Goal: Transaction & Acquisition: Obtain resource

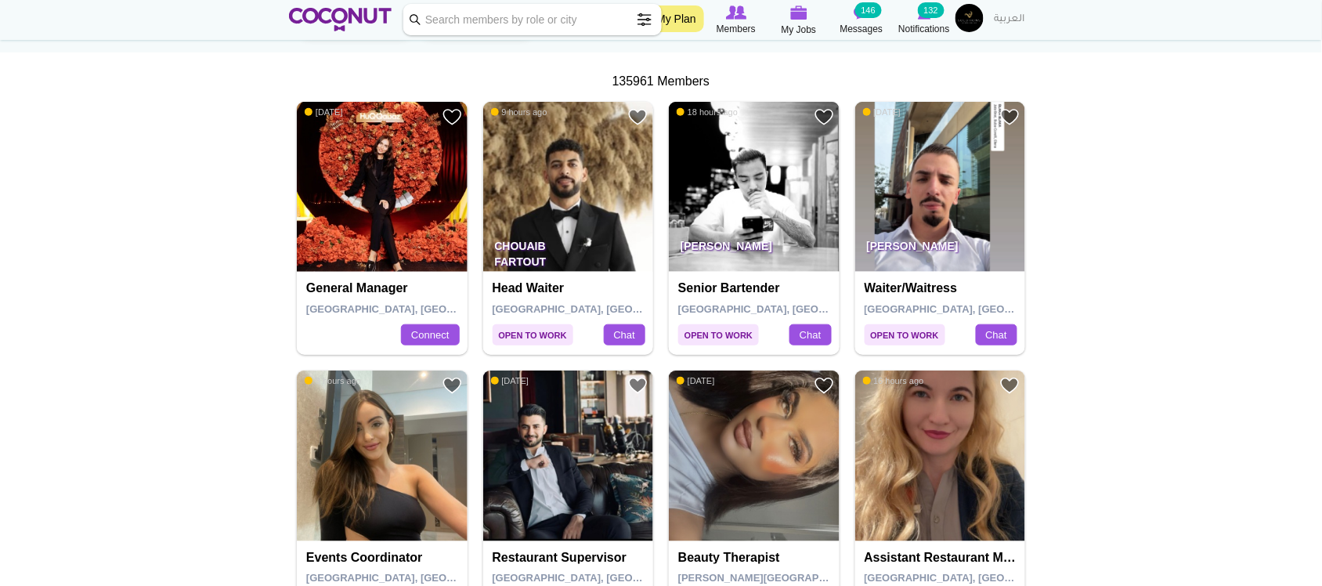
click at [749, 208] on img at bounding box center [754, 187] width 171 height 171
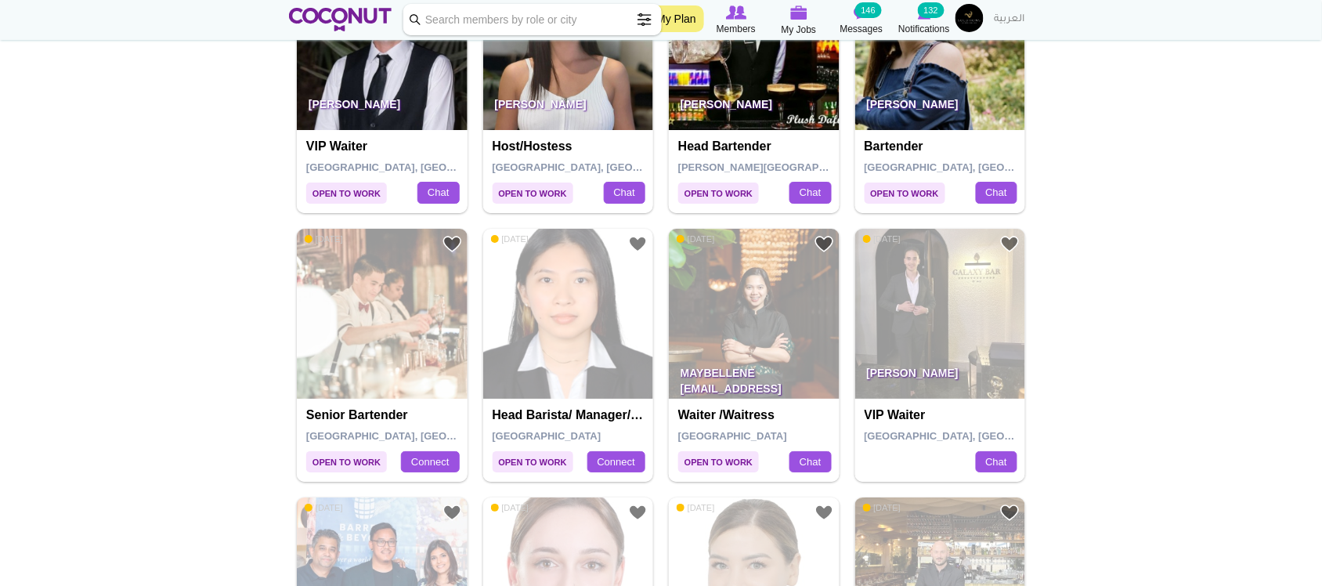
scroll to position [1435, 0]
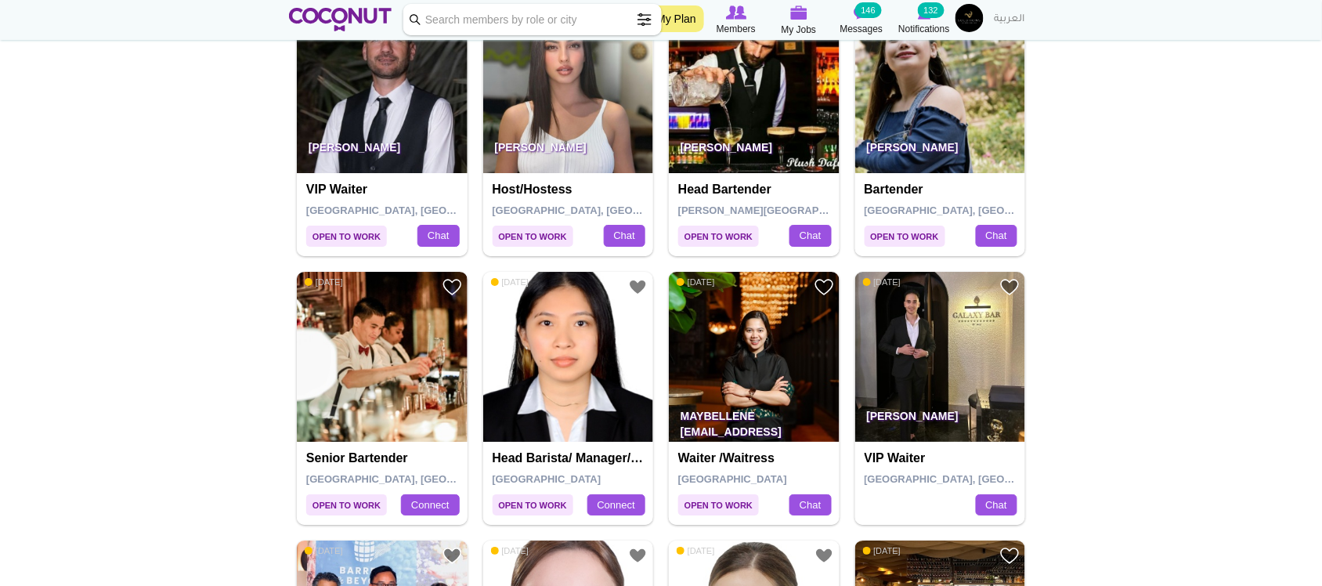
click at [384, 348] on img at bounding box center [382, 357] width 171 height 171
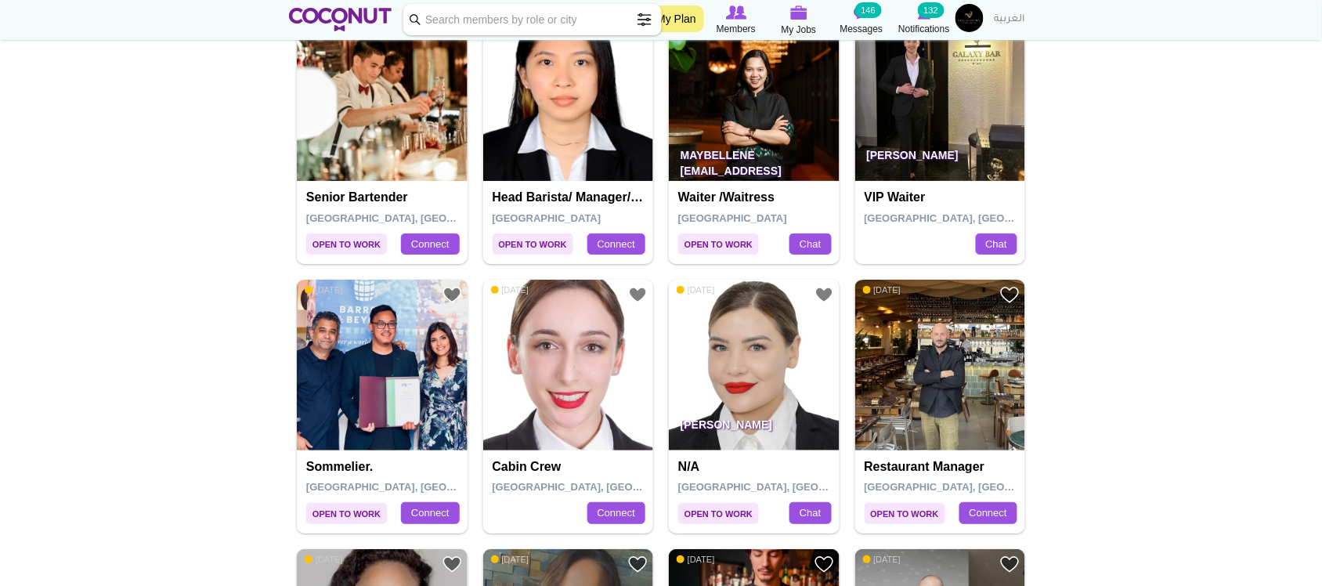
scroll to position [1958, 0]
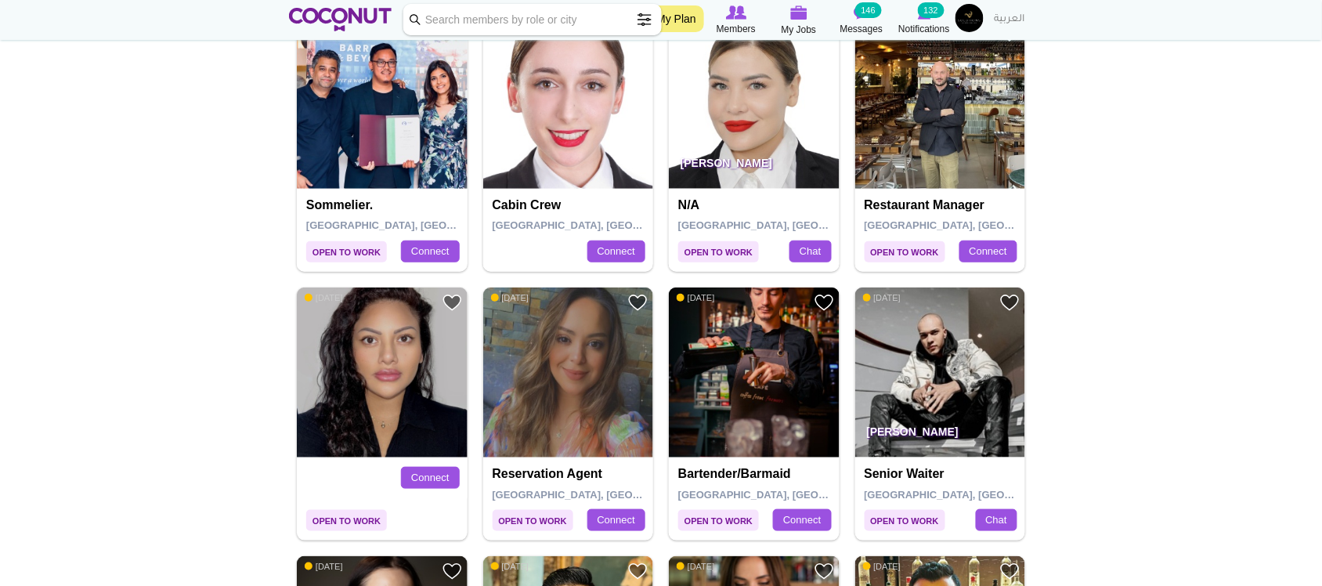
click at [734, 365] on img at bounding box center [754, 372] width 171 height 171
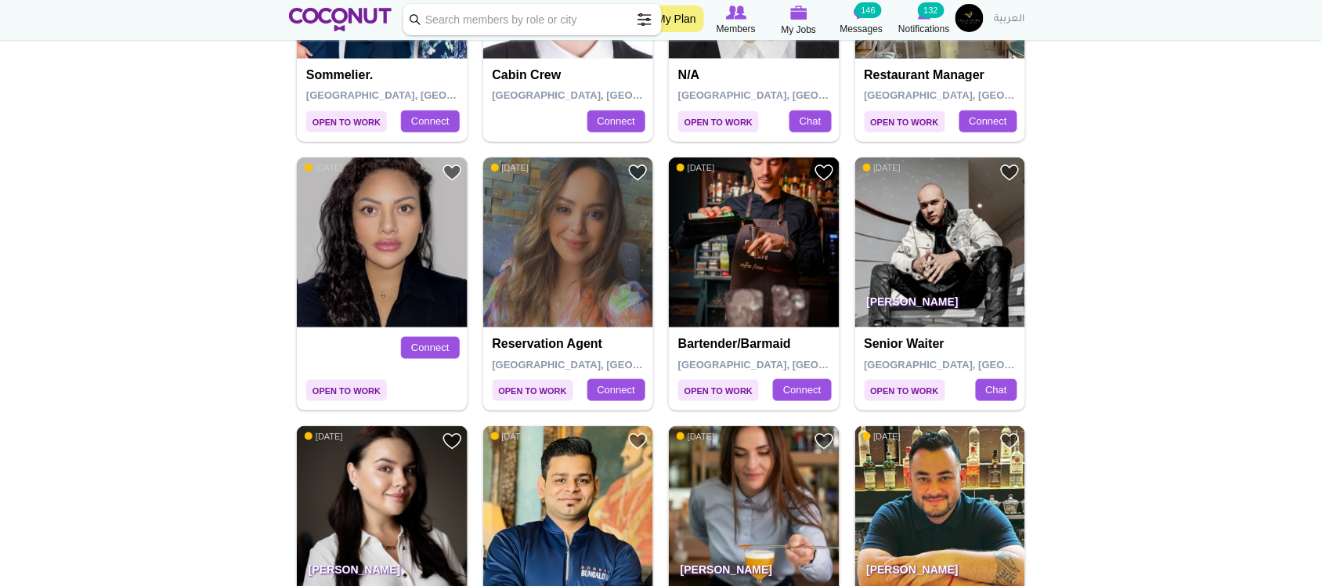
click at [967, 255] on img at bounding box center [940, 242] width 171 height 171
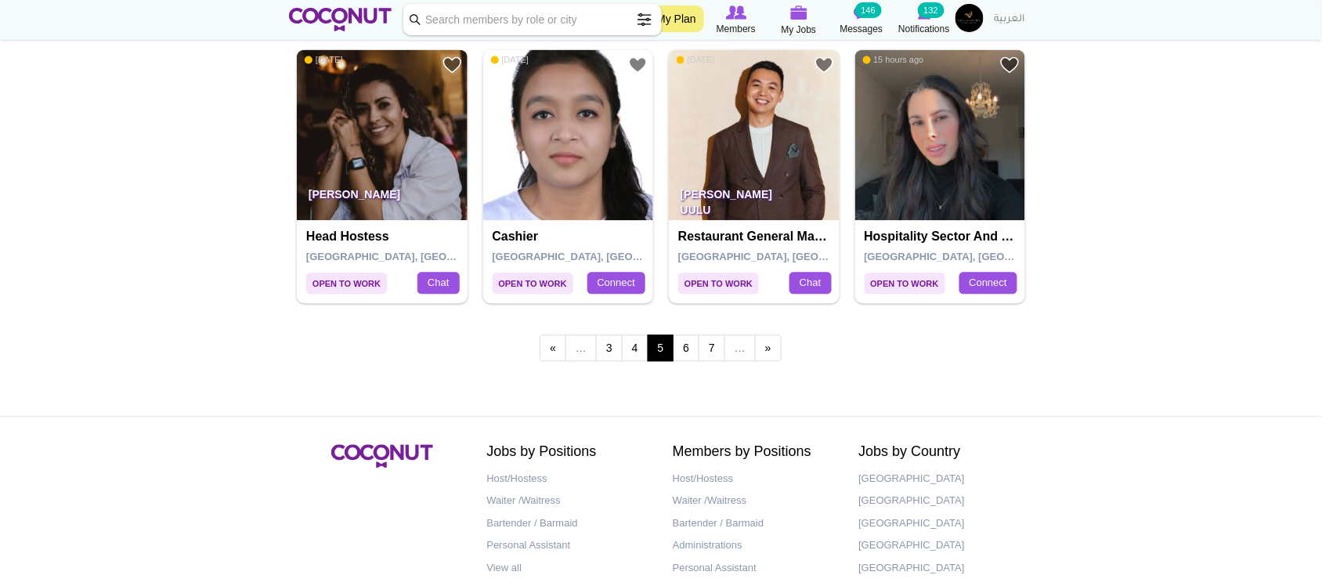
scroll to position [2688, 0]
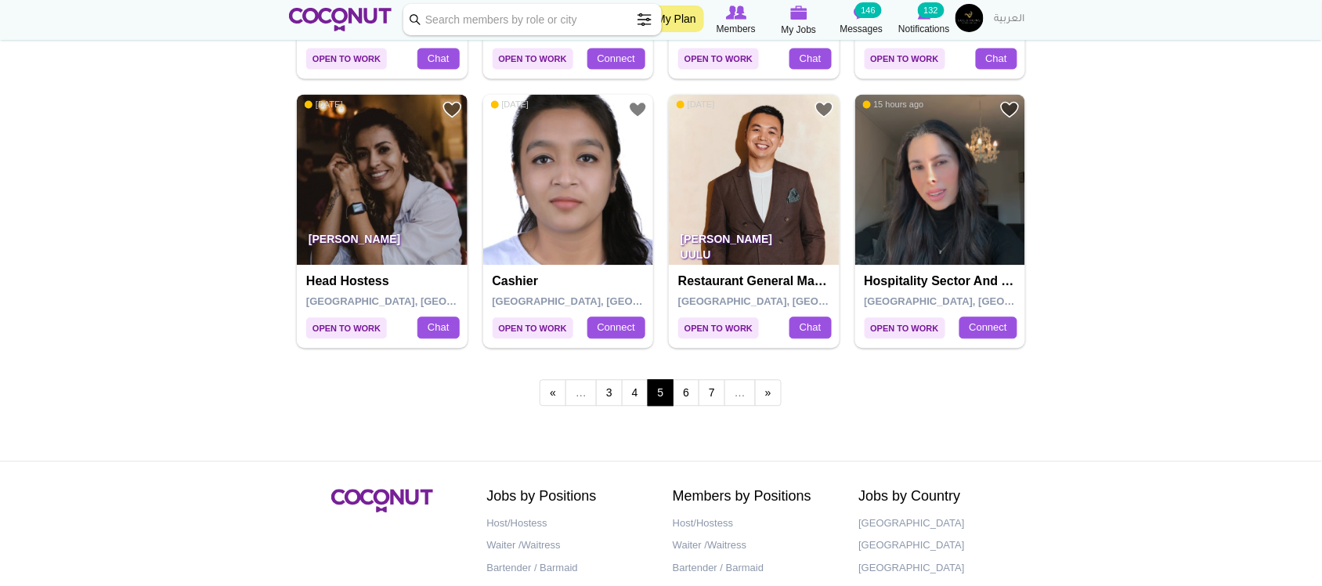
click at [393, 204] on img at bounding box center [382, 179] width 171 height 171
click at [690, 389] on link "6" at bounding box center [686, 392] width 27 height 27
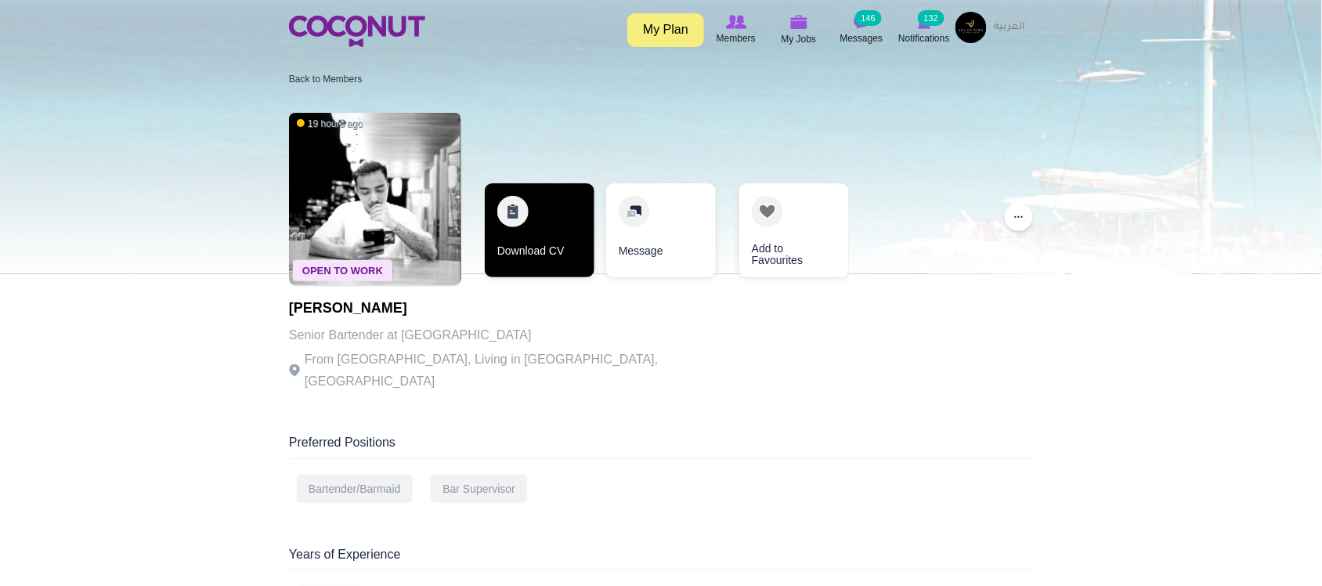
click at [545, 236] on link "Download CV" at bounding box center [540, 230] width 110 height 94
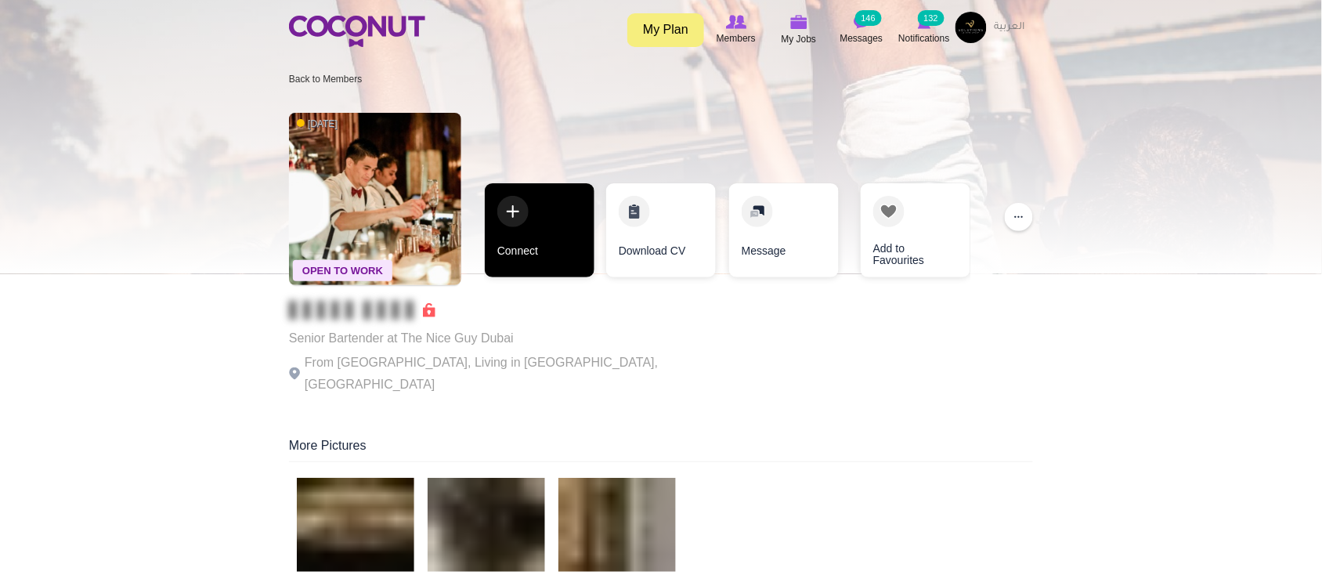
click at [526, 261] on link "Connect" at bounding box center [540, 230] width 110 height 94
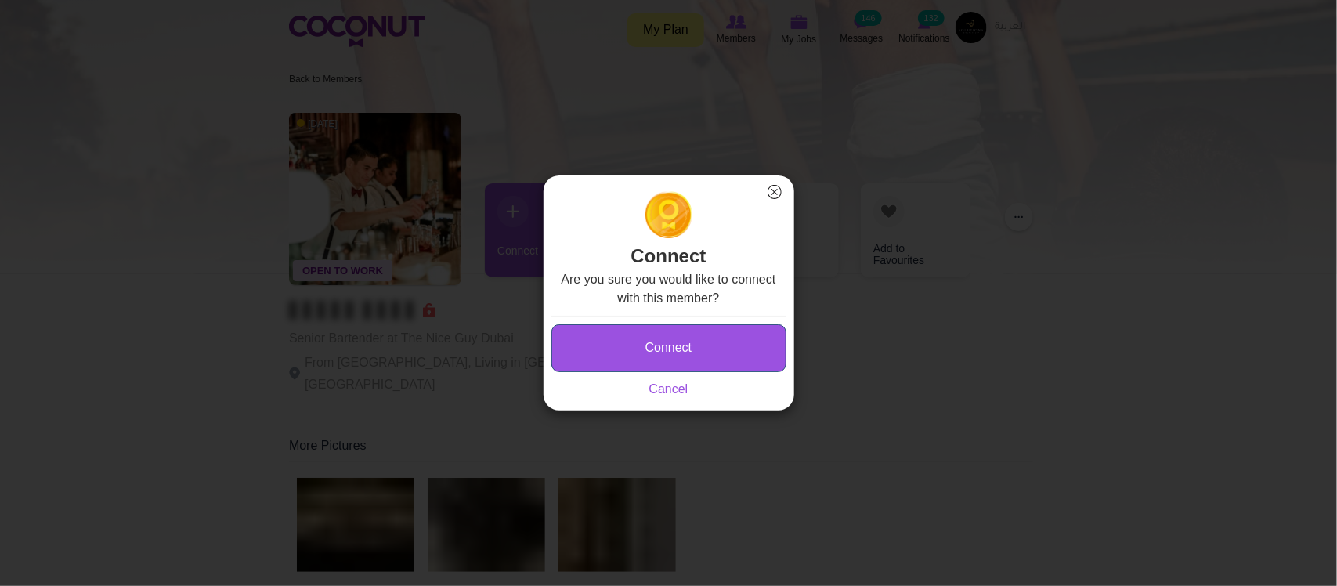
click at [660, 349] on button "Connect" at bounding box center [668, 348] width 235 height 48
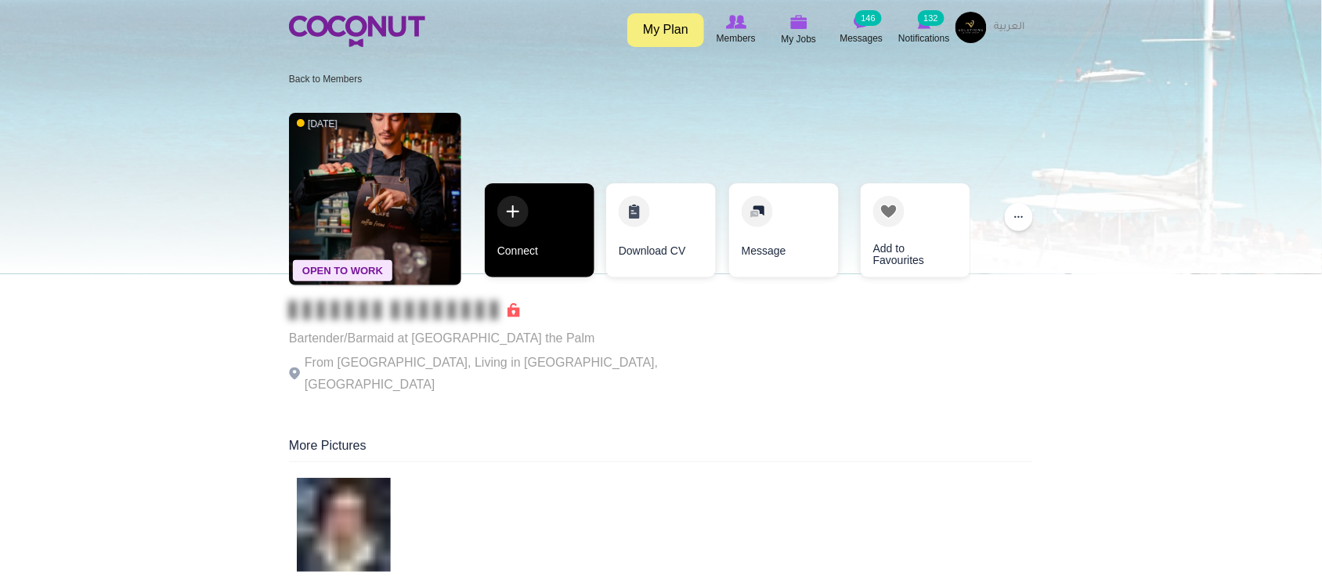
click at [544, 264] on link "Connect" at bounding box center [540, 230] width 110 height 94
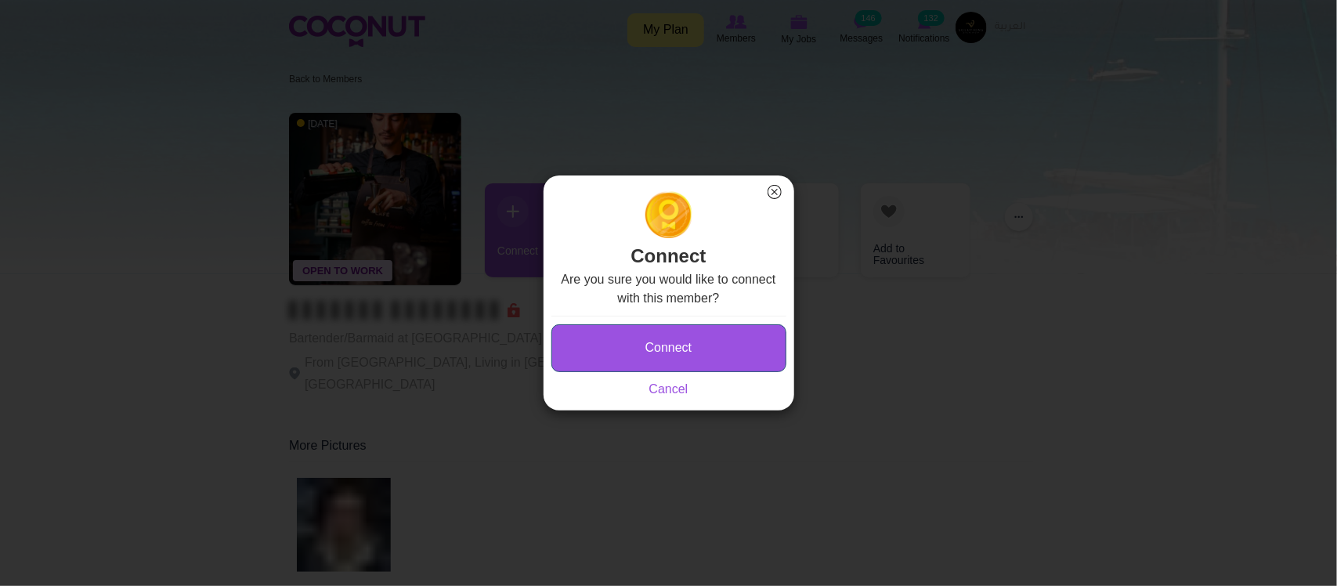
click at [716, 342] on button "Connect" at bounding box center [668, 348] width 235 height 48
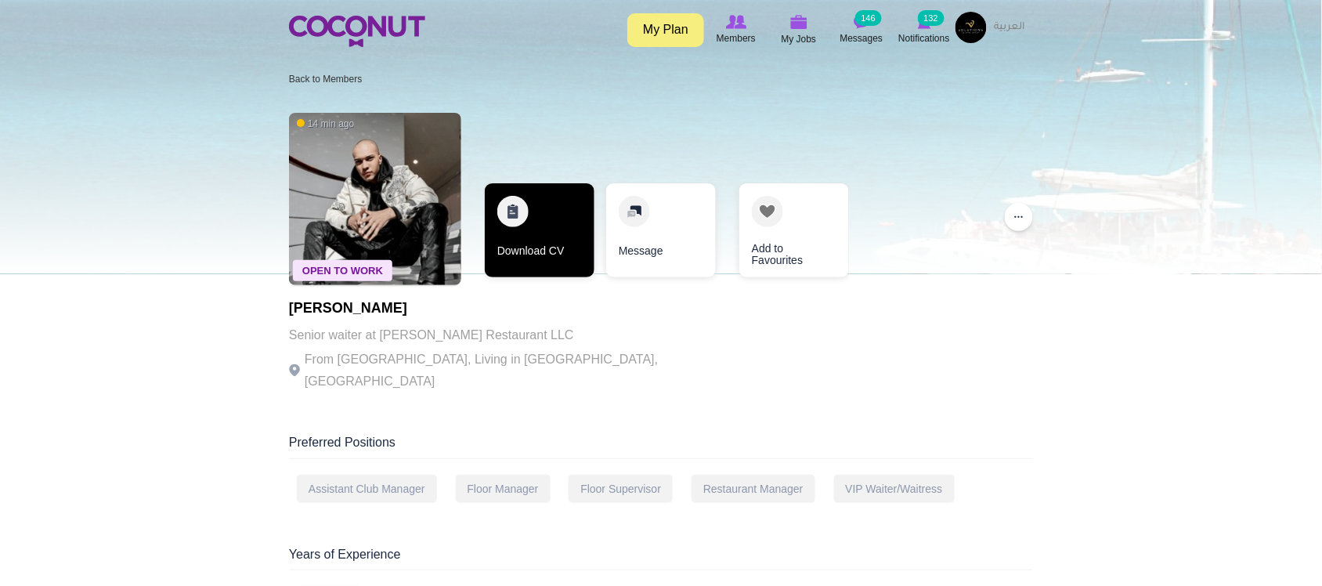
click at [541, 255] on link "Download CV" at bounding box center [540, 230] width 110 height 94
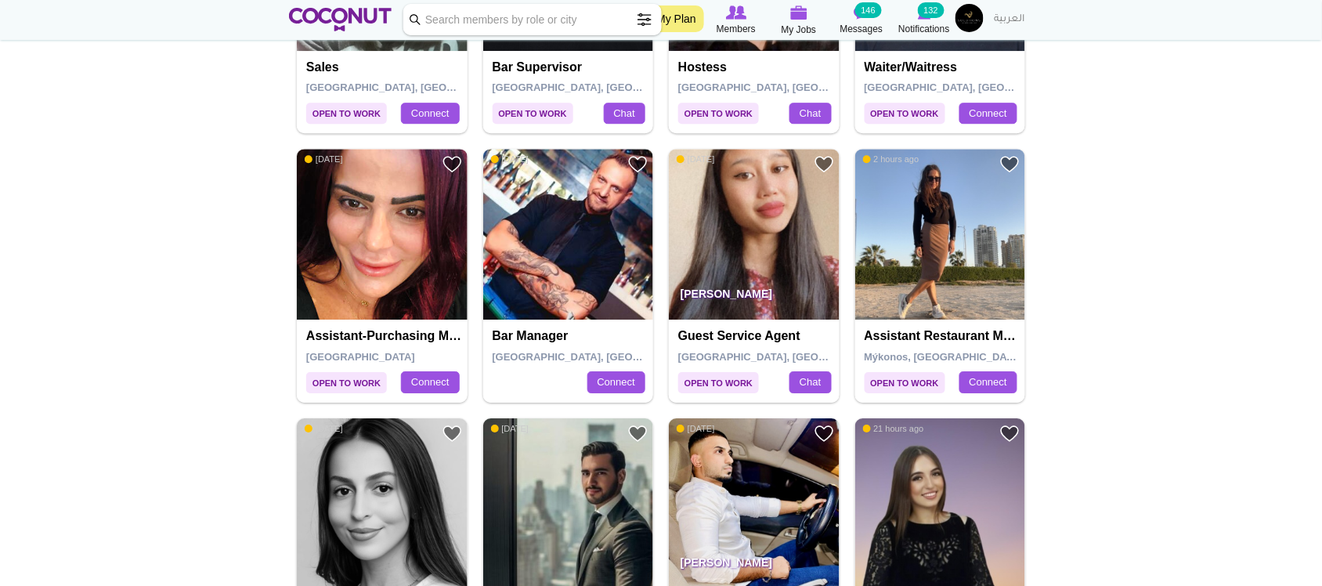
scroll to position [1290, 0]
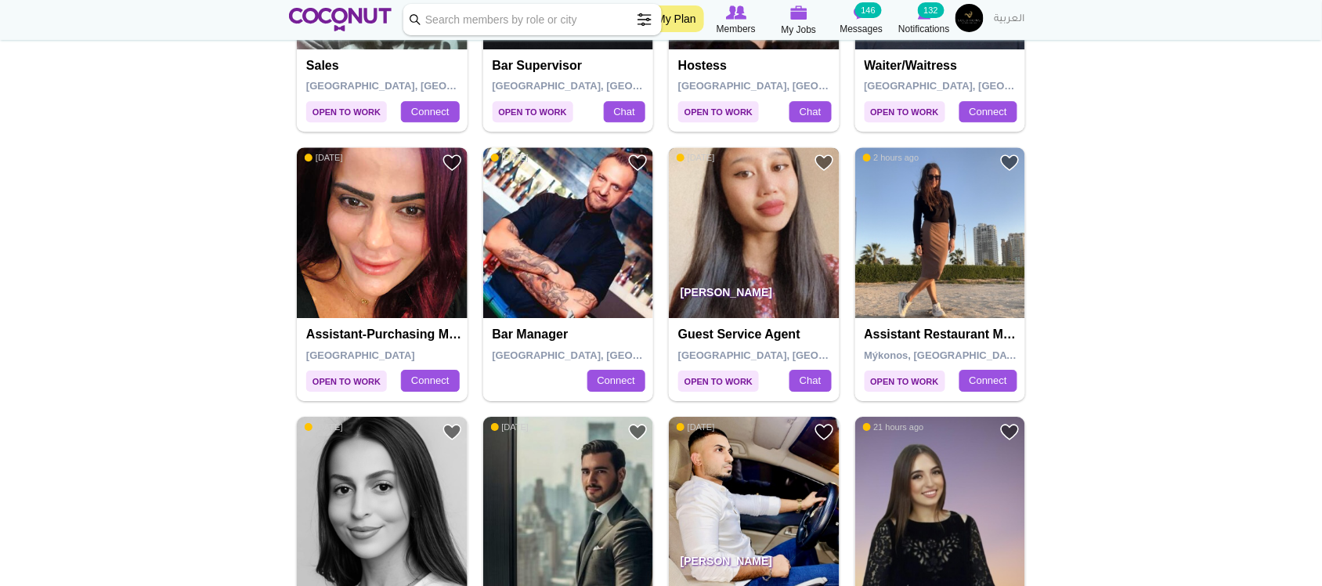
click at [774, 248] on img at bounding box center [754, 232] width 171 height 171
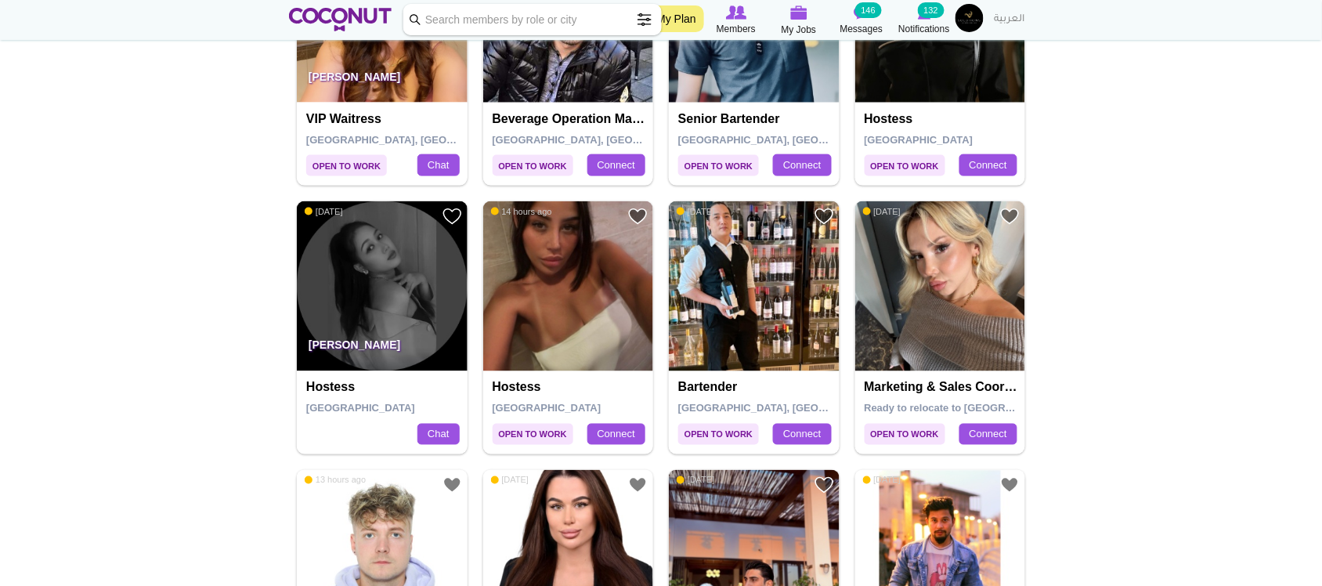
scroll to position [2465, 0]
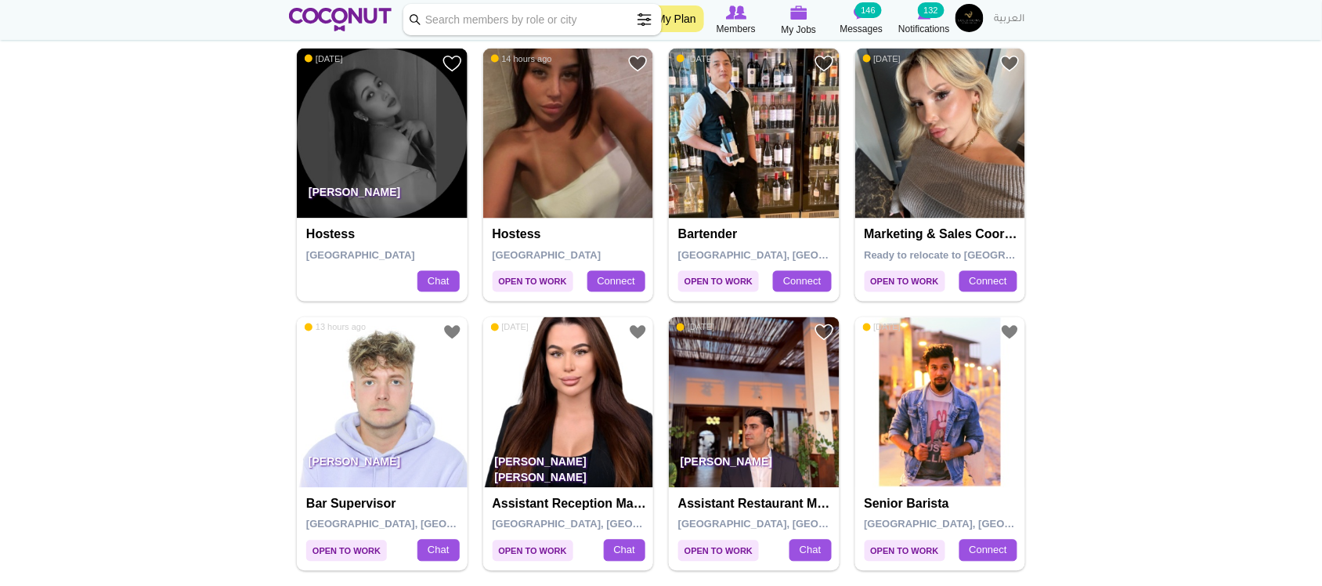
click at [369, 150] on img at bounding box center [382, 134] width 171 height 171
click at [745, 153] on img at bounding box center [754, 134] width 171 height 171
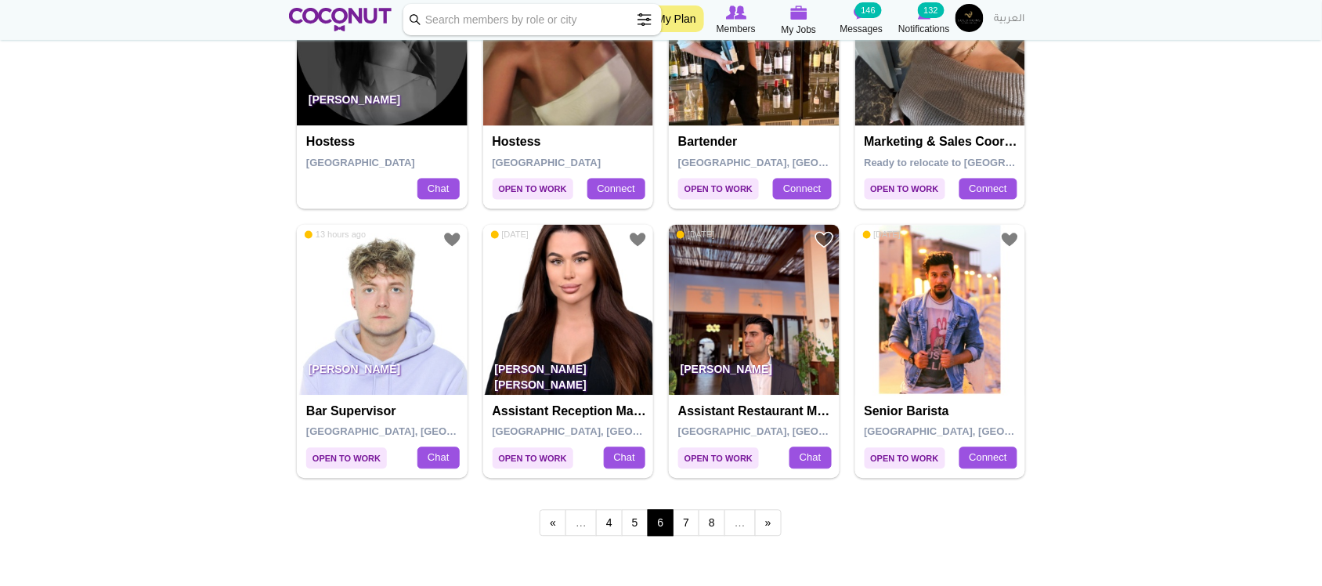
scroll to position [2597, 0]
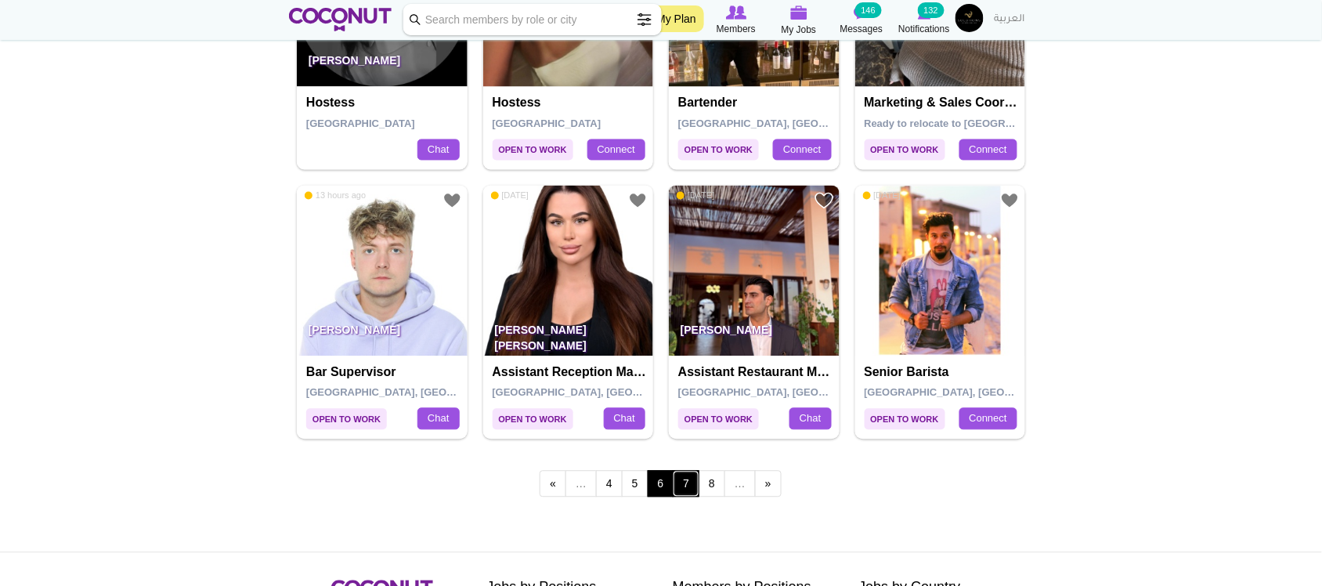
click at [674, 492] on link "7" at bounding box center [686, 484] width 27 height 27
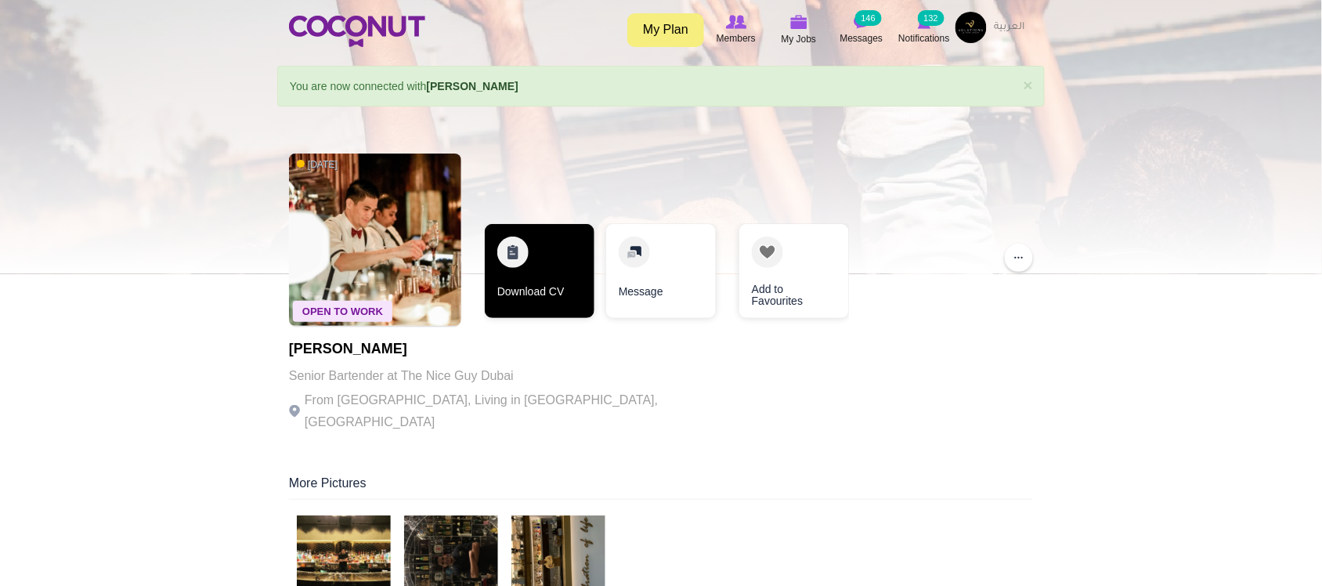
click at [523, 298] on link "Download CV" at bounding box center [540, 271] width 110 height 94
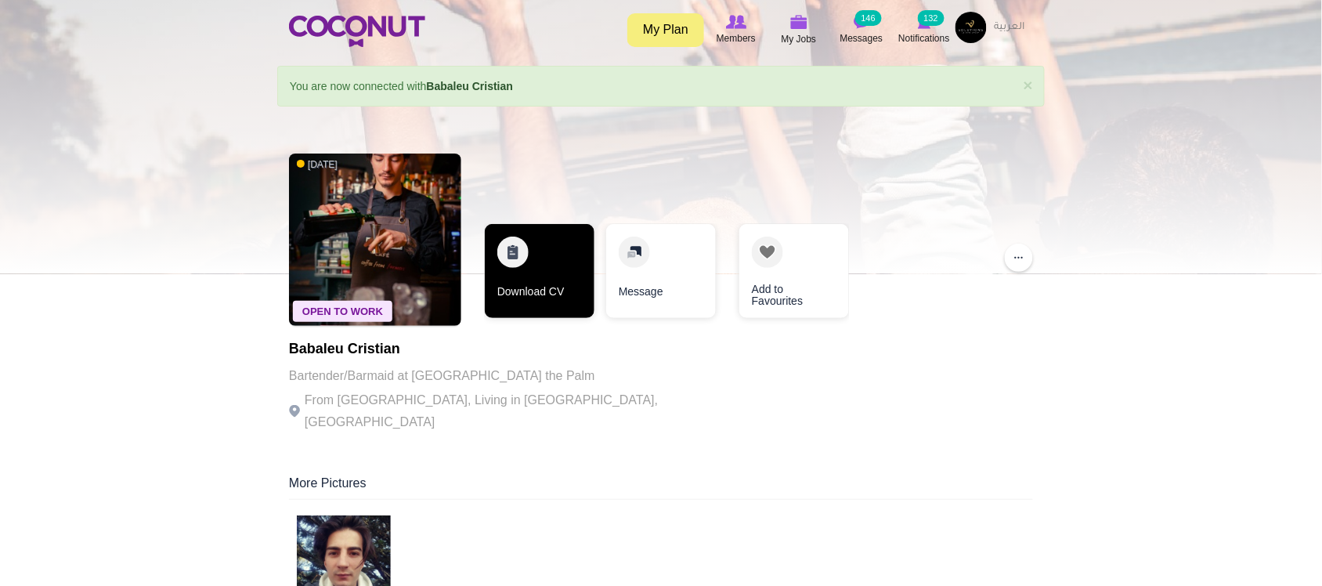
click at [531, 294] on link "Download CV" at bounding box center [540, 271] width 110 height 94
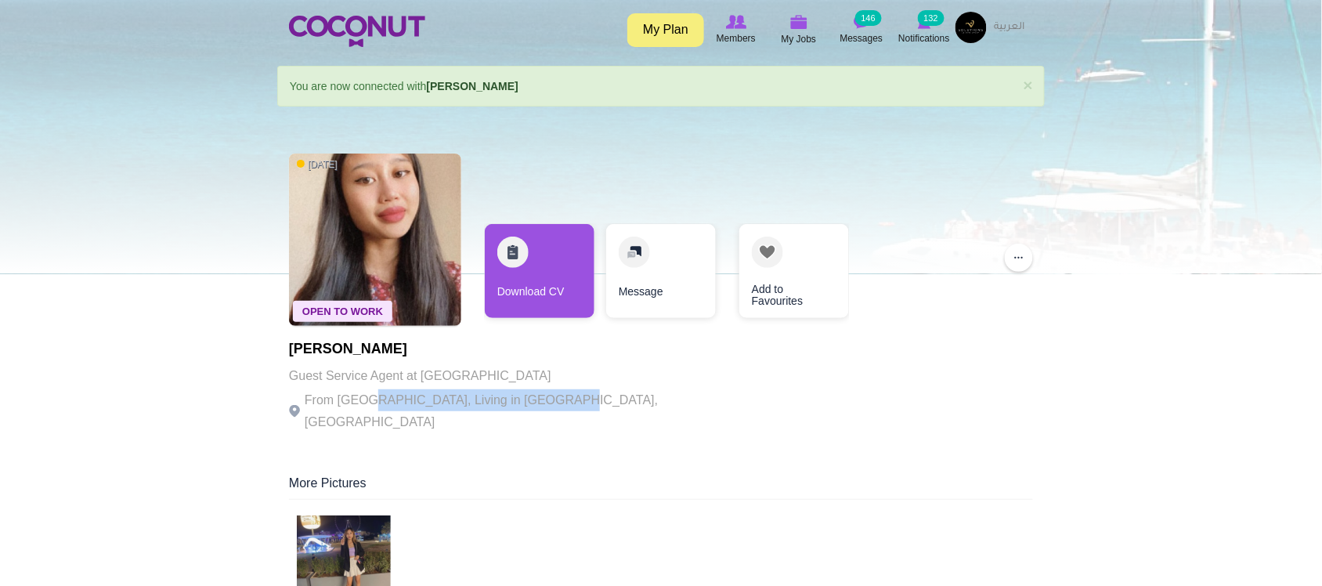
drag, startPoint x: 369, startPoint y: 395, endPoint x: 550, endPoint y: 402, distance: 181.0
click at [549, 405] on p "From Indonesia, Living in Dubai, United Arab Emirates" at bounding box center [504, 411] width 431 height 44
click at [550, 402] on p "From Indonesia, Living in Dubai, United Arab Emirates" at bounding box center [504, 411] width 431 height 44
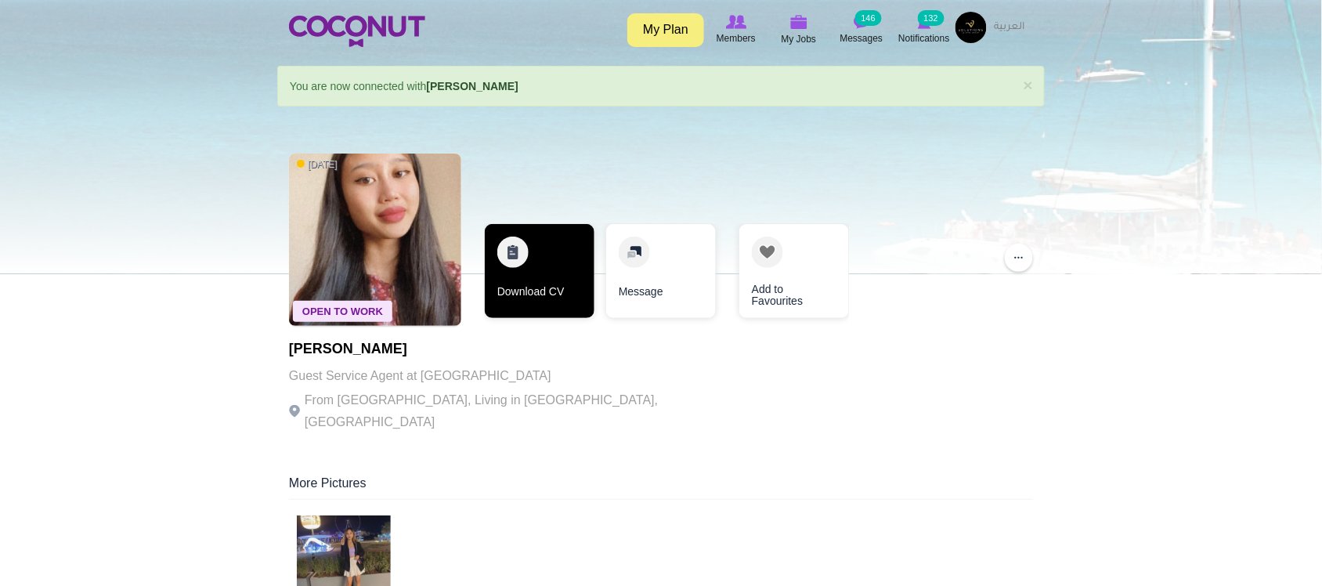
click at [530, 294] on link "Download CV" at bounding box center [540, 271] width 110 height 94
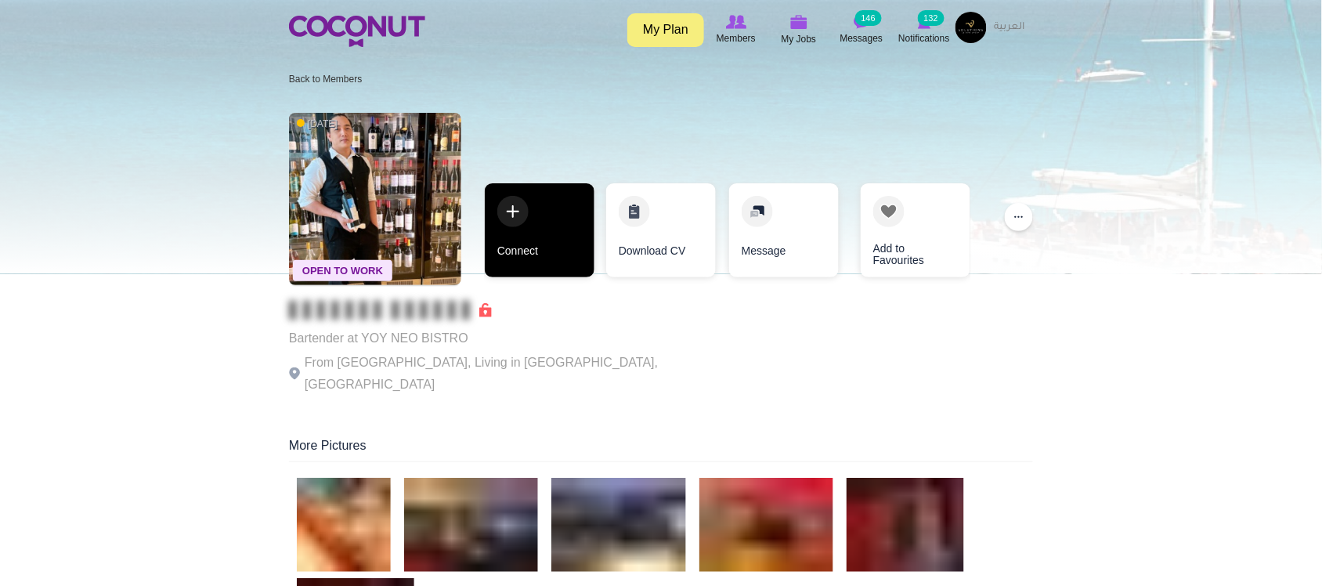
click at [543, 252] on link "Connect" at bounding box center [540, 230] width 110 height 94
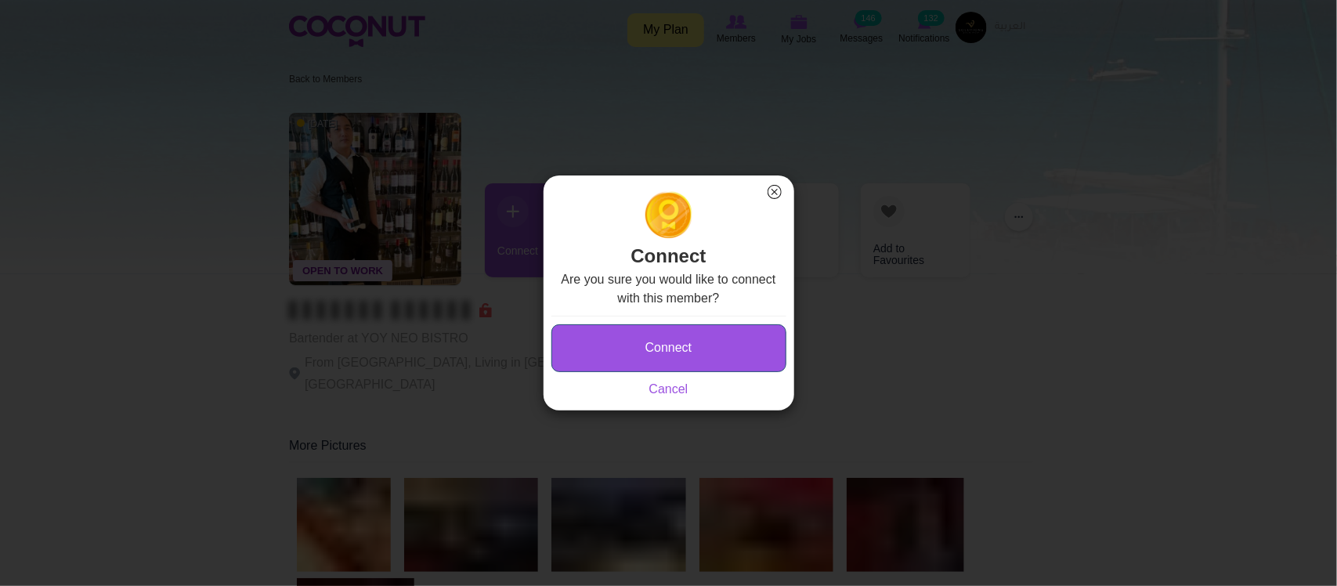
click at [627, 353] on button "Connect" at bounding box center [668, 348] width 235 height 48
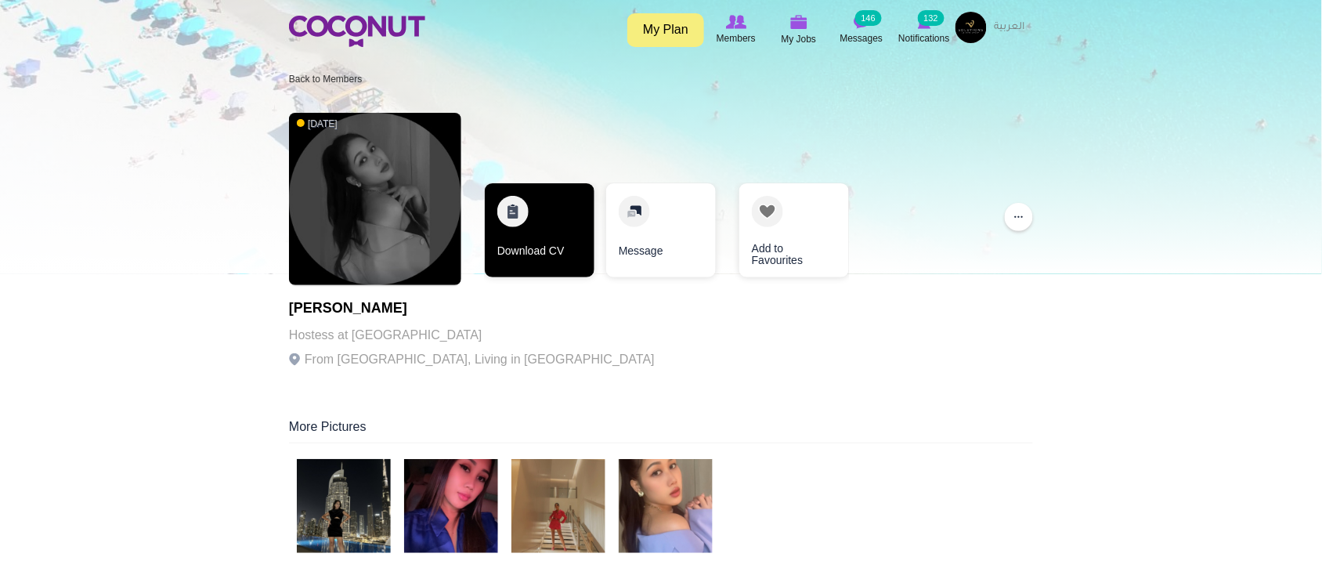
click at [547, 247] on link "Download CV" at bounding box center [540, 230] width 110 height 94
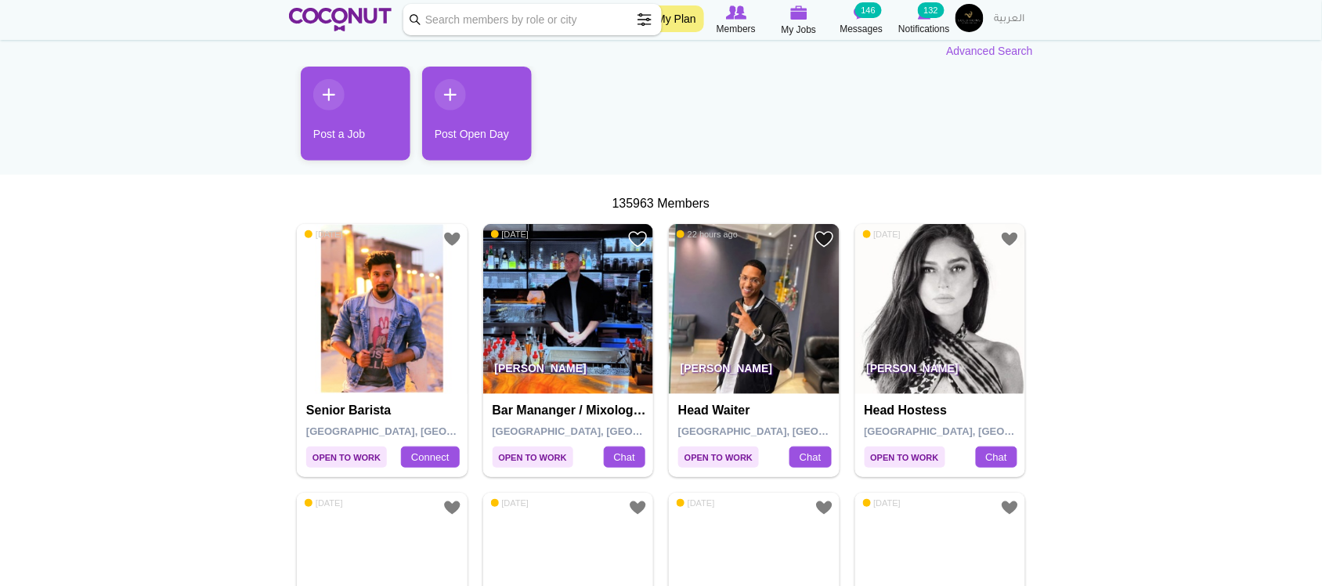
scroll to position [261, 0]
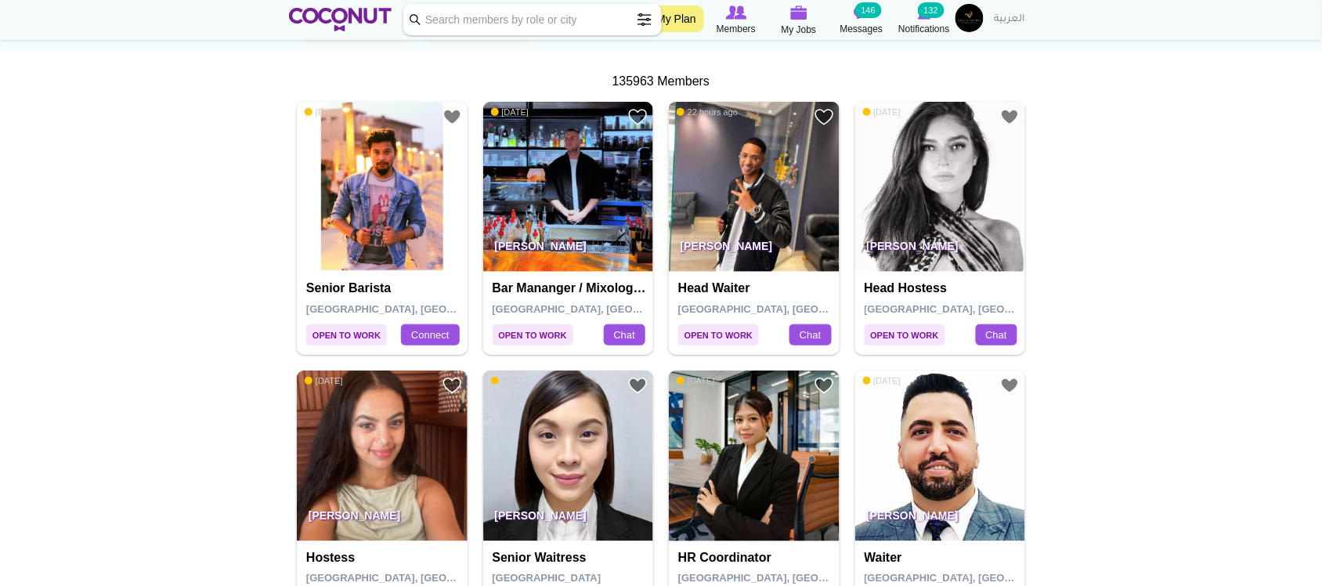
click at [778, 223] on img at bounding box center [754, 187] width 171 height 171
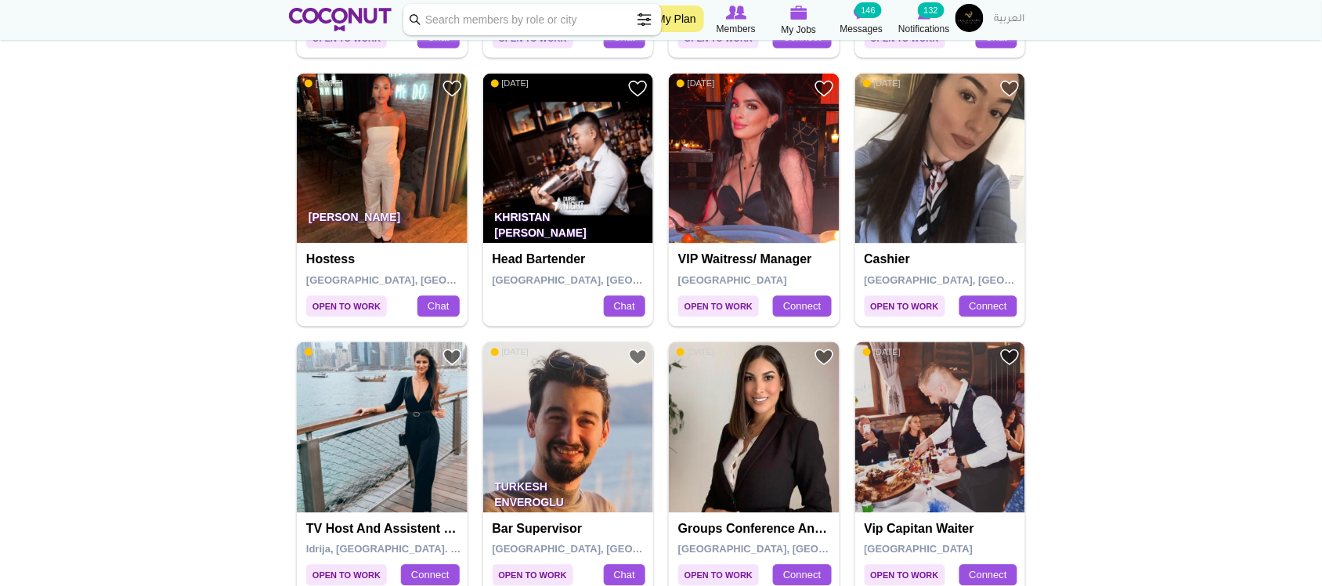
scroll to position [783, 0]
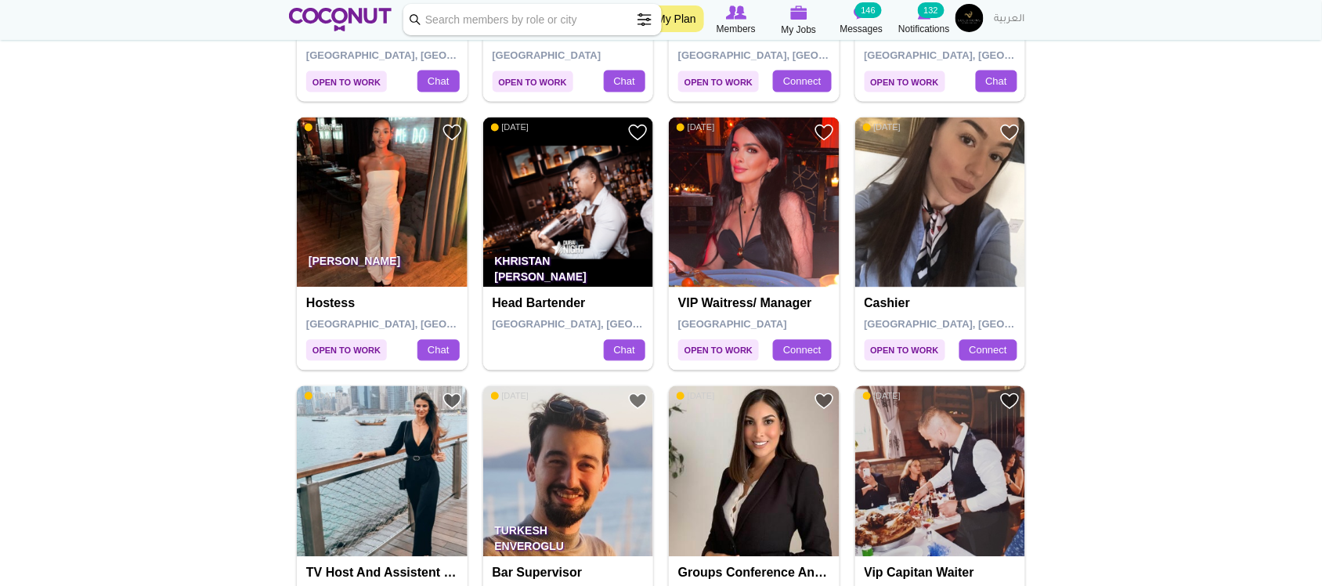
click at [707, 266] on img at bounding box center [754, 202] width 171 height 171
click at [416, 188] on img at bounding box center [382, 202] width 171 height 171
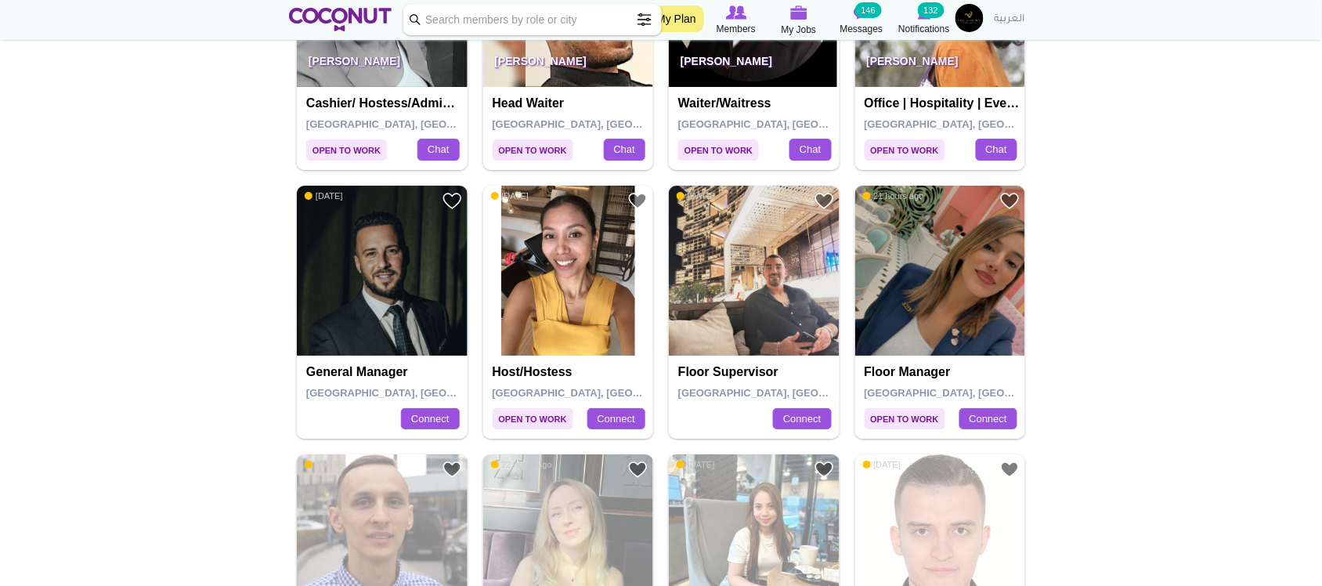
scroll to position [1566, 0]
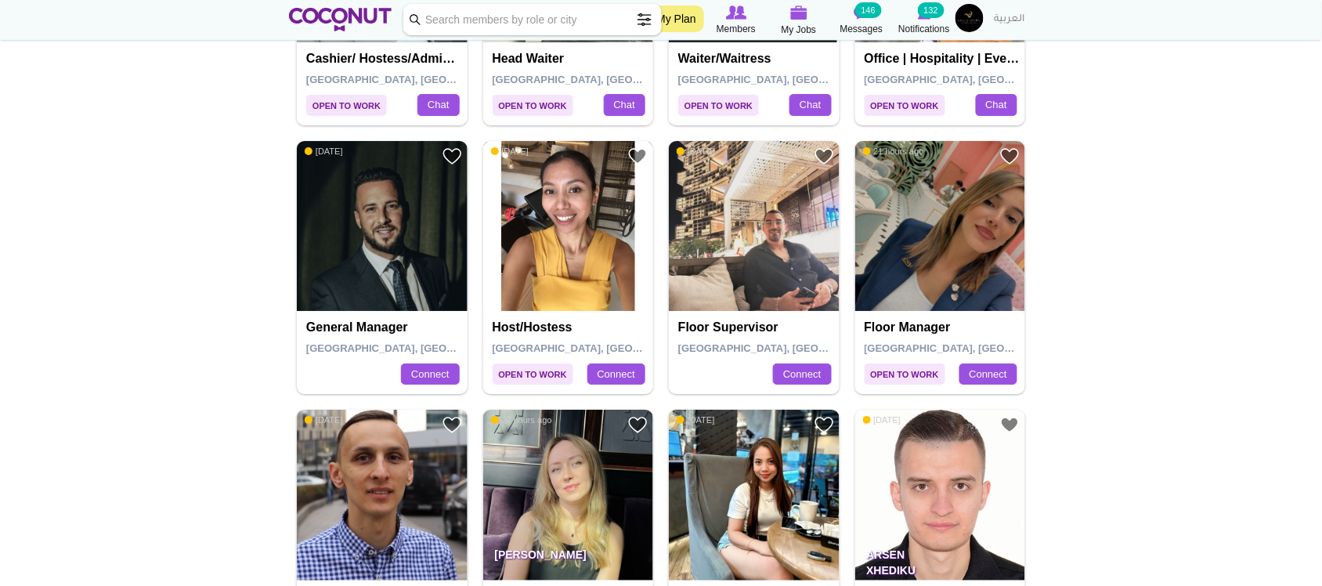
click at [565, 251] on img at bounding box center [568, 226] width 171 height 171
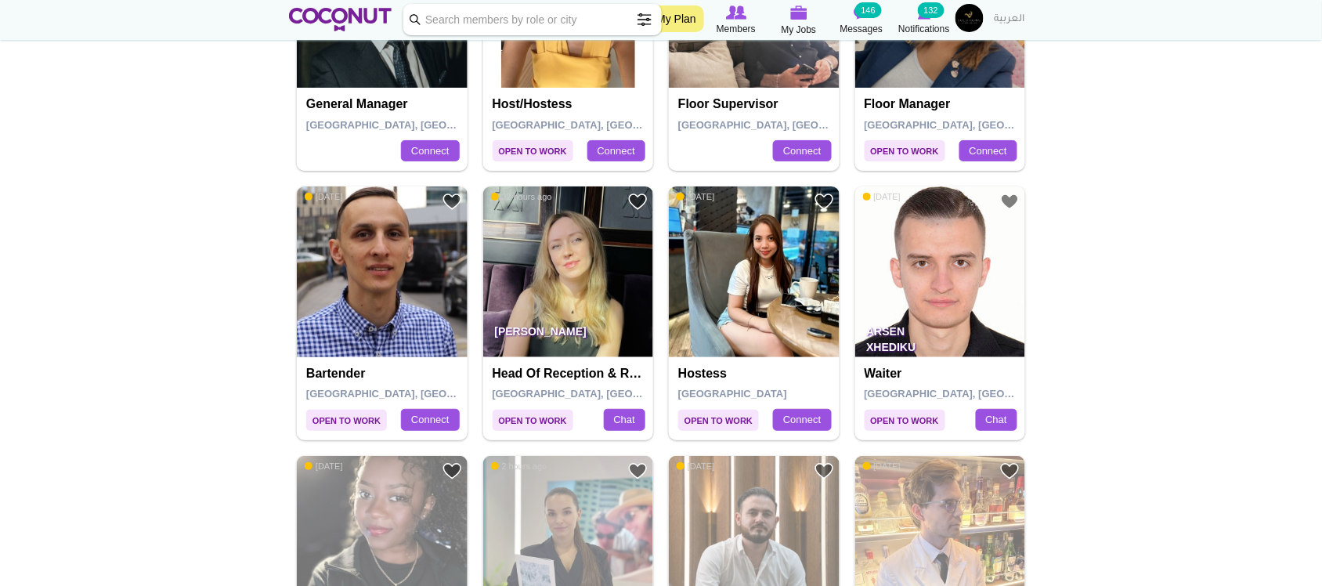
scroll to position [1827, 0]
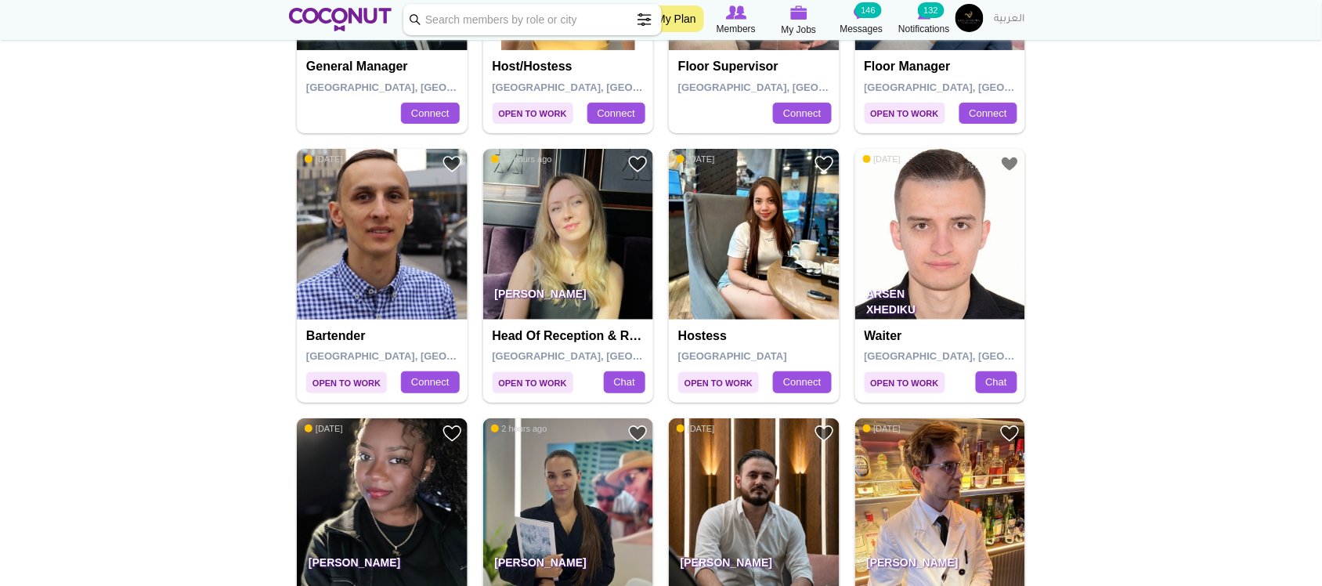
click at [753, 287] on img at bounding box center [754, 234] width 171 height 171
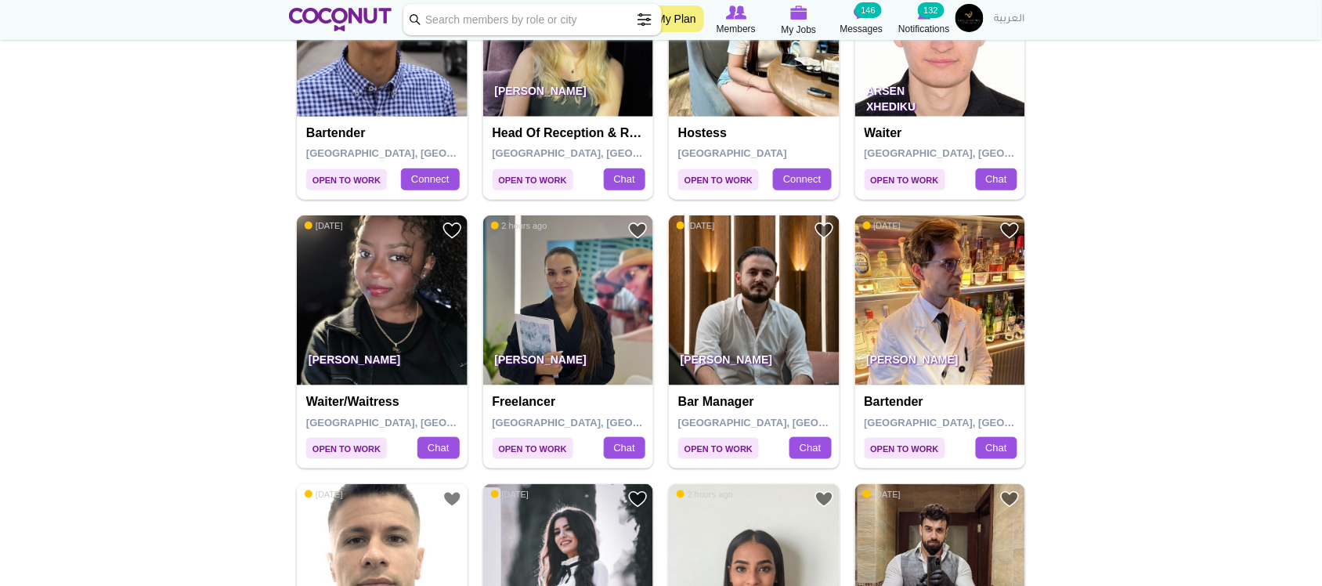
scroll to position [2088, 0]
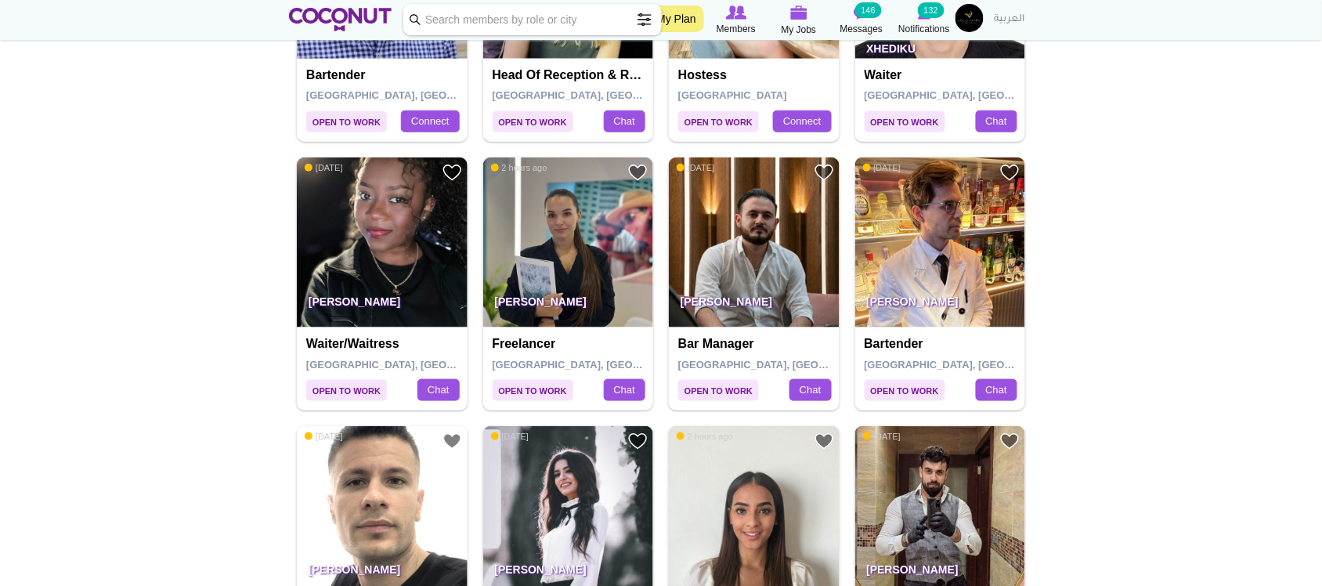
click at [936, 255] on img at bounding box center [940, 242] width 171 height 171
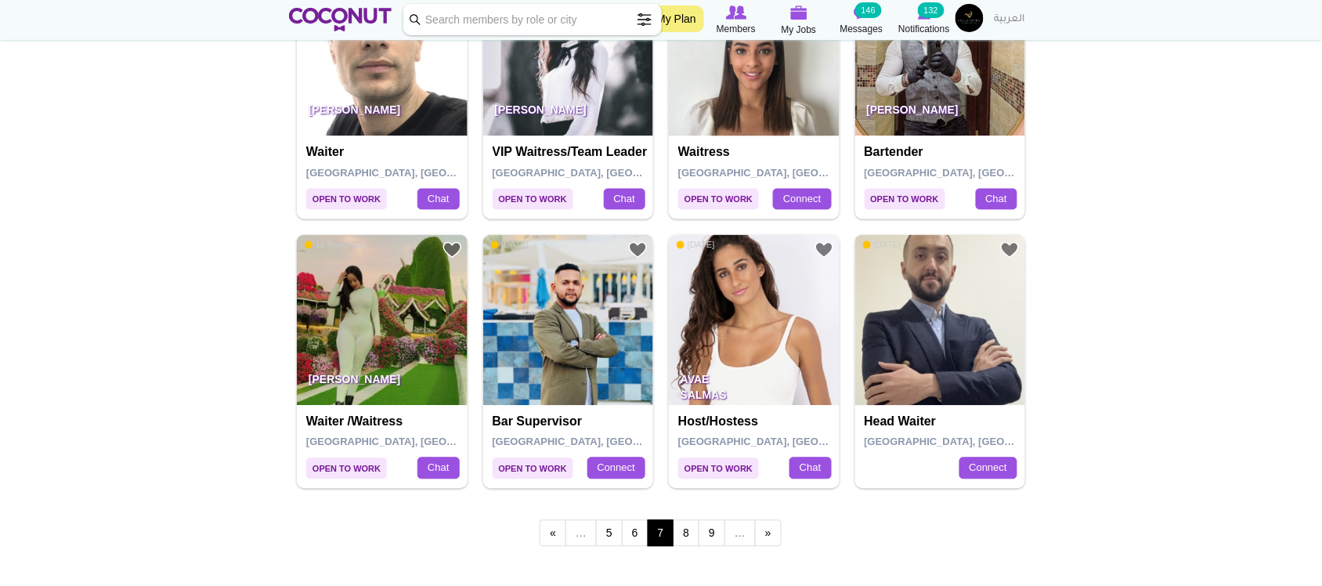
scroll to position [2610, 0]
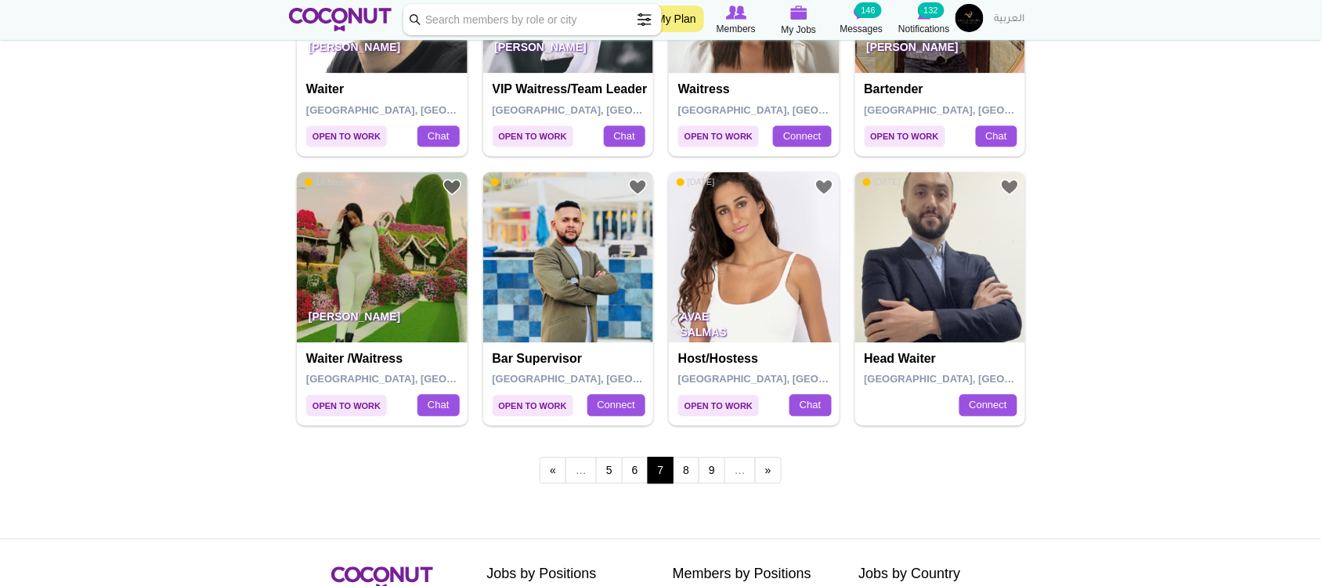
click at [864, 475] on div "« first ‹ previous … 5 6 7 8 9 … next › last »" at bounding box center [661, 473] width 744 height 62
click at [684, 471] on link "8" at bounding box center [686, 470] width 27 height 27
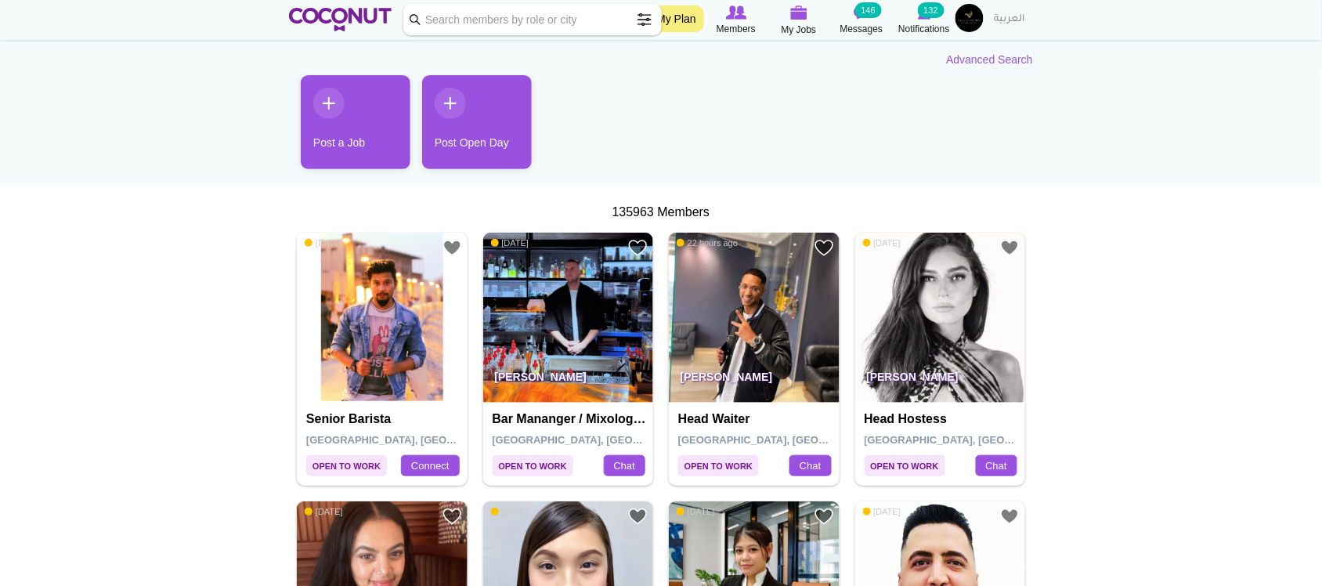
scroll to position [0, 0]
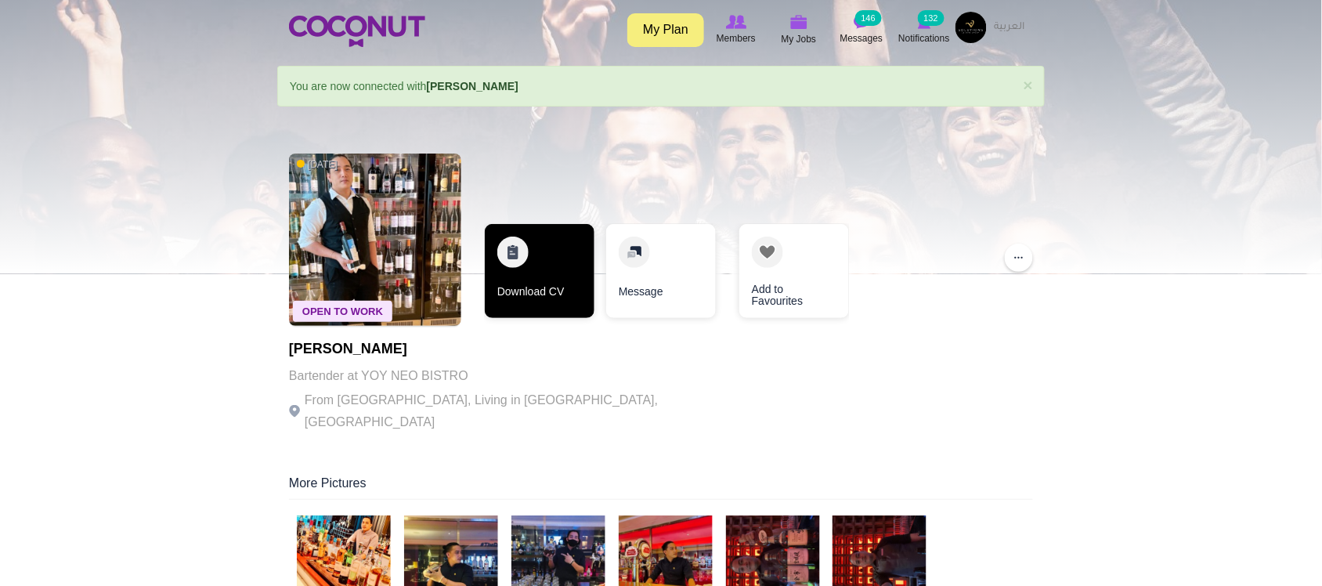
click at [531, 275] on link "Download CV" at bounding box center [540, 271] width 110 height 94
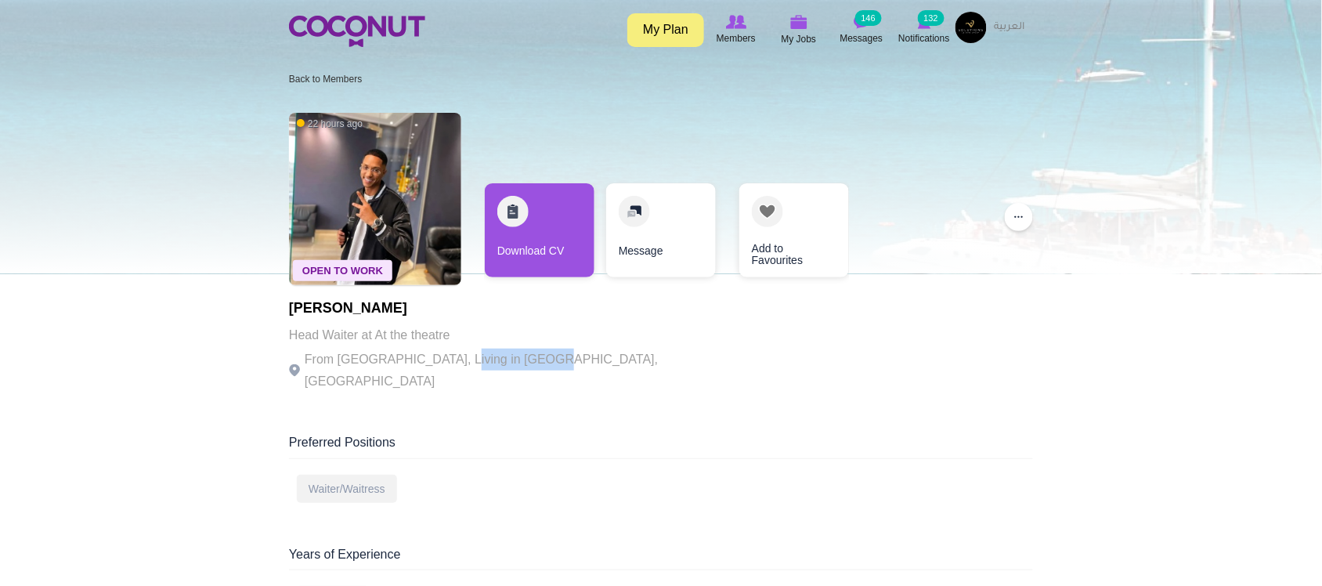
drag, startPoint x: 452, startPoint y: 359, endPoint x: 536, endPoint y: 360, distance: 84.6
click at [536, 360] on p "From Morocco, Living in Dubai, United Arab Emirates" at bounding box center [504, 370] width 431 height 44
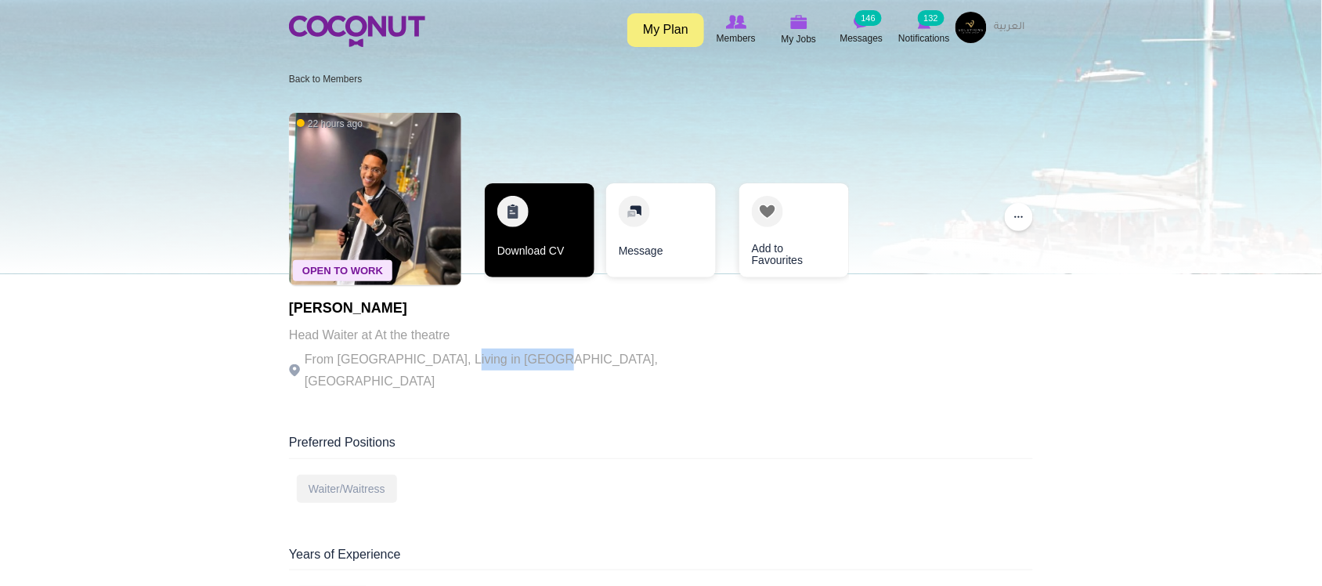
click at [535, 268] on link "Download CV" at bounding box center [540, 230] width 110 height 94
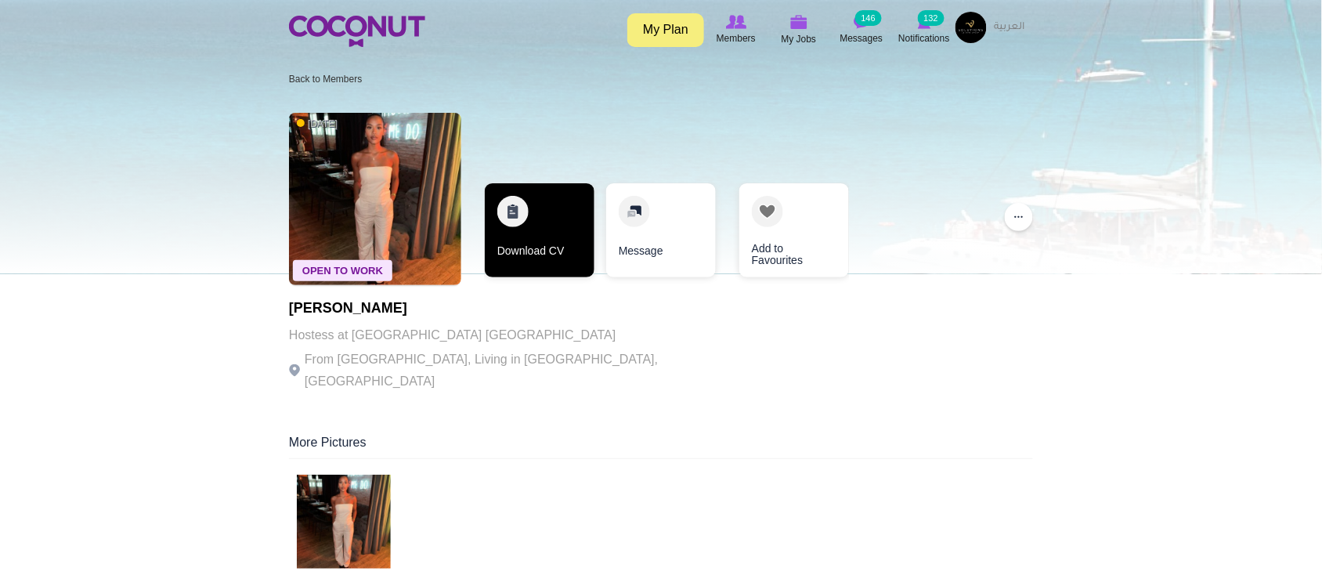
click at [525, 247] on link "Download CV" at bounding box center [540, 230] width 110 height 94
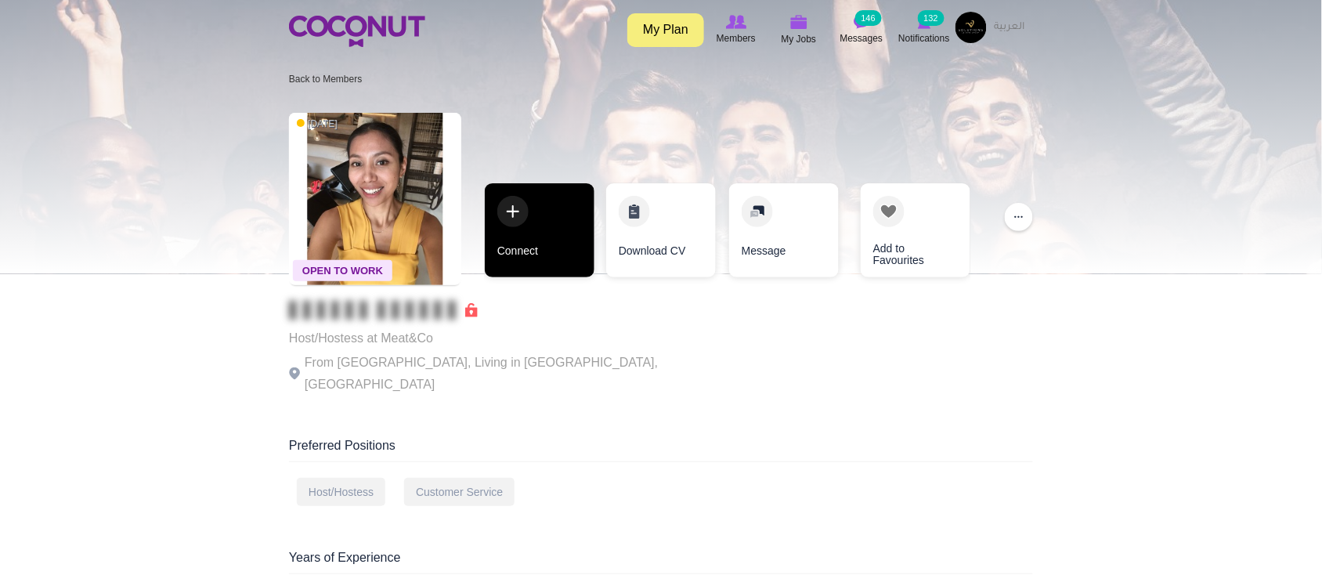
click at [537, 249] on link "Connect" at bounding box center [540, 230] width 110 height 94
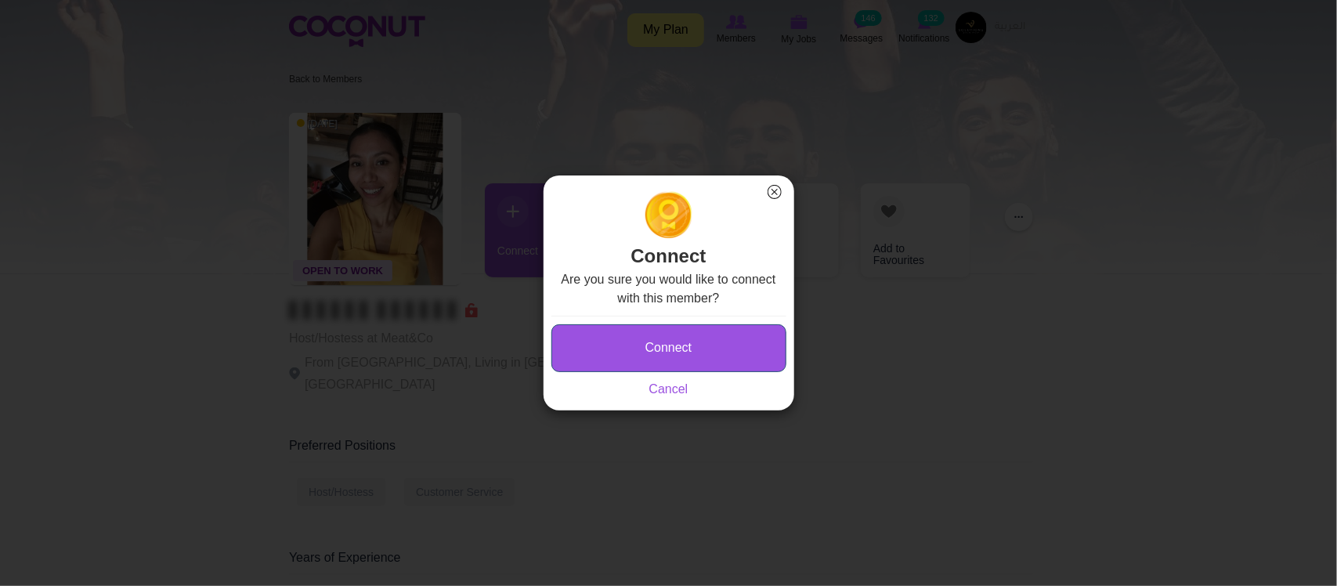
click at [702, 350] on button "Connect" at bounding box center [668, 348] width 235 height 48
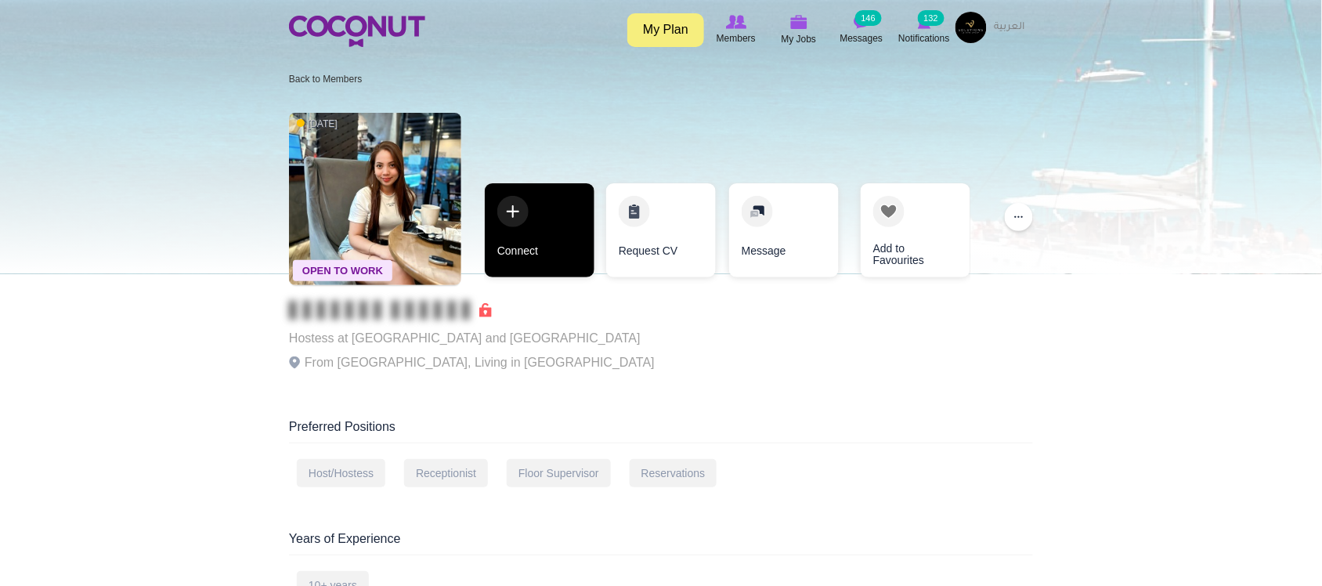
click at [556, 247] on link "Connect" at bounding box center [540, 230] width 110 height 94
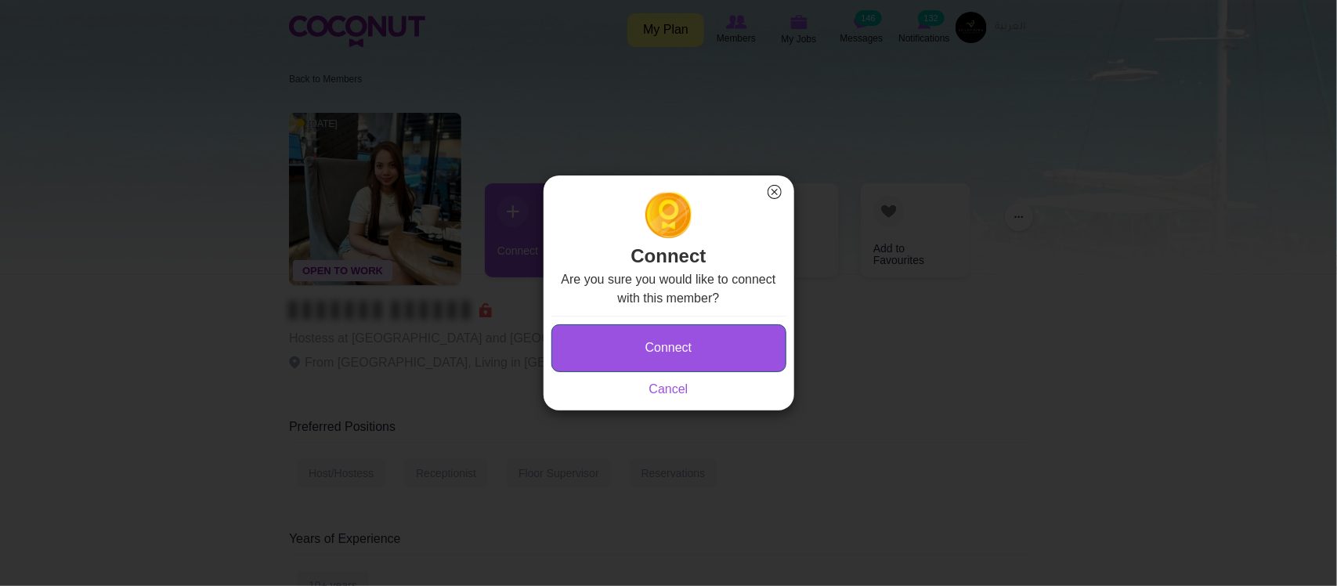
click at [686, 337] on button "Connect" at bounding box center [668, 348] width 235 height 48
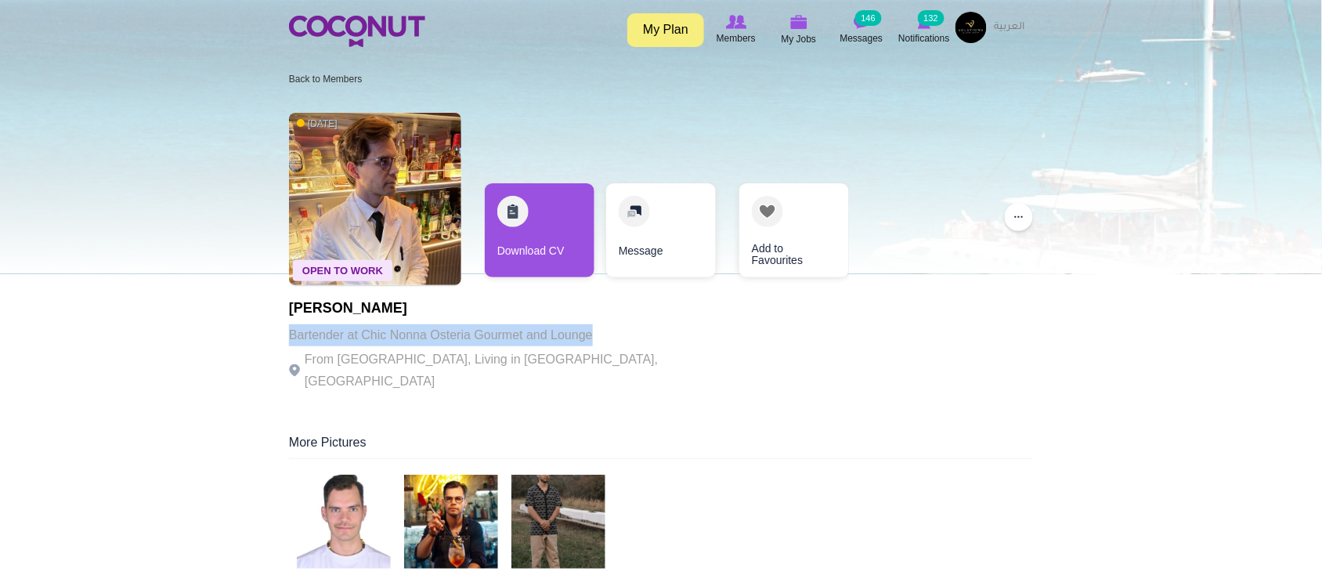
drag, startPoint x: 291, startPoint y: 331, endPoint x: 591, endPoint y: 333, distance: 299.9
click at [591, 333] on p "Bartender at Chic Nonna Osteria Gourmet and Lounge" at bounding box center [504, 335] width 431 height 22
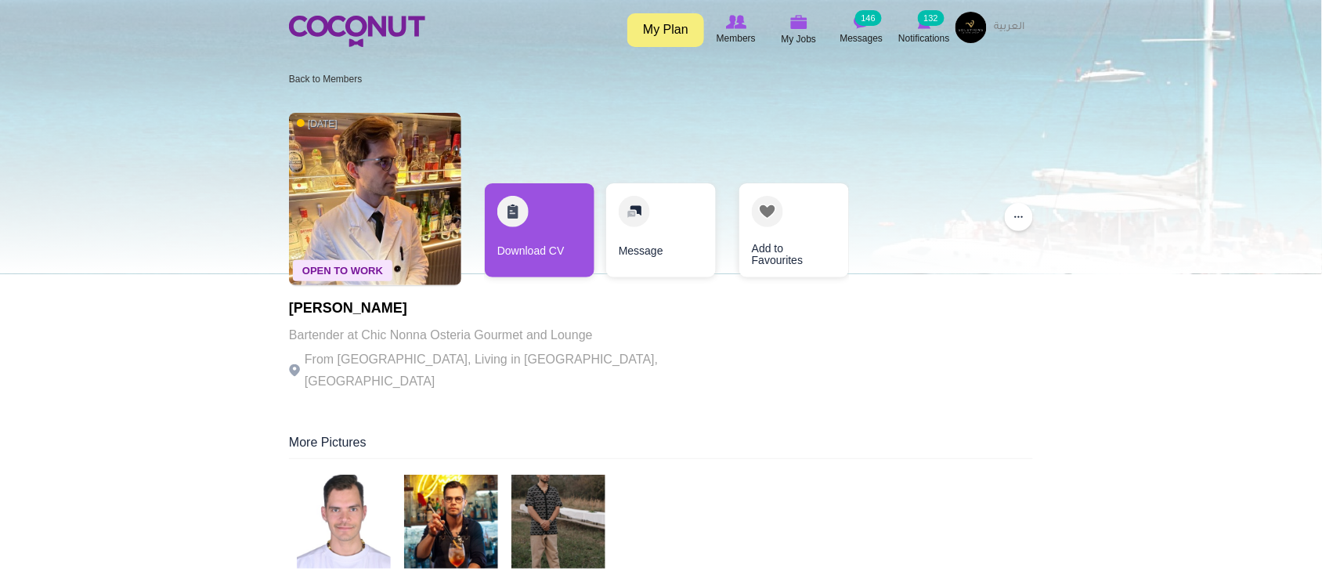
click at [592, 364] on p "From Russia, Living in Dubai, United Arab Emirates" at bounding box center [504, 370] width 431 height 44
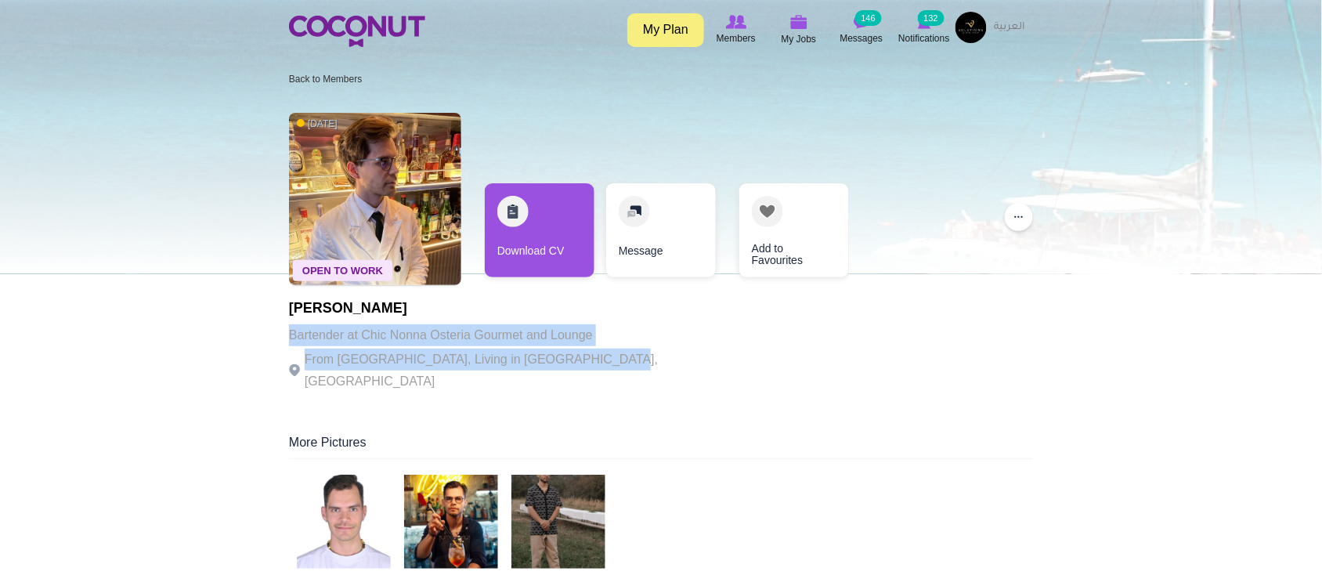
drag, startPoint x: 589, startPoint y: 364, endPoint x: 290, endPoint y: 339, distance: 300.2
click at [290, 339] on div "Open To Work 2 days ago Radmil Khusnutdinov Bartender at Chic Nonna Osteria Gou…" at bounding box center [661, 254] width 744 height 298
click at [290, 330] on p "Bartender at Chic Nonna Osteria Gourmet and Lounge" at bounding box center [504, 335] width 431 height 22
drag, startPoint x: 287, startPoint y: 329, endPoint x: 604, endPoint y: 349, distance: 317.8
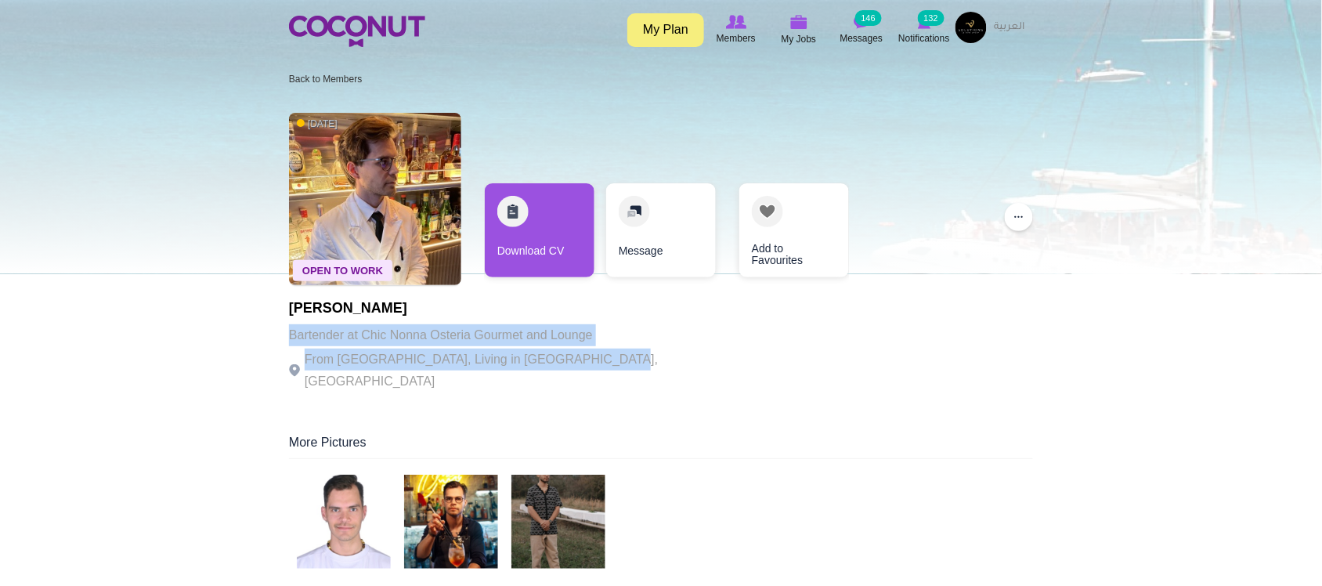
click at [604, 349] on div "Open To Work 2 days ago Radmil Khusnutdinov Bartender at Chic Nonna Osteria Gou…" at bounding box center [661, 254] width 744 height 298
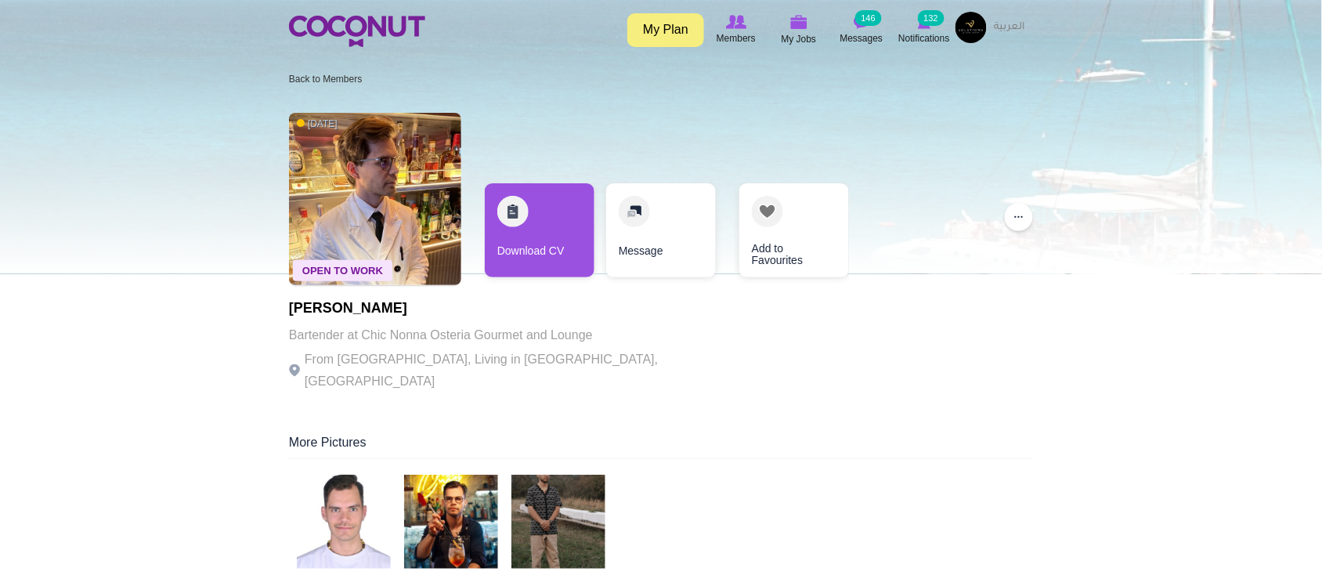
click at [565, 348] on p "From Russia, Living in Dubai, United Arab Emirates" at bounding box center [504, 370] width 431 height 44
click at [561, 337] on p "Bartender at Chic Nonna Osteria Gourmet and Lounge" at bounding box center [504, 335] width 431 height 22
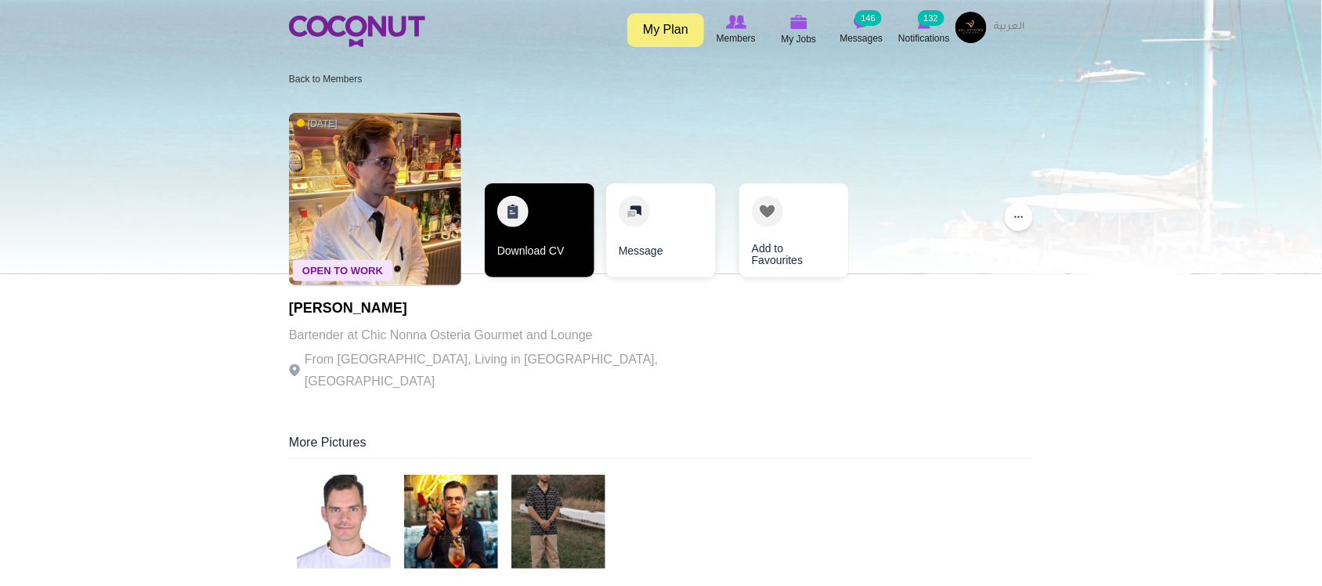
click at [560, 251] on link "Download CV" at bounding box center [540, 230] width 110 height 94
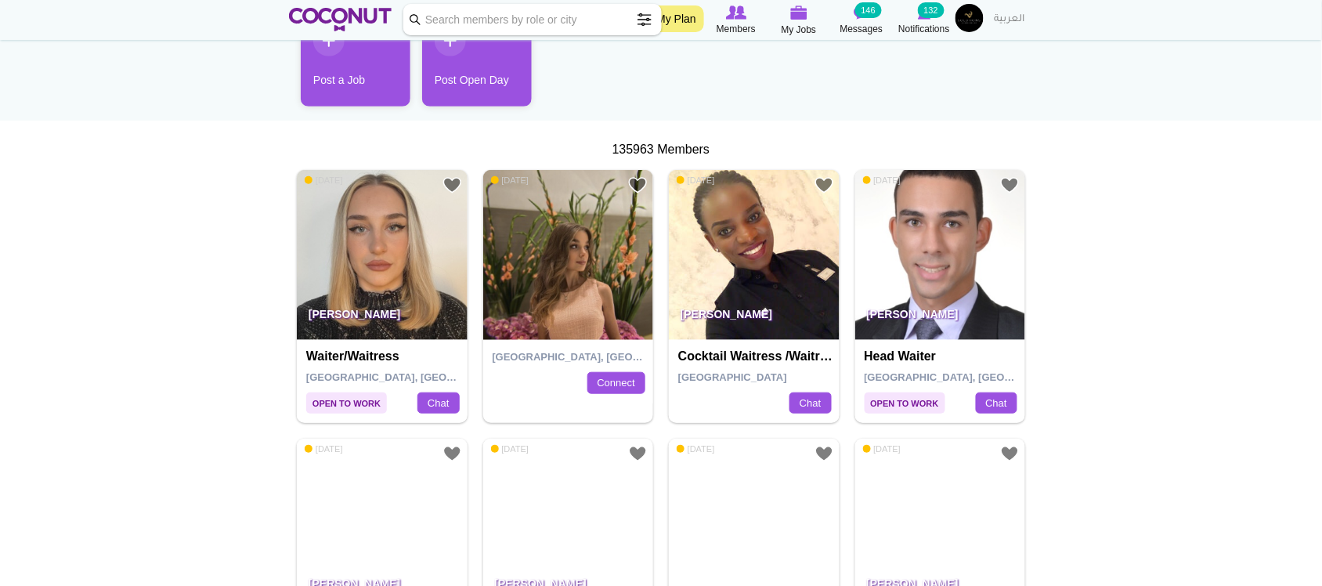
scroll to position [261, 0]
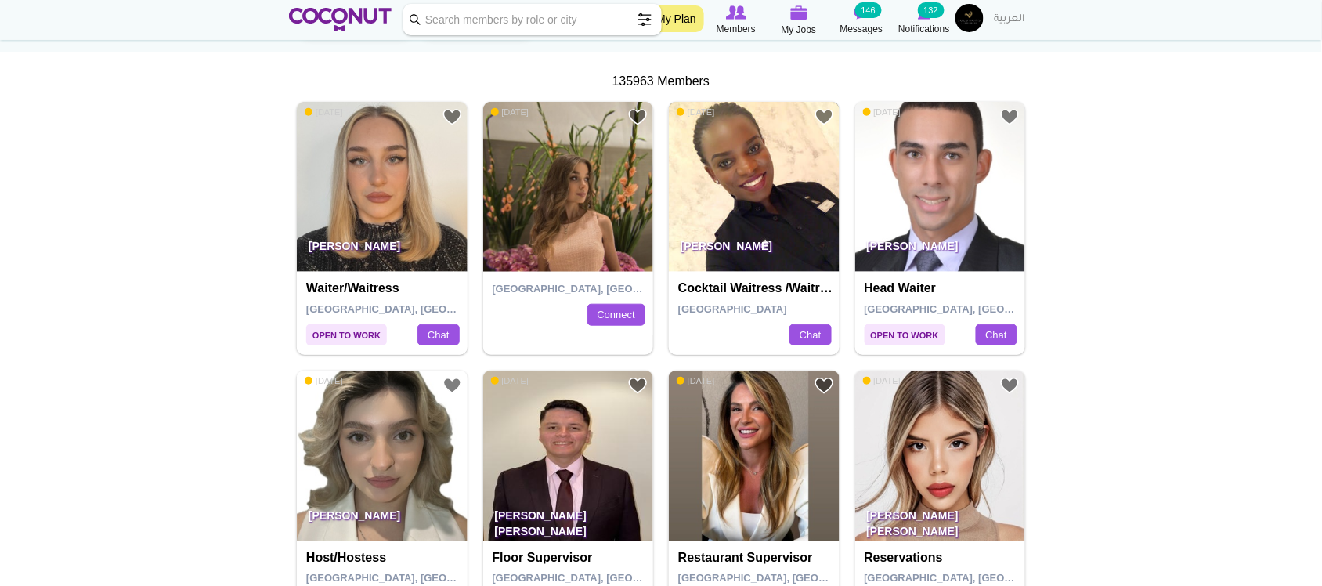
click at [779, 188] on img at bounding box center [754, 187] width 171 height 171
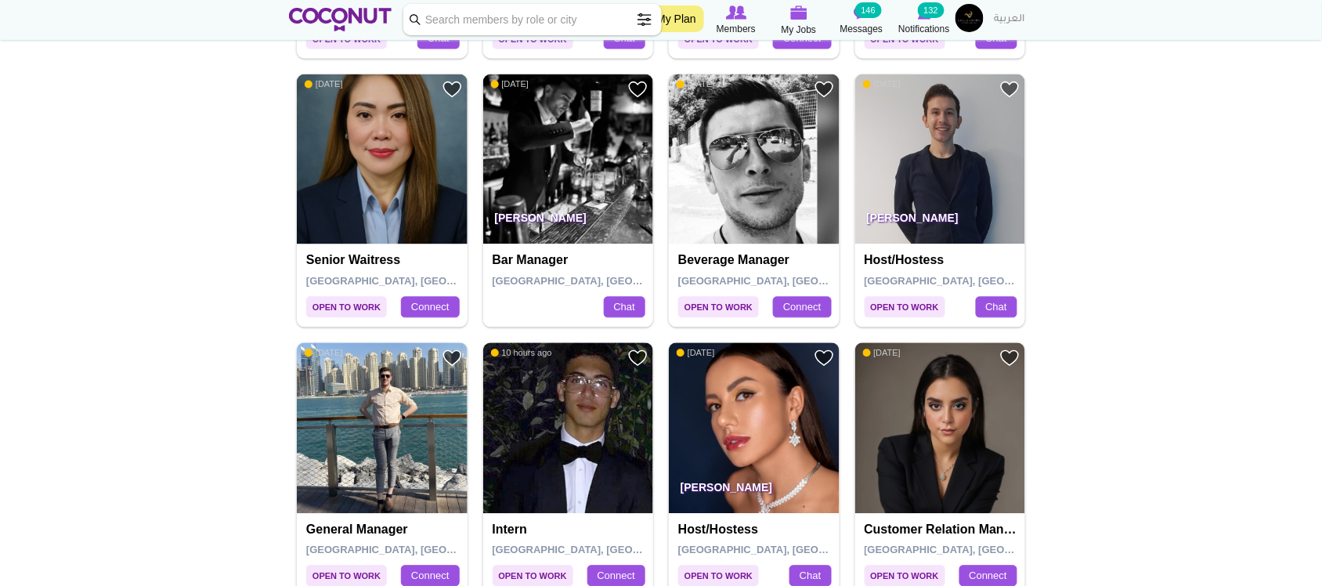
scroll to position [783, 0]
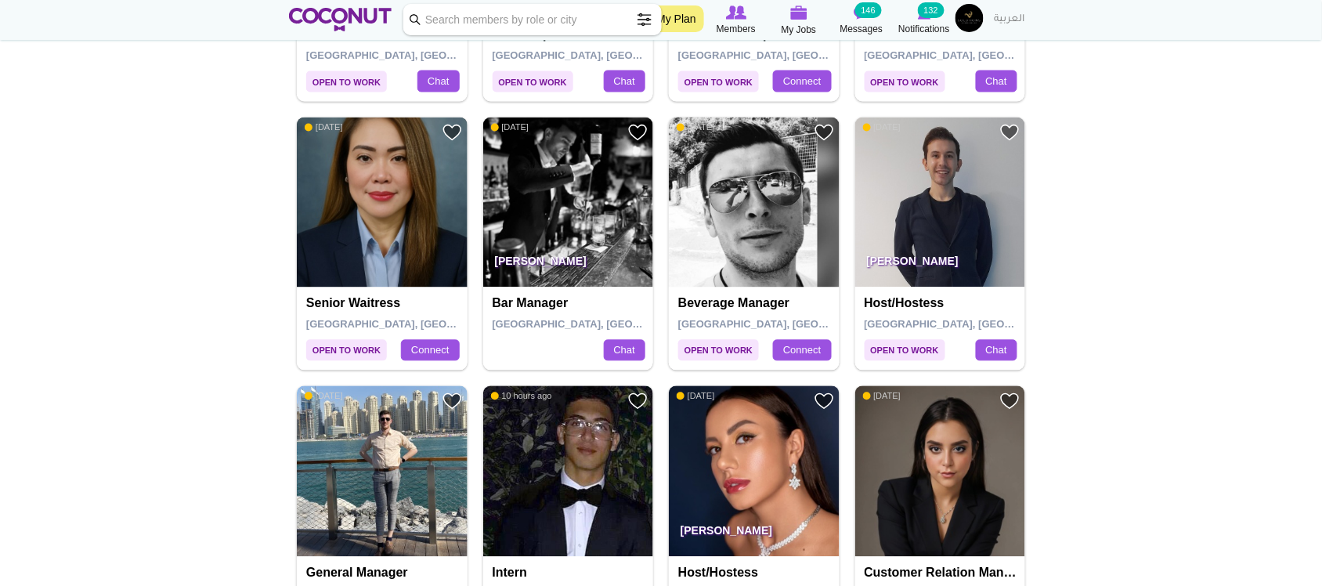
click at [385, 202] on img at bounding box center [382, 202] width 171 height 171
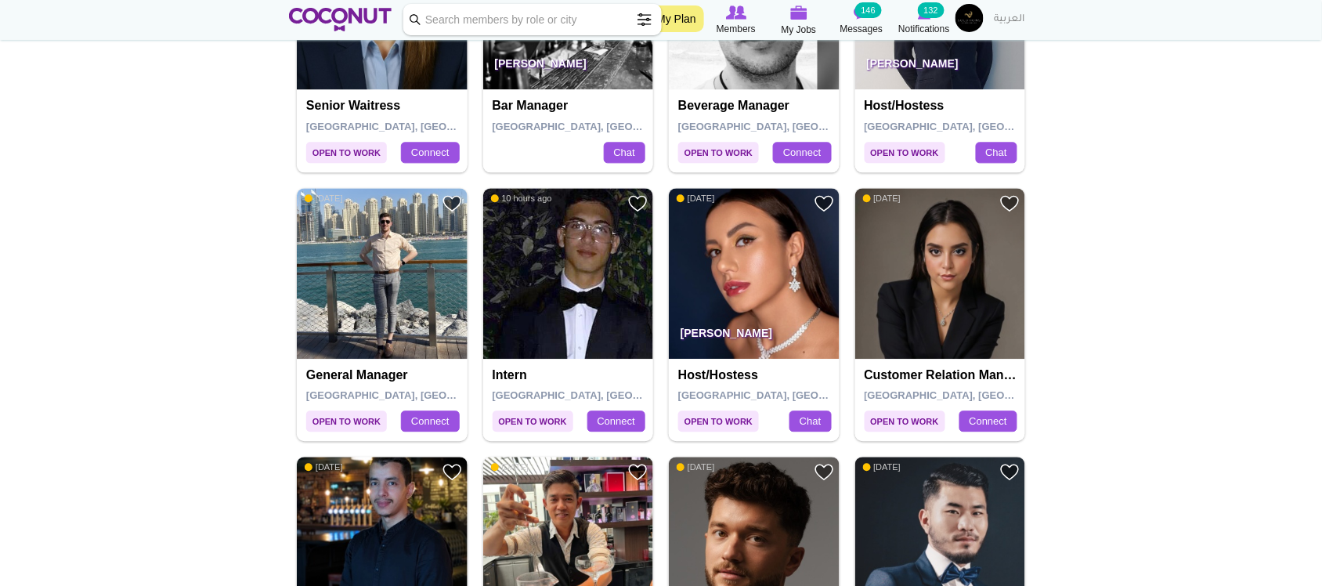
scroll to position [1044, 0]
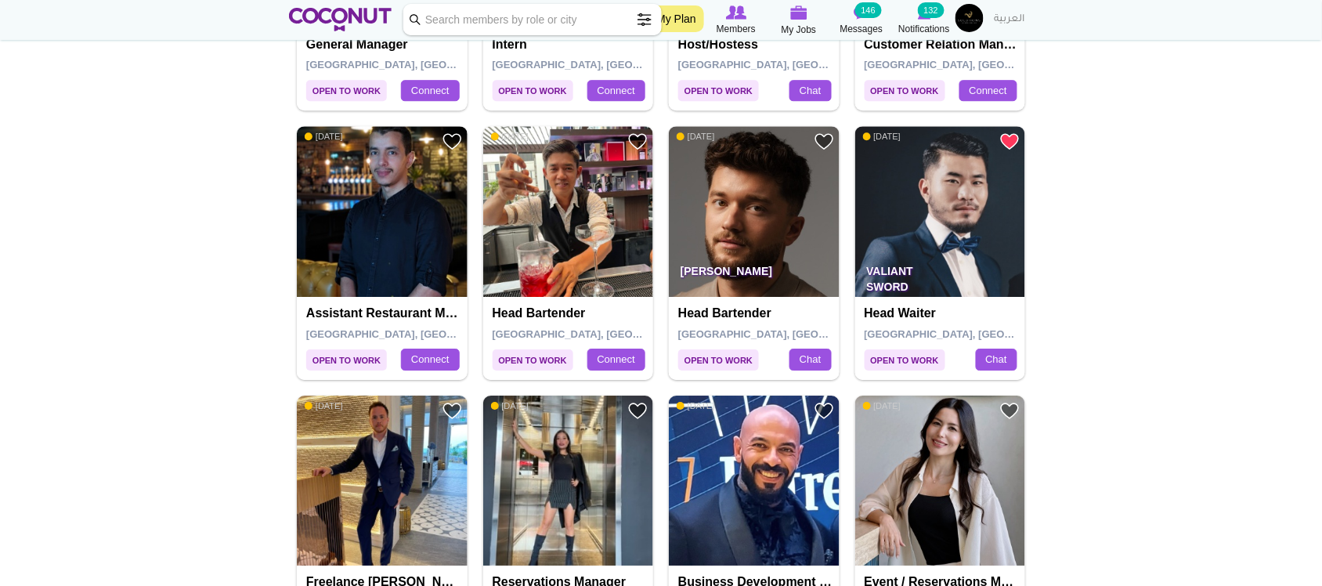
scroll to position [1175, 0]
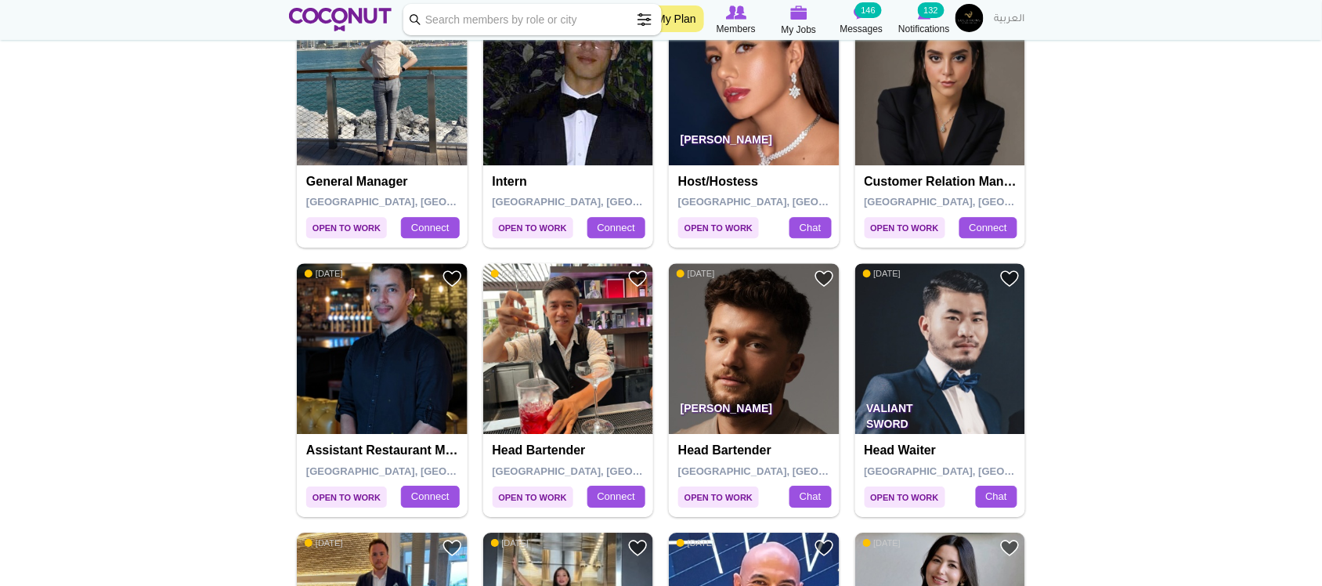
click at [958, 334] on img at bounding box center [940, 348] width 171 height 171
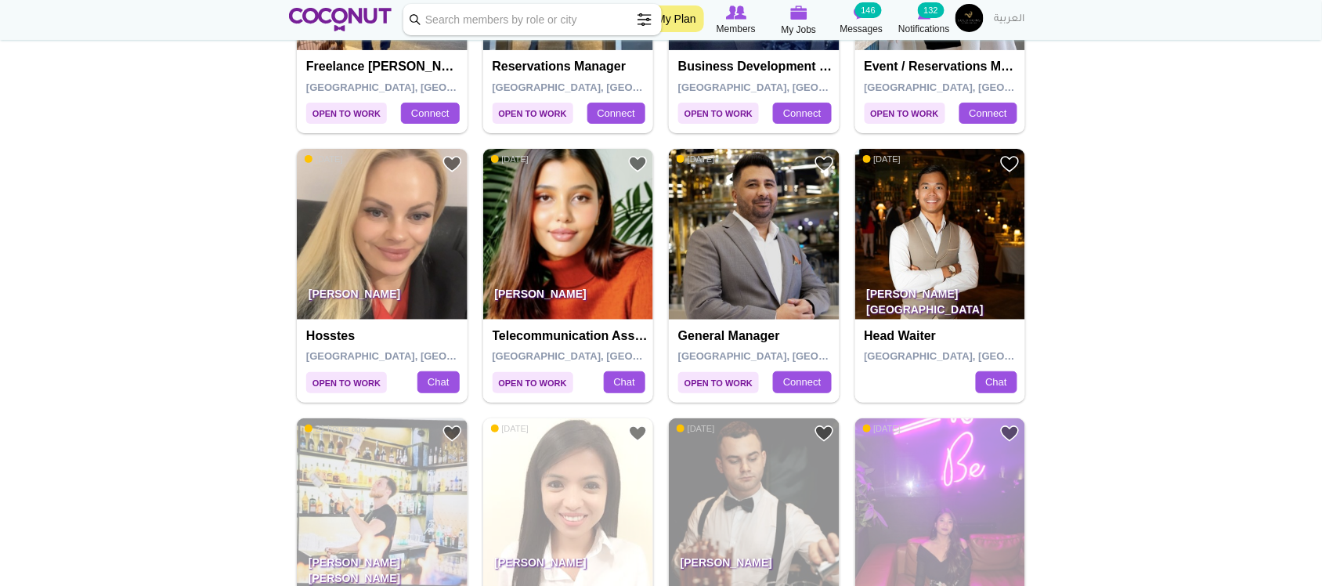
scroll to position [1958, 0]
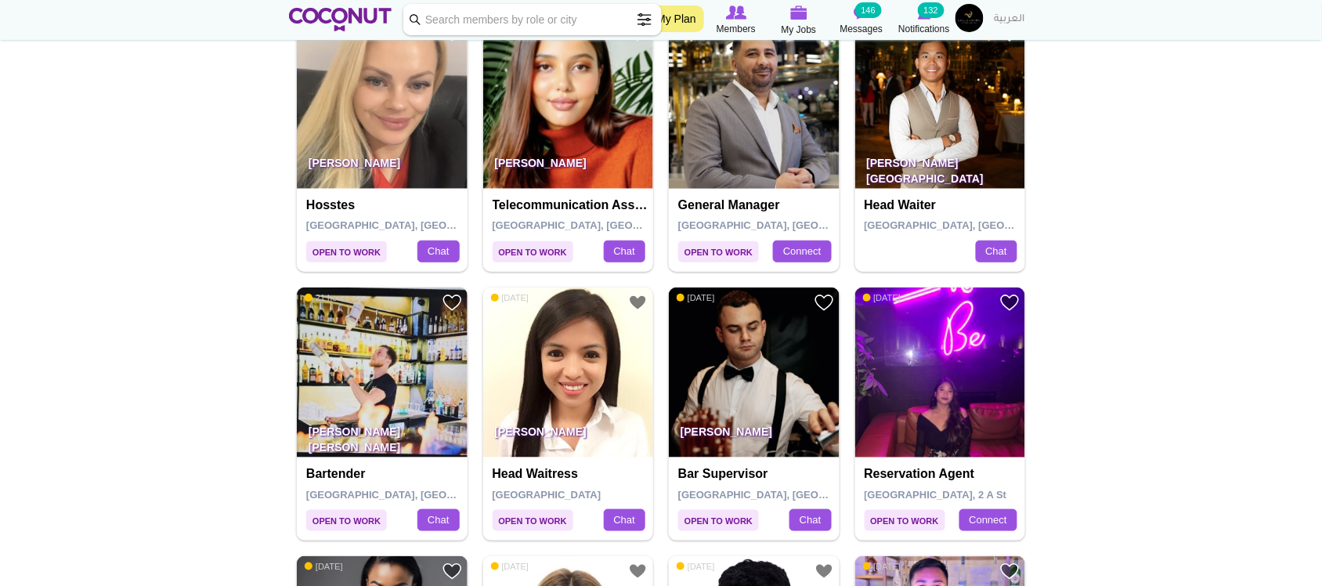
click at [932, 114] on img at bounding box center [940, 103] width 171 height 171
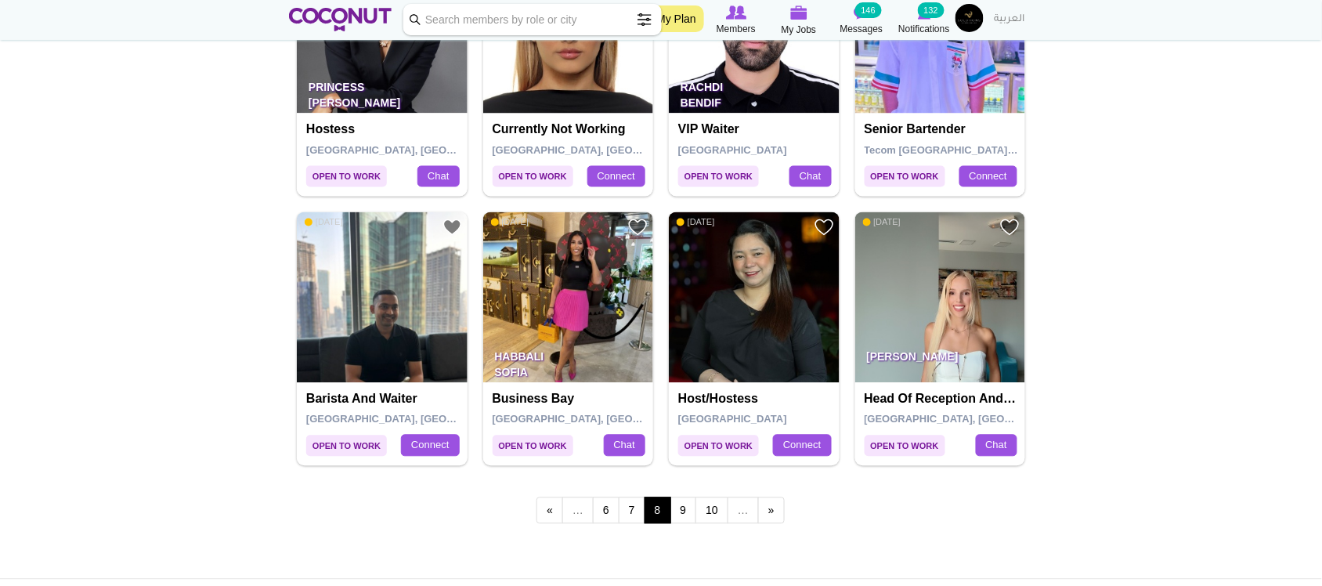
scroll to position [2610, 0]
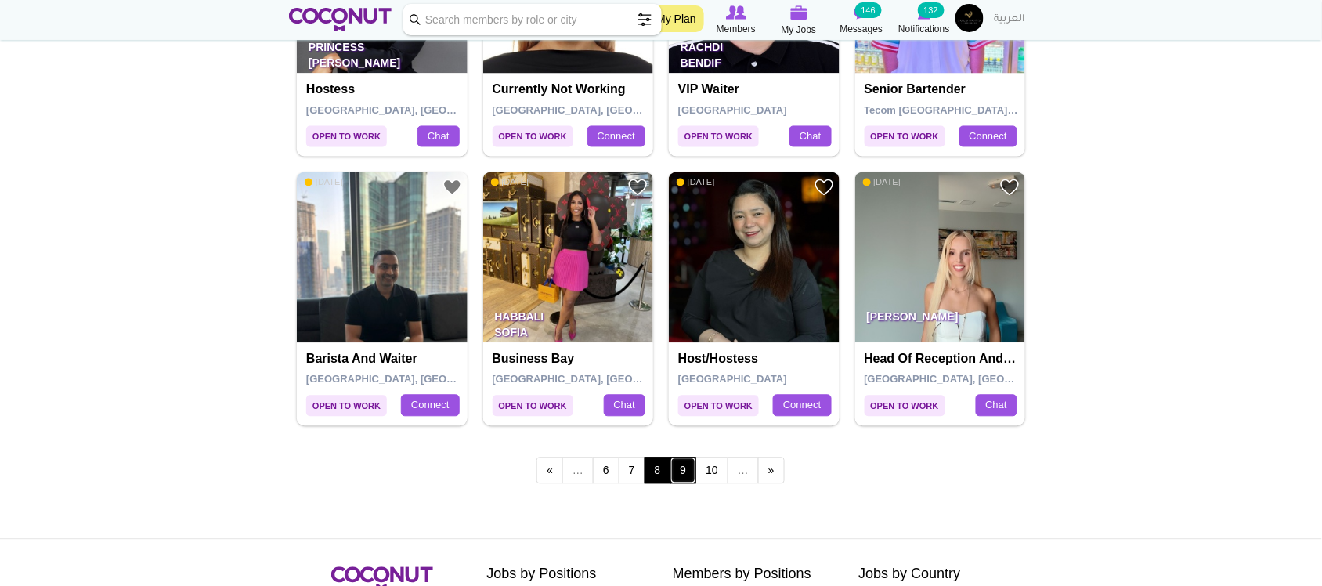
click at [679, 476] on link "9" at bounding box center [683, 470] width 27 height 27
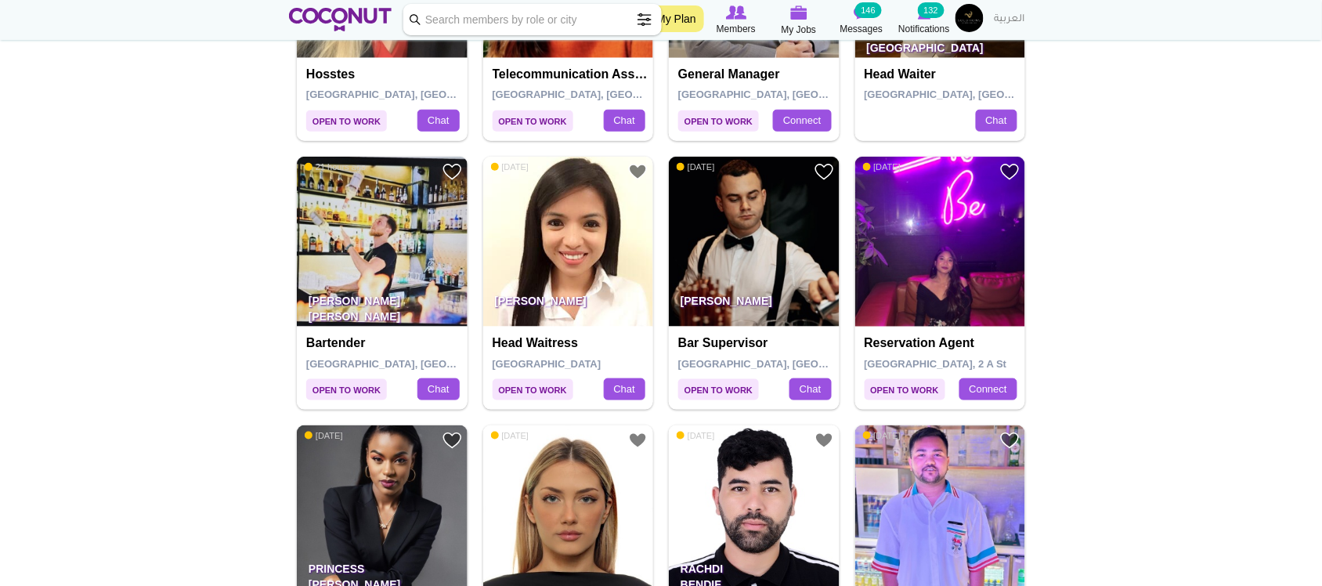
scroll to position [2088, 0]
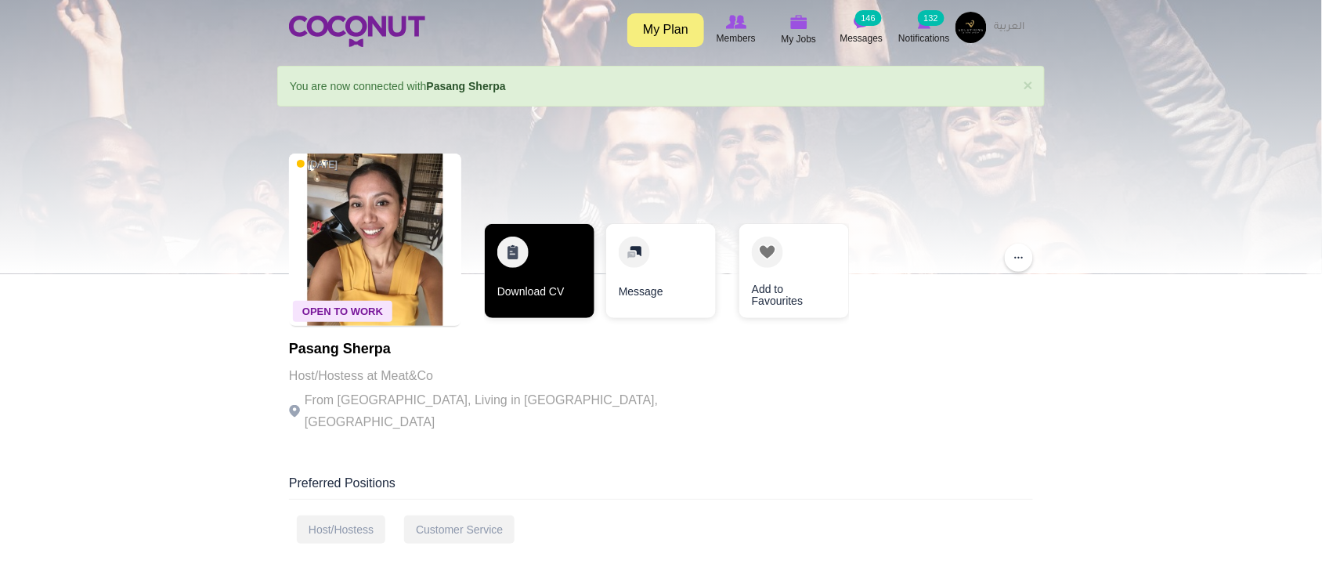
click at [526, 258] on link "Download CV" at bounding box center [540, 271] width 110 height 94
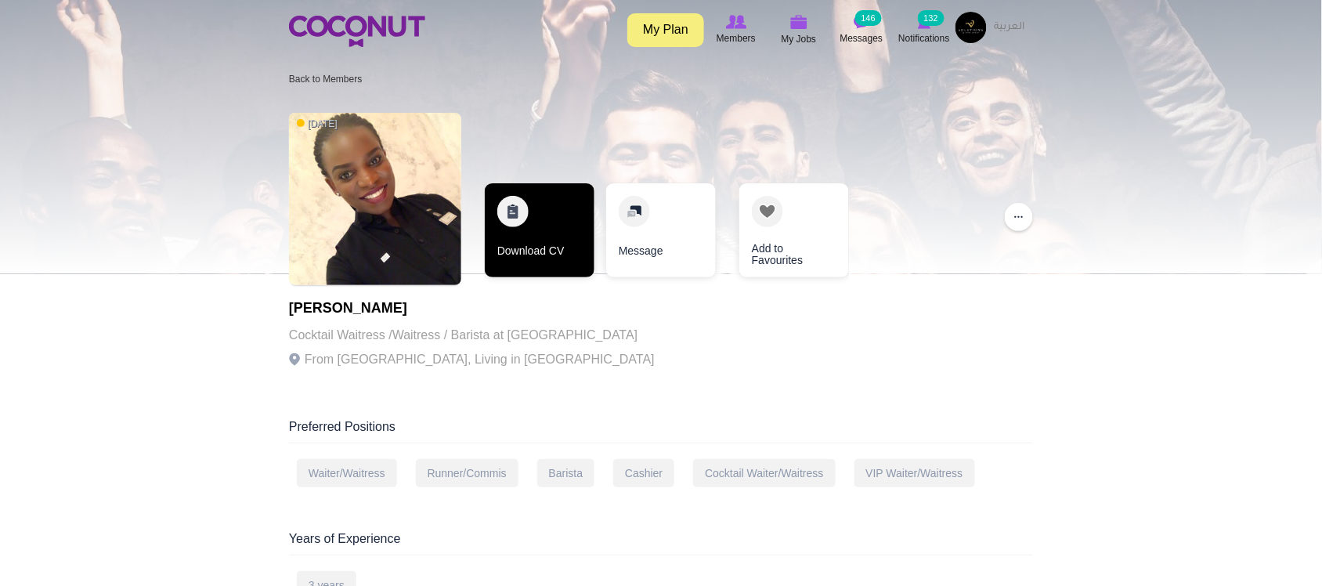
click at [540, 252] on link "Download CV" at bounding box center [540, 230] width 110 height 94
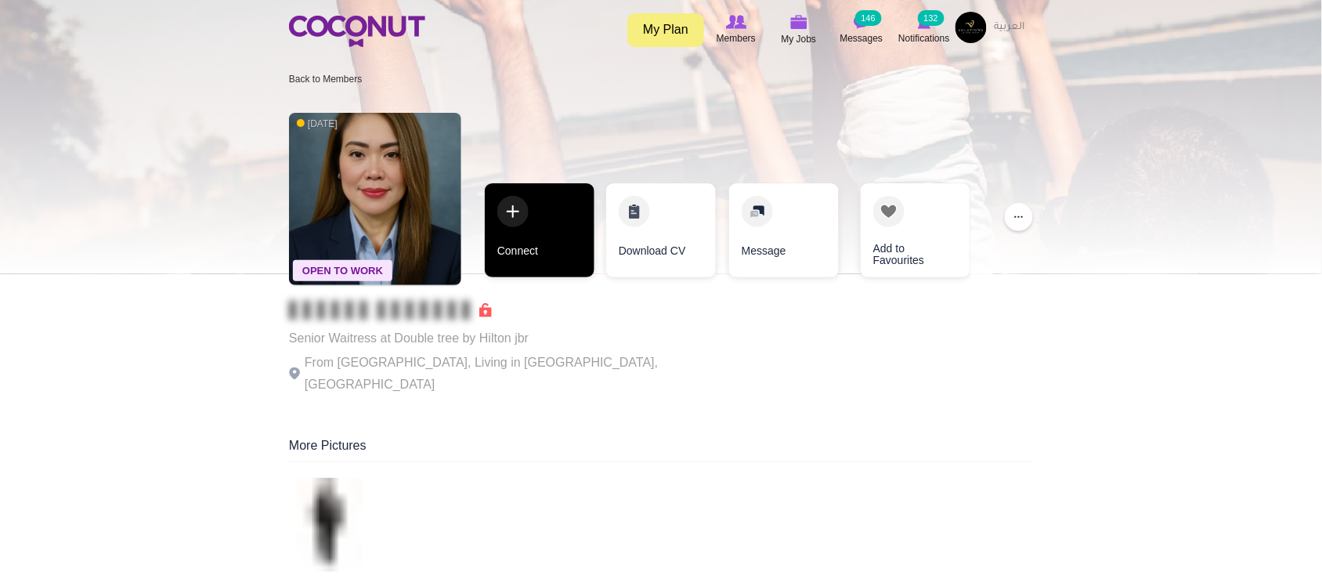
click at [541, 244] on link "Connect" at bounding box center [540, 230] width 110 height 94
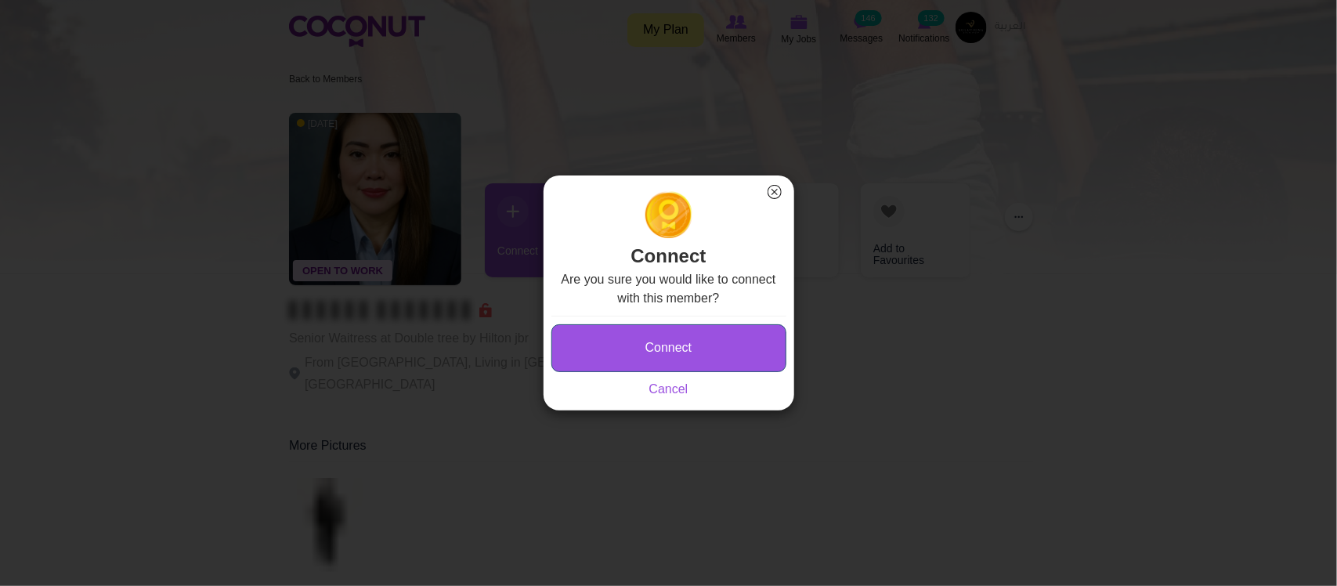
click at [713, 345] on button "Connect" at bounding box center [668, 348] width 235 height 48
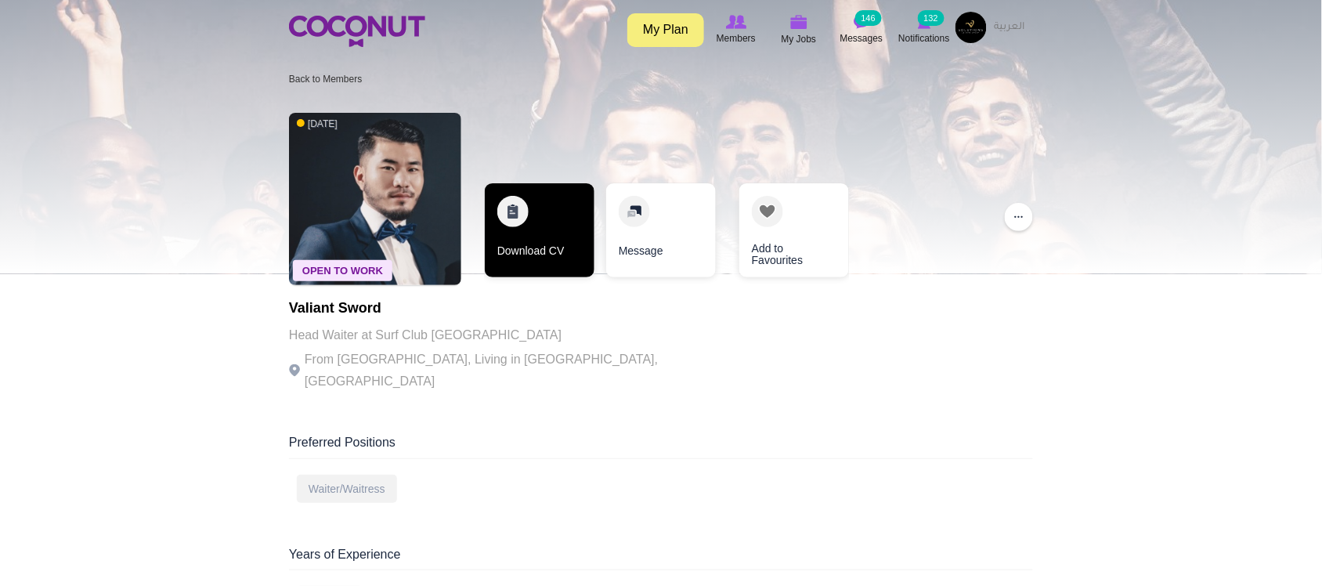
click at [560, 249] on link "Download CV" at bounding box center [540, 230] width 110 height 94
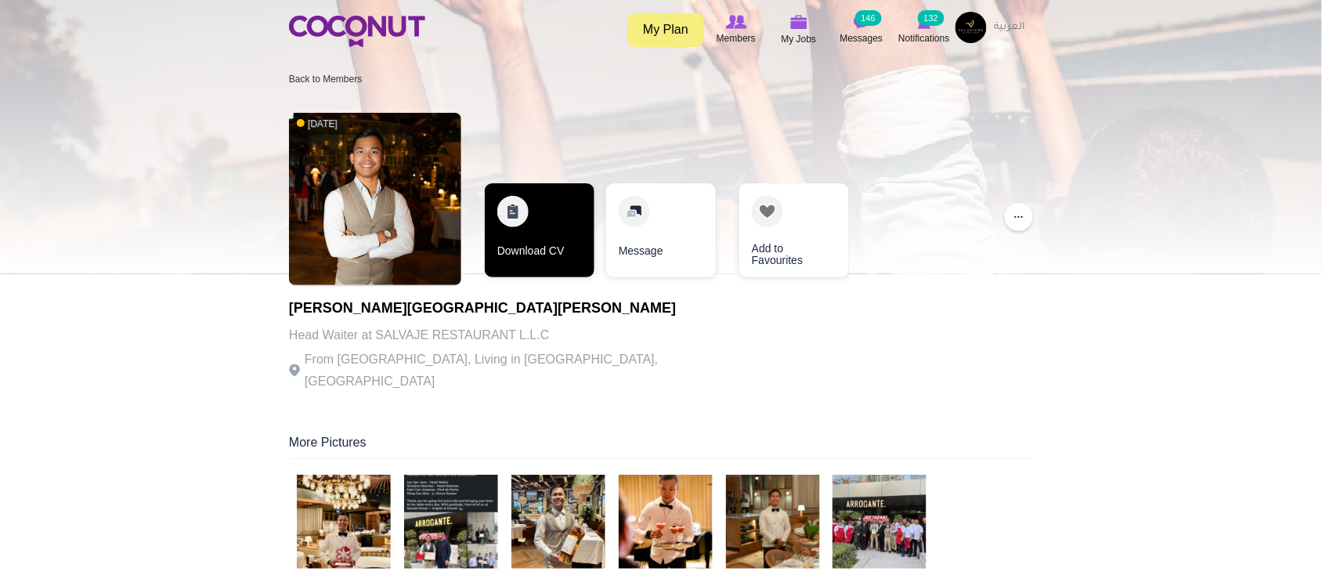
click at [552, 256] on link "Download CV" at bounding box center [540, 230] width 110 height 94
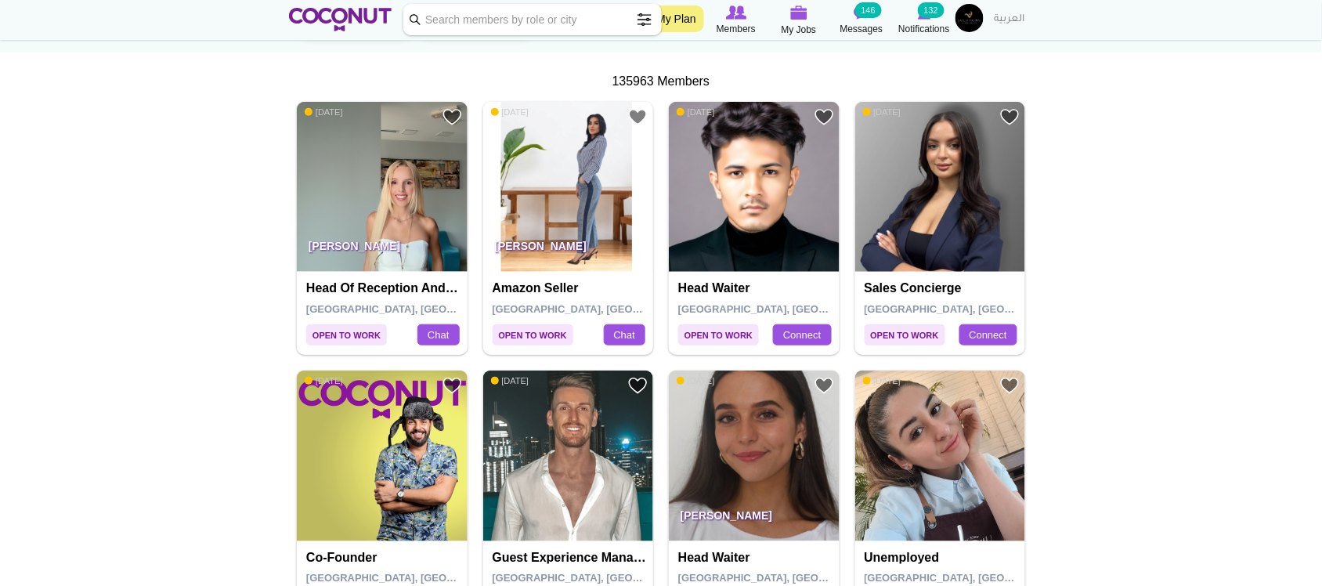
scroll to position [522, 0]
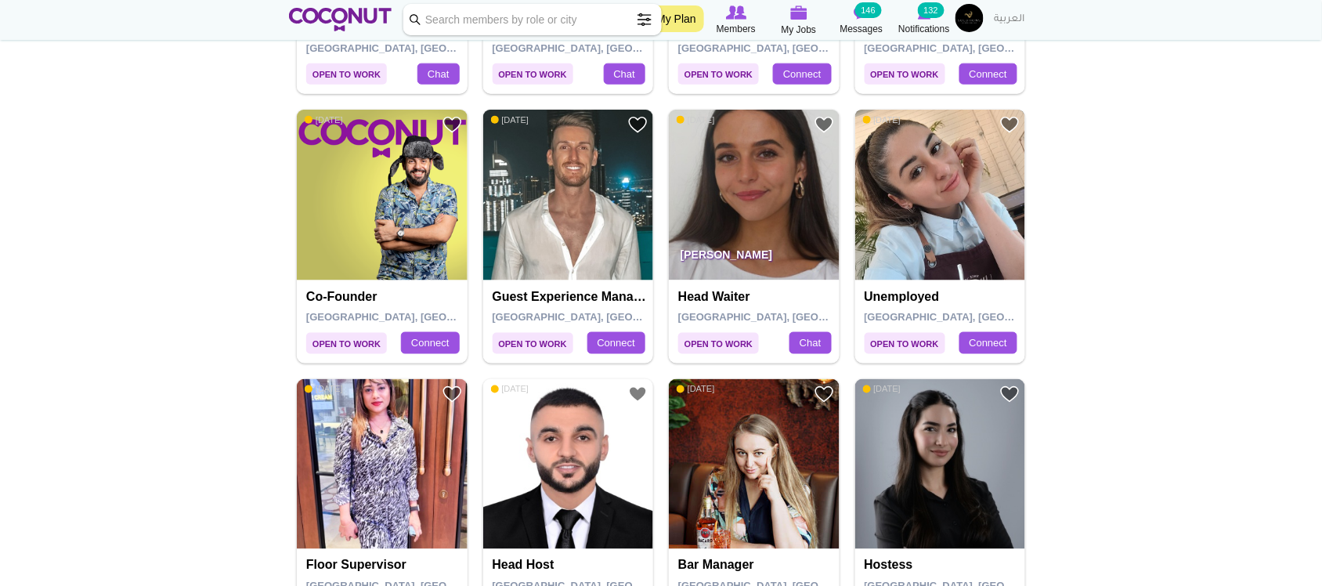
click at [949, 216] on img at bounding box center [940, 195] width 171 height 171
click at [793, 182] on img at bounding box center [754, 195] width 171 height 171
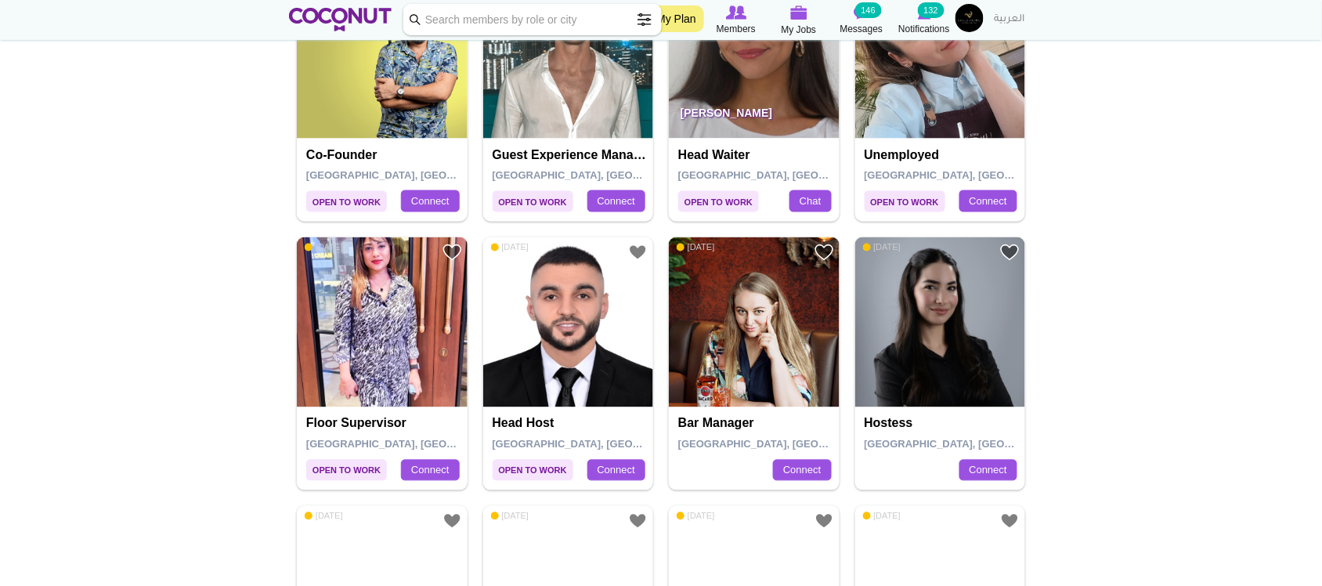
scroll to position [783, 0]
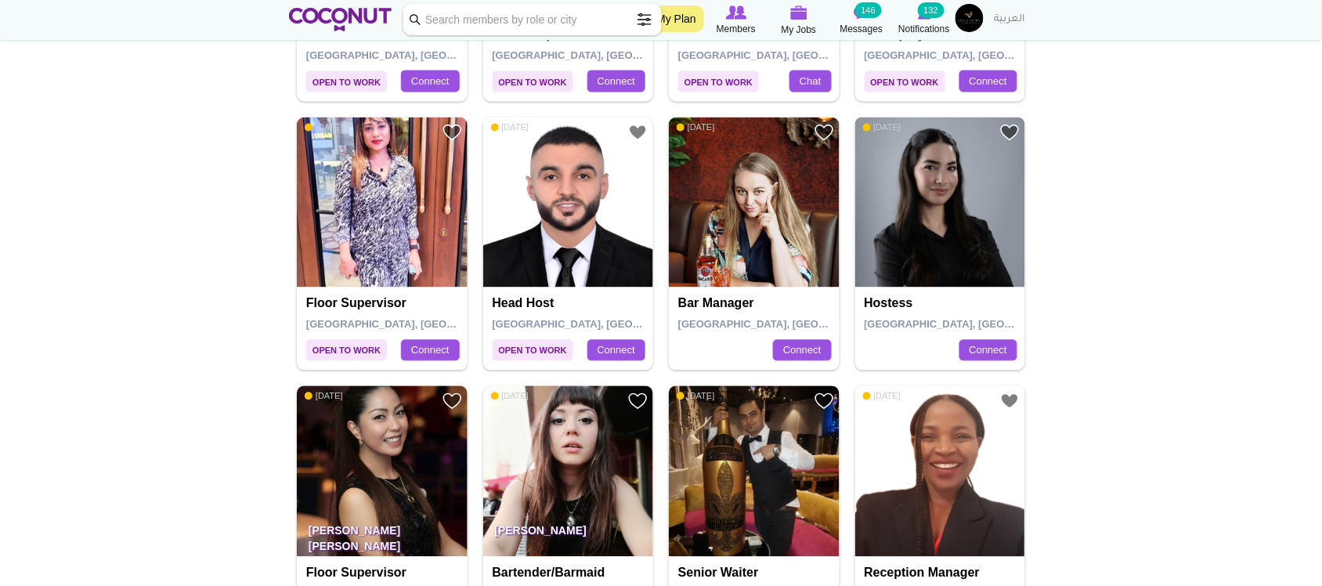
click at [938, 236] on img at bounding box center [940, 202] width 171 height 171
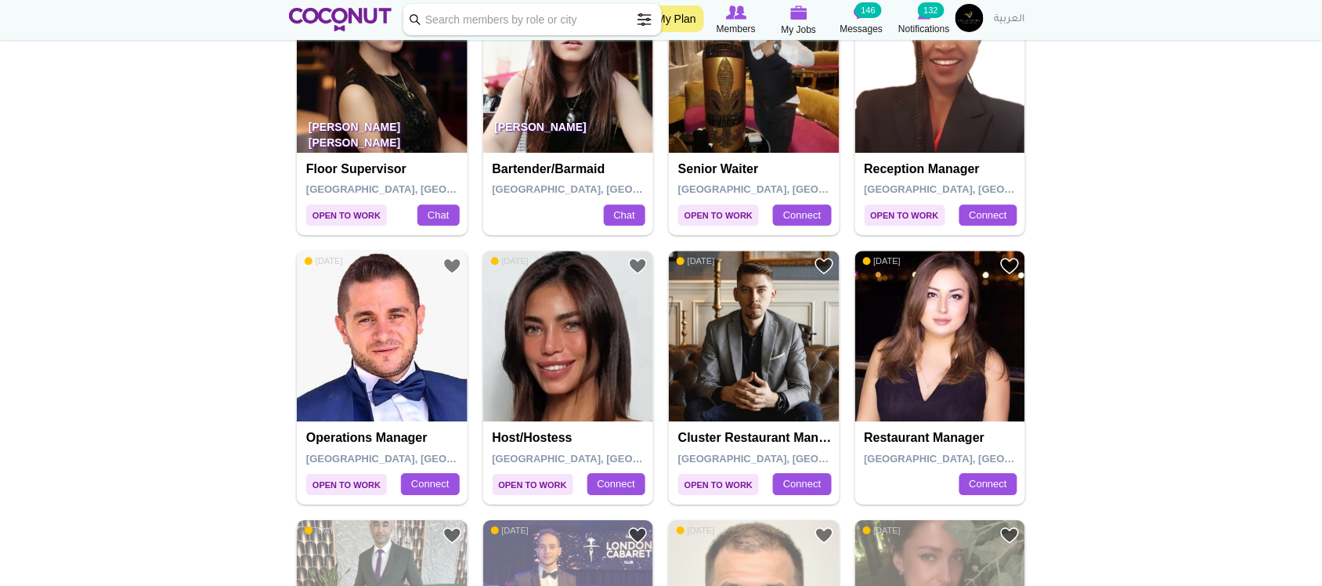
scroll to position [1044, 0]
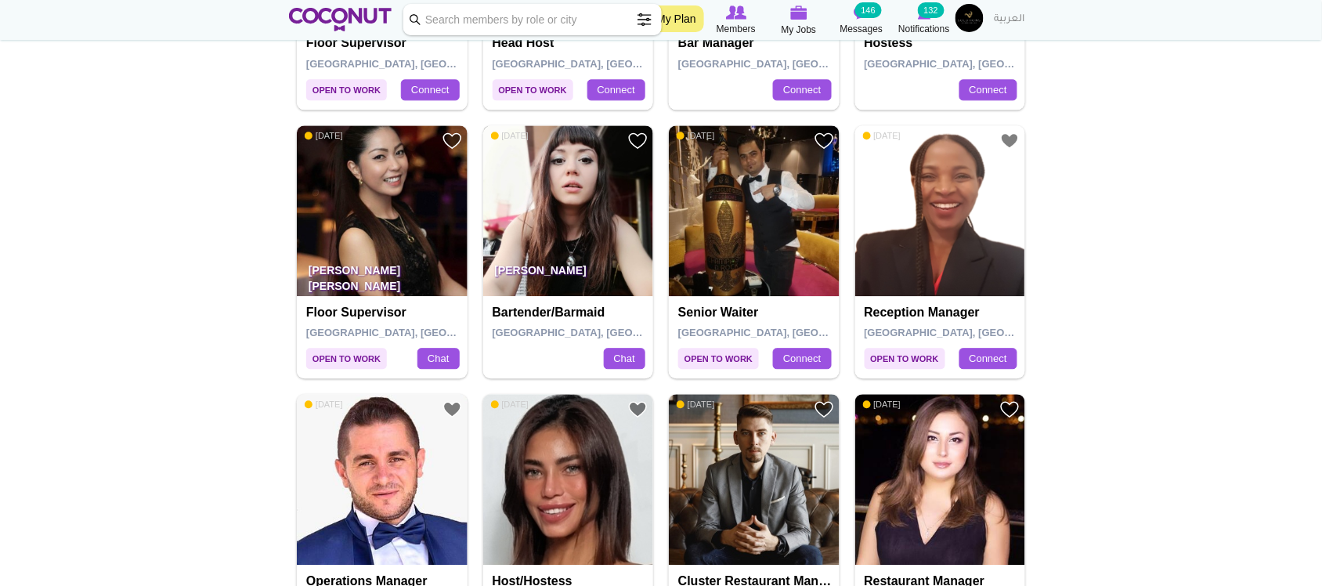
click at [568, 226] on img at bounding box center [568, 210] width 171 height 171
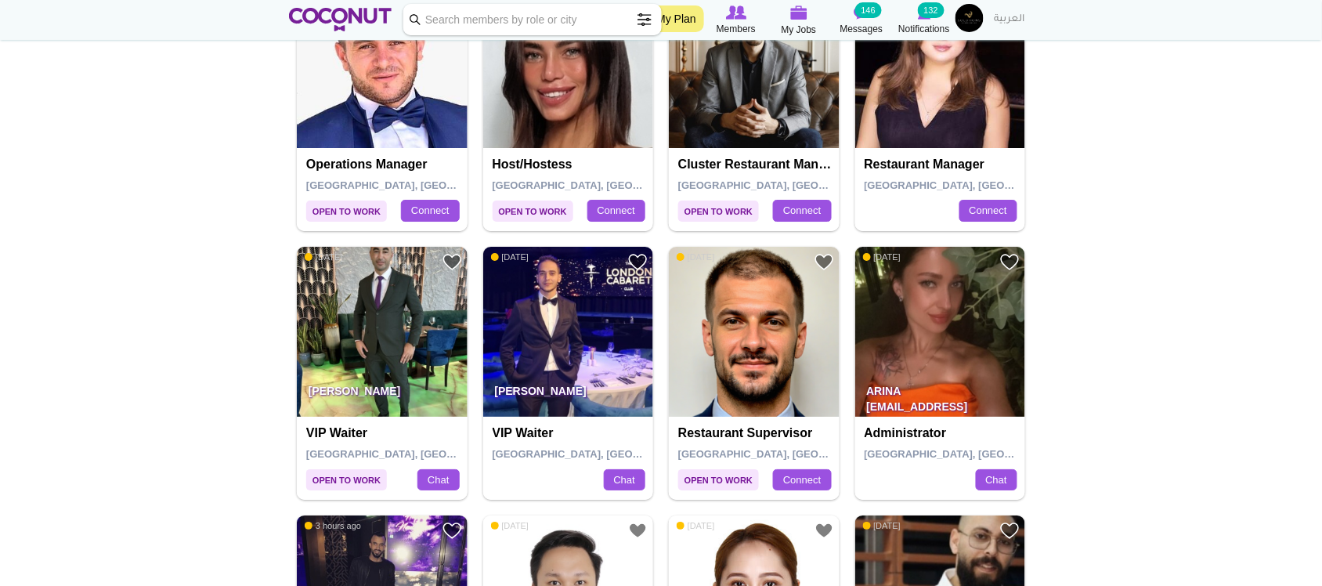
scroll to position [1566, 0]
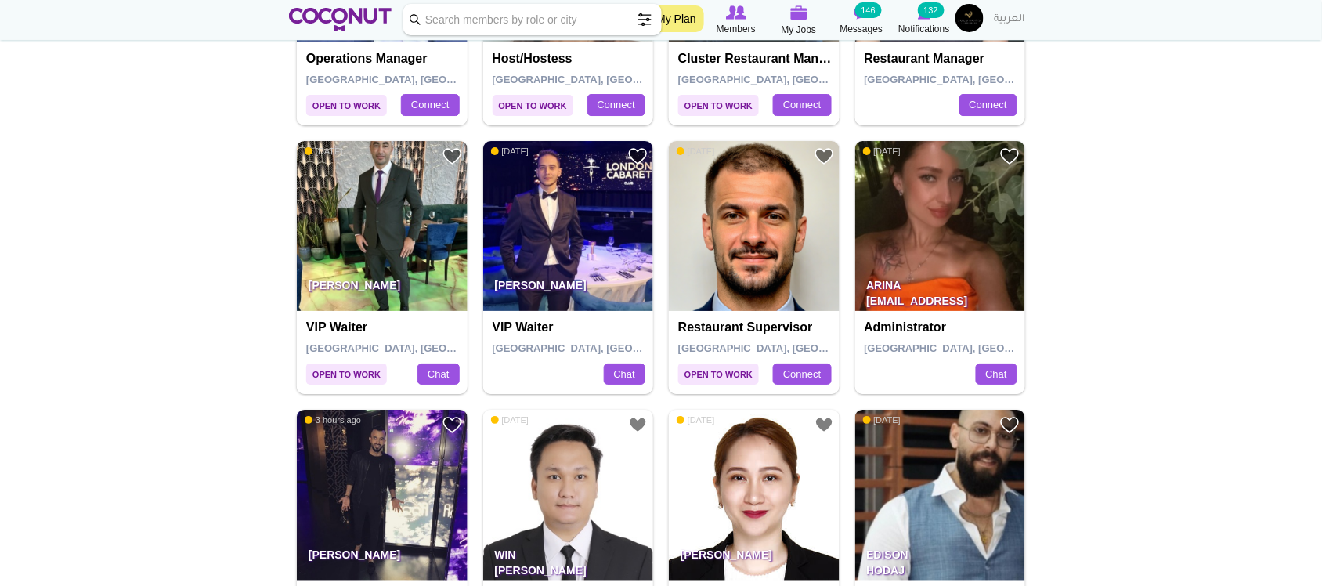
click at [404, 233] on img at bounding box center [382, 226] width 171 height 171
click at [569, 258] on img at bounding box center [568, 226] width 171 height 171
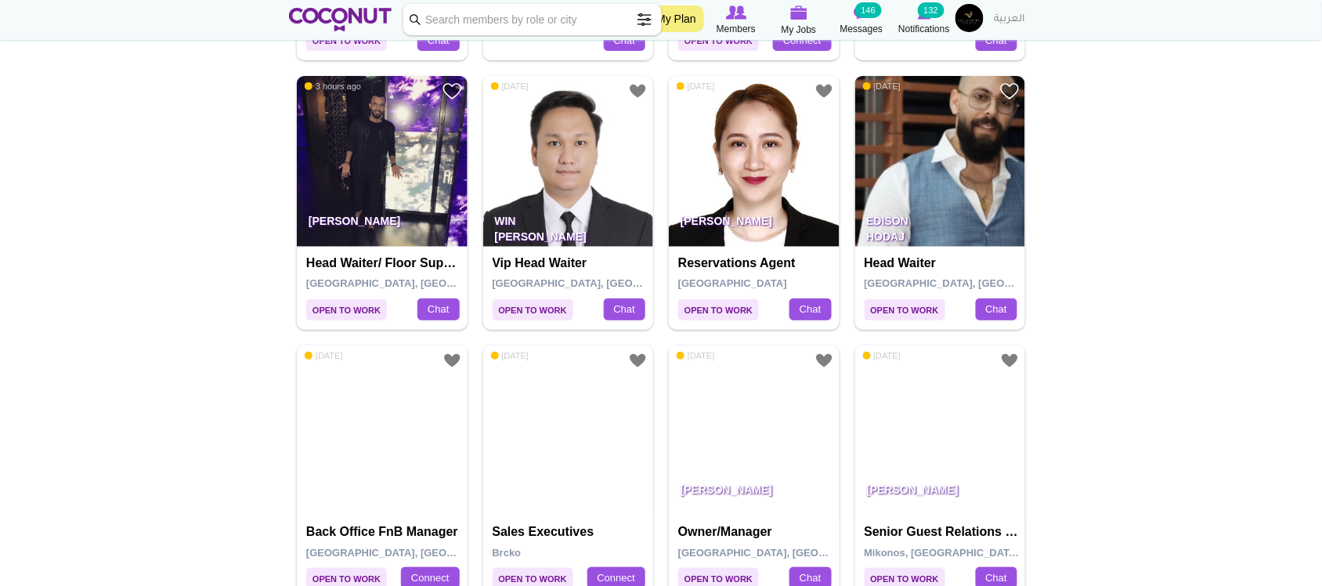
scroll to position [1958, 0]
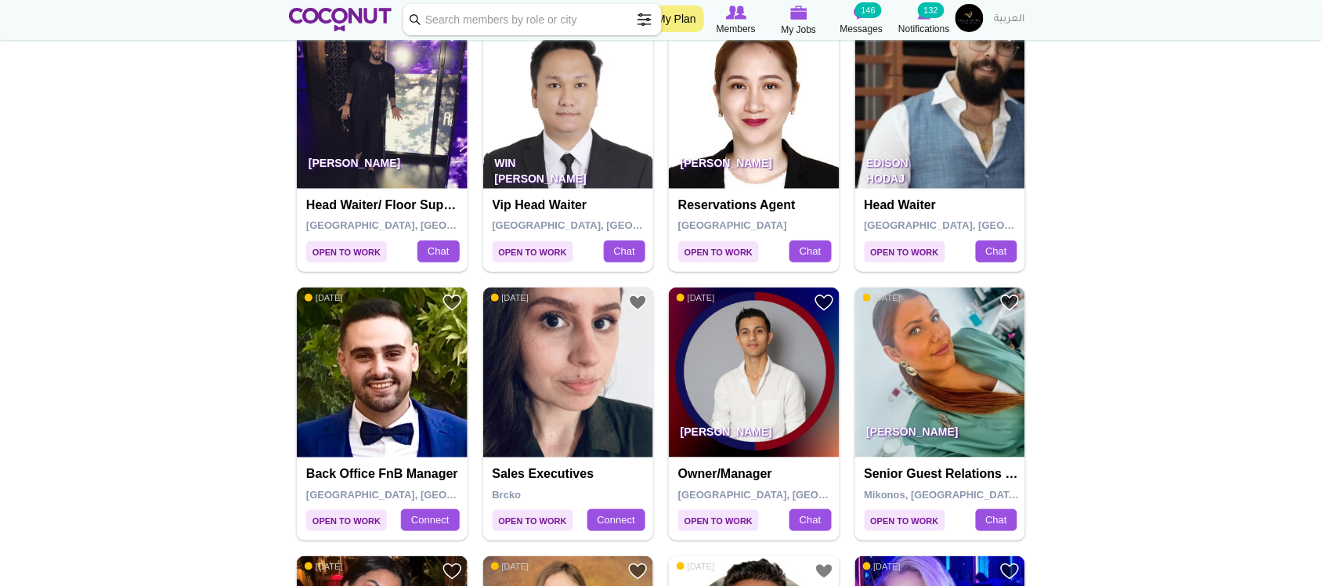
click at [529, 118] on img at bounding box center [568, 103] width 171 height 171
click at [370, 135] on img at bounding box center [382, 103] width 171 height 171
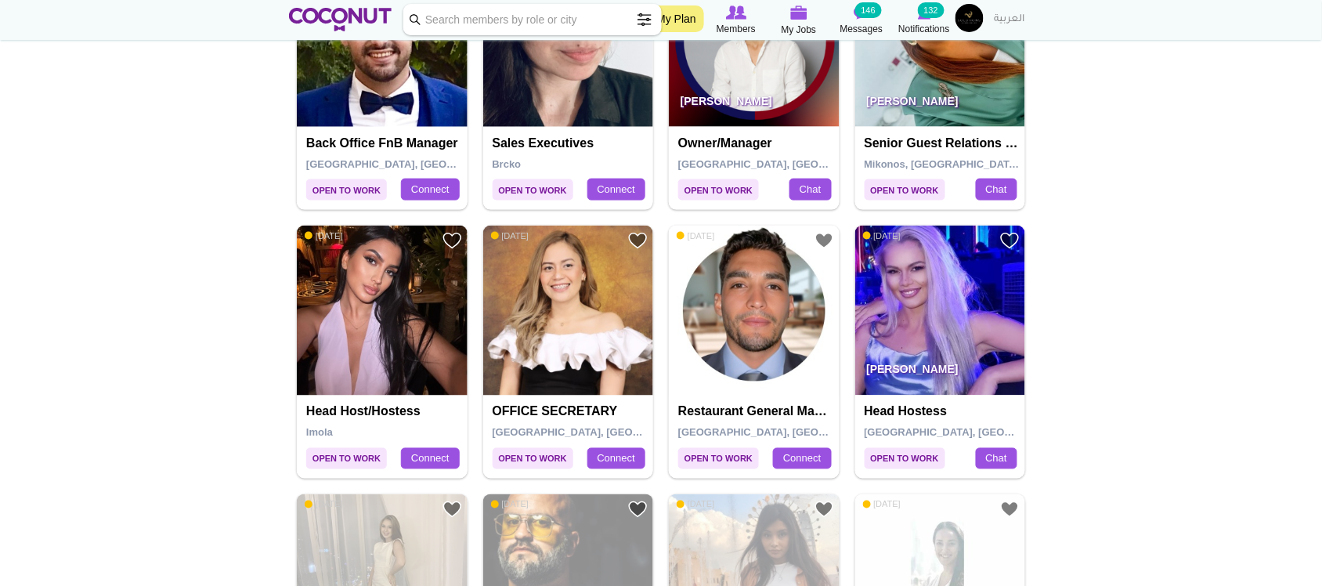
scroll to position [2349, 0]
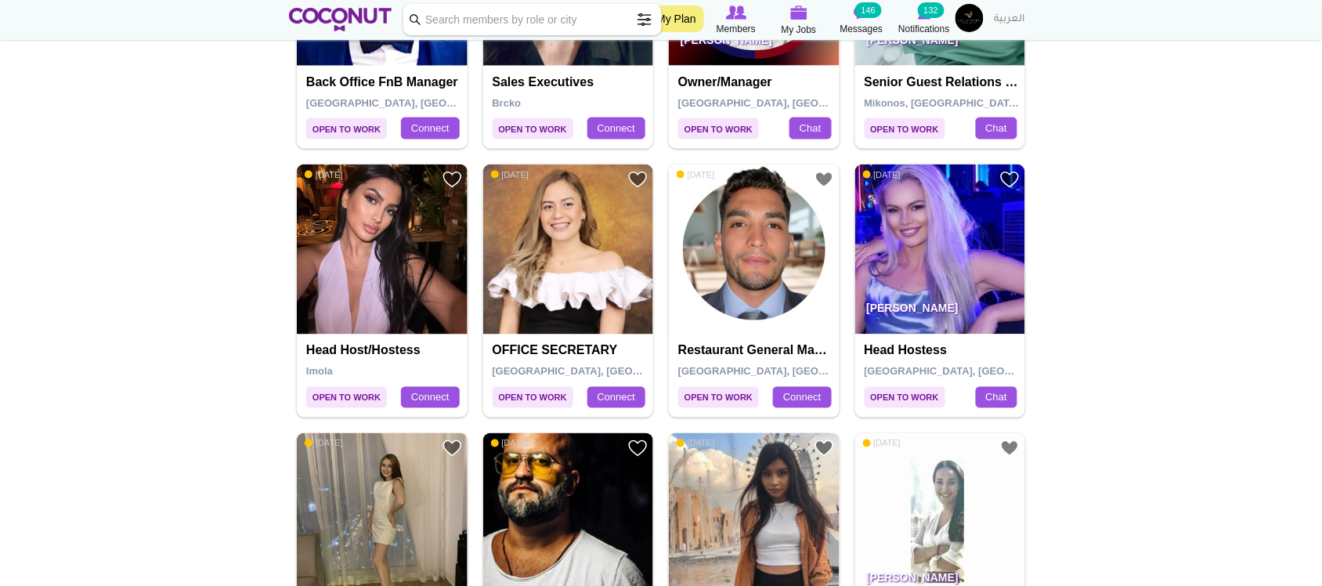
click at [389, 252] on img at bounding box center [382, 249] width 171 height 171
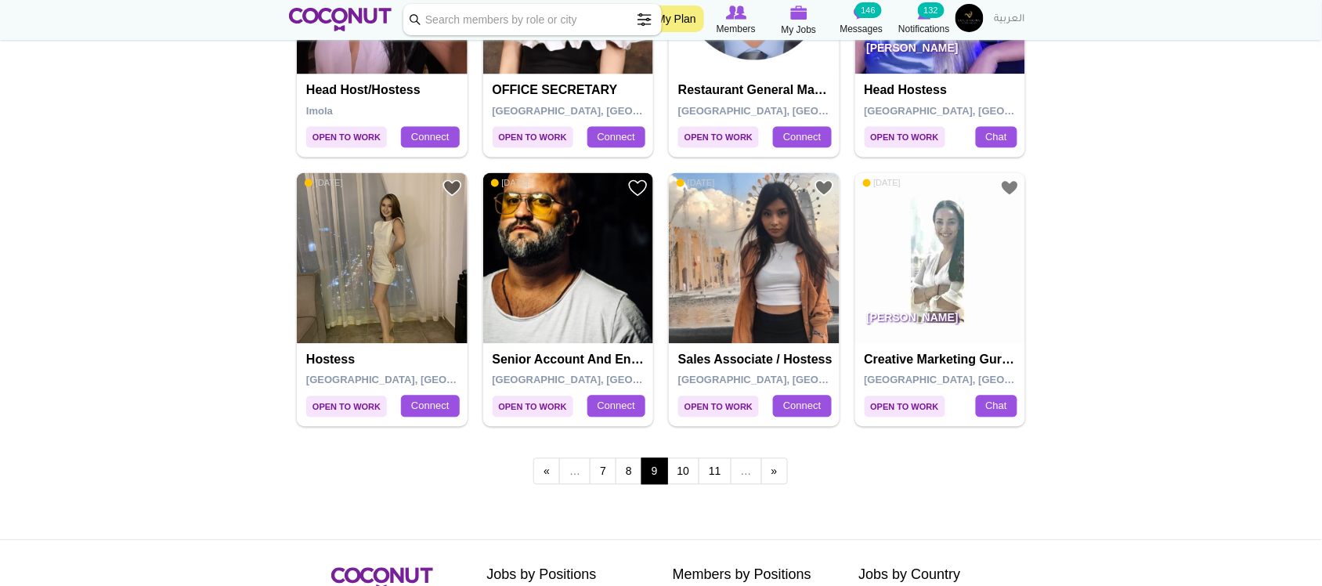
scroll to position [2610, 0]
click at [404, 261] on img at bounding box center [382, 257] width 171 height 171
click at [801, 274] on img at bounding box center [754, 257] width 171 height 171
click at [684, 478] on link "10" at bounding box center [683, 470] width 33 height 27
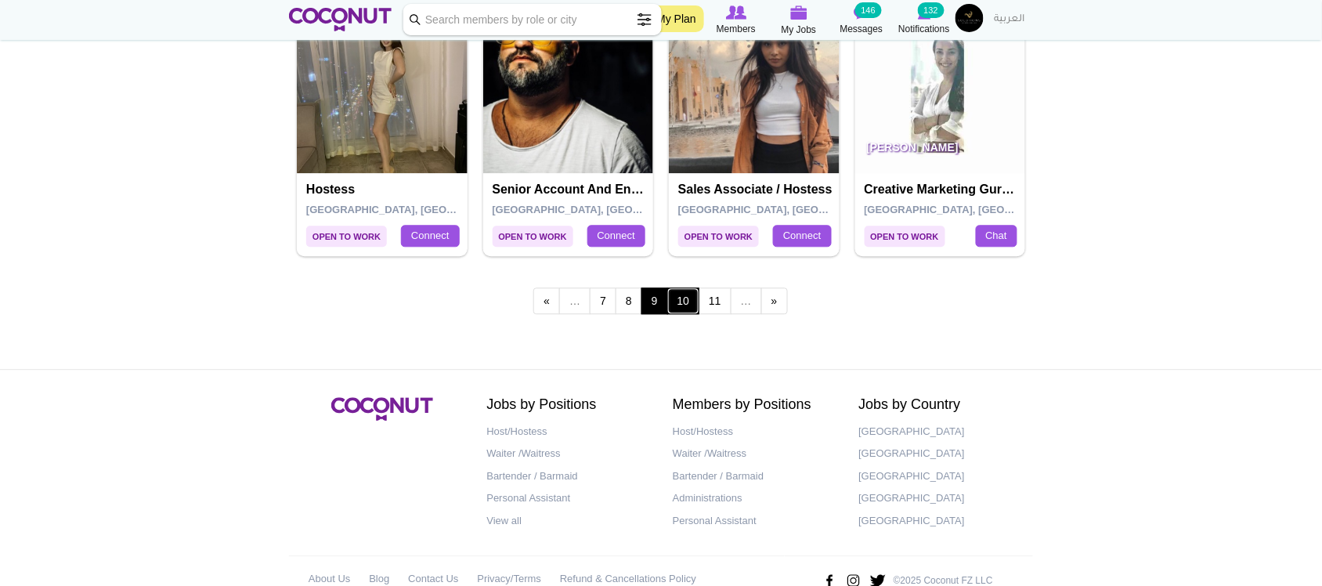
scroll to position [2819, 0]
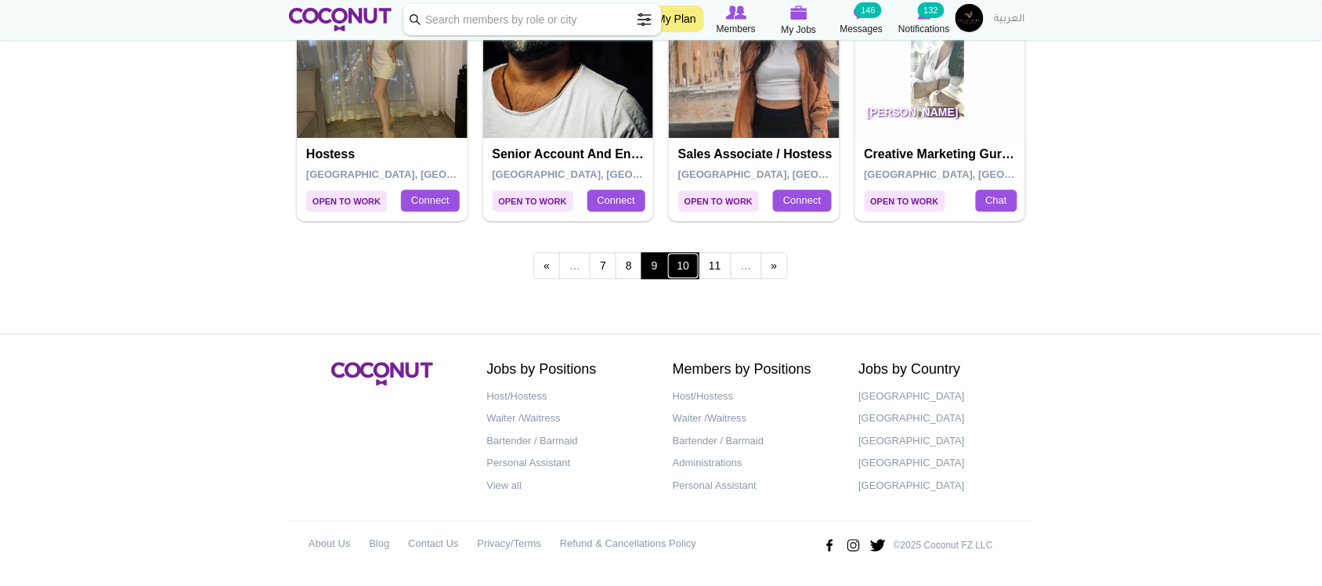
click at [679, 262] on link "10" at bounding box center [683, 265] width 33 height 27
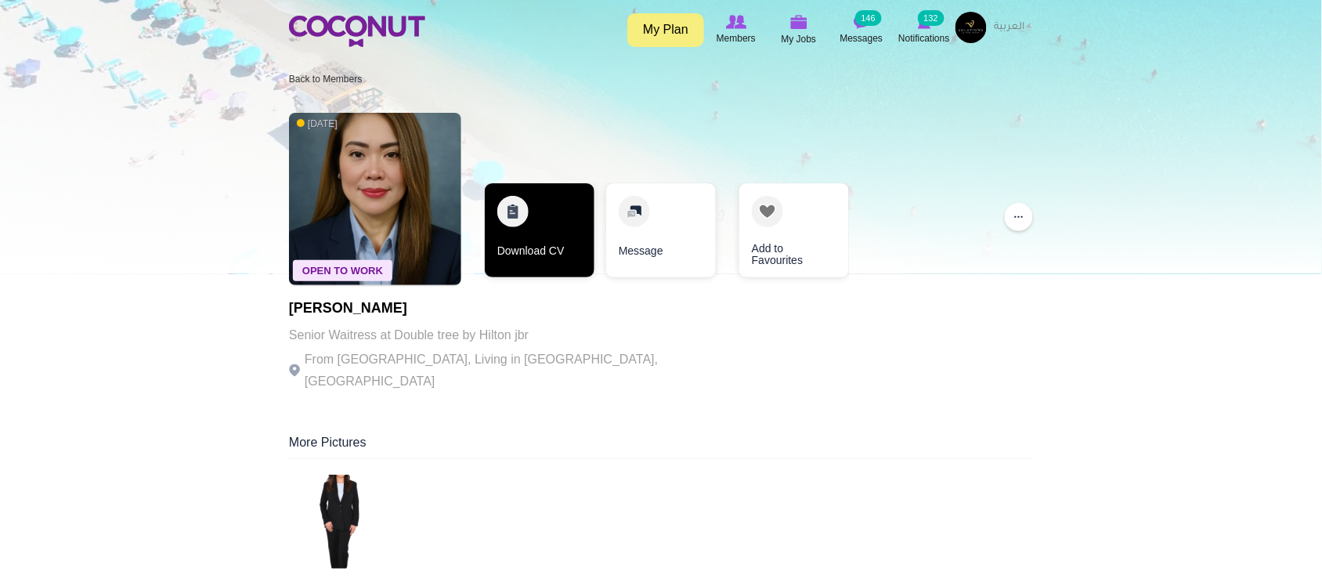
click at [536, 244] on link "Download CV" at bounding box center [540, 230] width 110 height 94
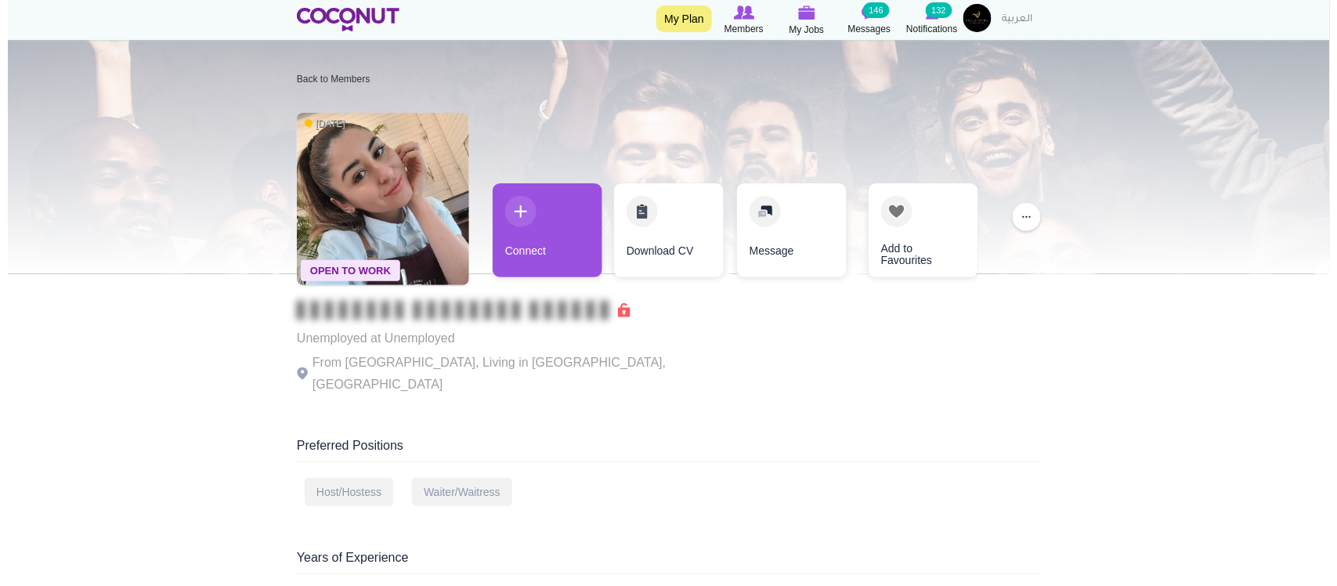
scroll to position [130, 0]
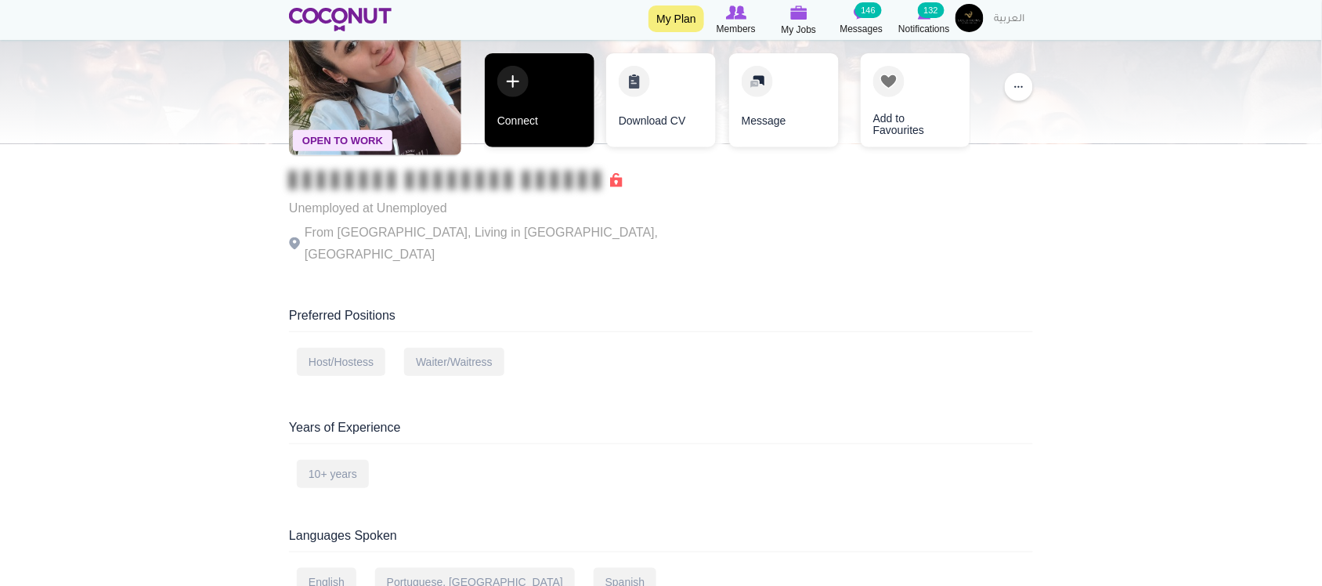
click at [544, 114] on link "Connect" at bounding box center [540, 100] width 110 height 94
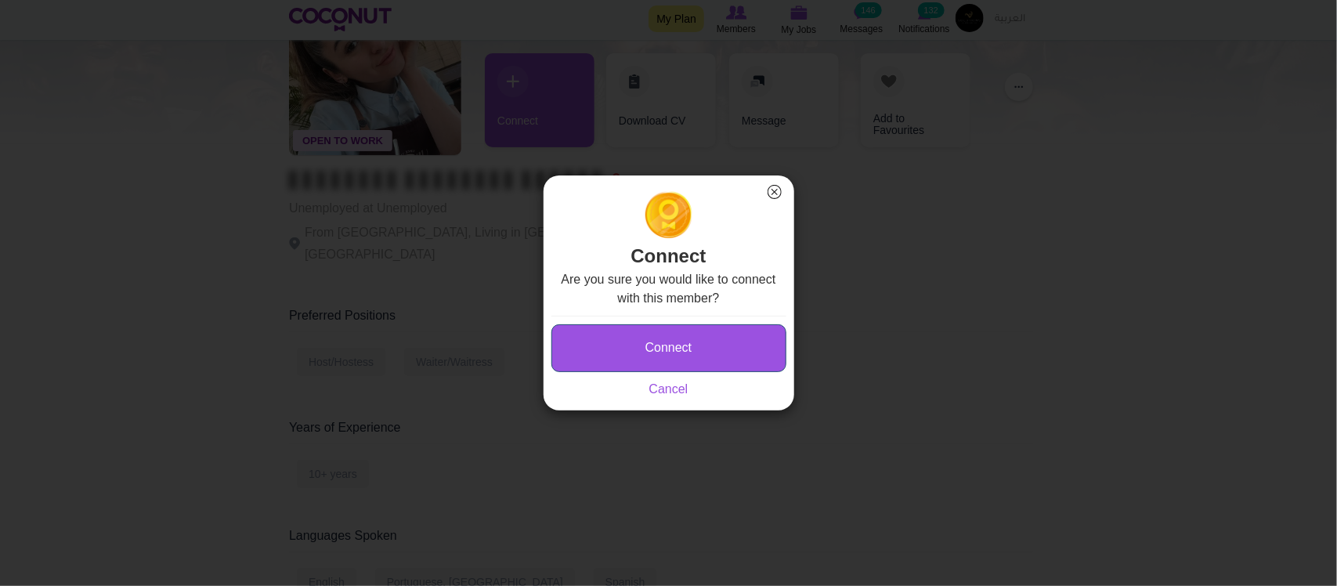
click at [650, 337] on button "Connect" at bounding box center [668, 348] width 235 height 48
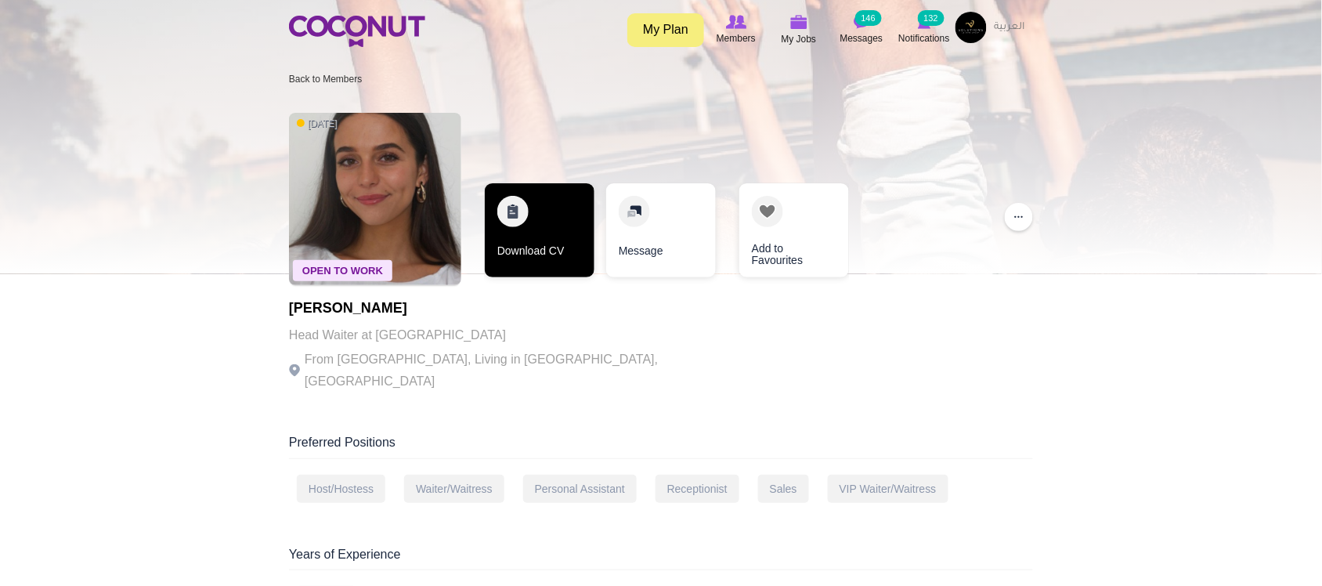
click at [534, 267] on link "Download CV" at bounding box center [540, 230] width 110 height 94
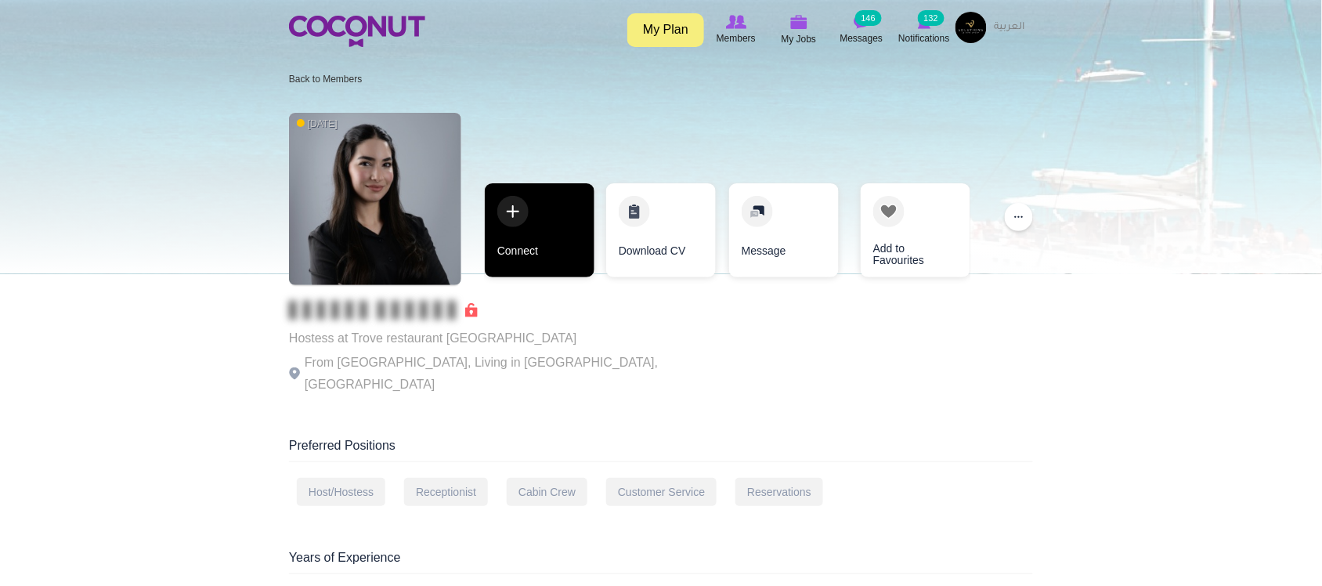
click at [558, 261] on link "Connect" at bounding box center [540, 230] width 110 height 94
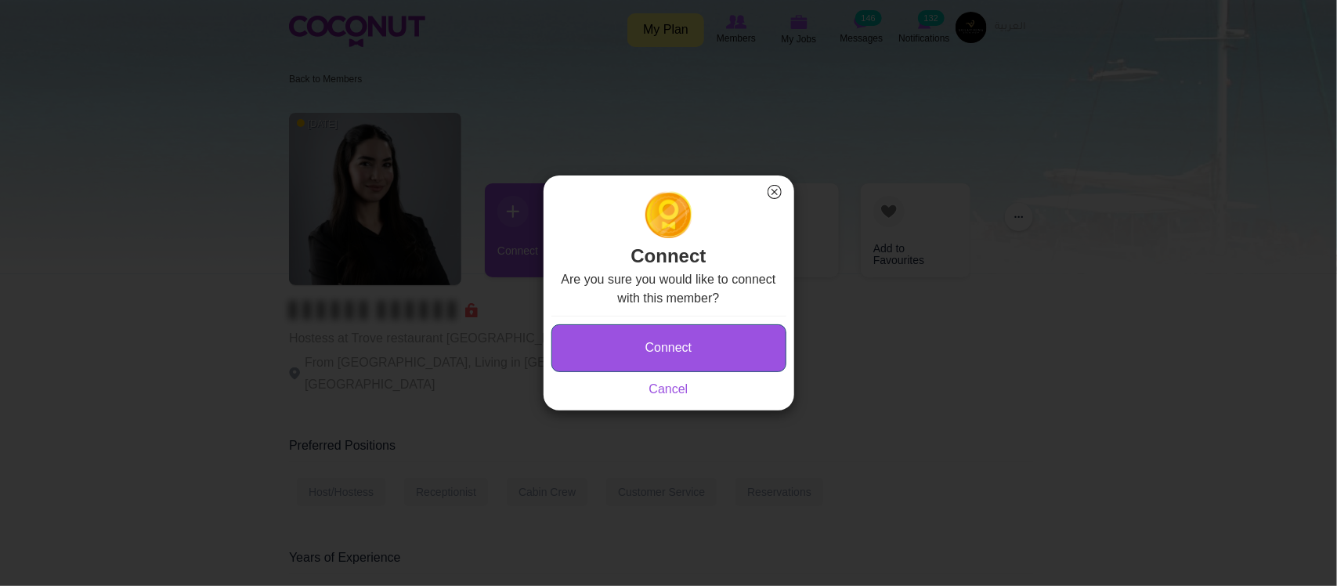
click at [656, 362] on button "Connect" at bounding box center [668, 348] width 235 height 48
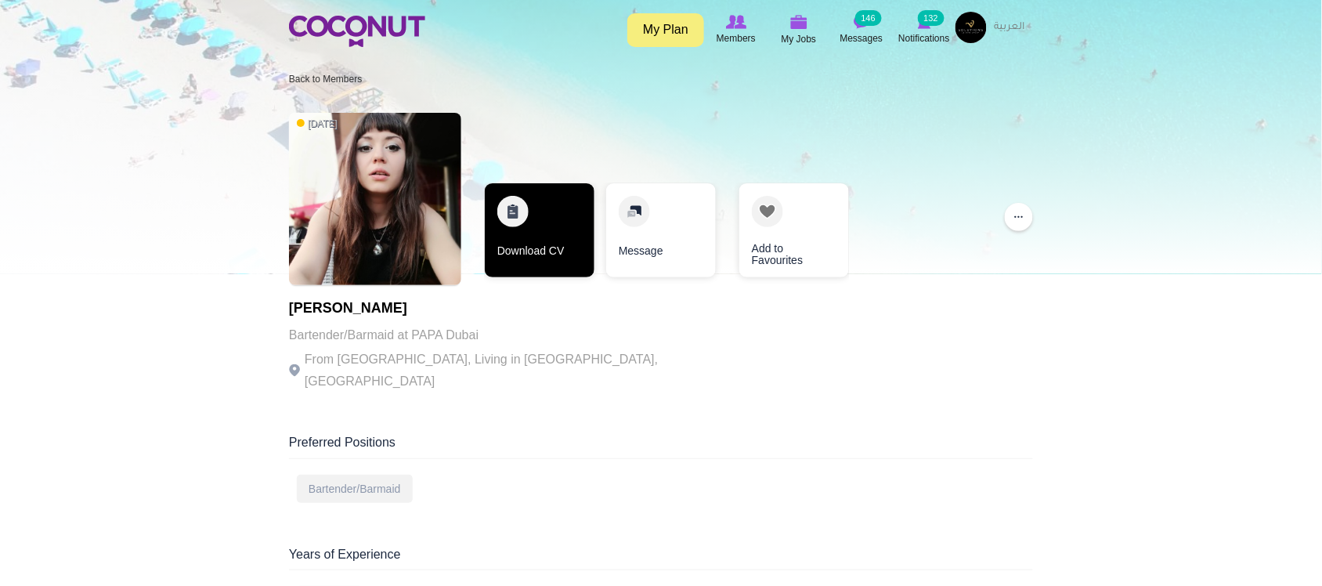
click at [531, 259] on link "Download CV" at bounding box center [540, 230] width 110 height 94
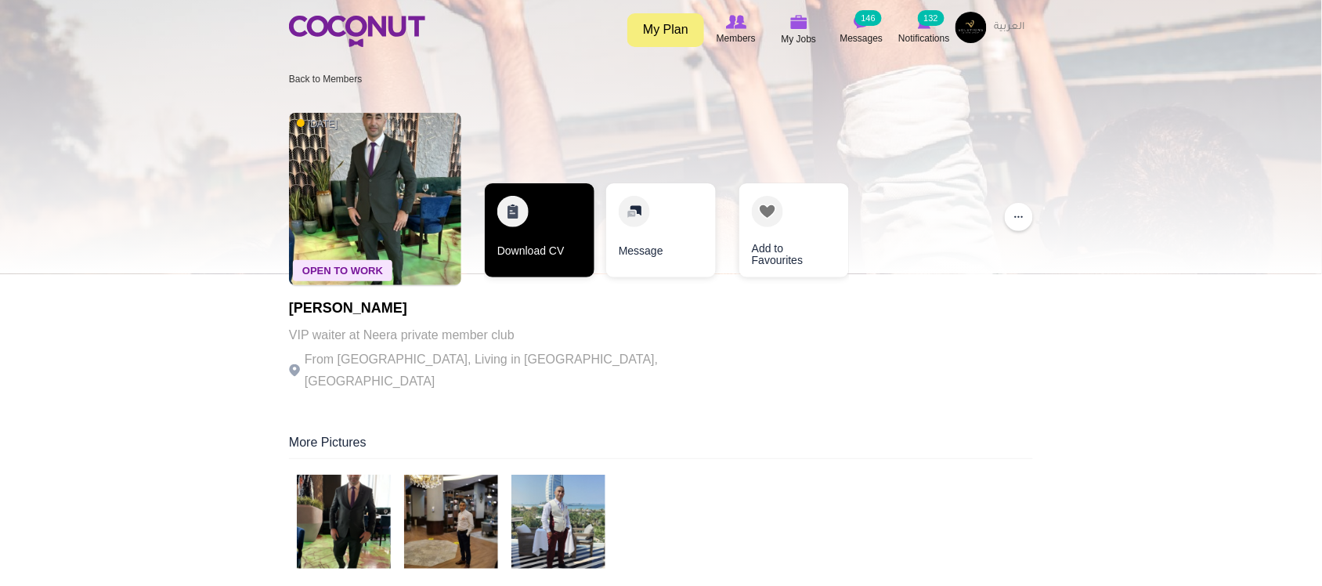
click at [537, 251] on link "Download CV" at bounding box center [540, 230] width 110 height 94
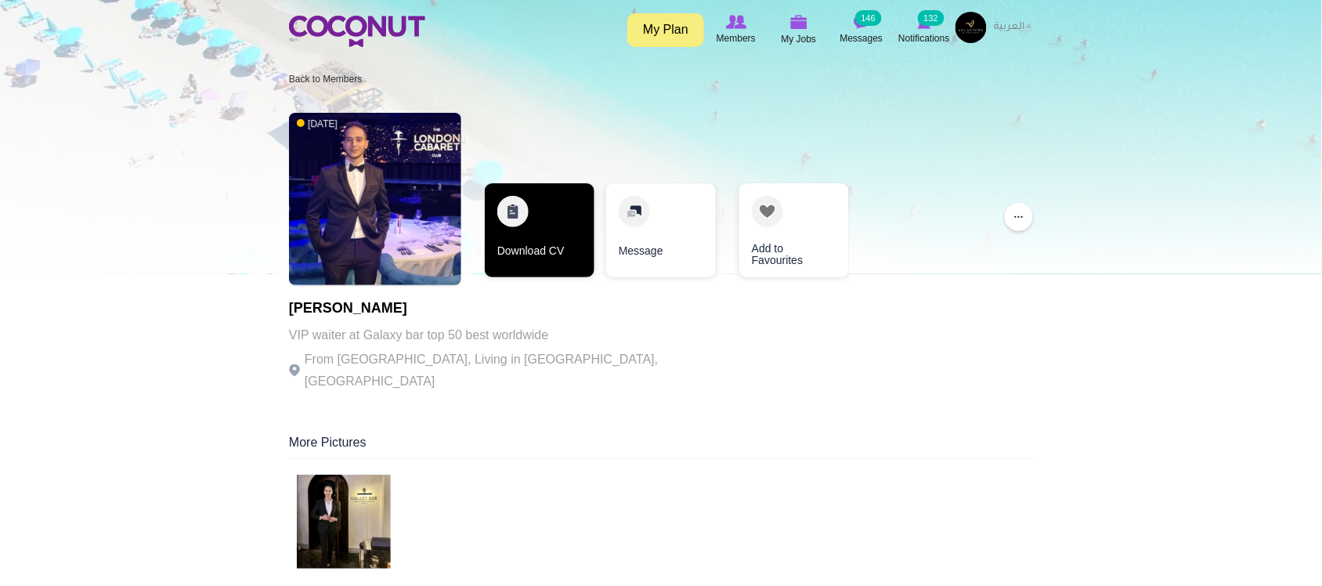
click at [548, 260] on link "Download CV" at bounding box center [540, 230] width 110 height 94
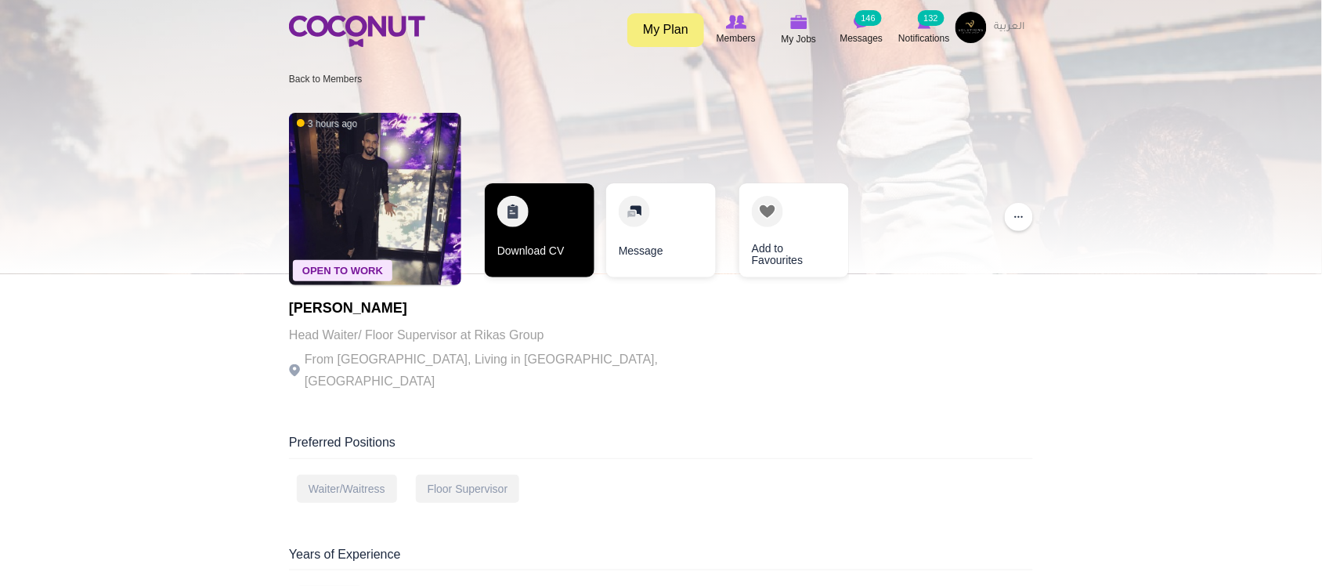
click at [519, 253] on link "Download CV" at bounding box center [540, 230] width 110 height 94
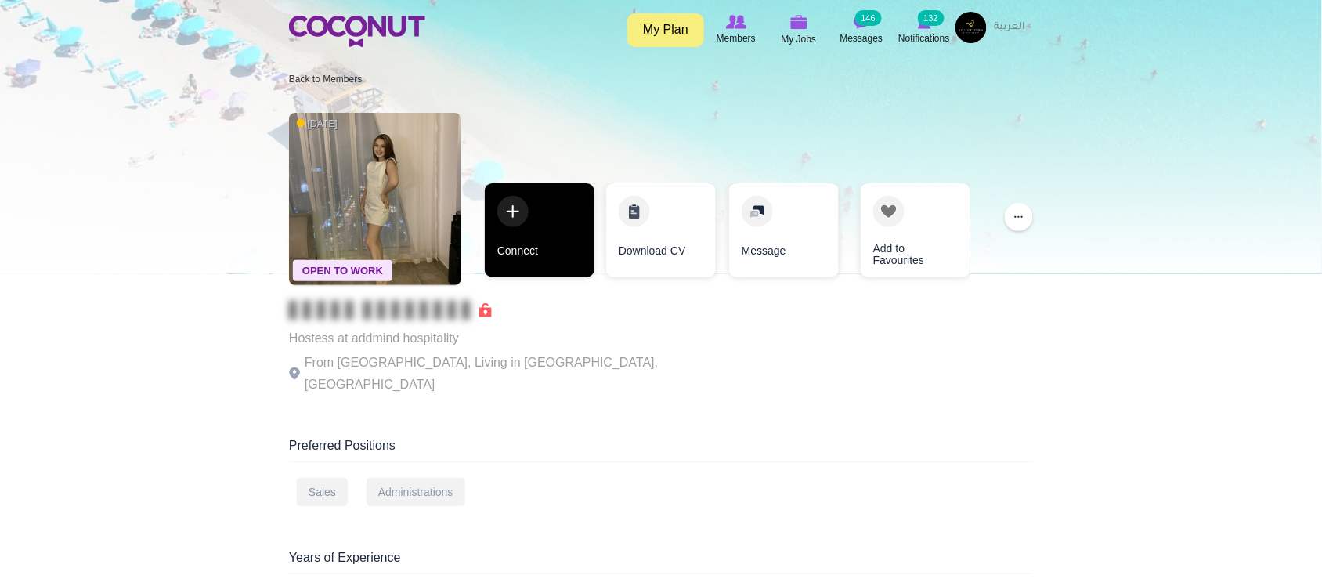
click at [548, 262] on link "Connect" at bounding box center [540, 230] width 110 height 94
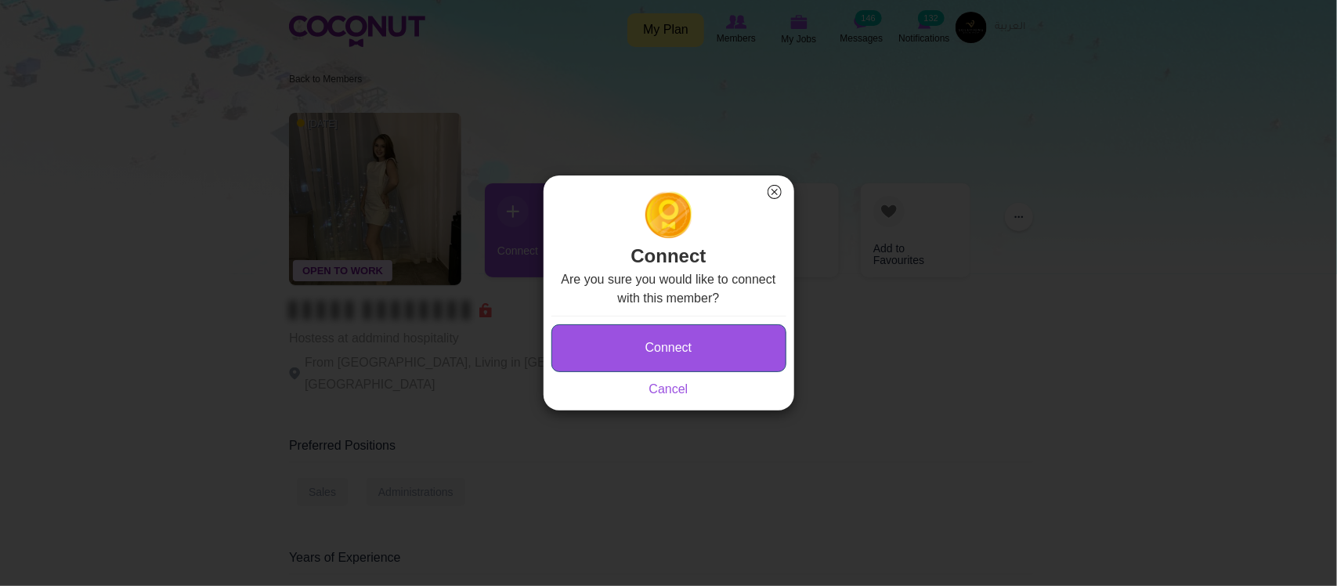
click at [683, 341] on button "Connect" at bounding box center [668, 348] width 235 height 48
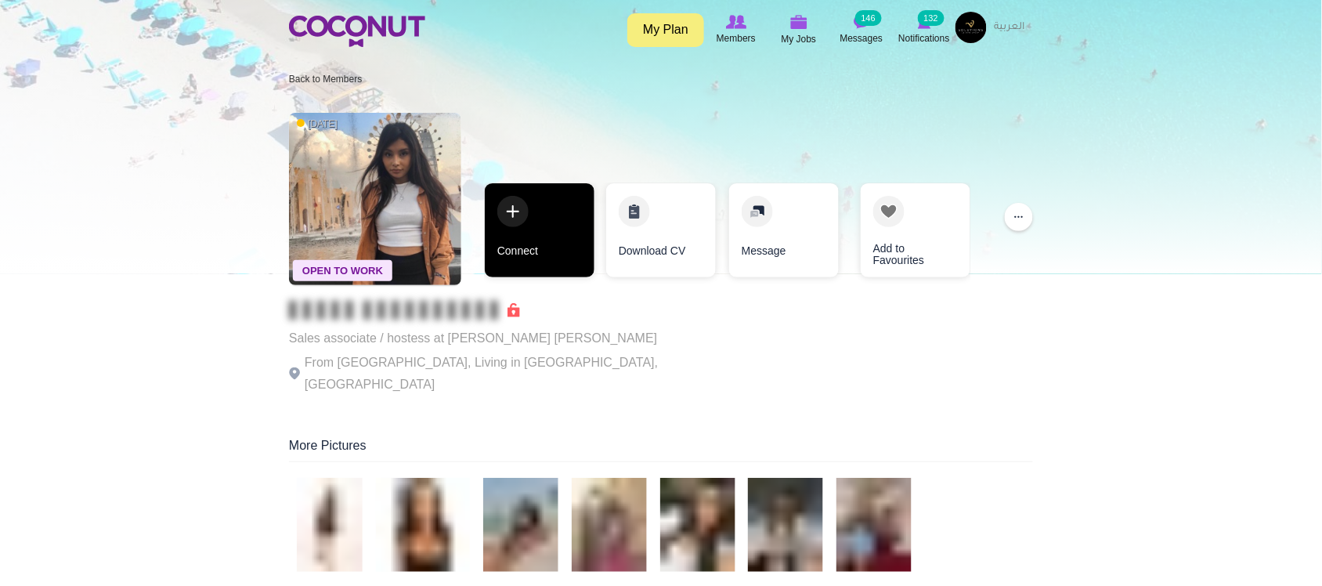
click at [550, 272] on link "Connect" at bounding box center [540, 230] width 110 height 94
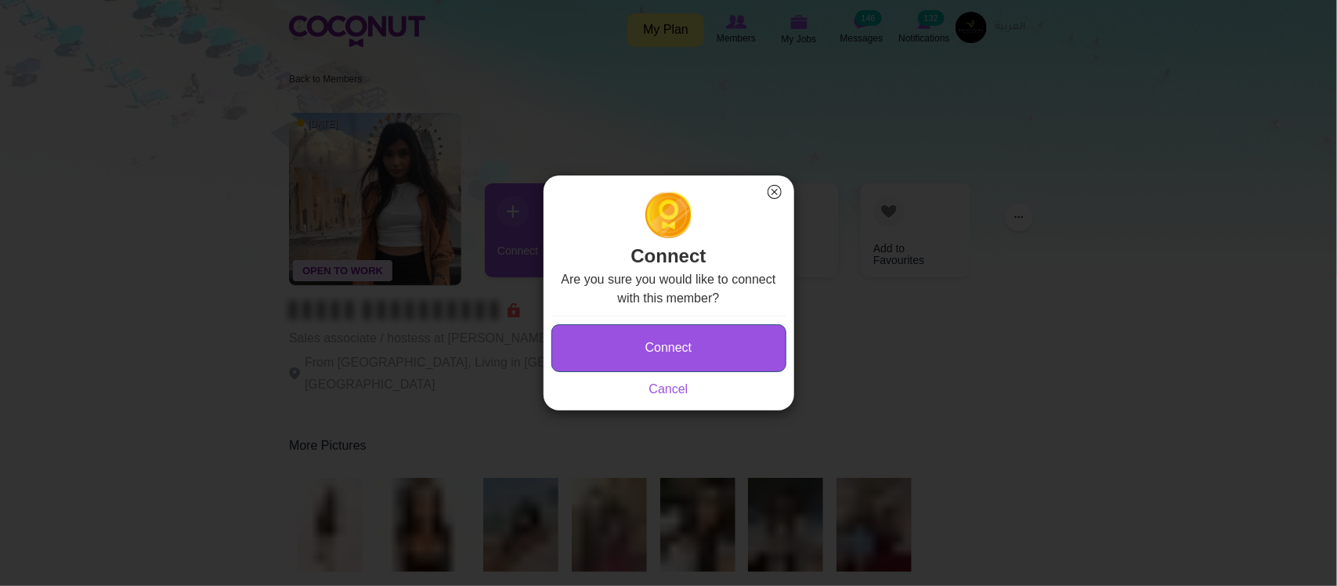
click at [654, 331] on button "Connect" at bounding box center [668, 348] width 235 height 48
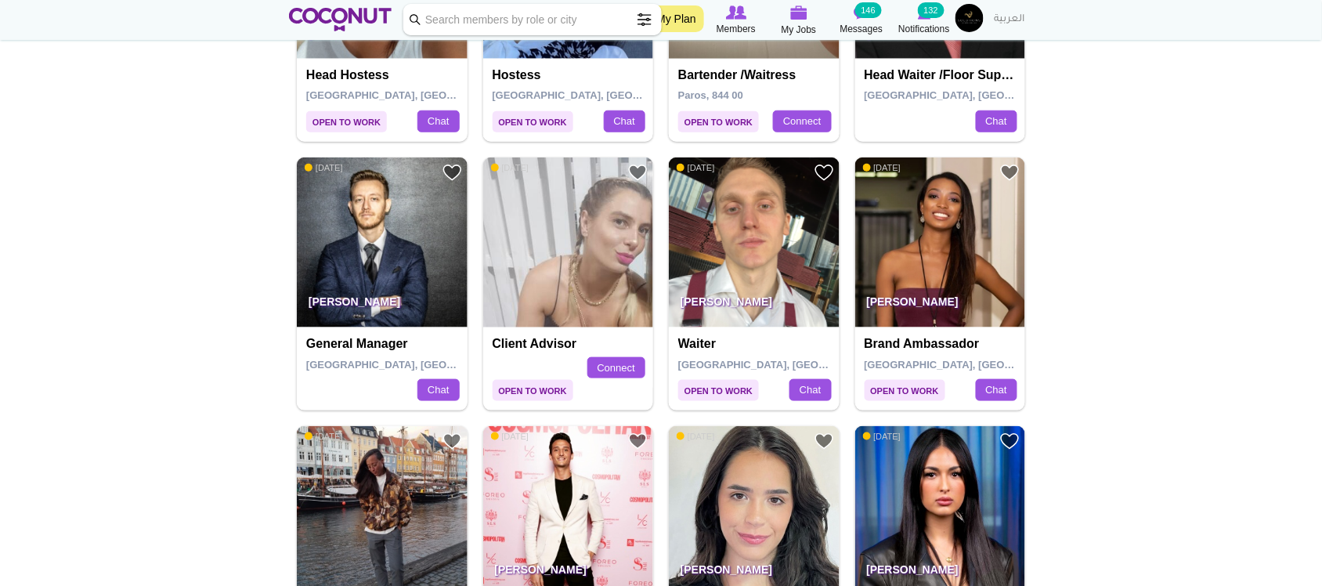
scroll to position [2218, 0]
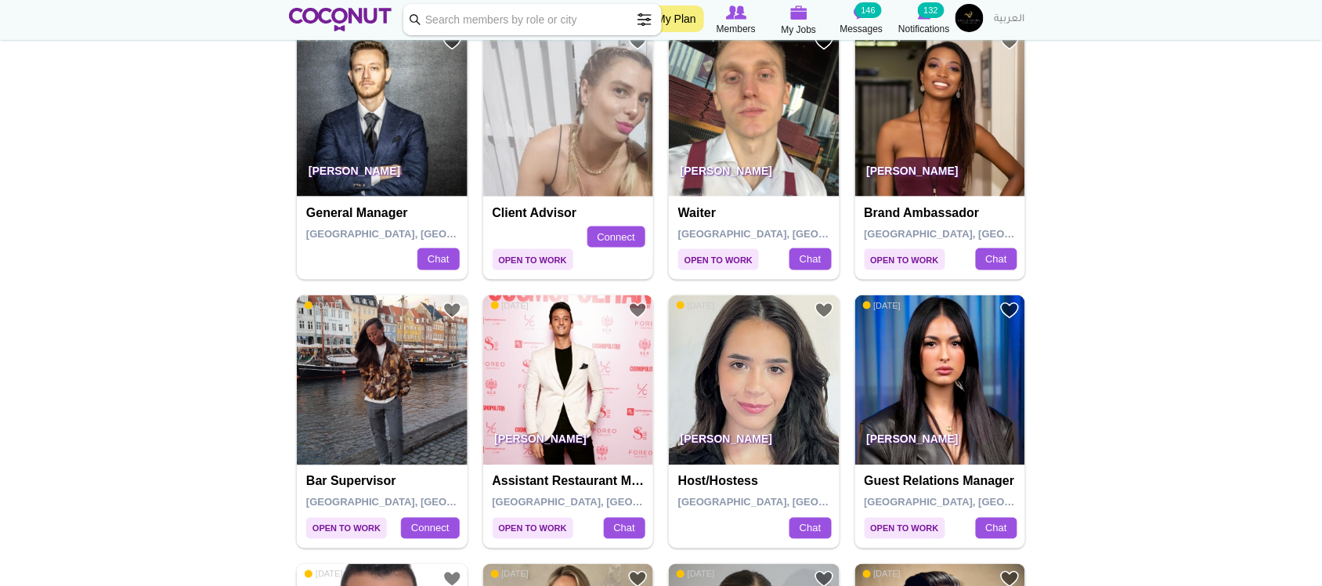
click at [724, 146] on img at bounding box center [754, 112] width 171 height 171
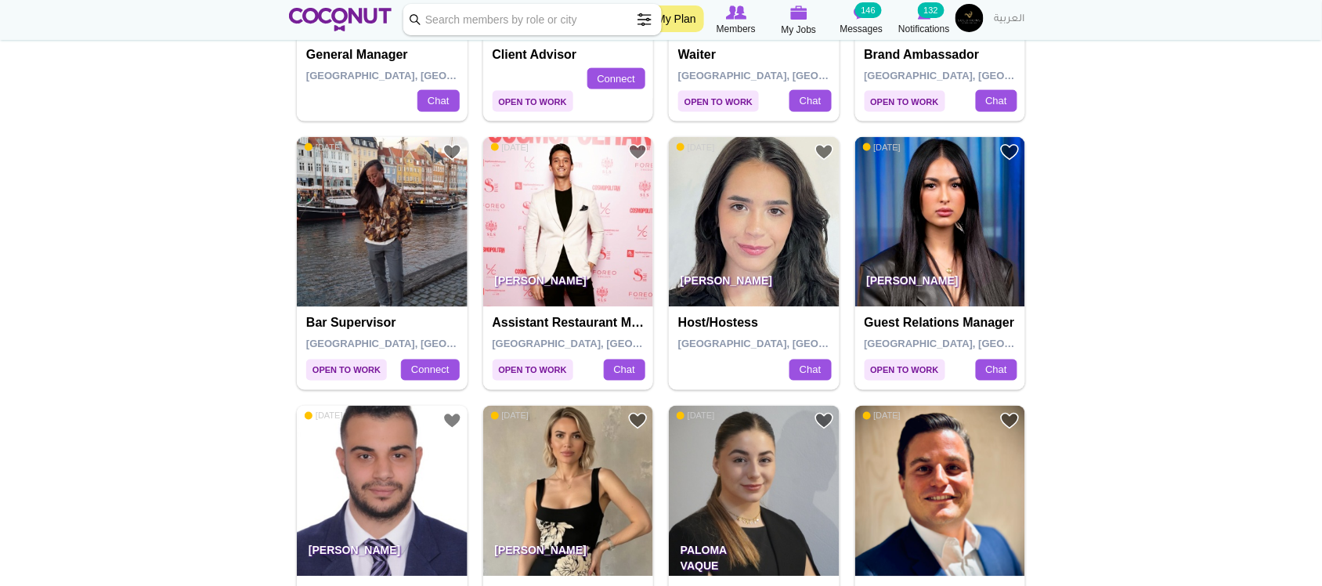
scroll to position [2479, 0]
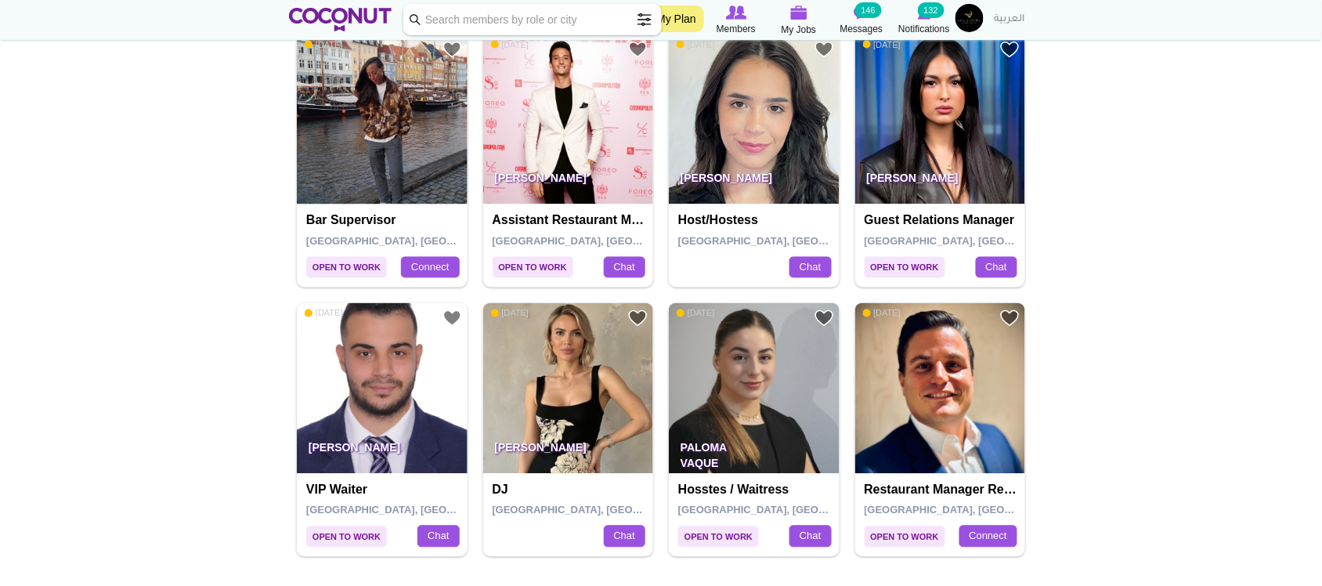
click at [748, 119] on img at bounding box center [754, 119] width 171 height 171
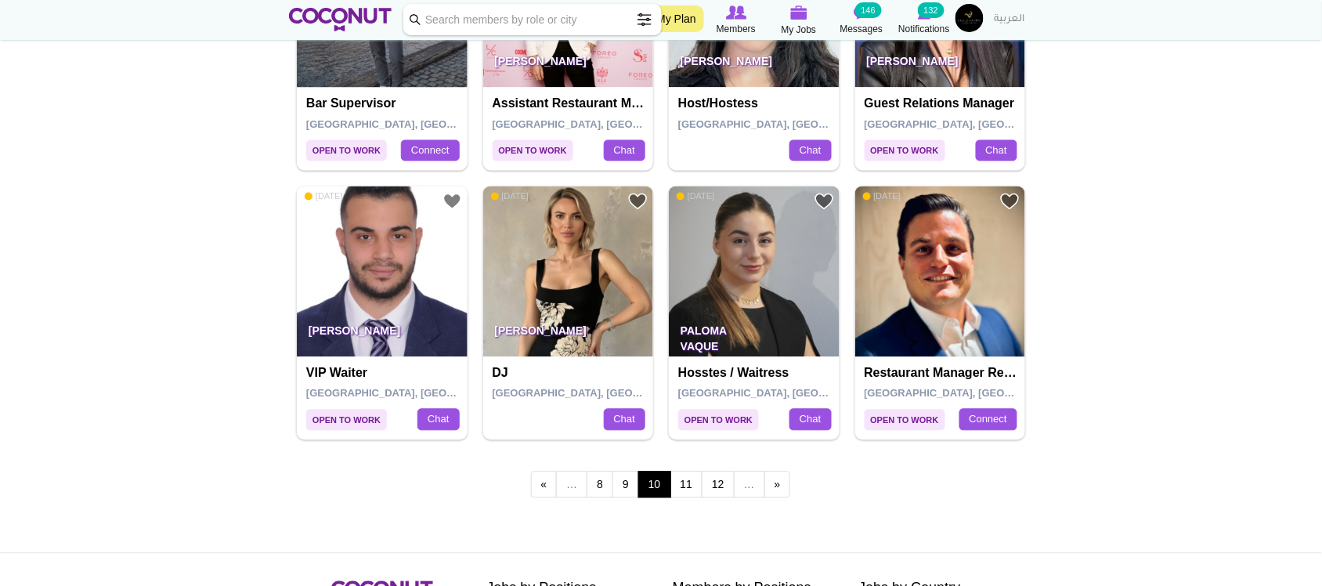
scroll to position [2741, 0]
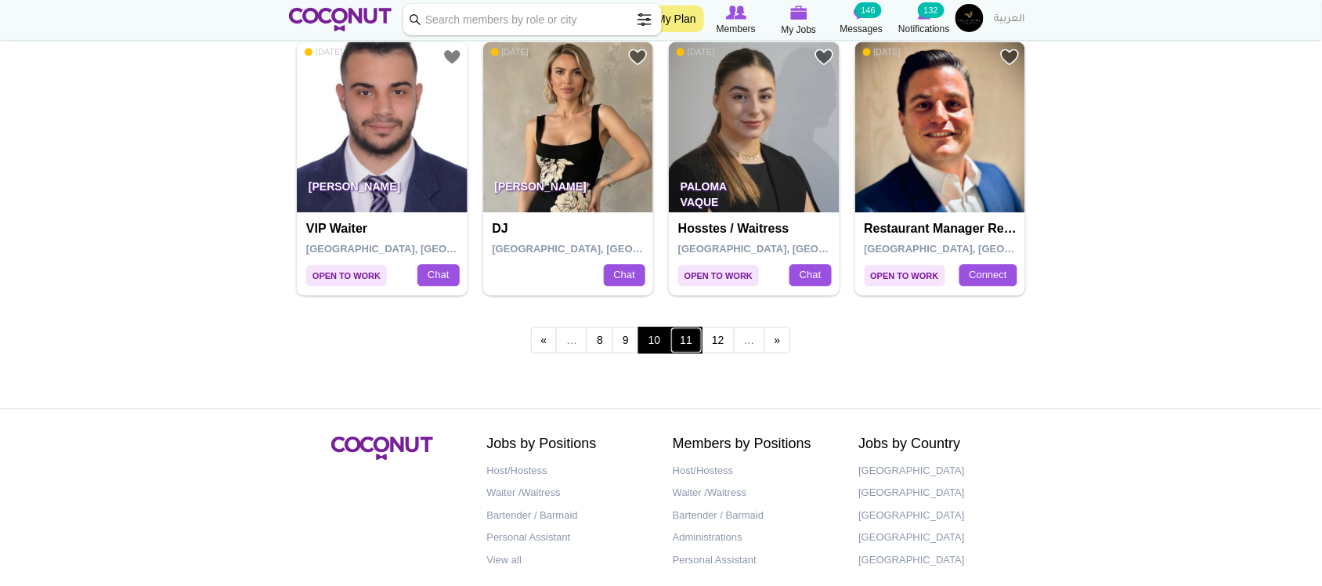
click at [680, 342] on link "11" at bounding box center [686, 340] width 33 height 27
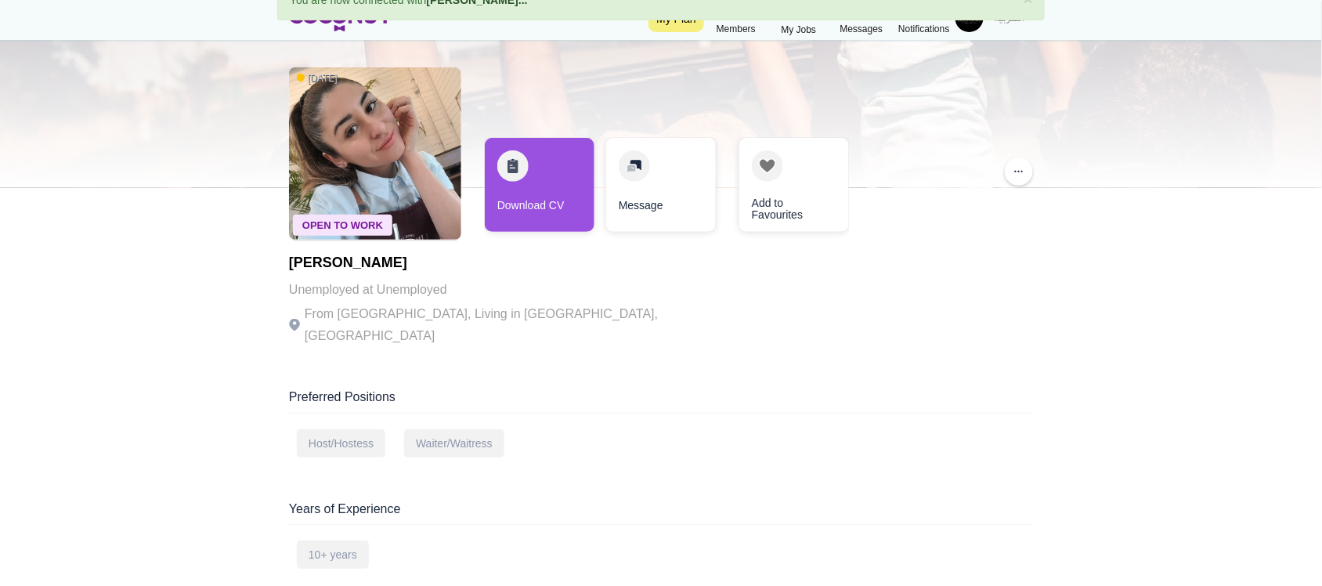
scroll to position [130, 0]
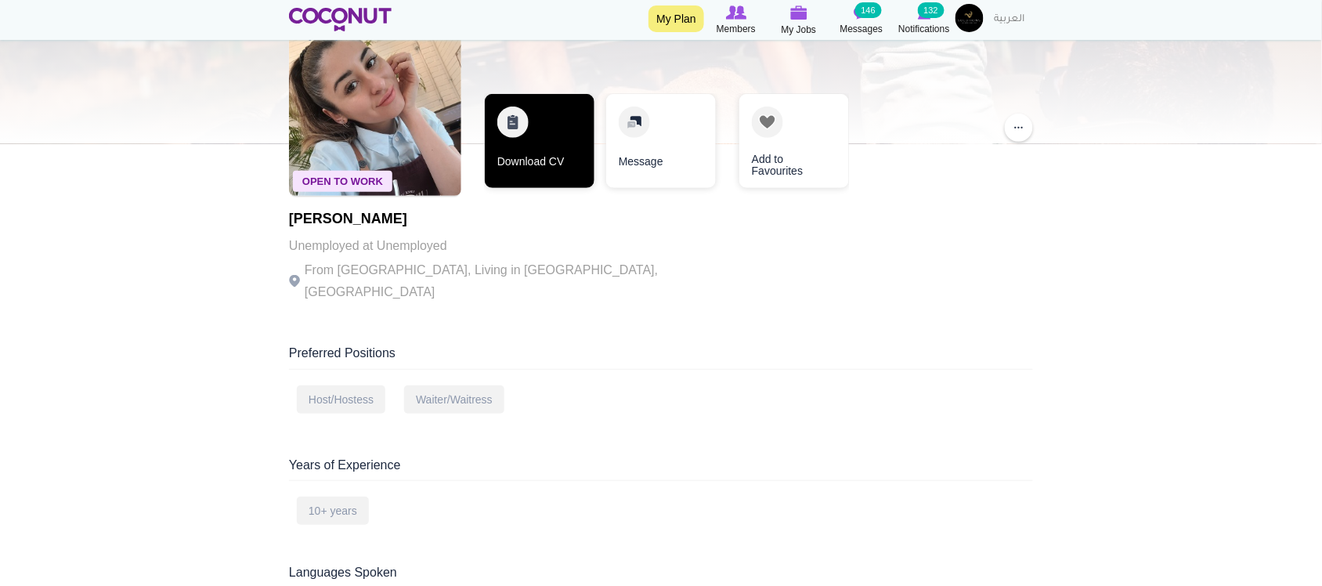
click at [529, 170] on link "Download CV" at bounding box center [540, 141] width 110 height 94
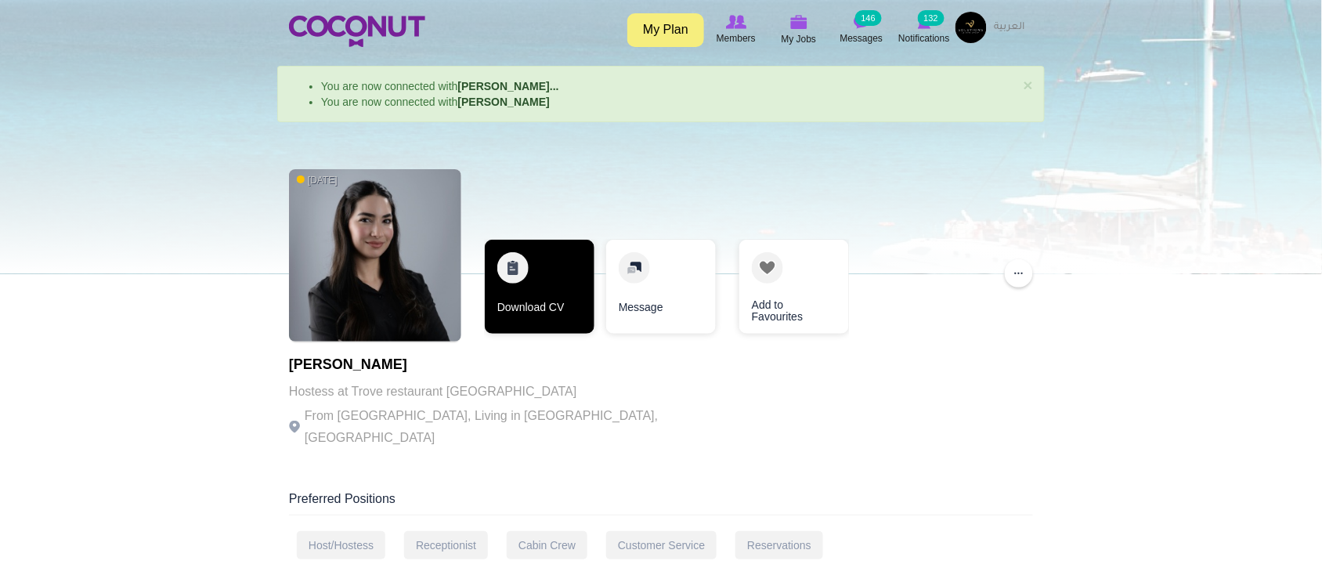
click at [557, 309] on link "Download CV" at bounding box center [540, 287] width 110 height 94
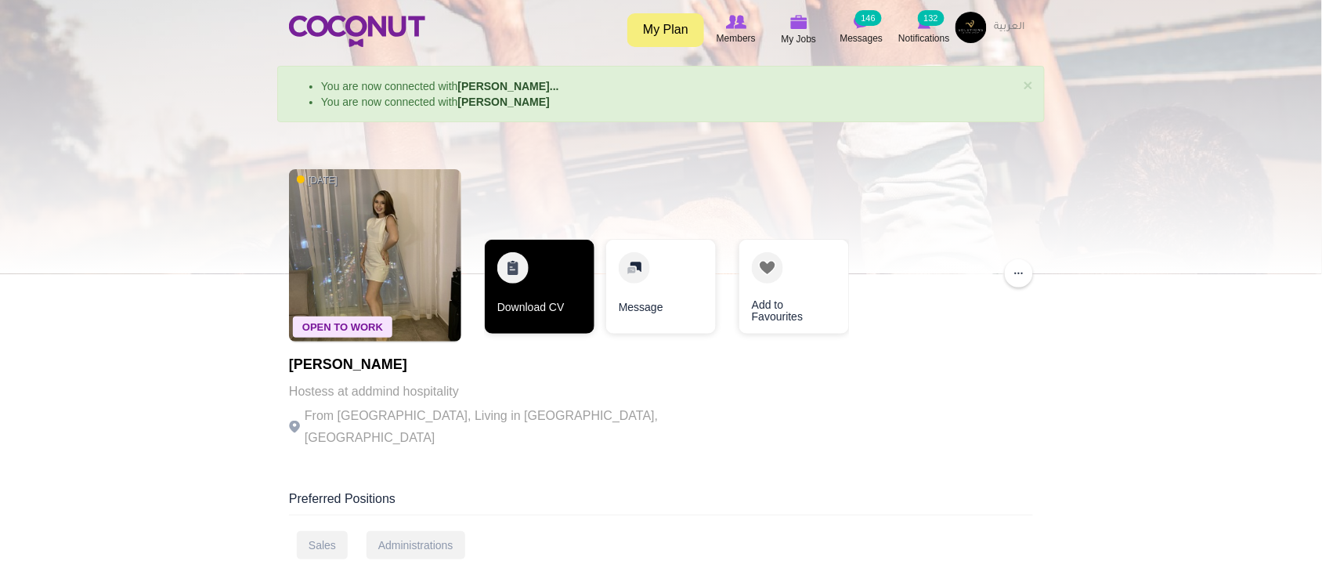
click at [514, 294] on link "Download CV" at bounding box center [540, 287] width 110 height 94
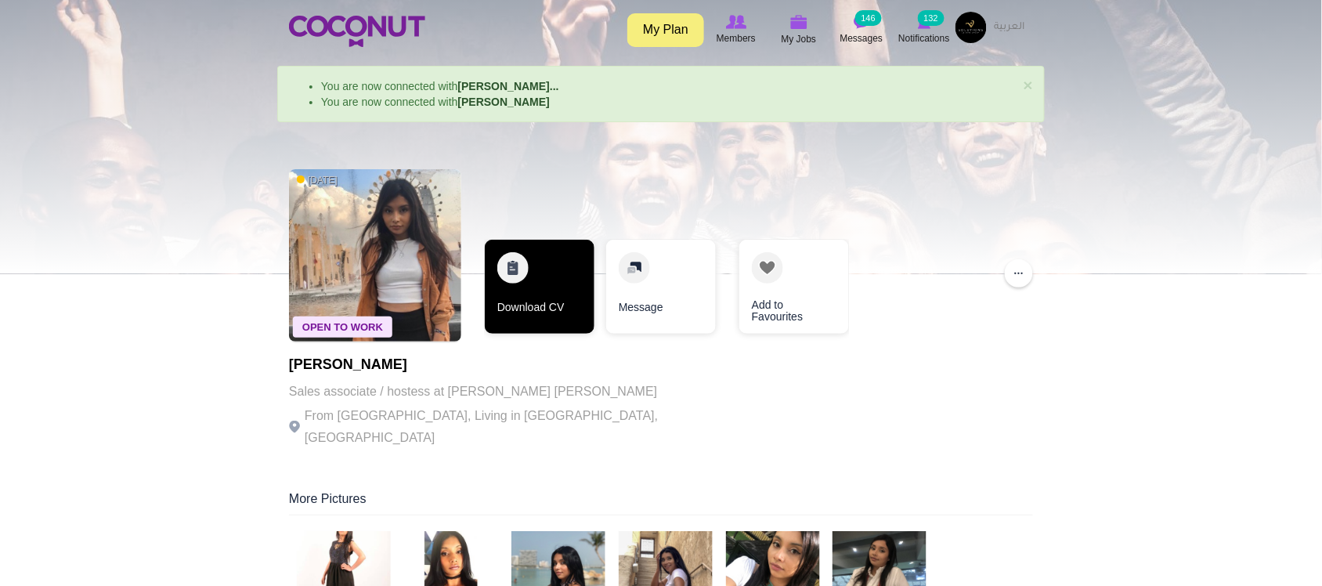
click at [530, 302] on link "Download CV" at bounding box center [540, 287] width 110 height 94
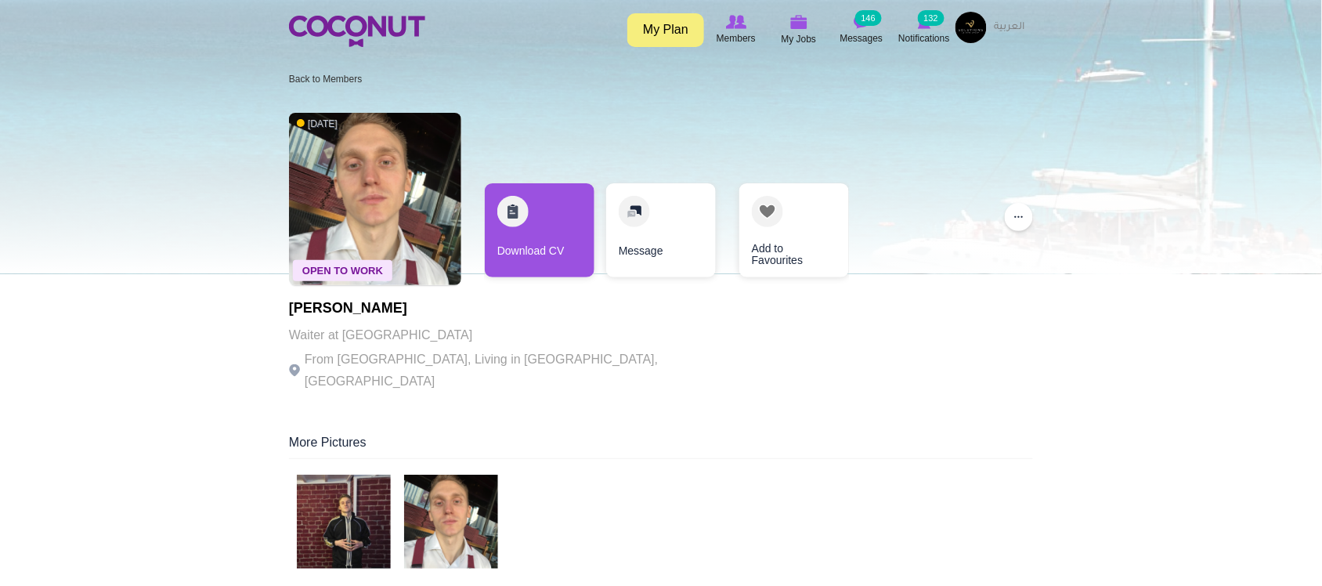
click at [511, 357] on p "From Russia, Living in Dubai, United Arab Emirates" at bounding box center [504, 370] width 431 height 44
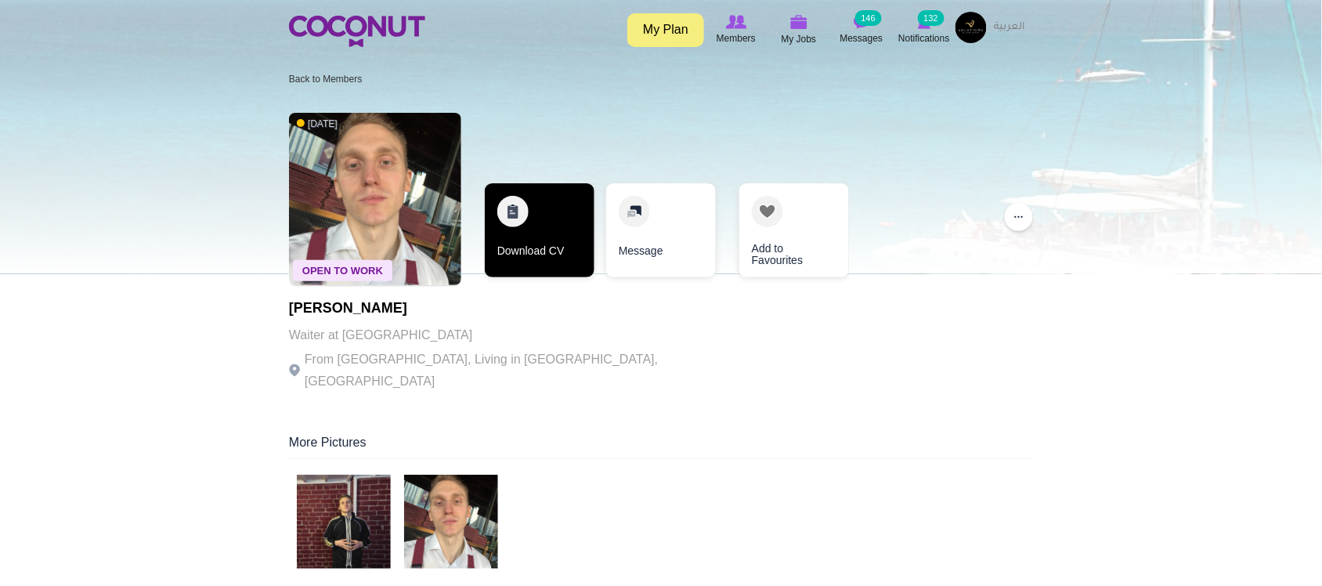
click at [506, 257] on link "Download CV" at bounding box center [540, 230] width 110 height 94
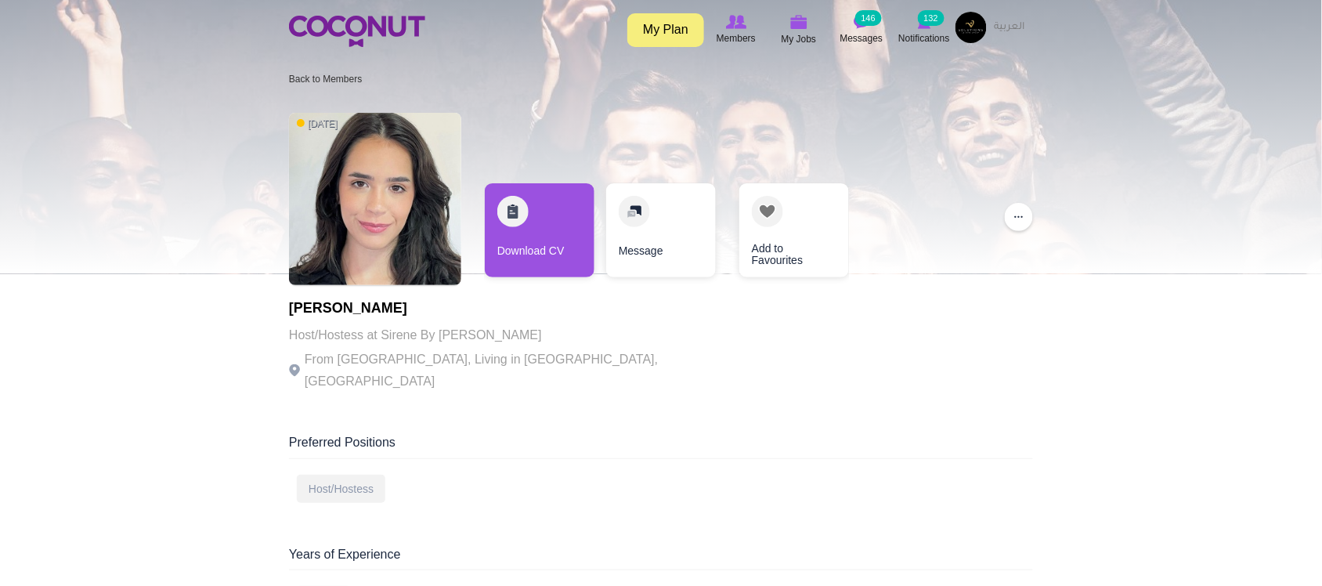
click at [542, 358] on p "From Brazil, Living in Dubai, United Arab Emirates" at bounding box center [504, 370] width 431 height 44
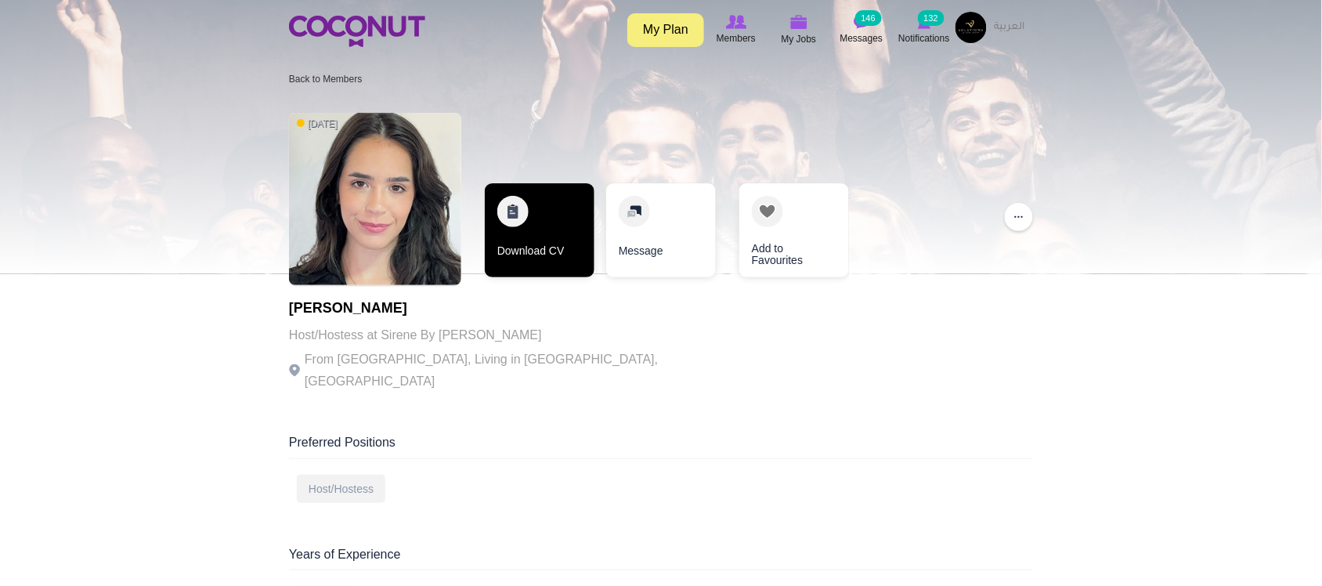
click at [529, 251] on link "Download CV" at bounding box center [540, 230] width 110 height 94
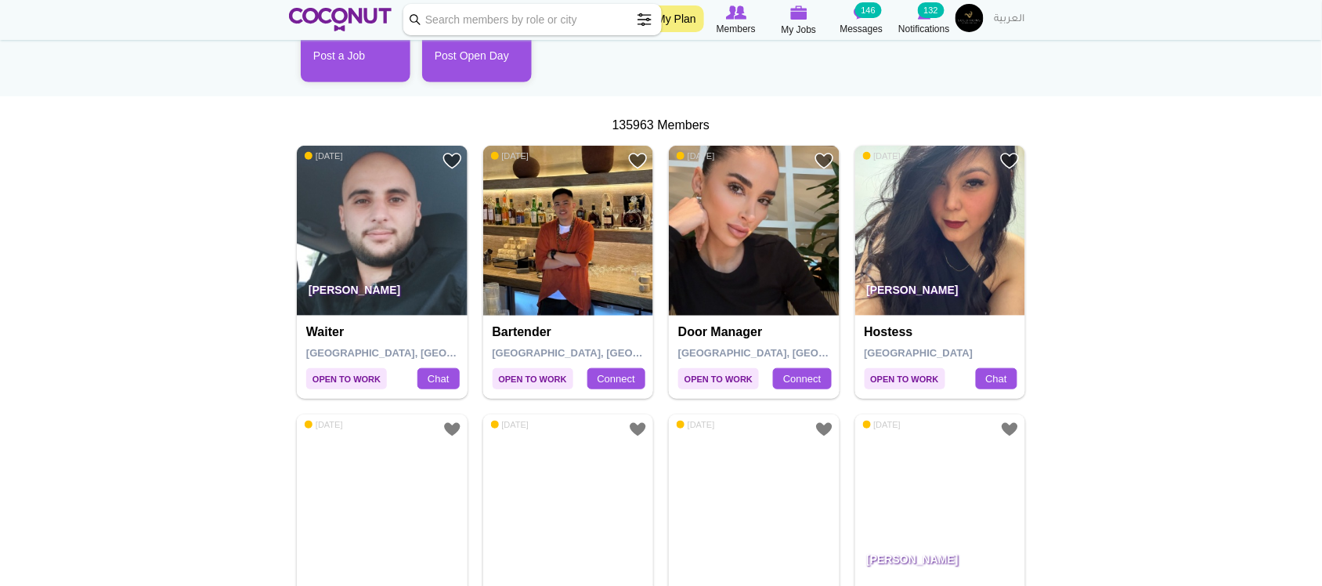
scroll to position [261, 0]
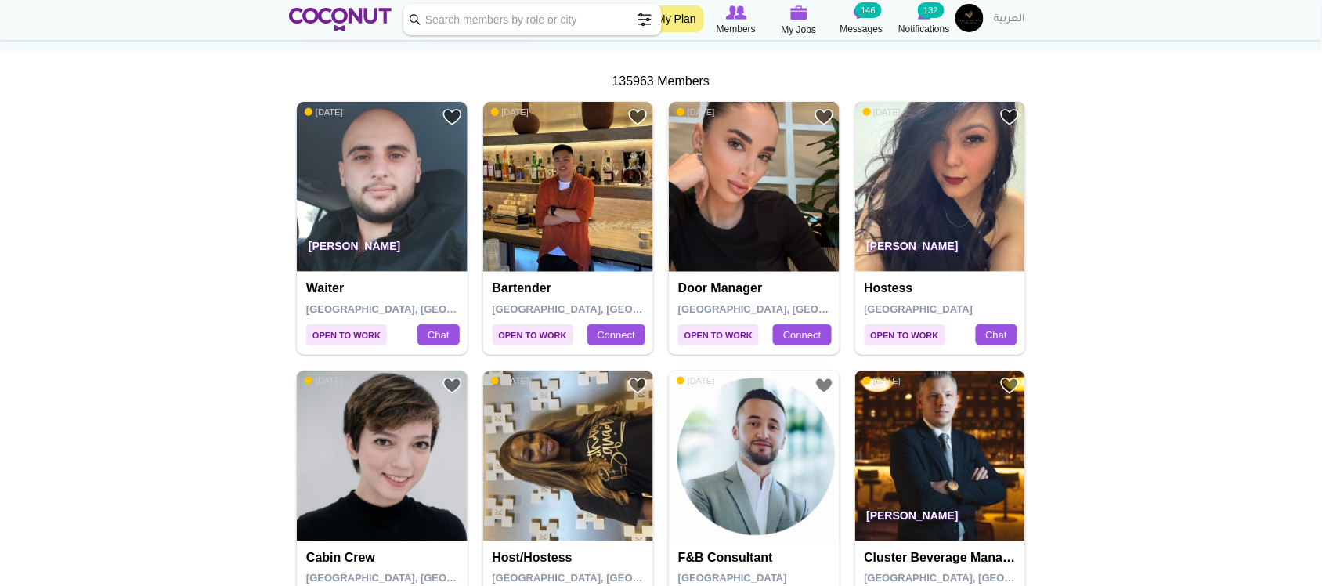
click at [944, 185] on img at bounding box center [940, 187] width 171 height 171
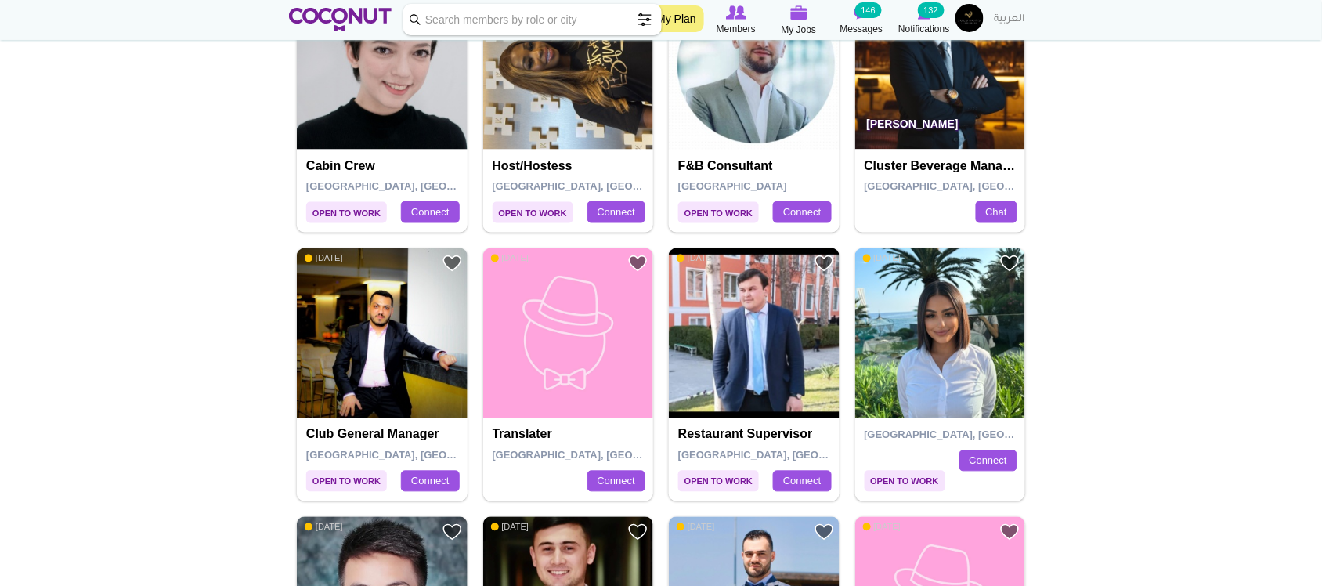
scroll to position [522, 0]
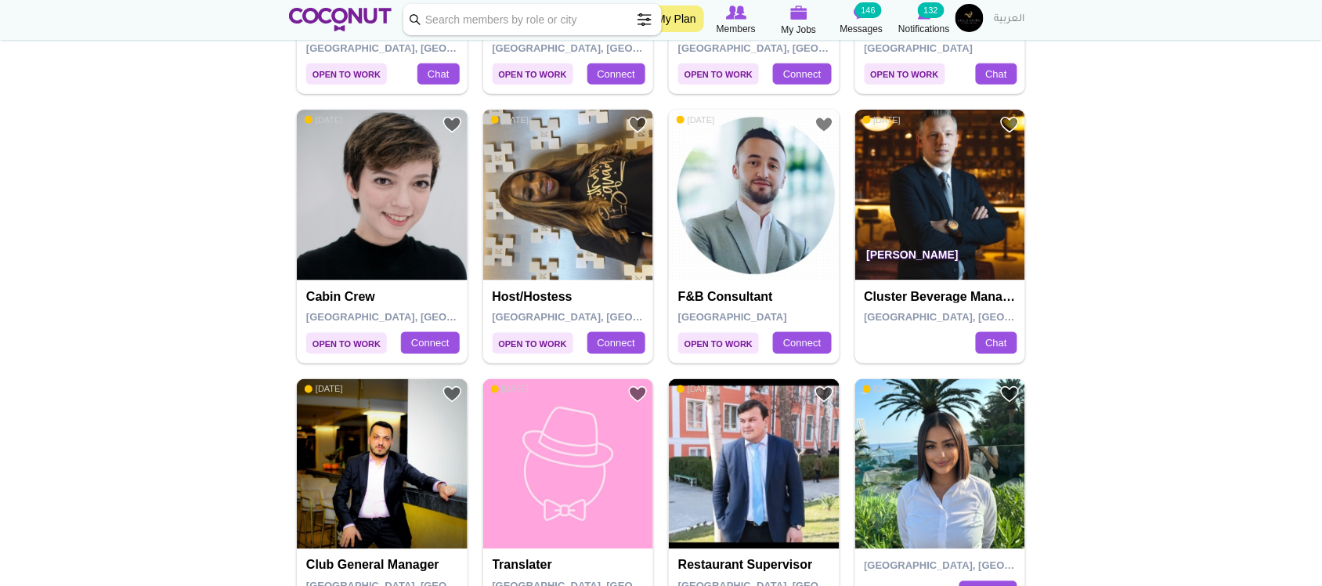
click at [617, 209] on img at bounding box center [568, 195] width 171 height 171
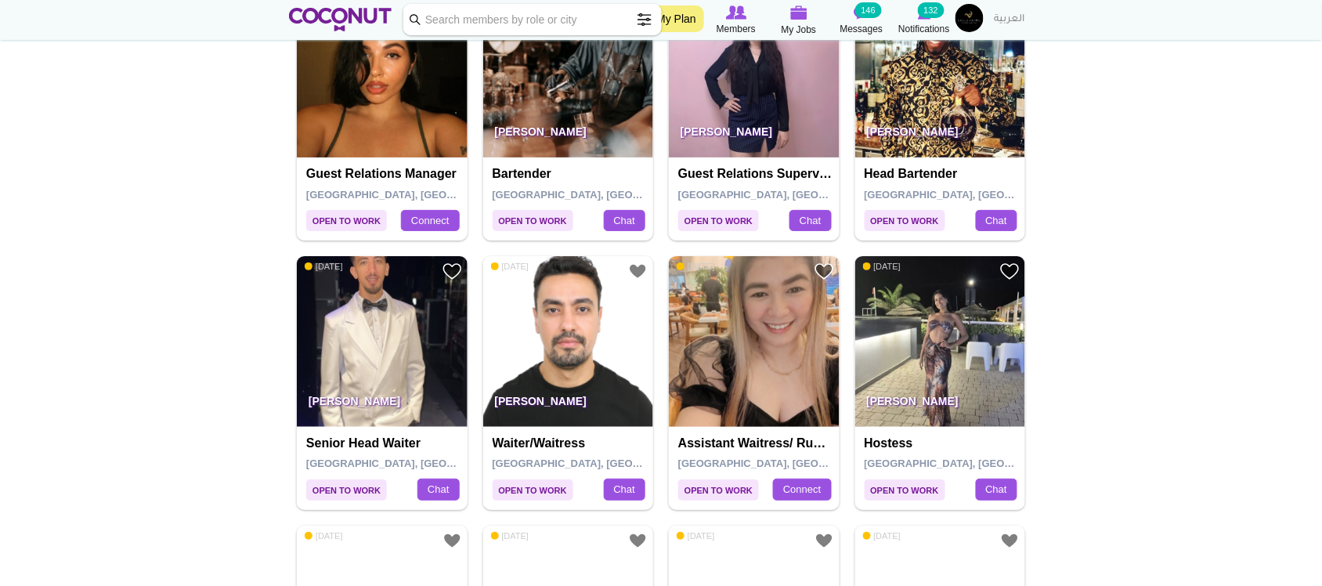
scroll to position [1827, 0]
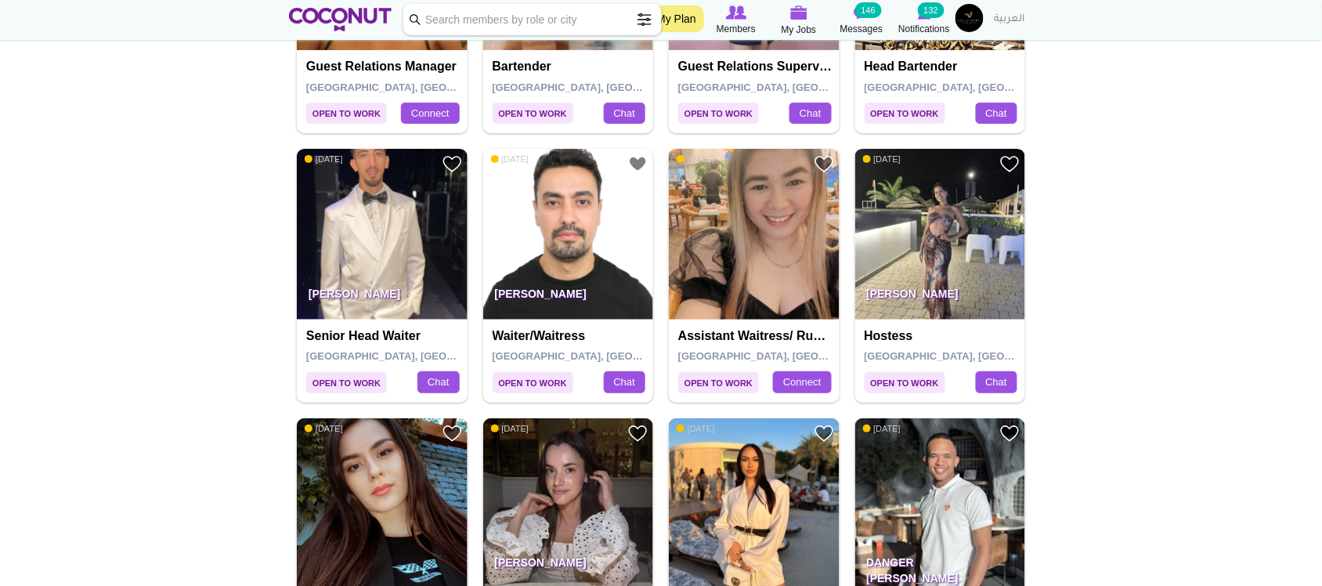
click at [929, 219] on img at bounding box center [940, 234] width 171 height 171
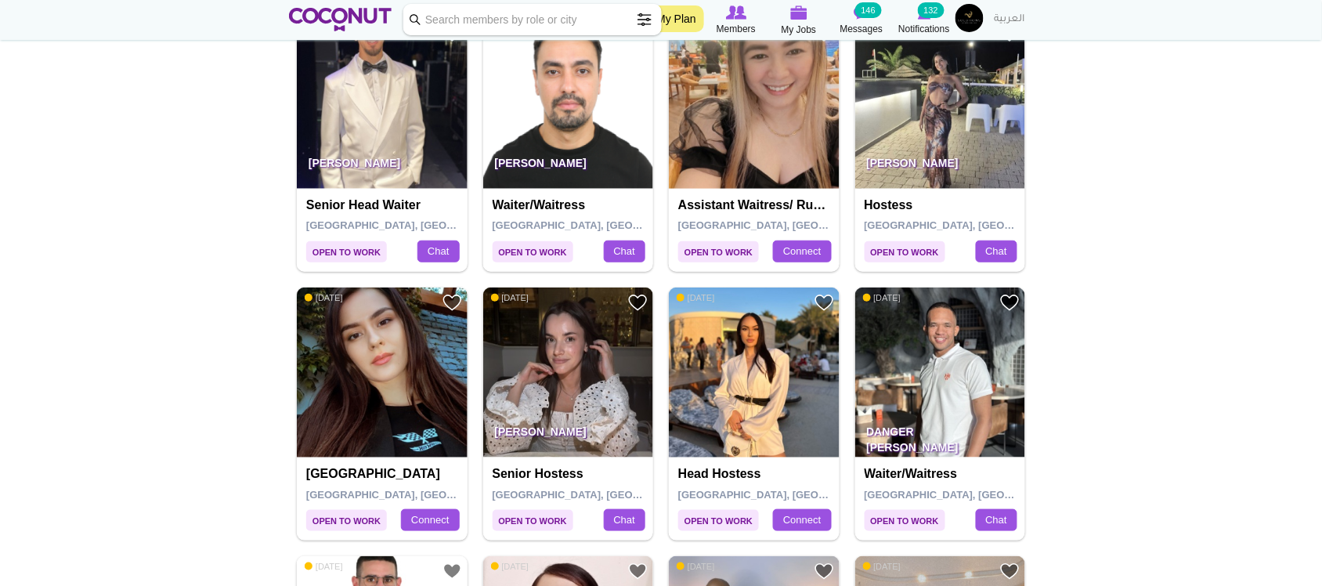
scroll to position [2088, 0]
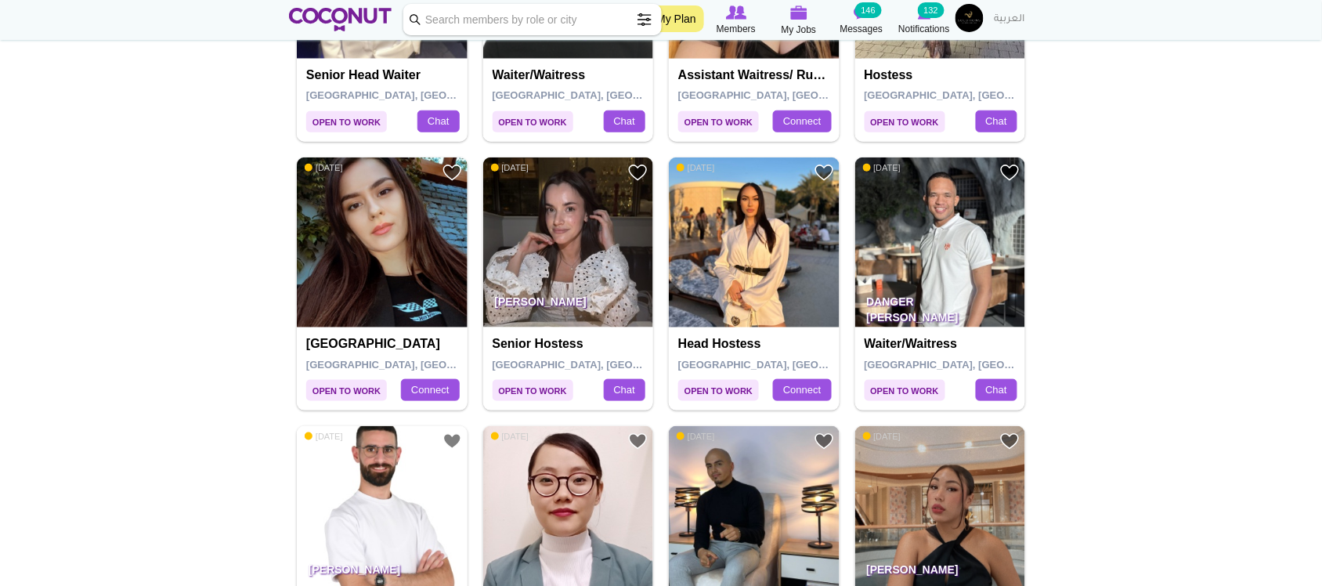
click at [587, 214] on img at bounding box center [568, 242] width 171 height 171
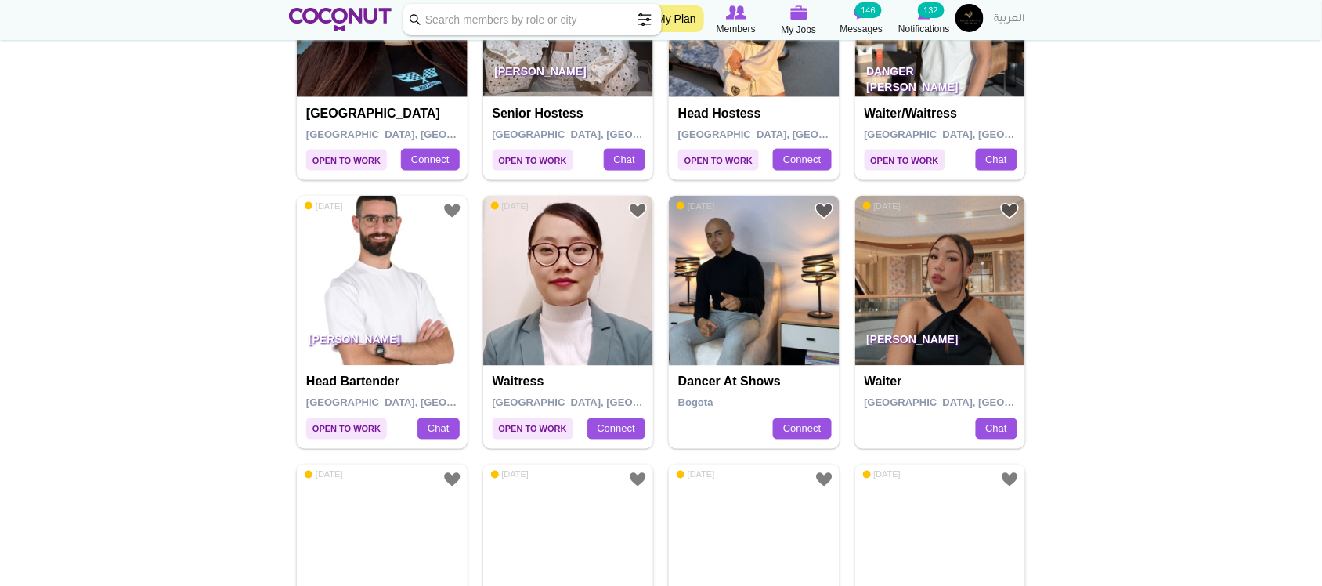
scroll to position [2349, 0]
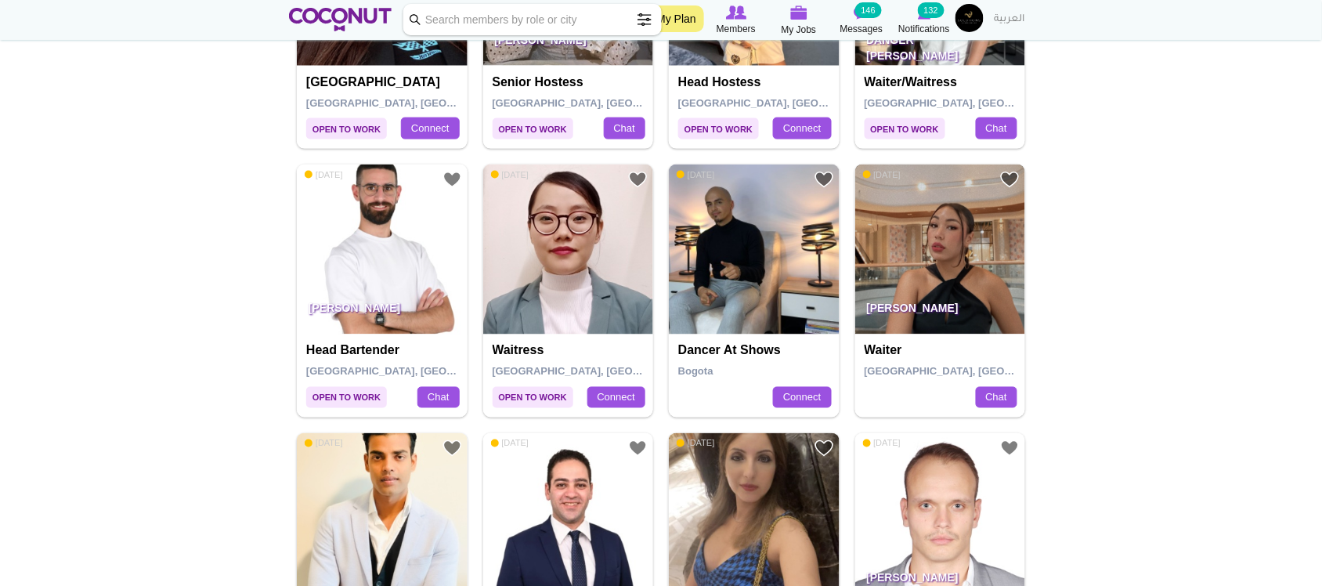
click at [953, 254] on img at bounding box center [940, 249] width 171 height 171
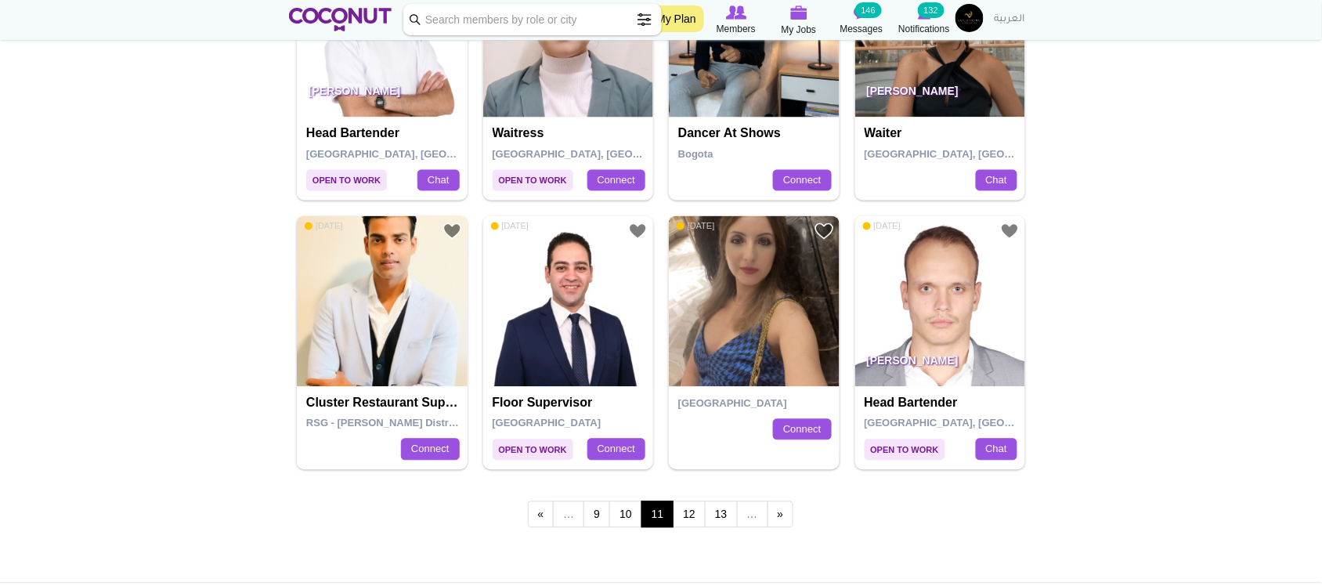
scroll to position [2610, 0]
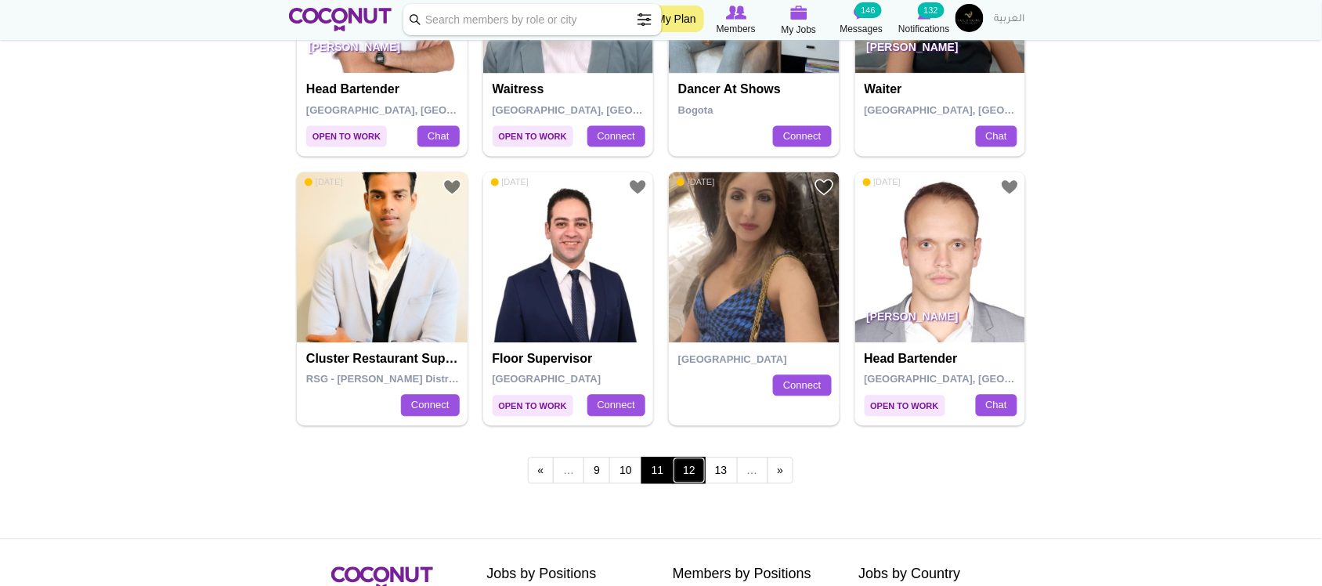
click at [683, 479] on link "12" at bounding box center [689, 470] width 33 height 27
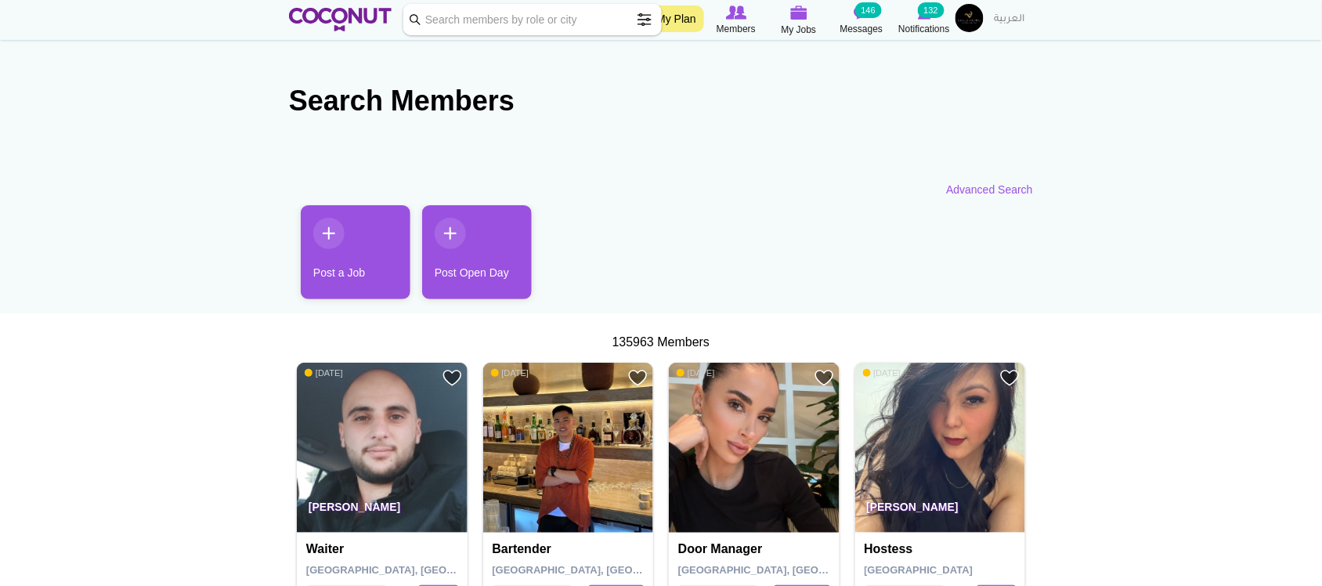
scroll to position [290, 0]
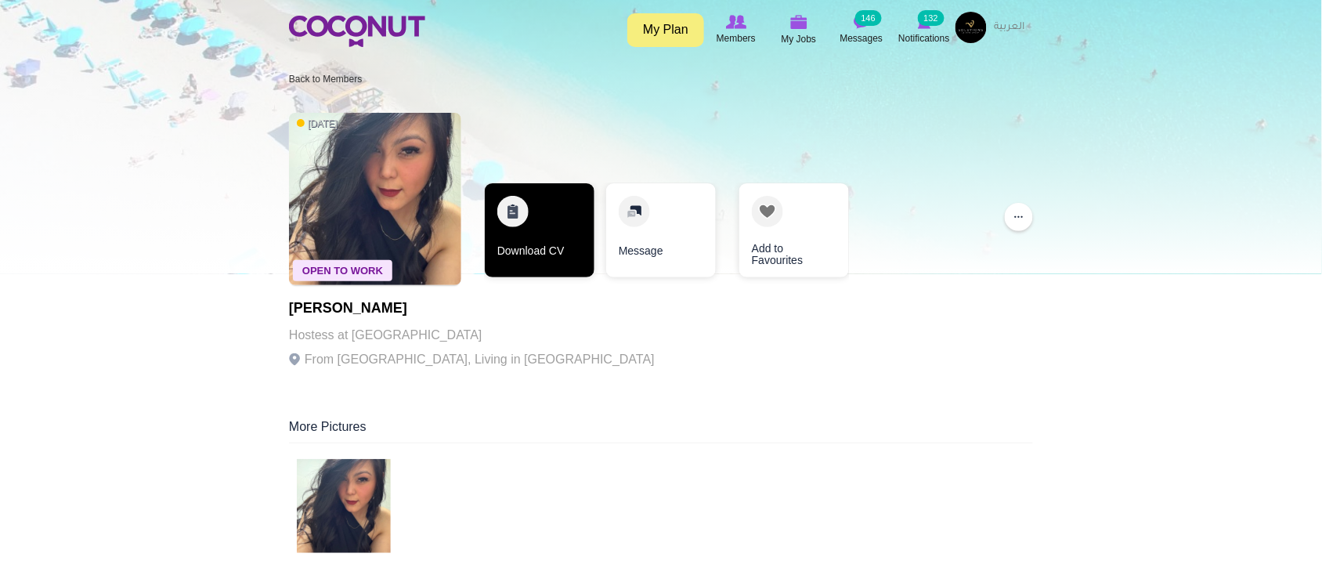
click at [518, 233] on link "Download CV" at bounding box center [540, 230] width 110 height 94
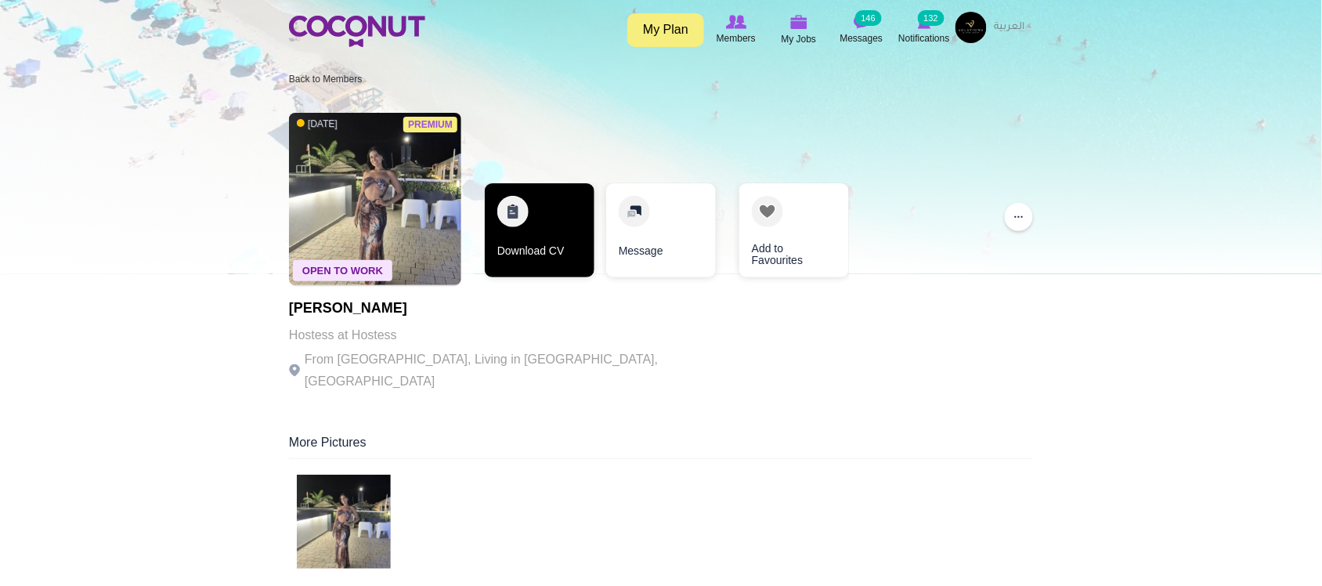
click at [540, 259] on link "Download CV" at bounding box center [540, 230] width 110 height 94
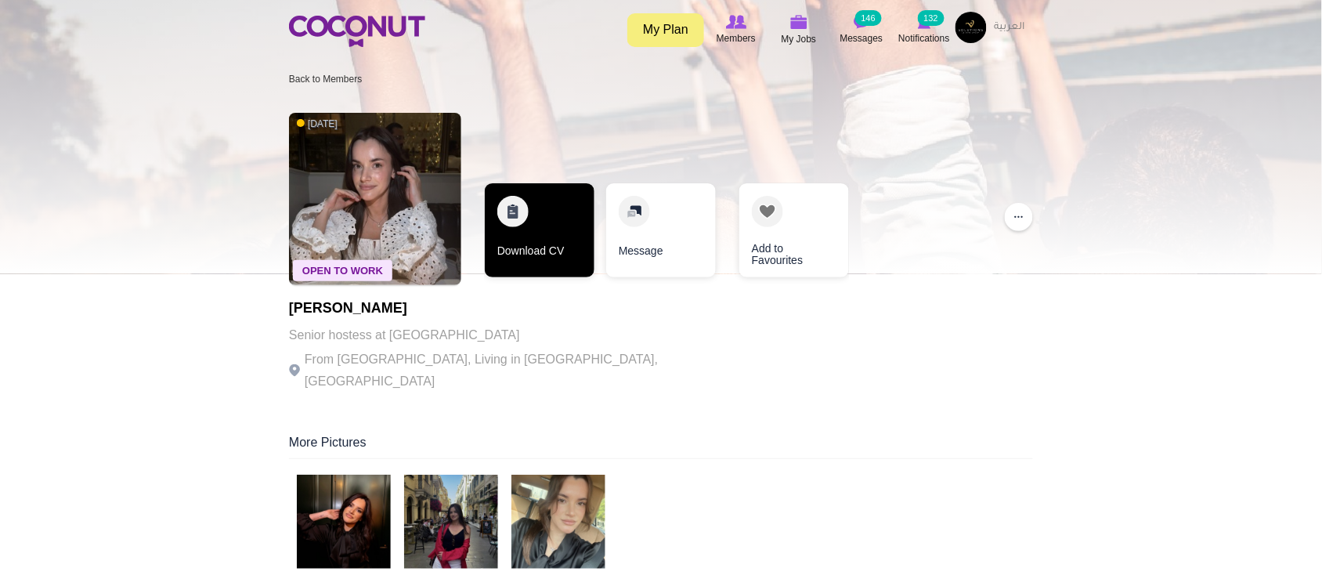
click at [517, 240] on link "Download CV" at bounding box center [540, 230] width 110 height 94
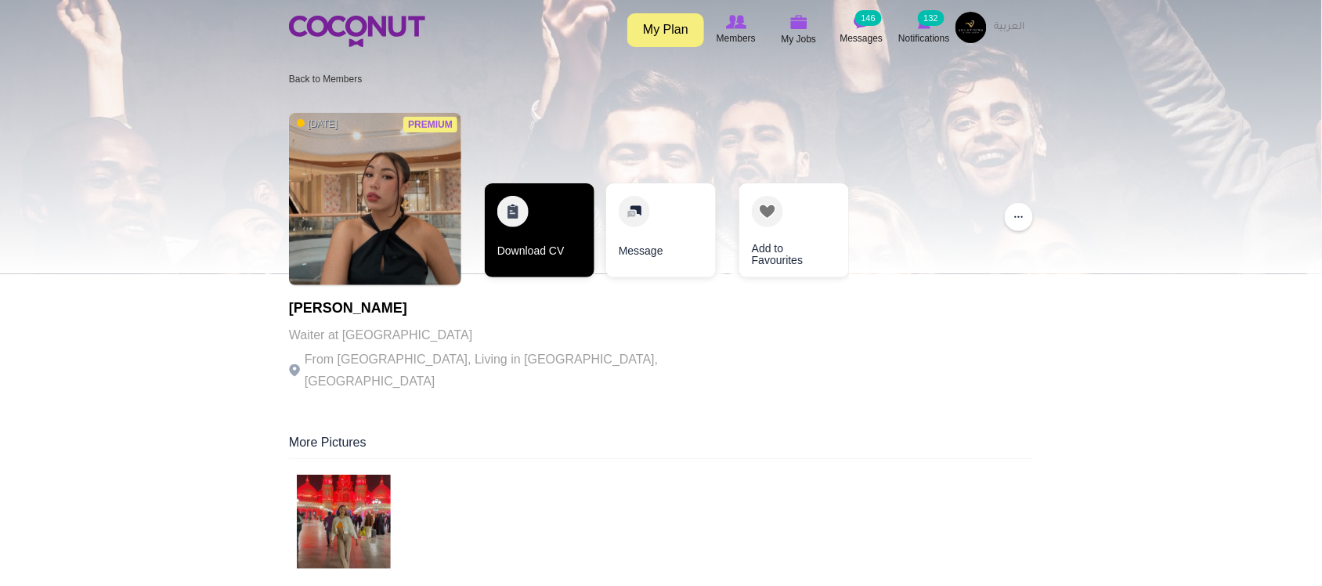
click at [536, 253] on link "Download CV" at bounding box center [540, 230] width 110 height 94
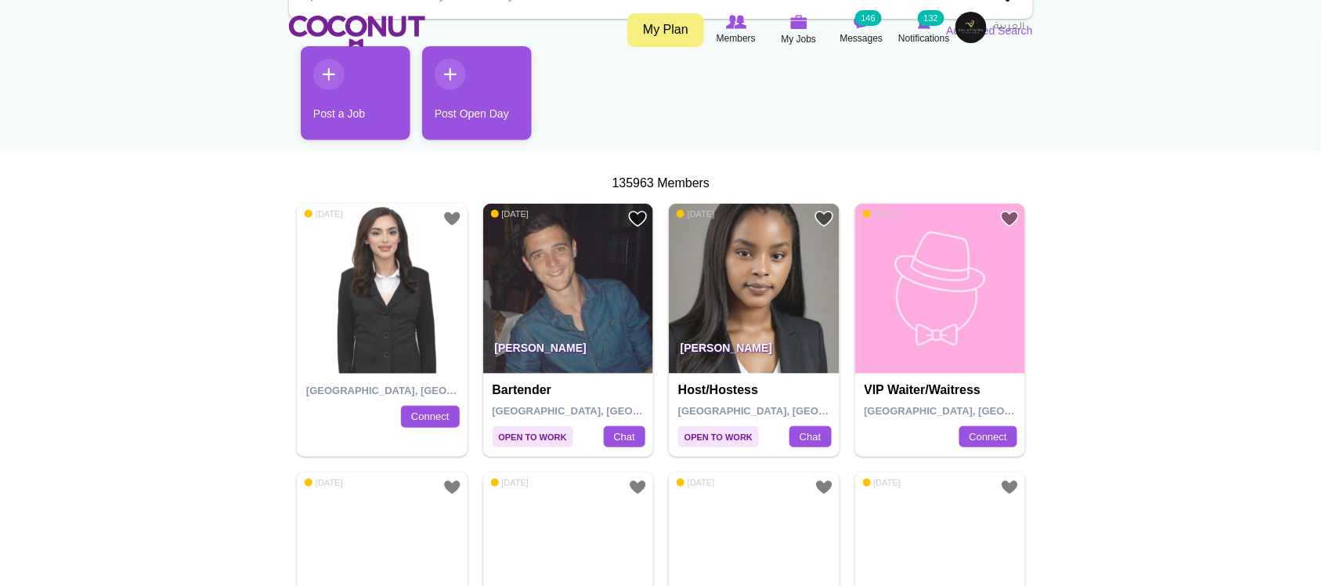
scroll to position [261, 0]
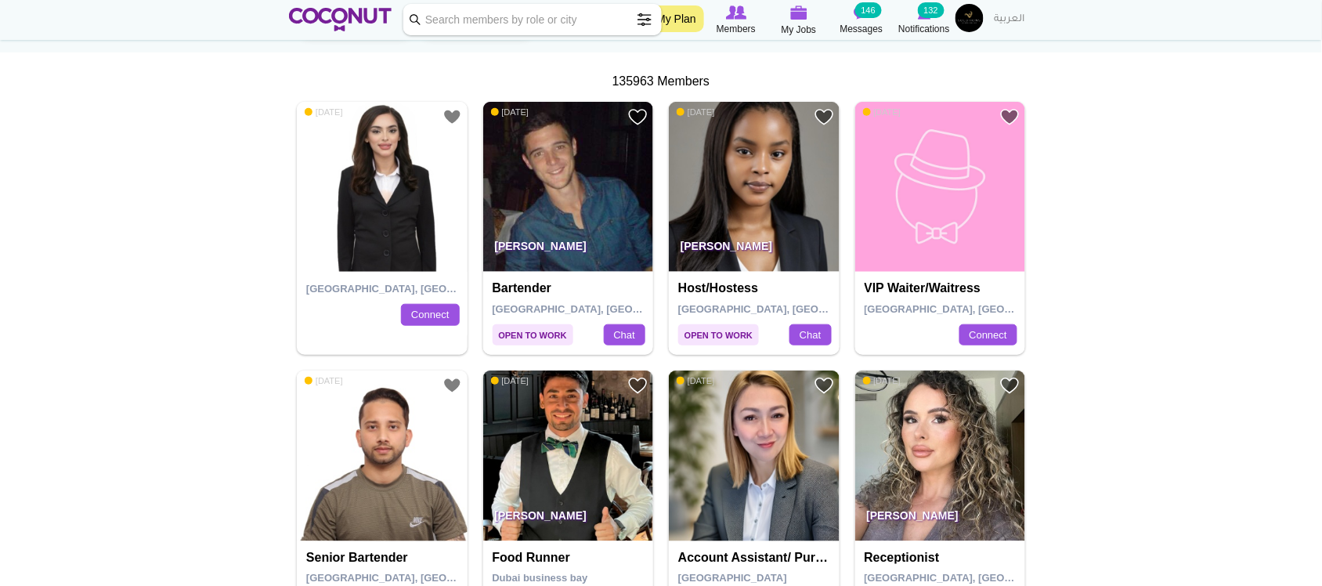
click at [577, 190] on img at bounding box center [568, 187] width 171 height 171
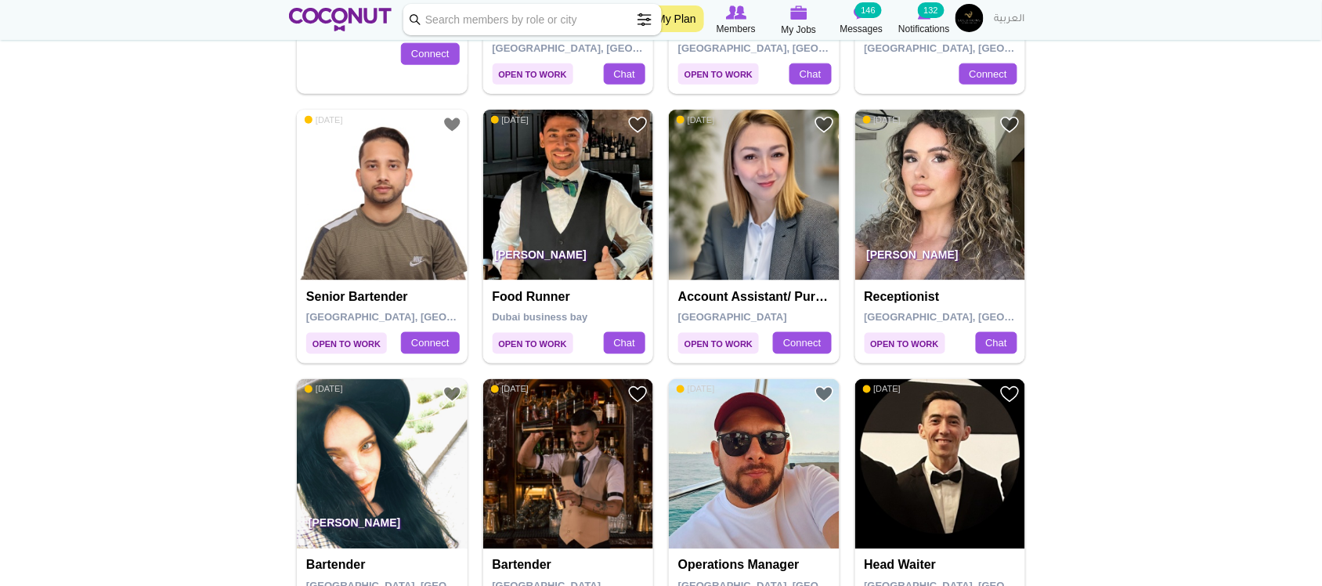
click at [562, 227] on img at bounding box center [568, 195] width 171 height 171
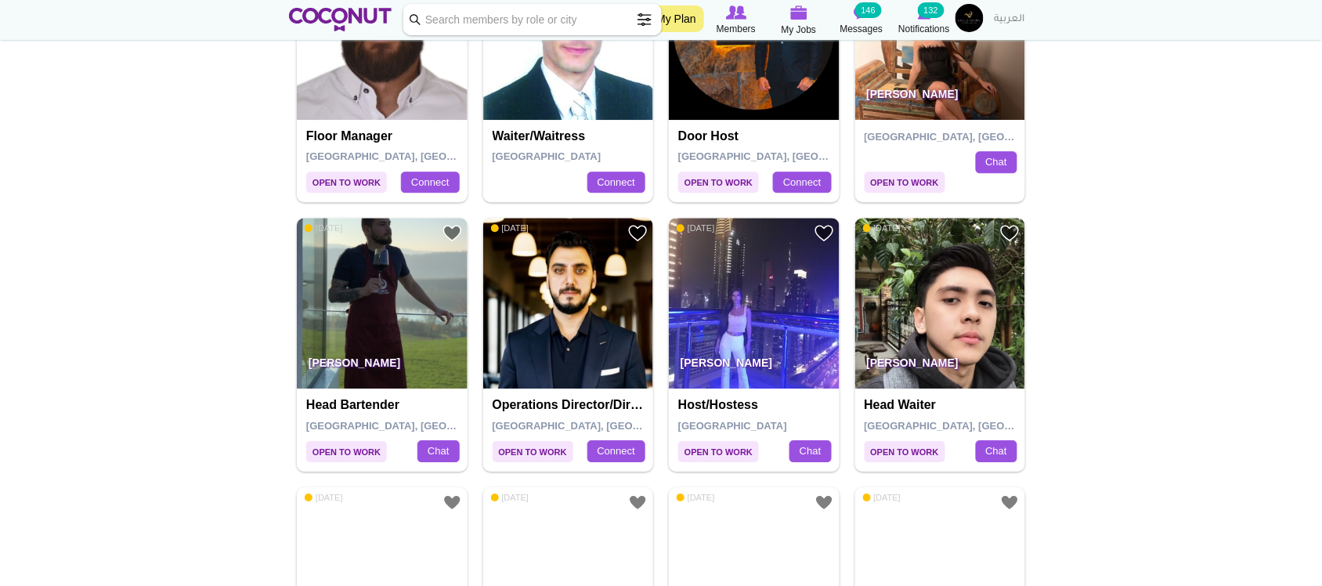
scroll to position [1305, 0]
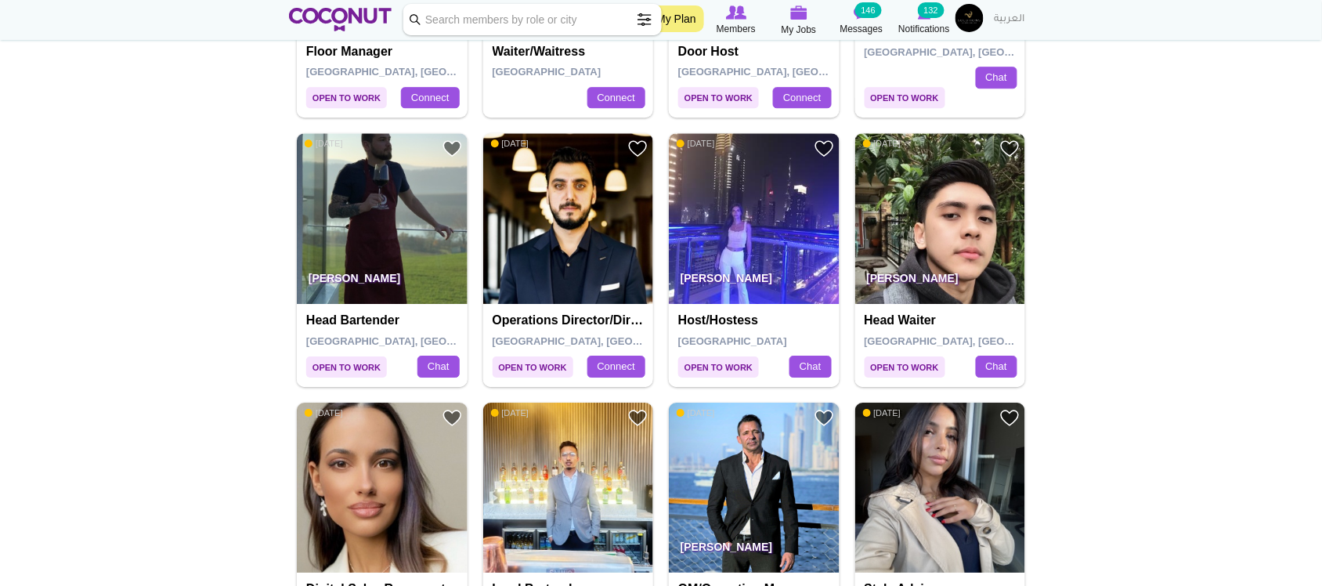
click at [944, 226] on img at bounding box center [940, 218] width 171 height 171
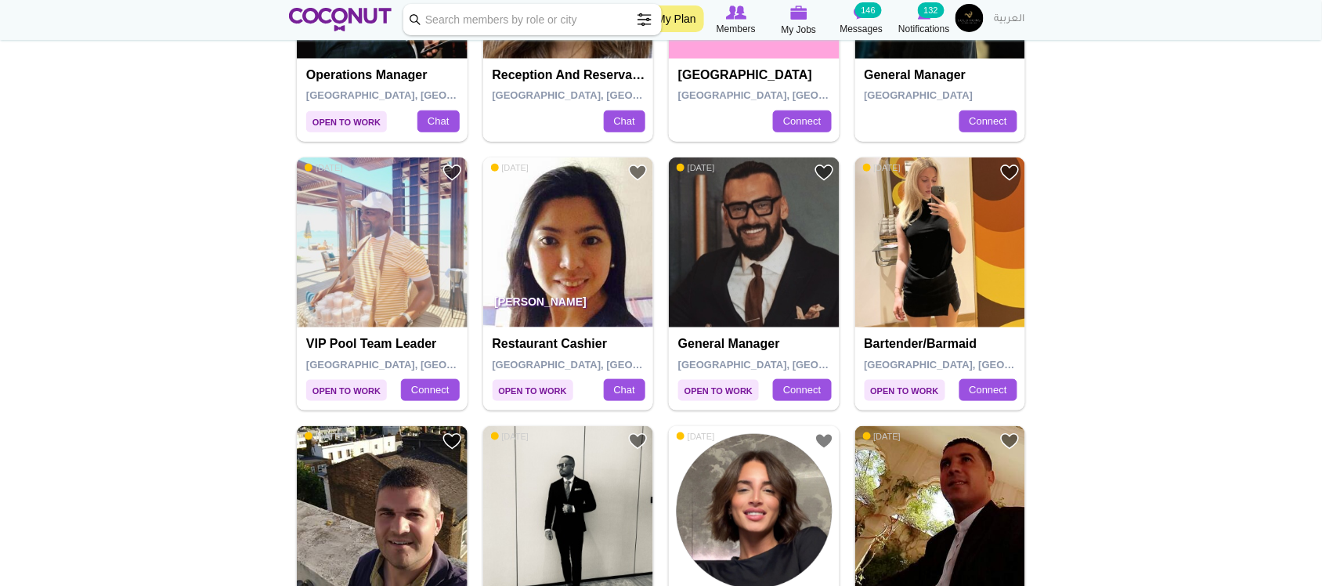
scroll to position [2218, 0]
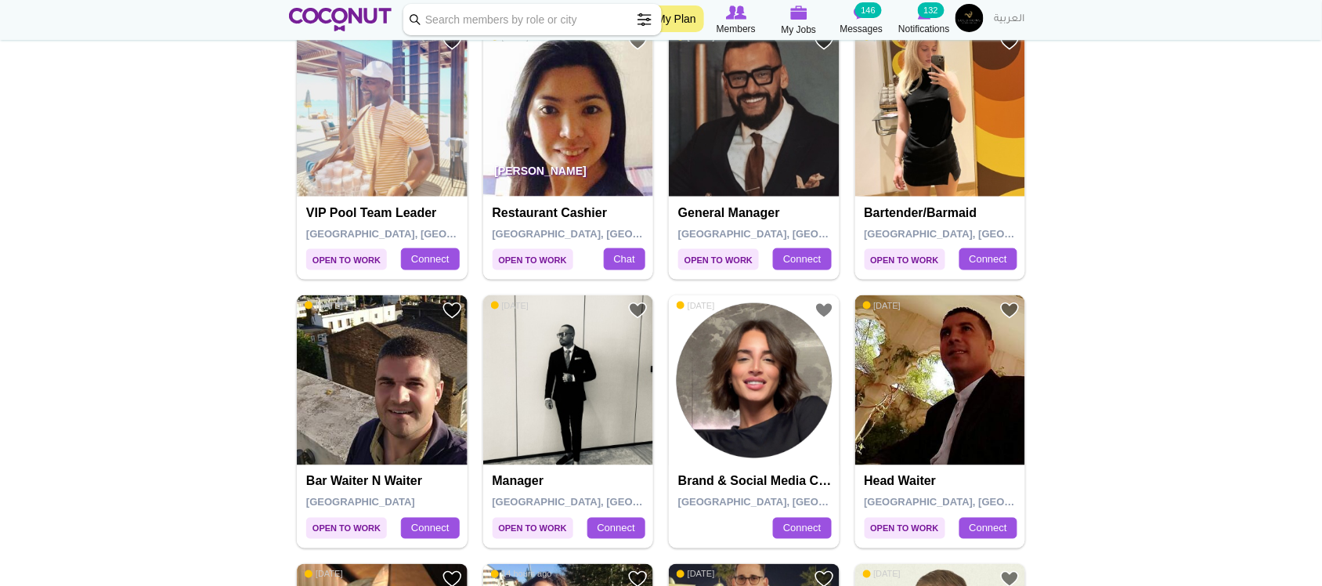
click at [388, 162] on img at bounding box center [382, 112] width 171 height 171
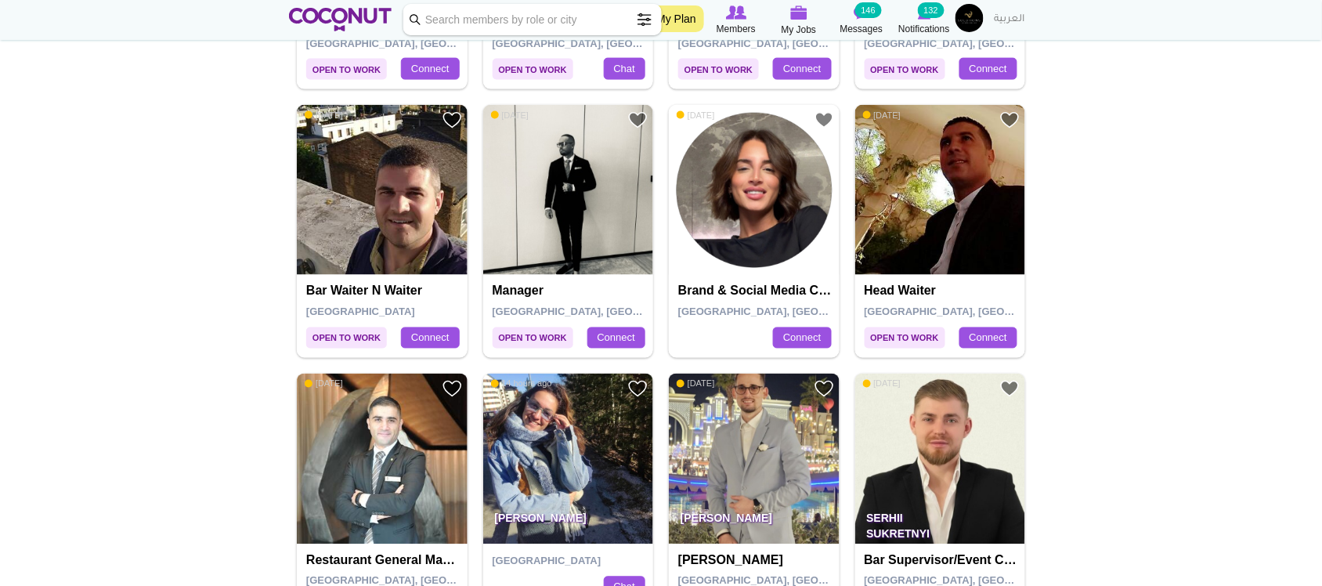
scroll to position [2349, 0]
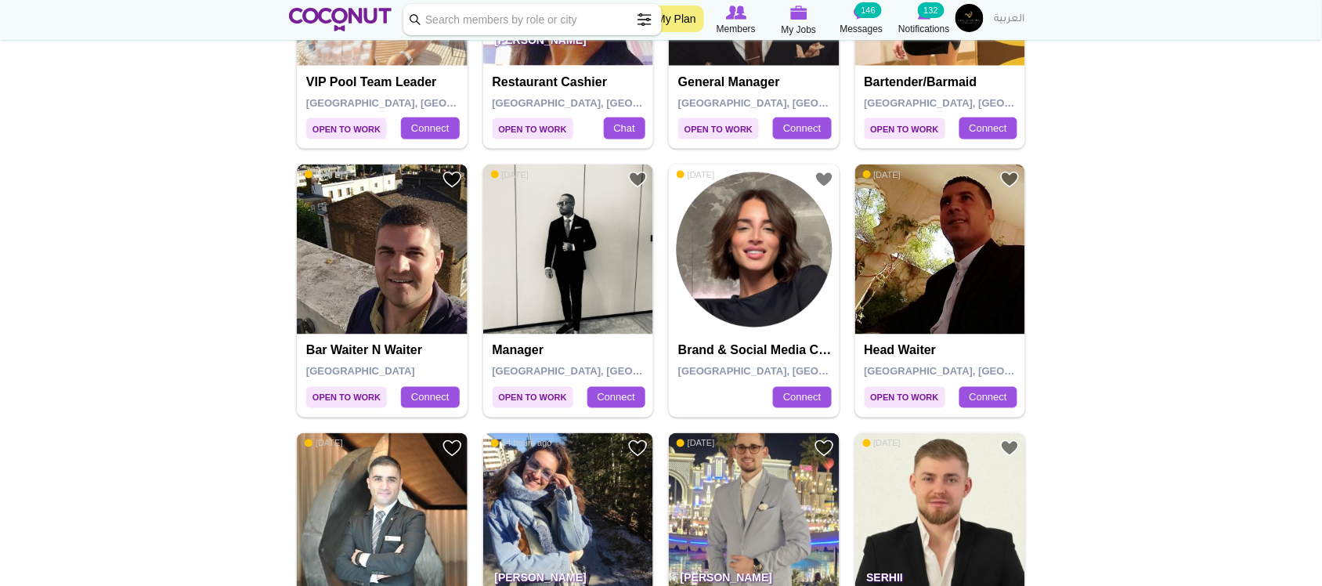
click at [392, 288] on img at bounding box center [382, 249] width 171 height 171
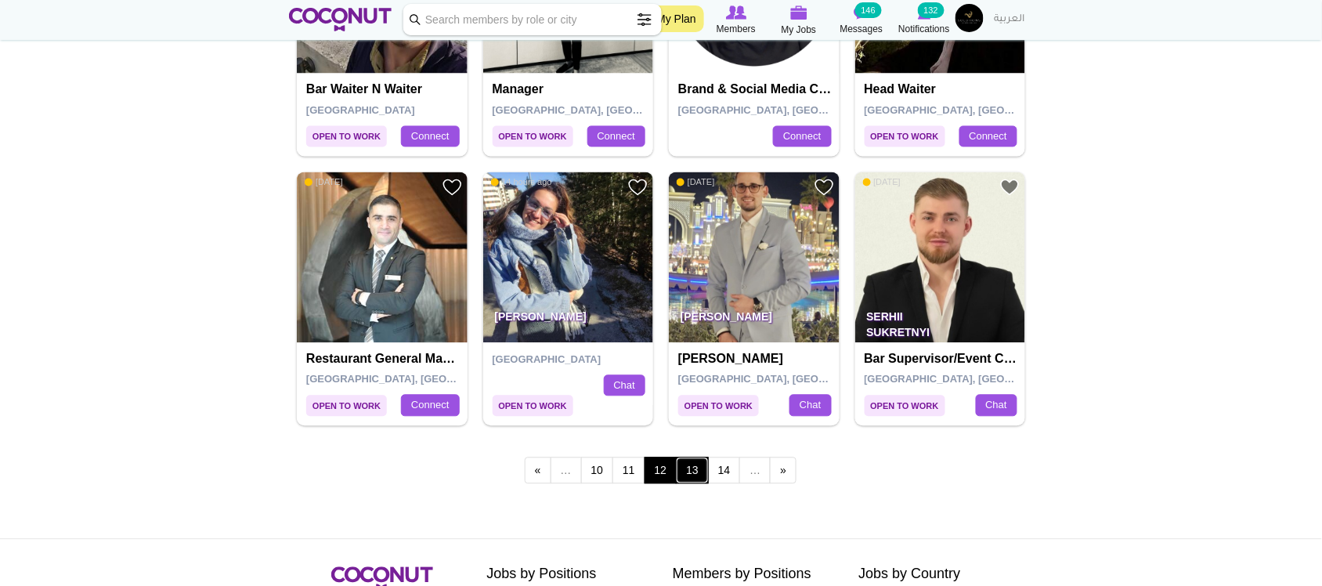
click at [698, 475] on link "13" at bounding box center [692, 470] width 33 height 27
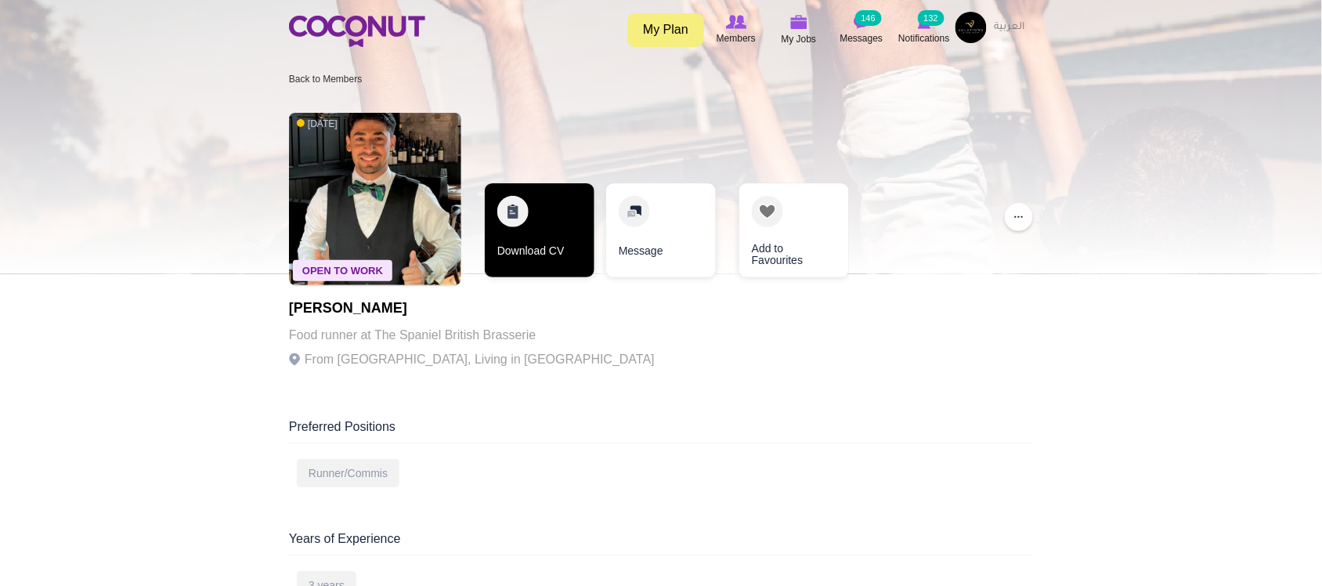
click at [529, 260] on link "Download CV" at bounding box center [540, 230] width 110 height 94
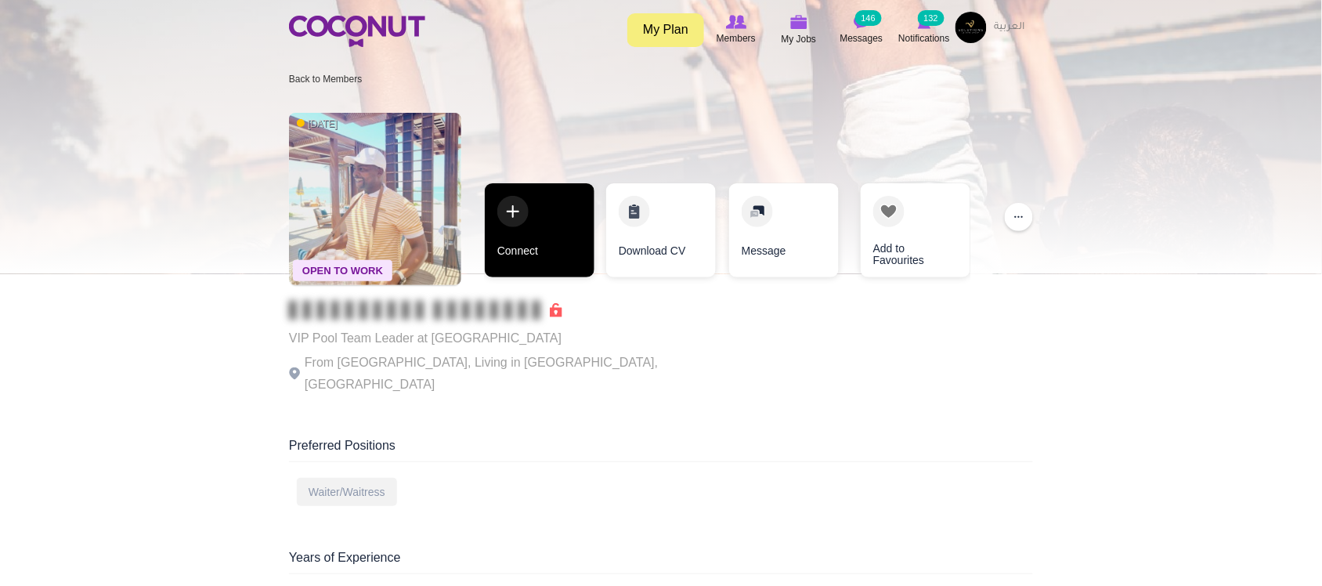
click at [554, 235] on link "Connect" at bounding box center [540, 230] width 110 height 94
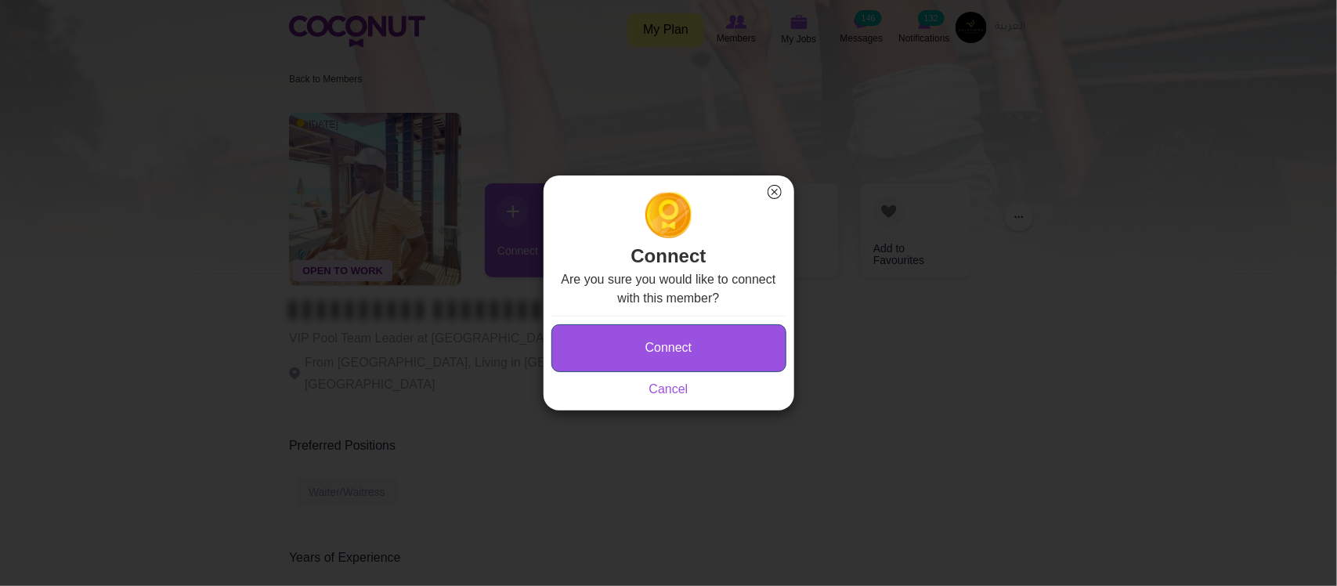
click at [695, 339] on button "Connect" at bounding box center [668, 348] width 235 height 48
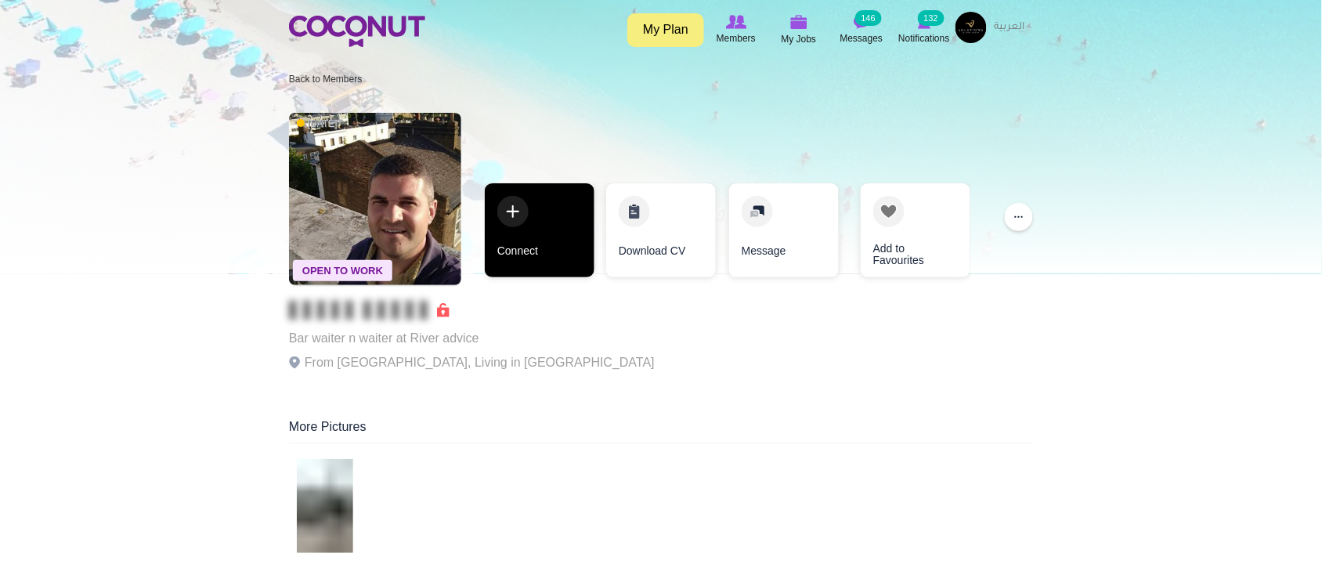
click at [556, 245] on link "Connect" at bounding box center [540, 230] width 110 height 94
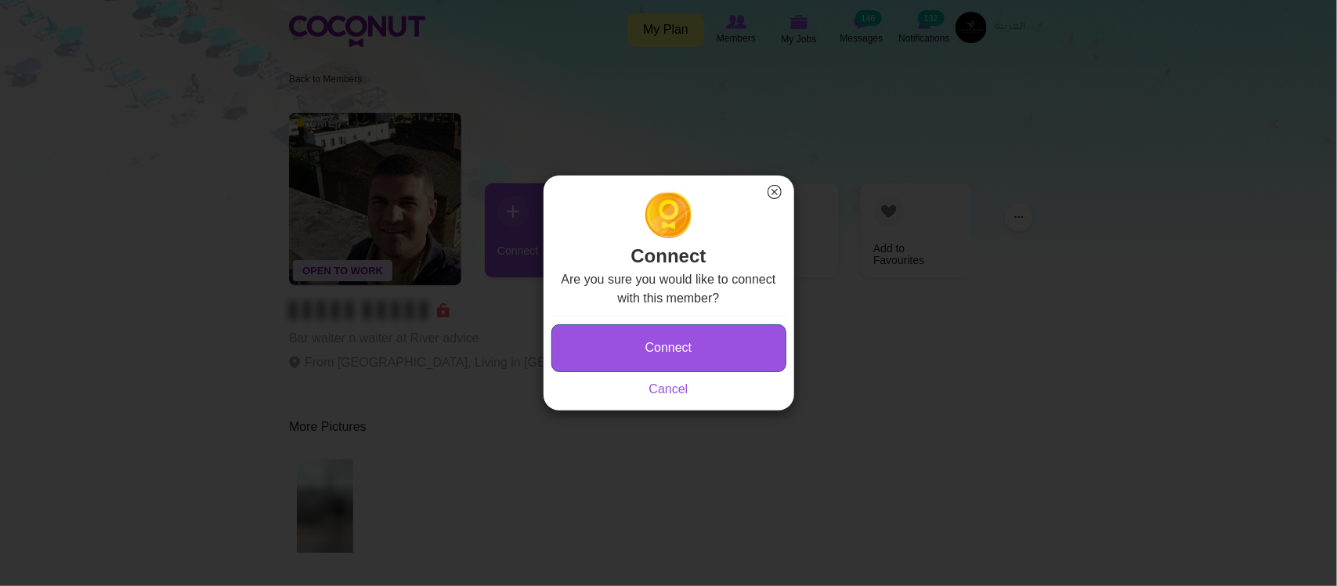
click at [672, 346] on button "Connect" at bounding box center [668, 348] width 235 height 48
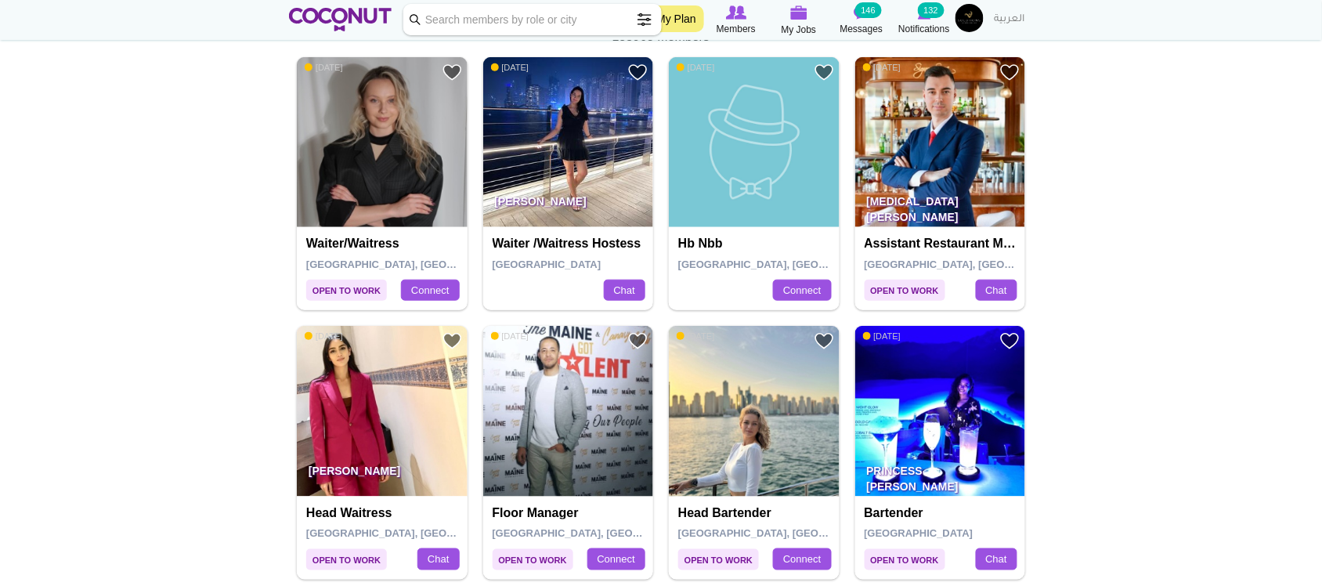
scroll to position [261, 0]
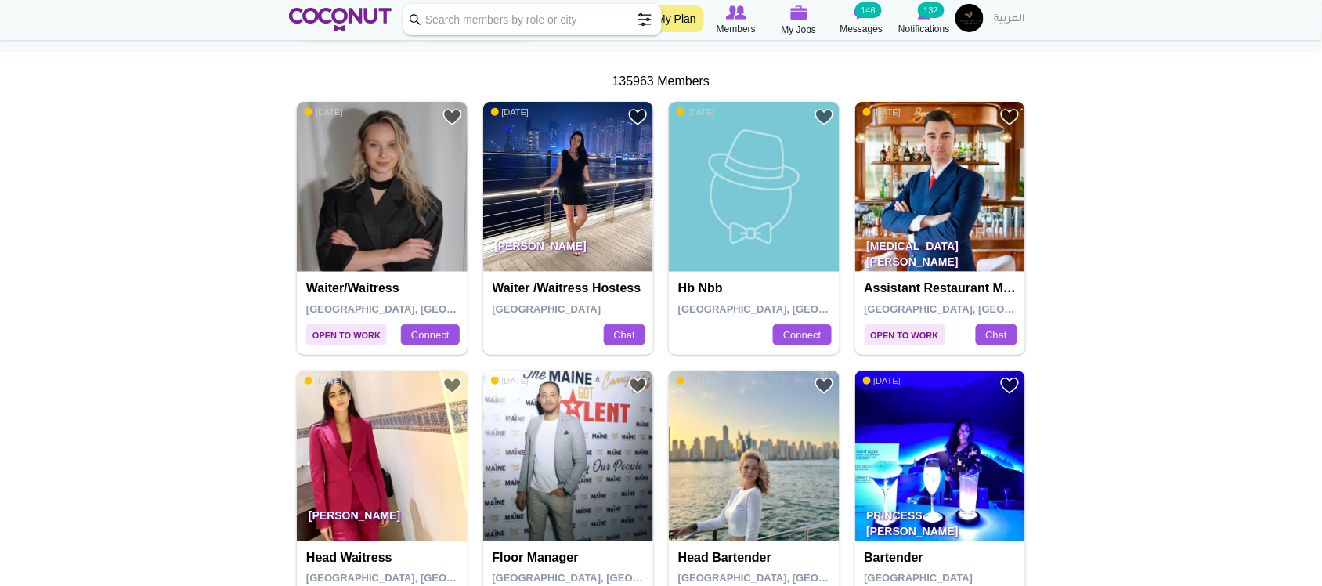
click at [594, 206] on img at bounding box center [568, 187] width 171 height 171
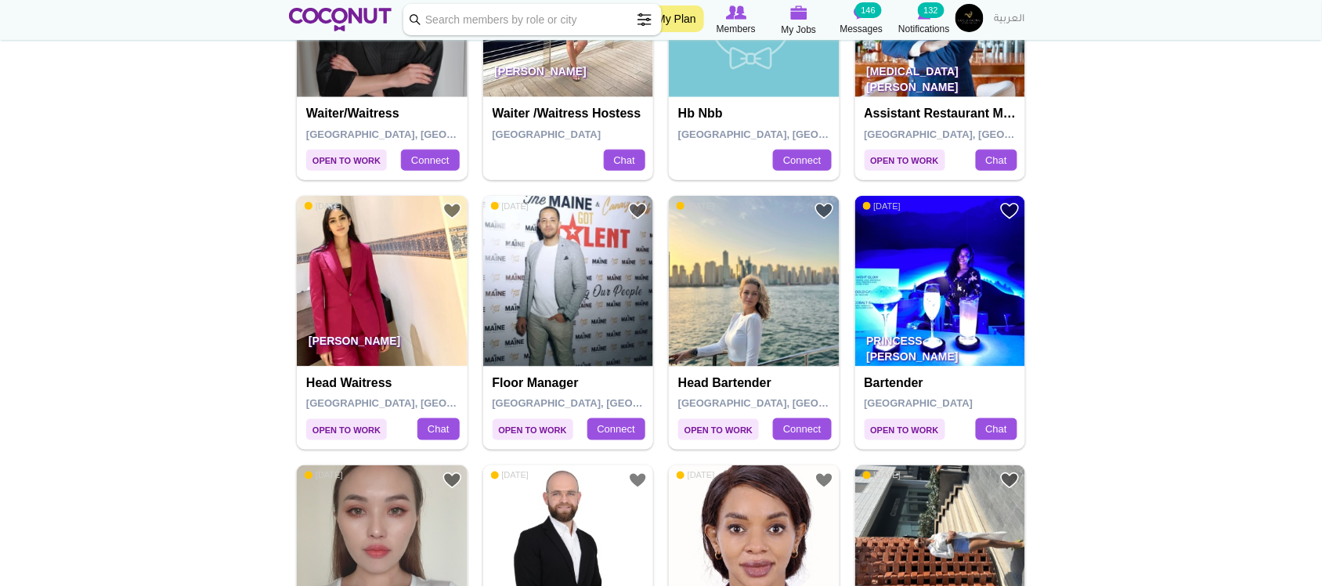
scroll to position [522, 0]
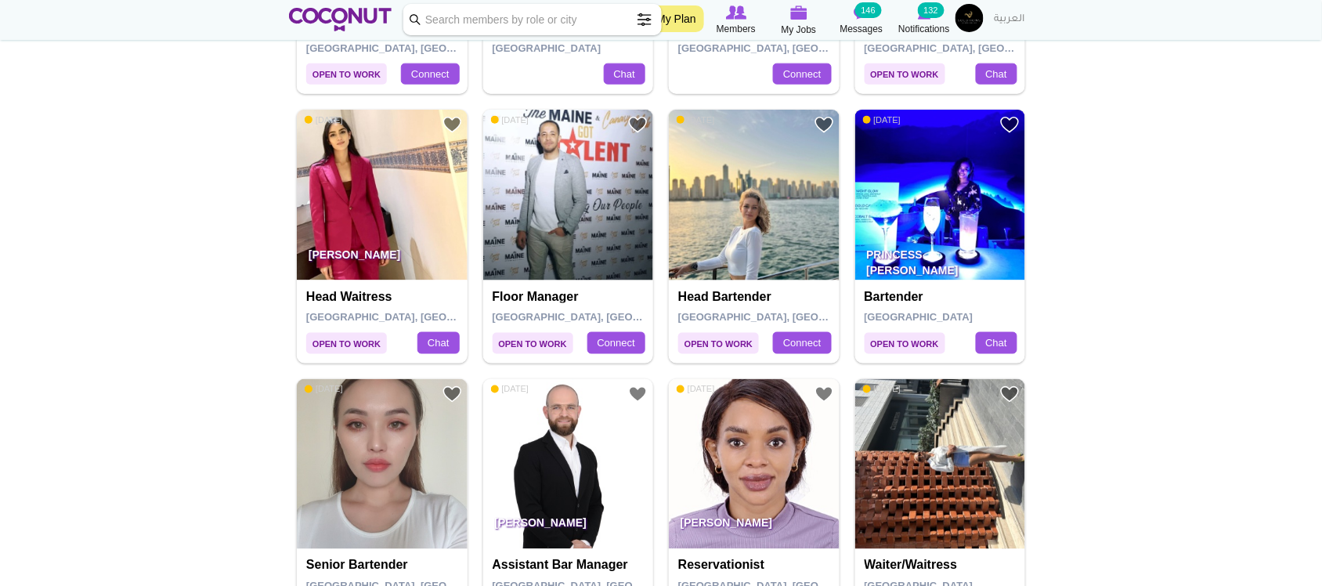
click at [965, 193] on img at bounding box center [940, 195] width 171 height 171
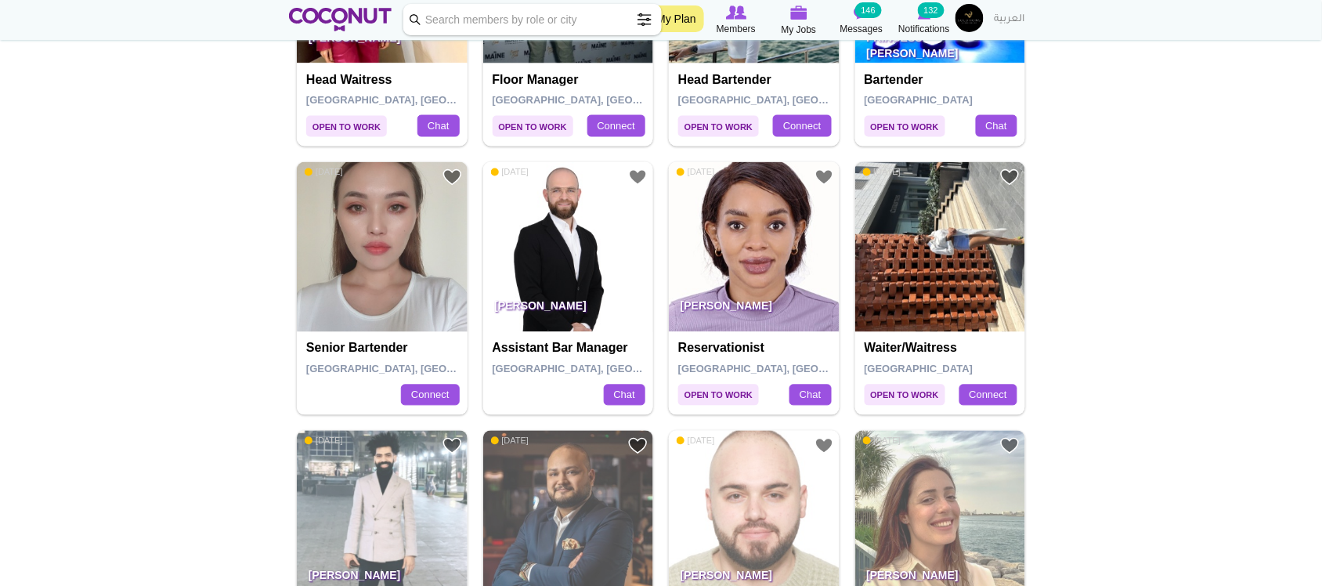
scroll to position [783, 0]
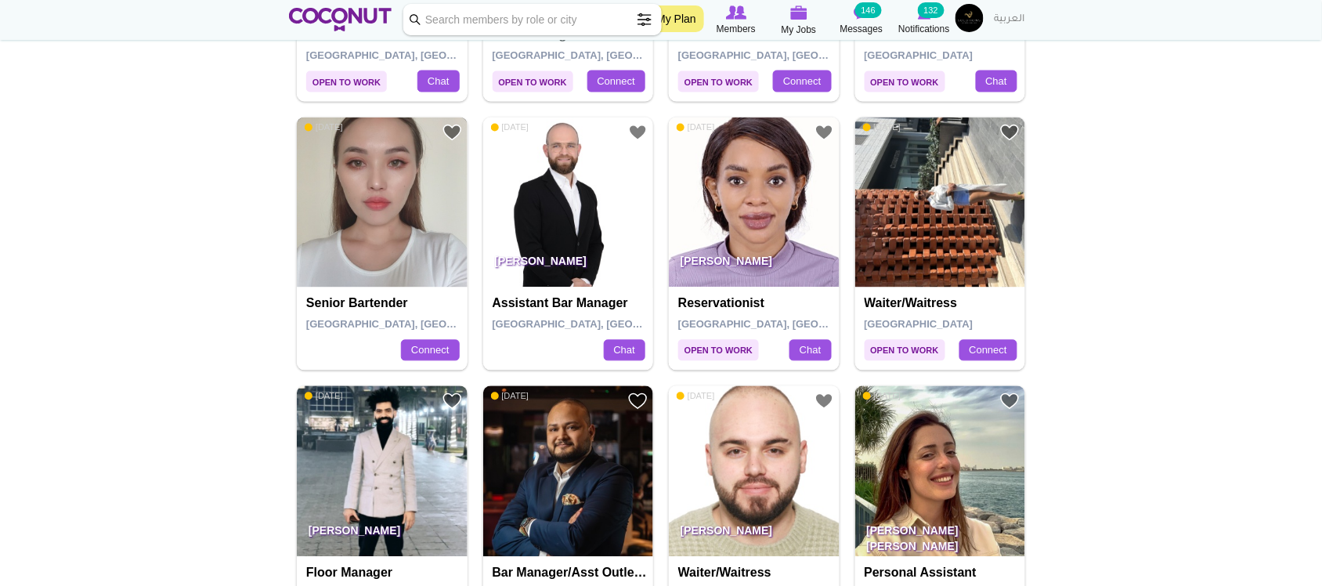
click at [345, 225] on img at bounding box center [382, 202] width 171 height 171
click at [959, 241] on img at bounding box center [940, 202] width 171 height 171
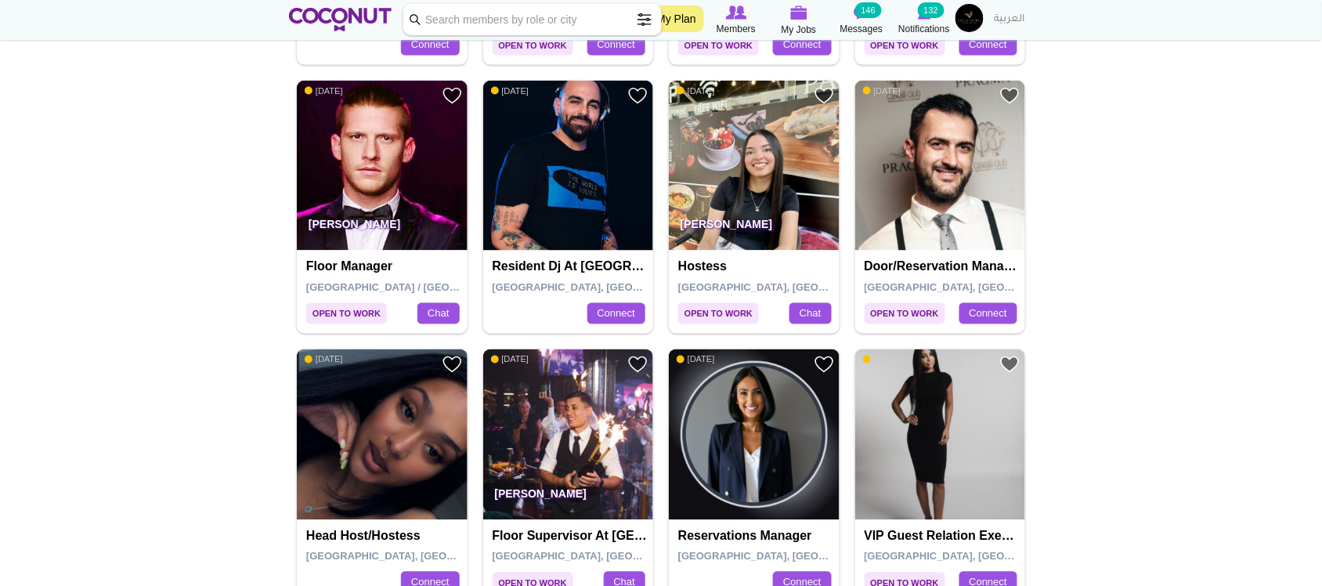
scroll to position [2297, 0]
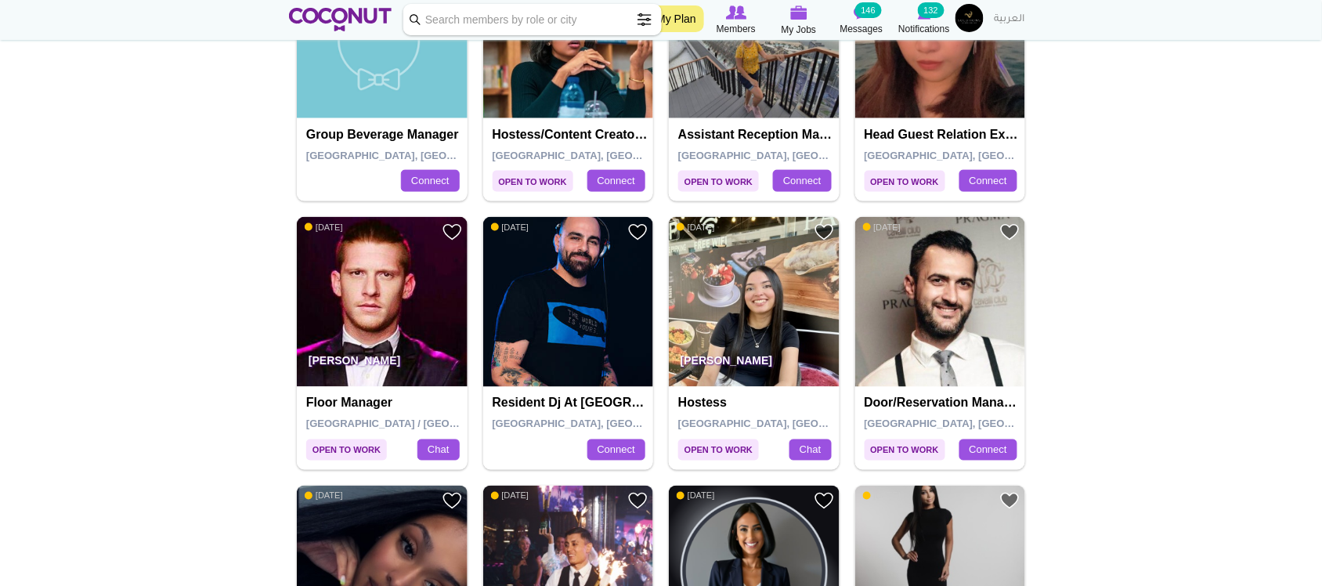
click at [765, 348] on p "Sharfaa Jacobs" at bounding box center [754, 365] width 171 height 44
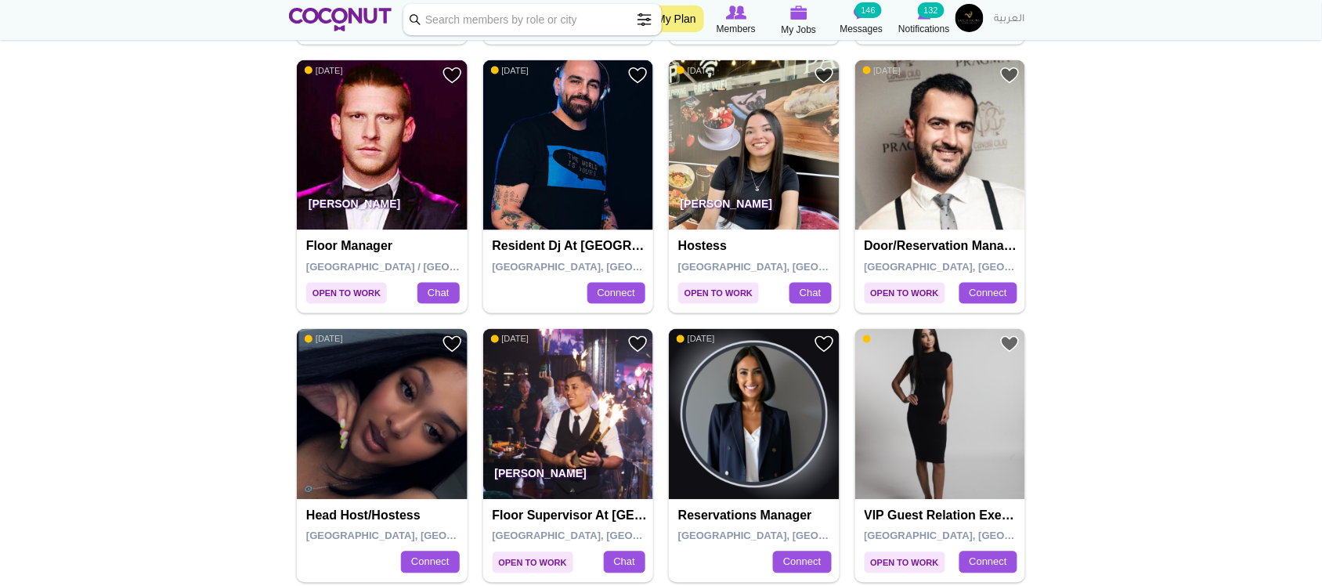
scroll to position [2557, 0]
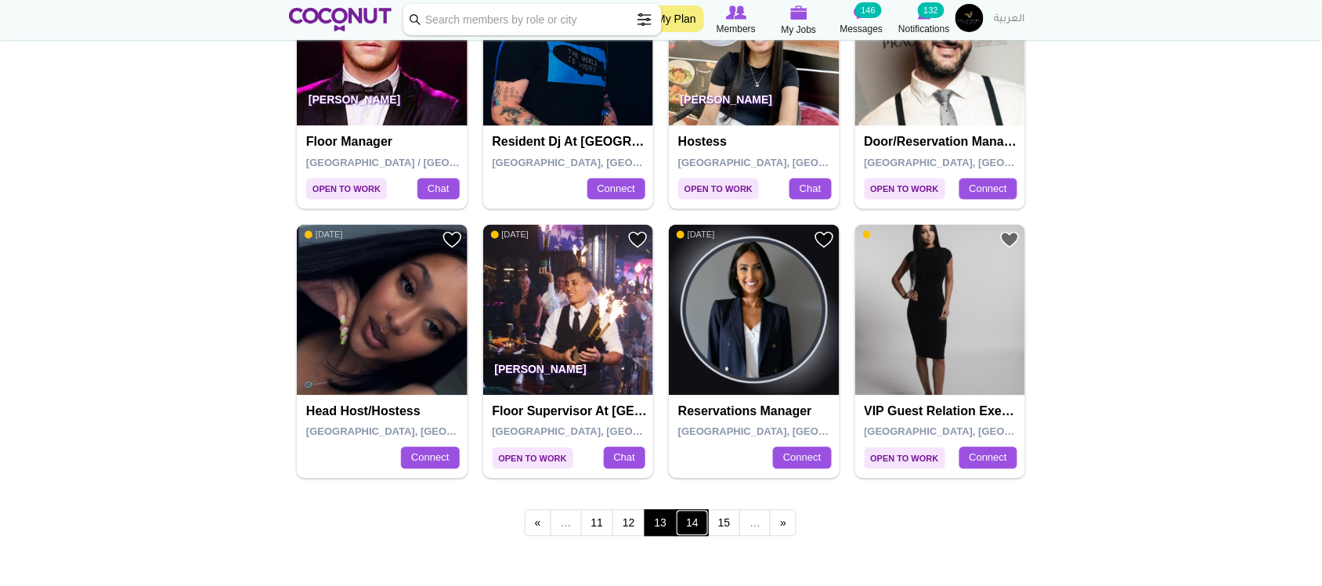
click at [695, 531] on link "14" at bounding box center [692, 523] width 33 height 27
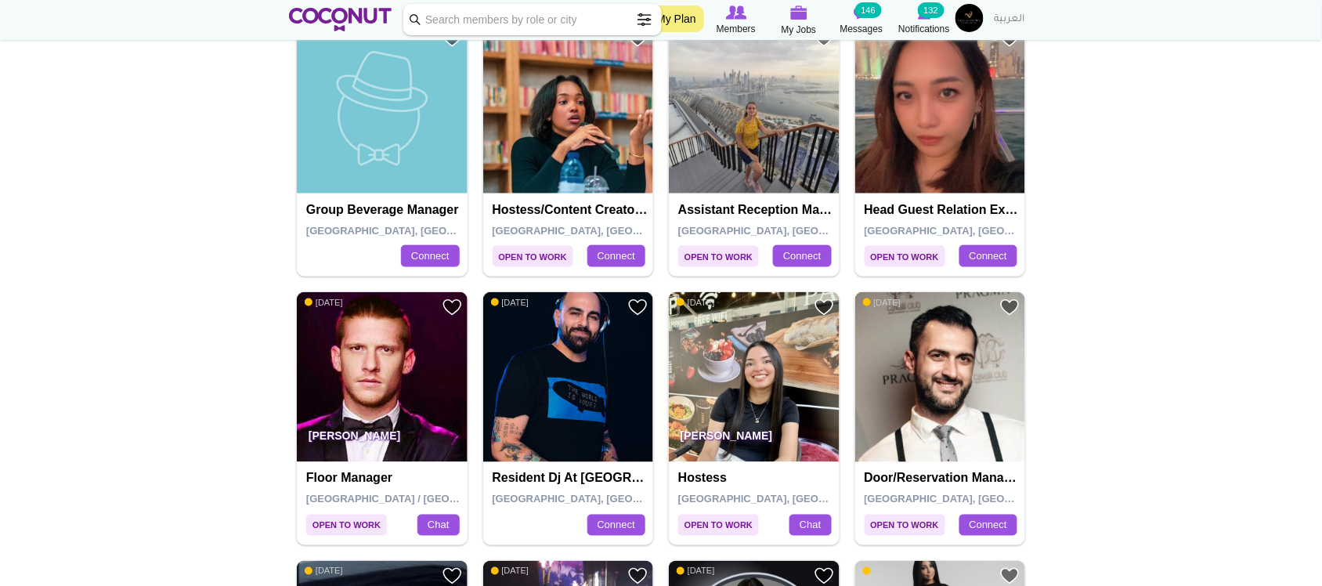
scroll to position [2166, 0]
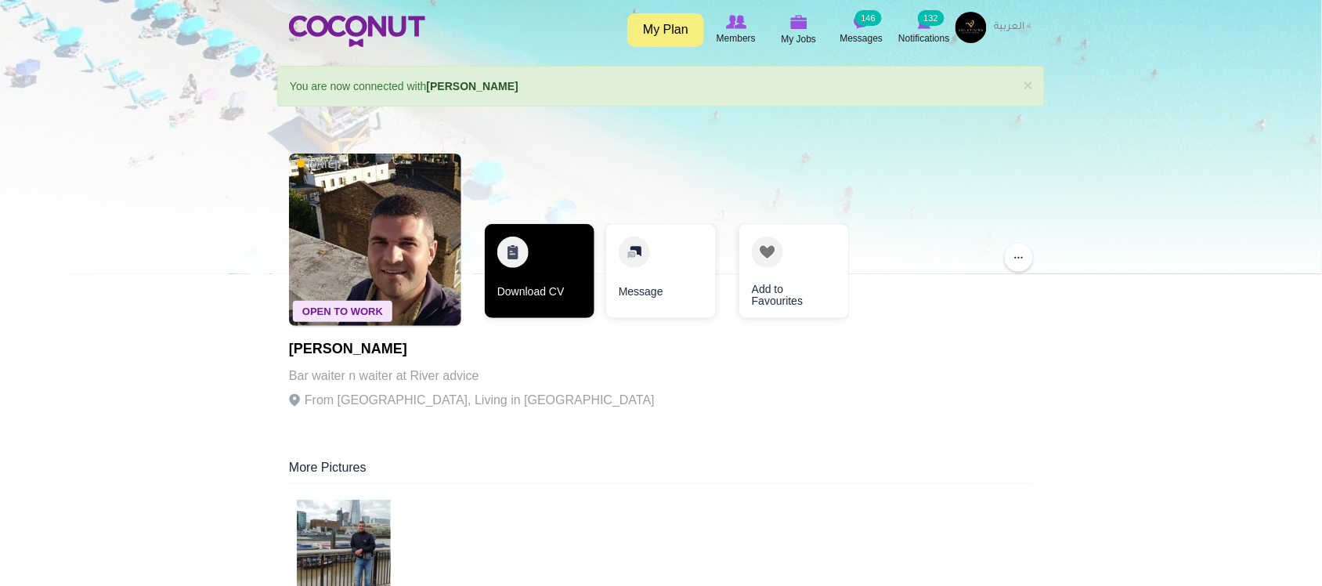
click at [527, 271] on link "Download CV" at bounding box center [540, 271] width 110 height 94
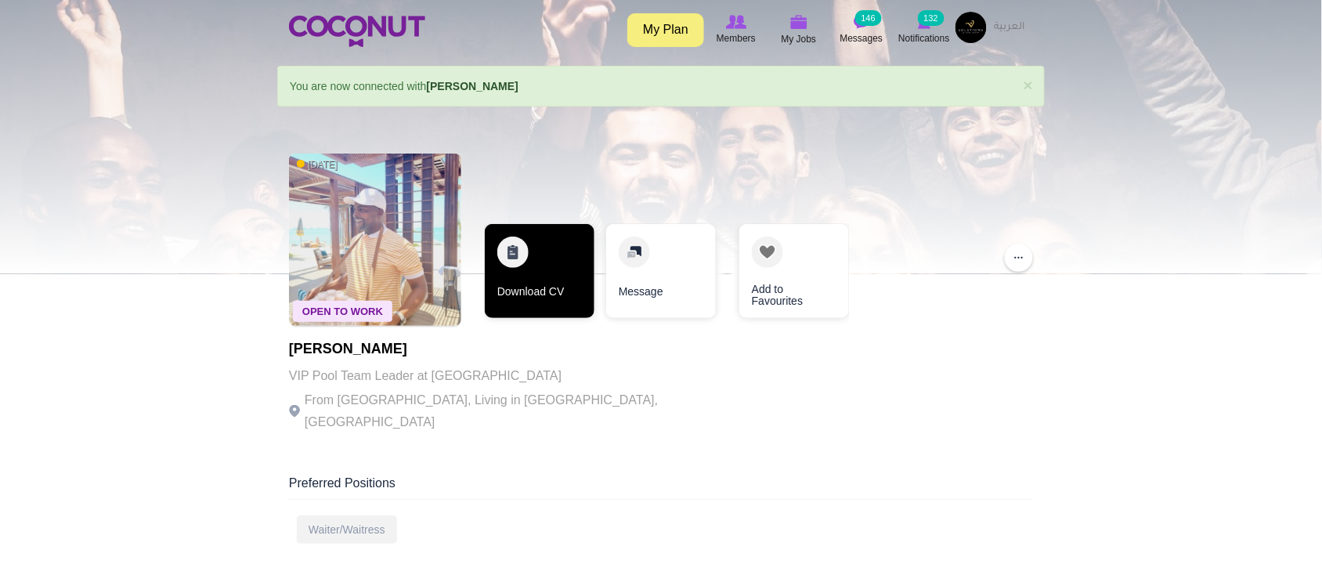
click at [510, 310] on link "Download CV" at bounding box center [540, 271] width 110 height 94
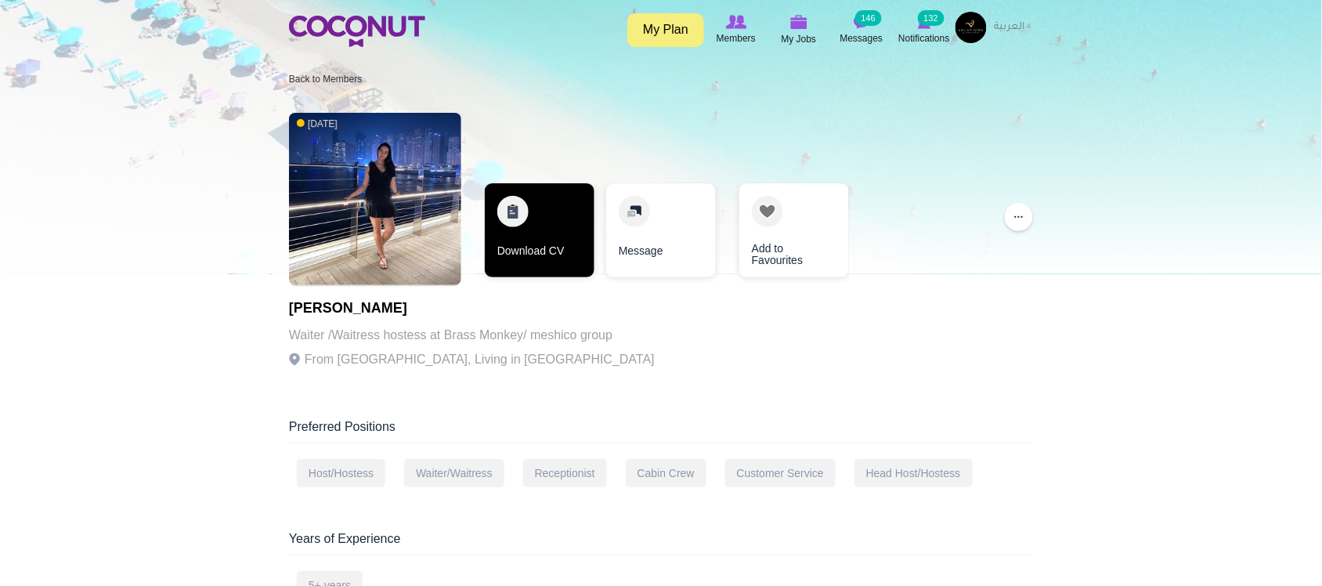
click at [518, 264] on link "Download CV" at bounding box center [540, 230] width 110 height 94
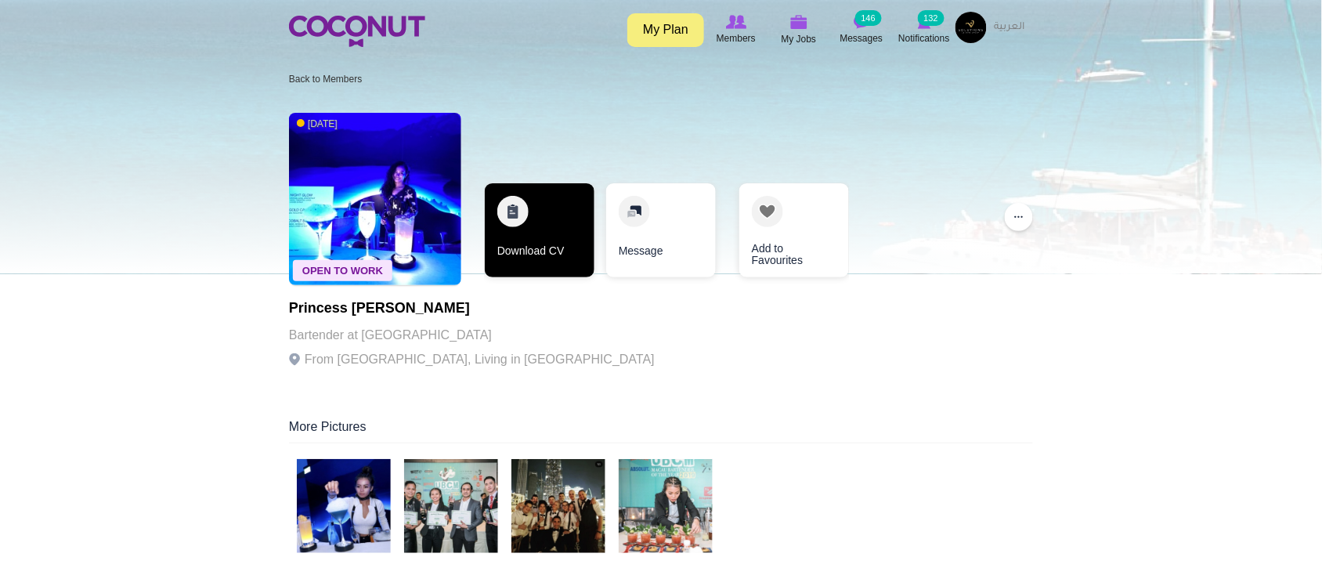
click at [556, 254] on link "Download CV" at bounding box center [540, 230] width 110 height 94
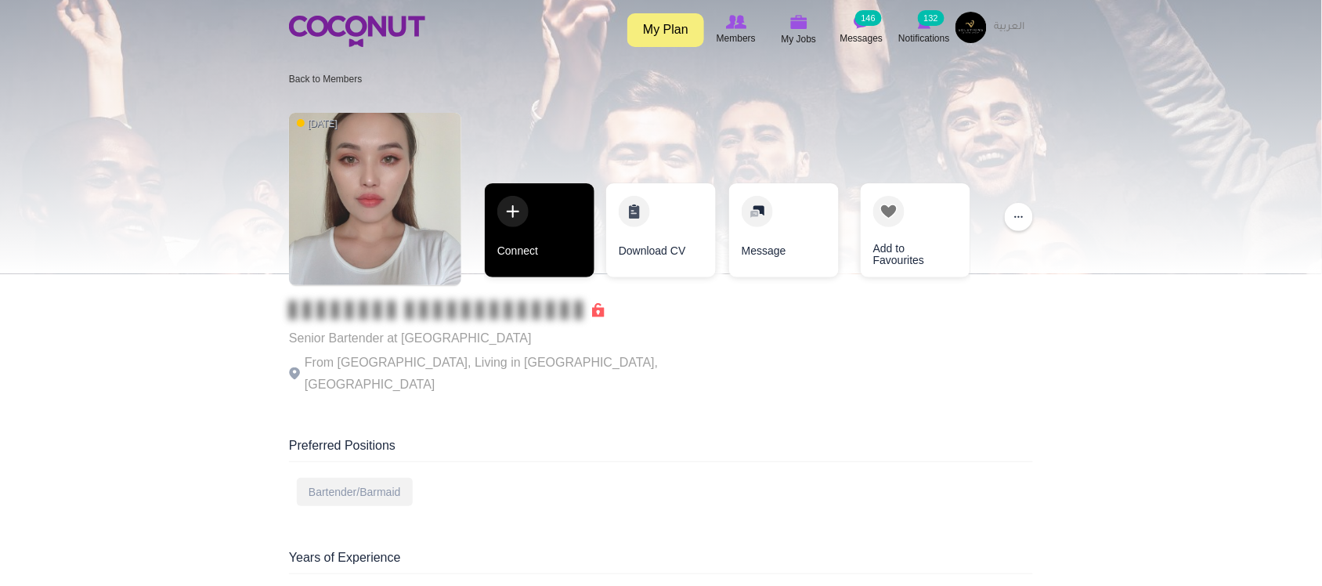
click at [534, 256] on link "Connect" at bounding box center [540, 230] width 110 height 94
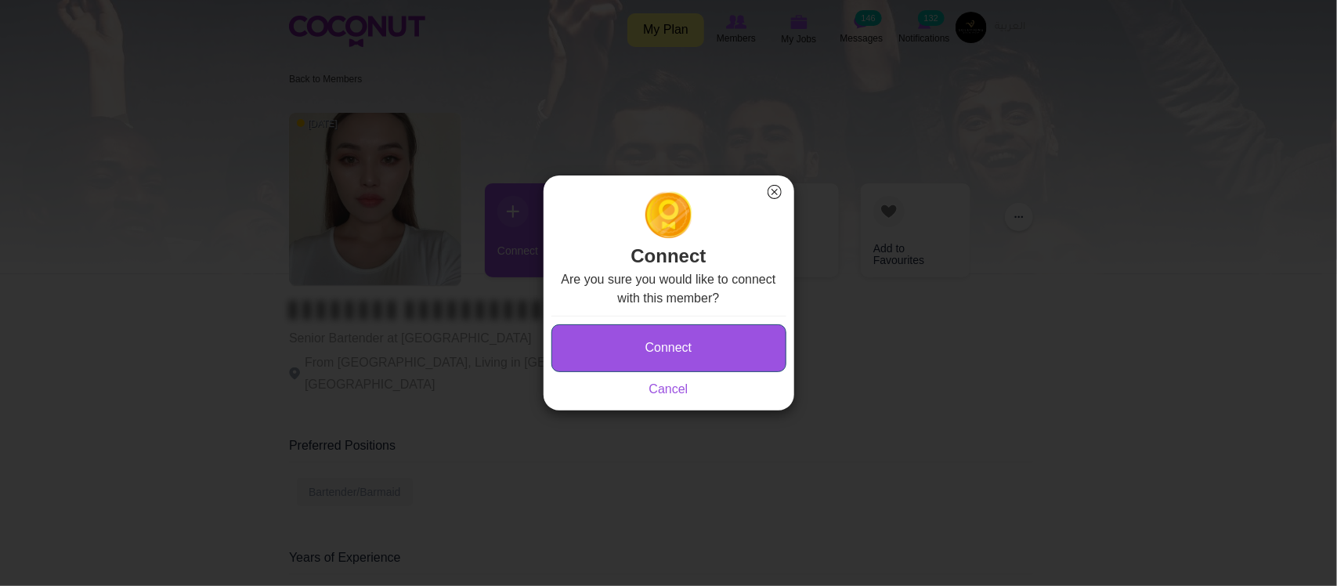
click at [629, 351] on button "Connect" at bounding box center [668, 348] width 235 height 48
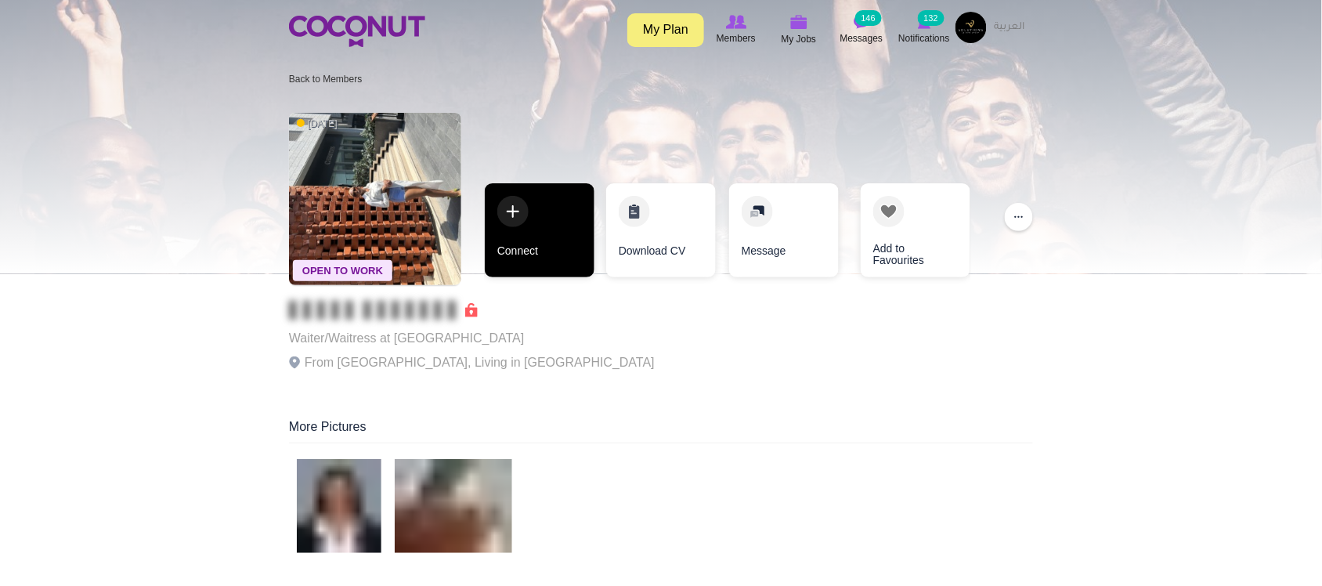
click at [532, 259] on link "Connect" at bounding box center [540, 230] width 110 height 94
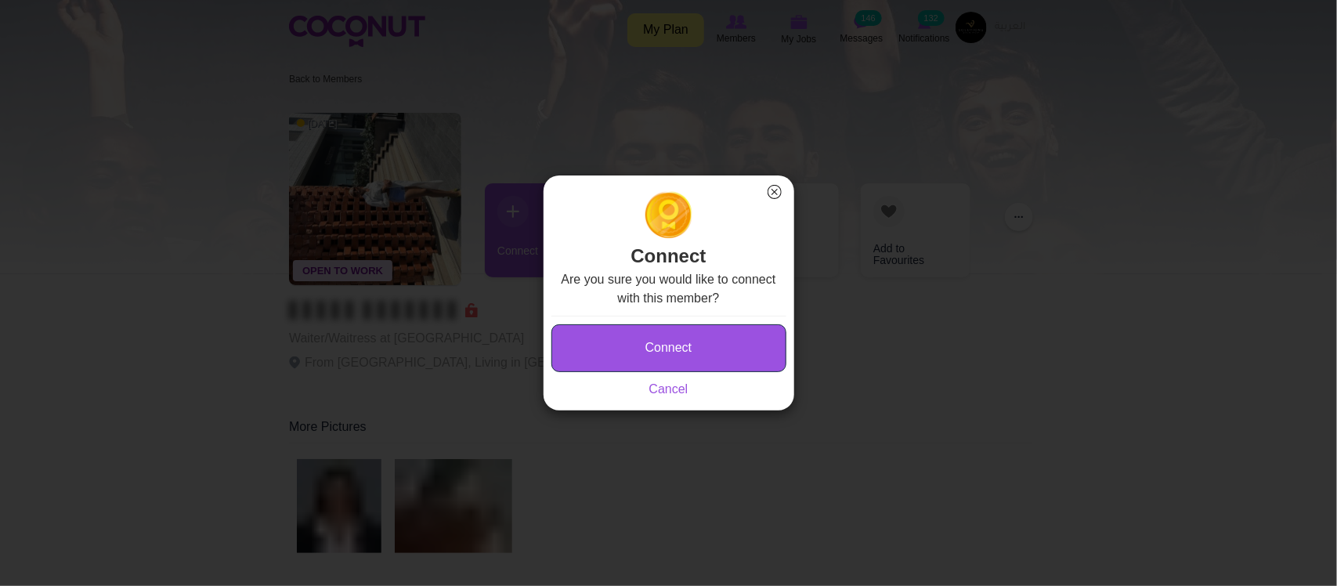
click at [628, 339] on button "Connect" at bounding box center [668, 348] width 235 height 48
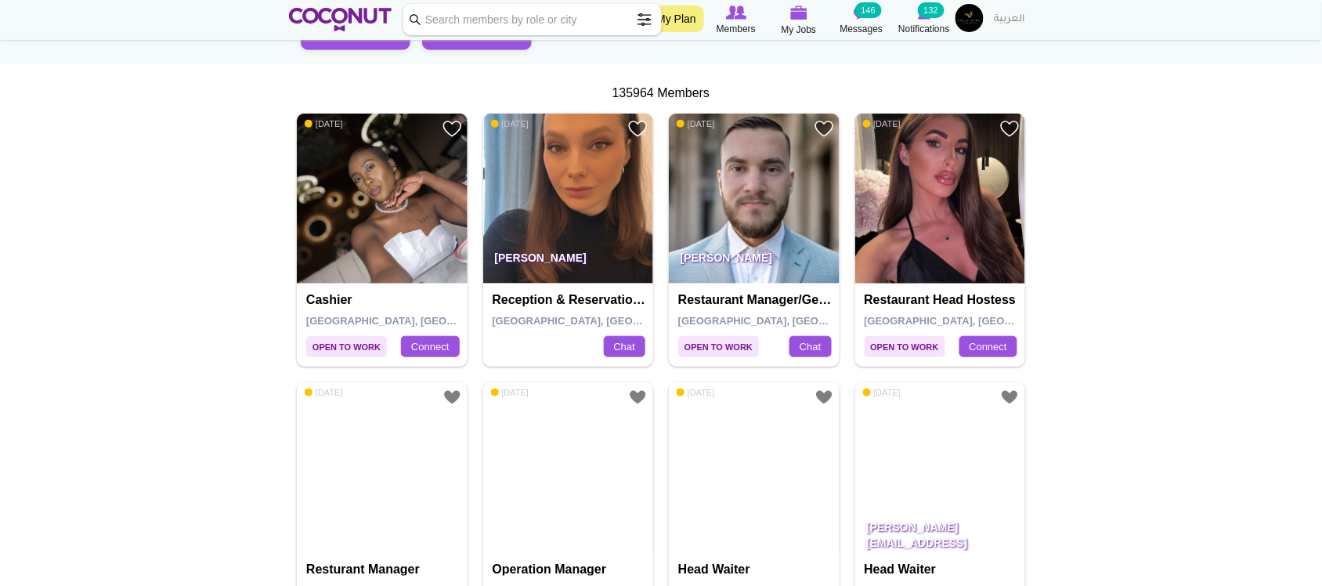
scroll to position [261, 0]
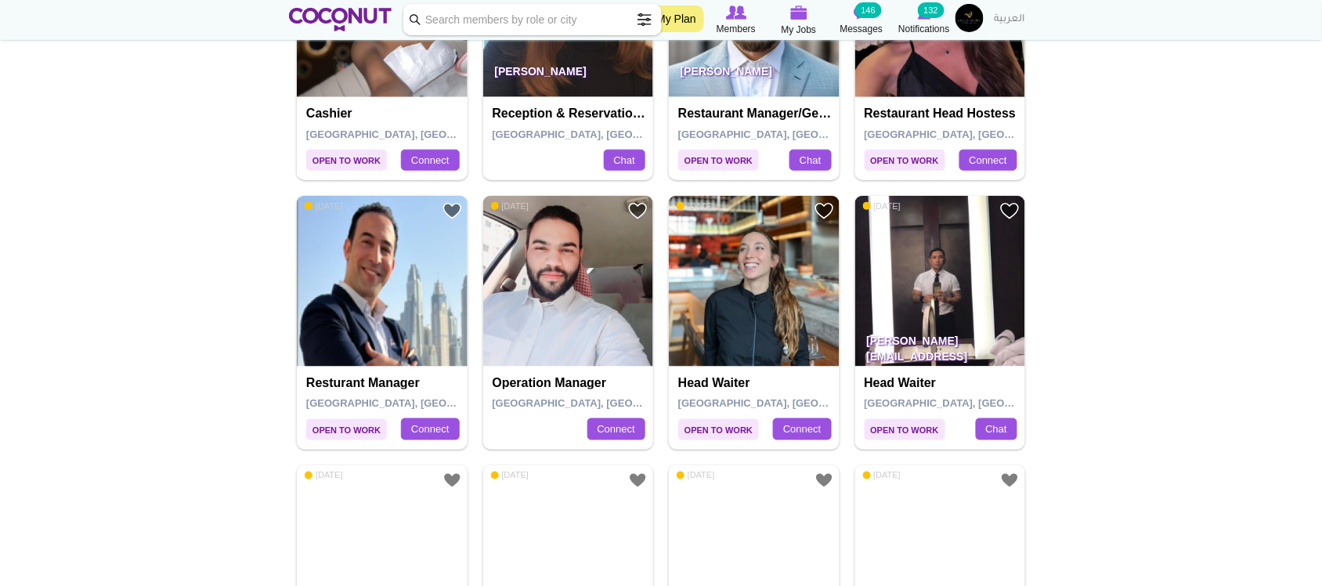
scroll to position [522, 0]
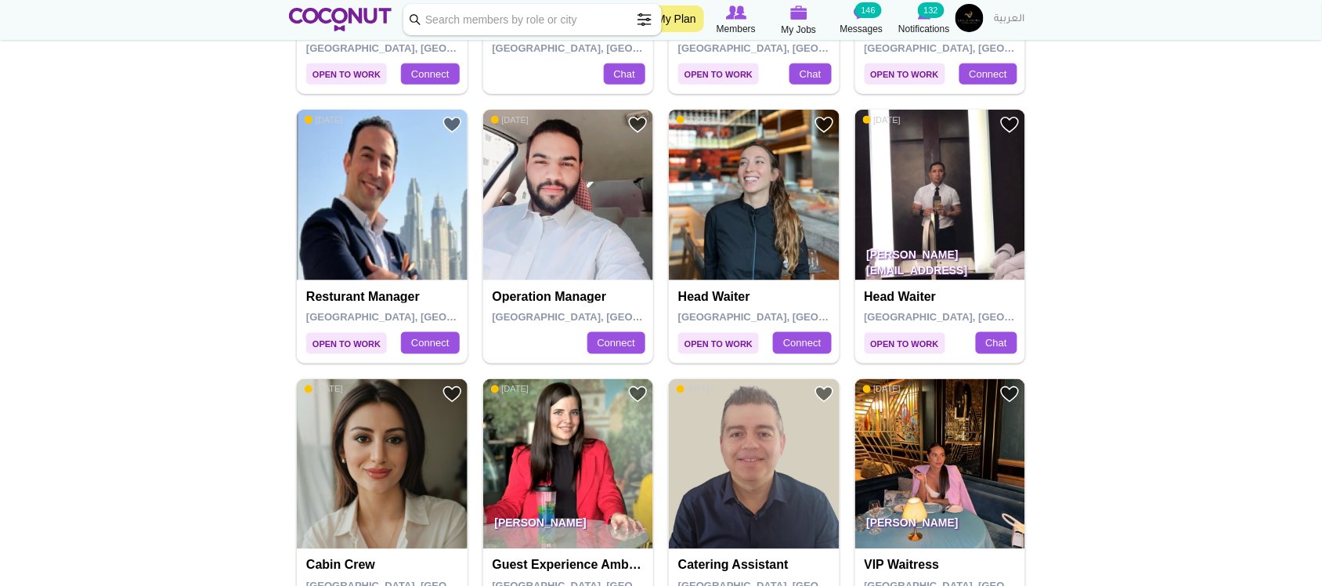
click at [728, 197] on img at bounding box center [754, 195] width 171 height 171
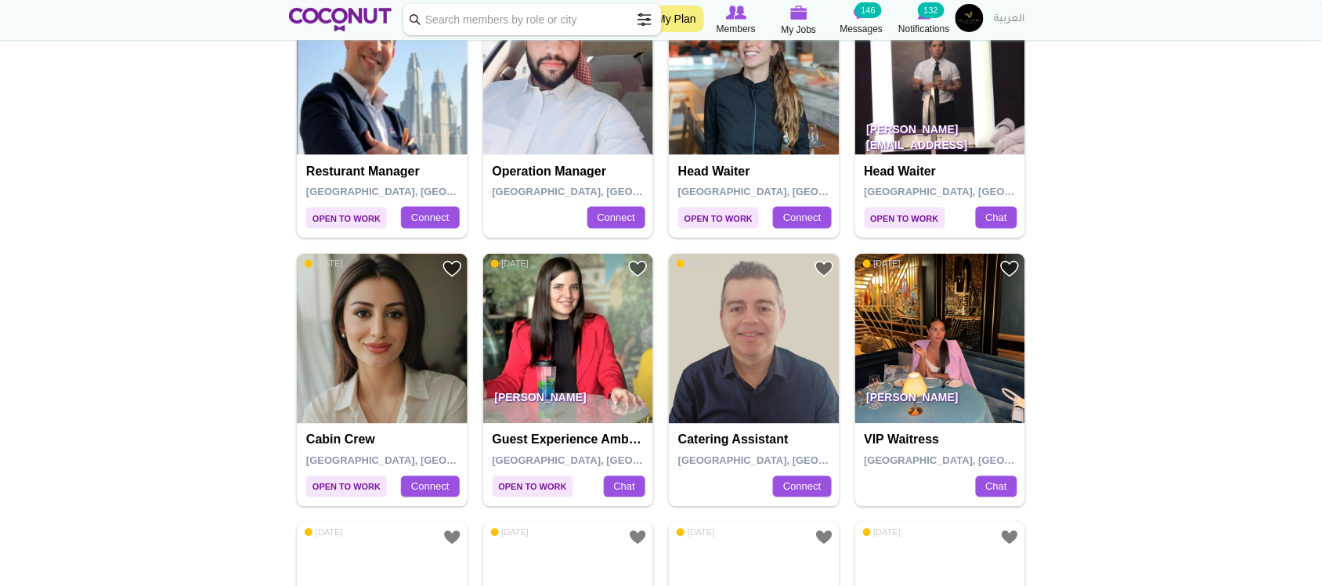
scroll to position [652, 0]
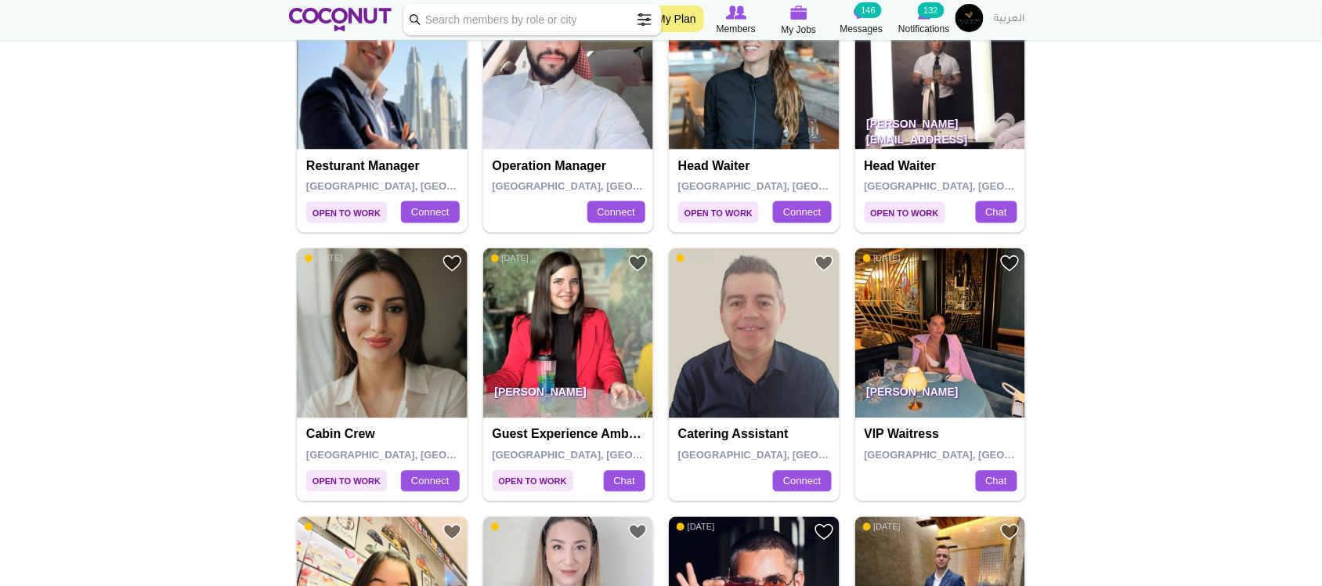
click at [899, 363] on img at bounding box center [940, 333] width 171 height 171
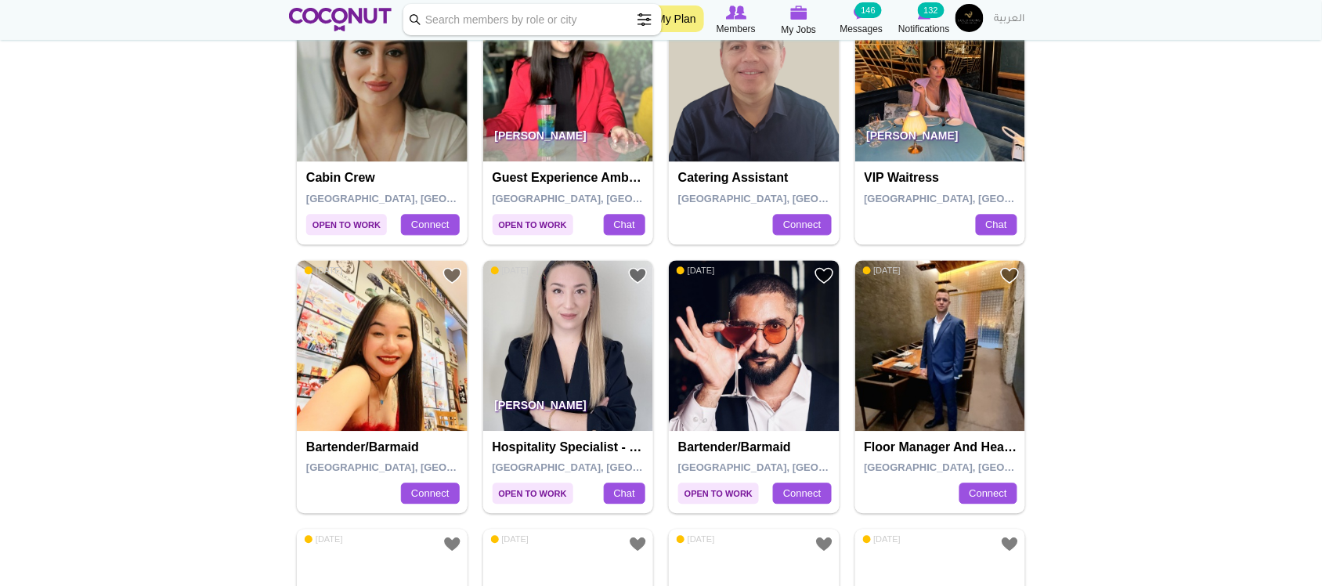
scroll to position [913, 0]
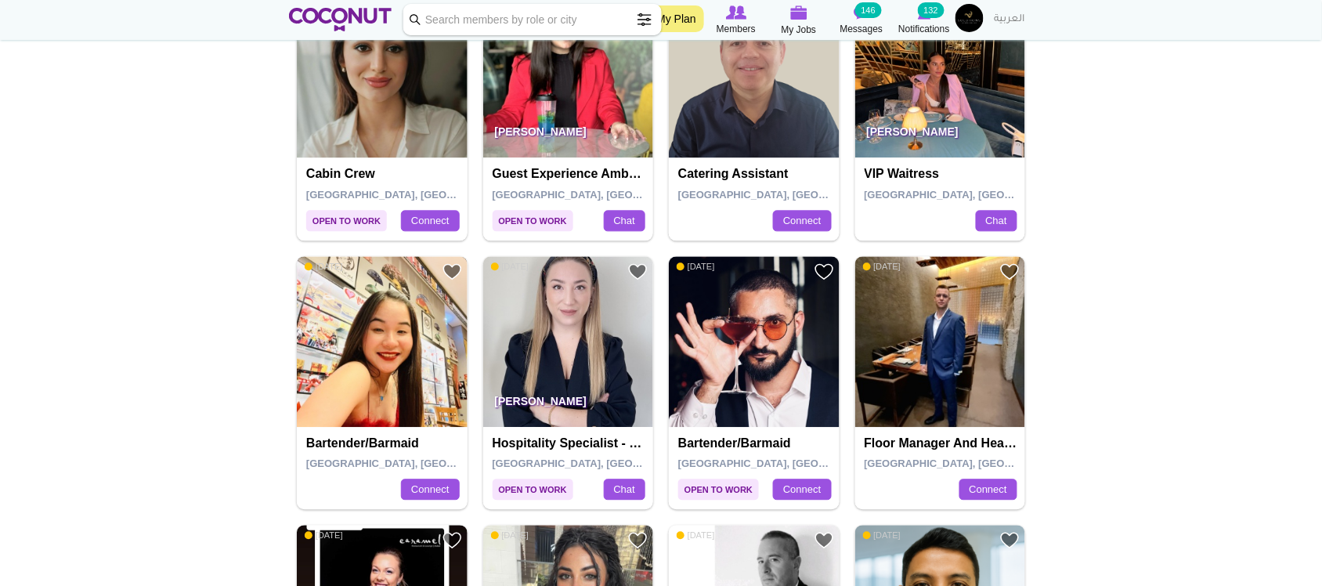
click at [399, 374] on img at bounding box center [382, 341] width 171 height 171
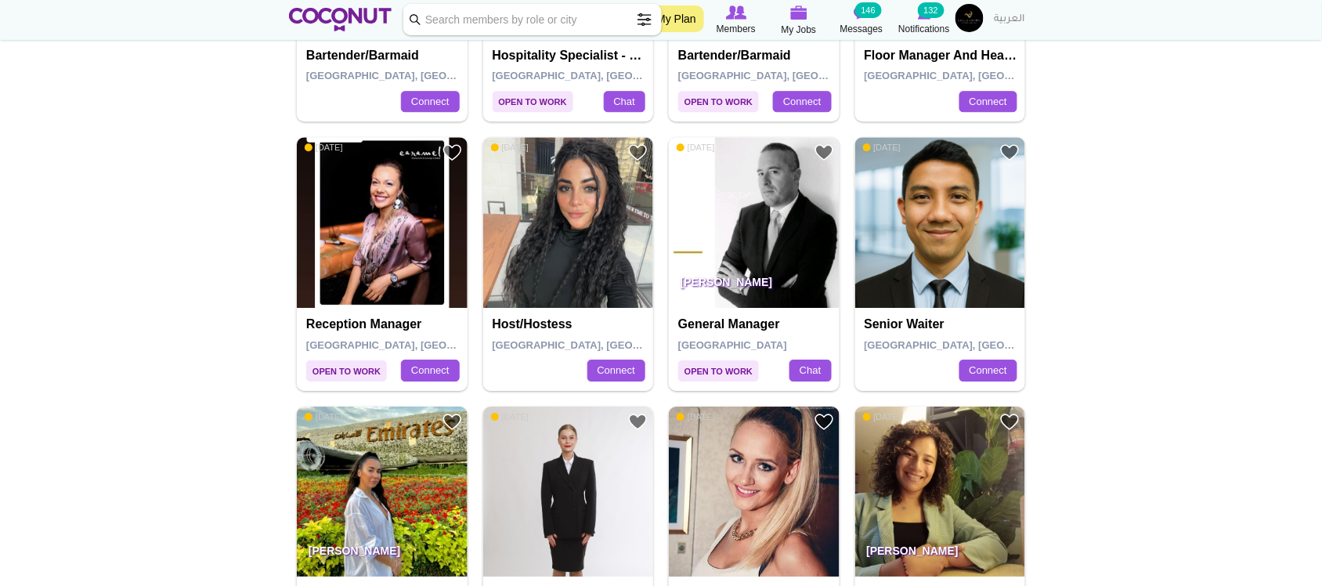
scroll to position [1305, 0]
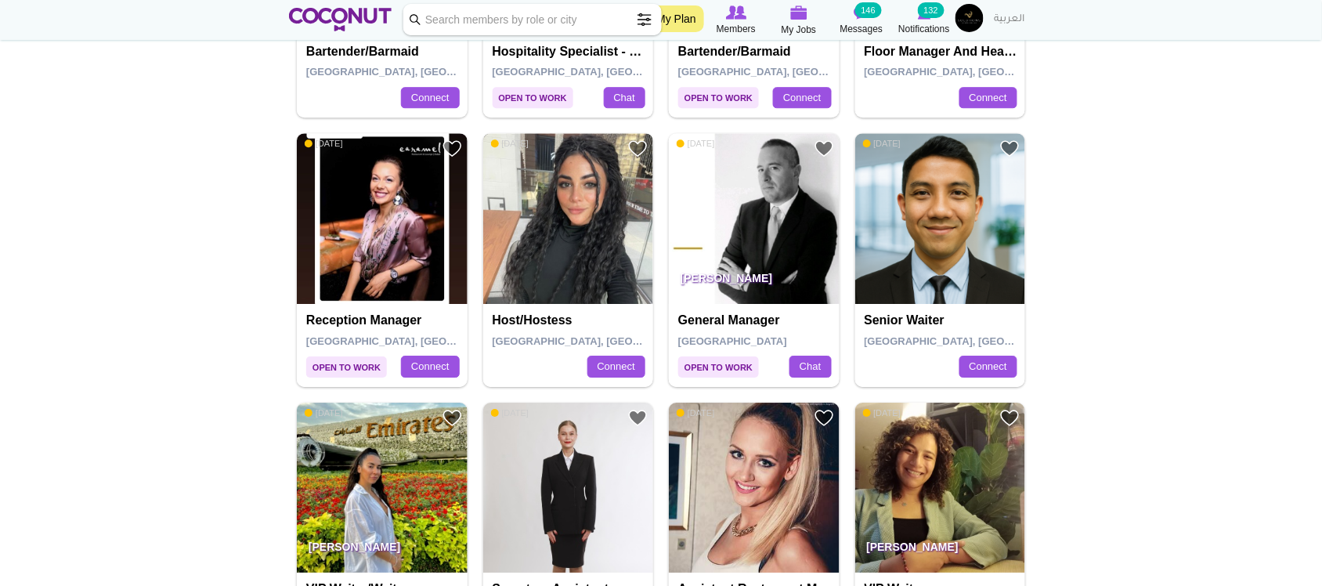
click at [552, 220] on img at bounding box center [568, 218] width 171 height 171
click at [930, 223] on img at bounding box center [940, 218] width 171 height 171
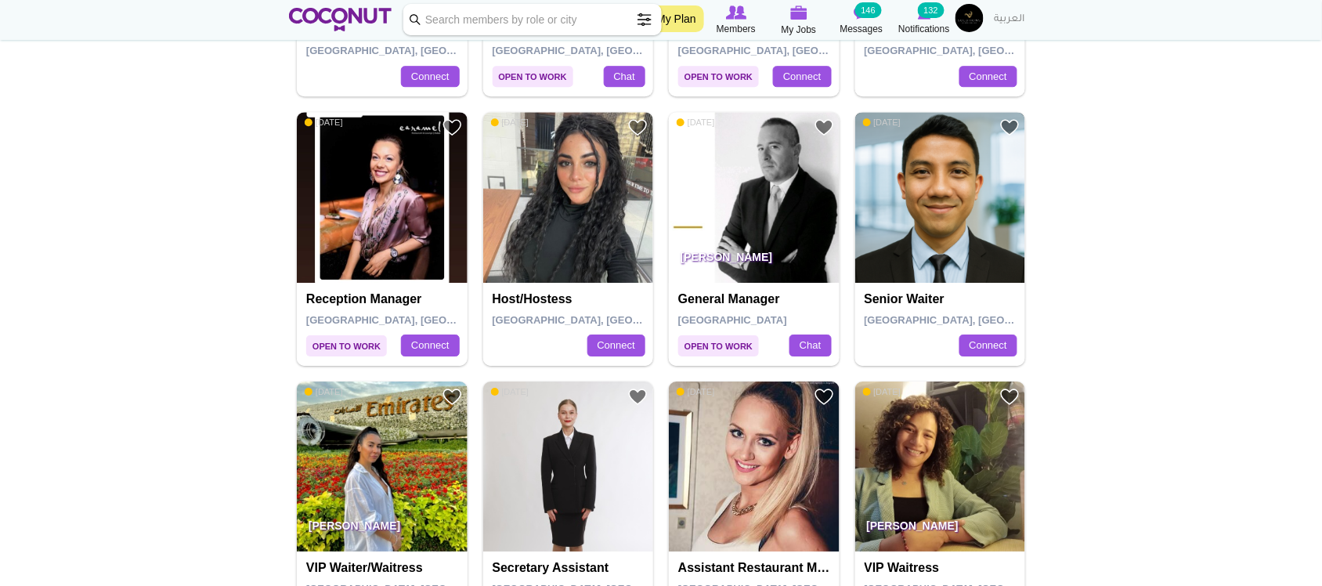
scroll to position [1566, 0]
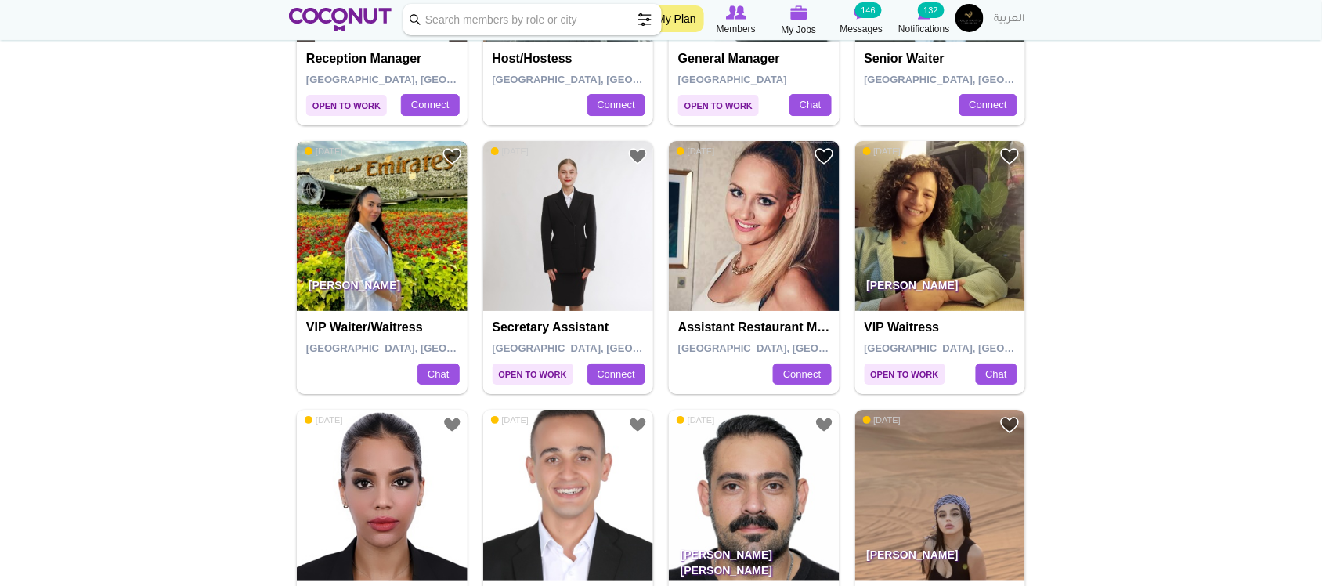
click at [449, 215] on img at bounding box center [382, 226] width 171 height 171
click at [968, 266] on img at bounding box center [940, 226] width 171 height 171
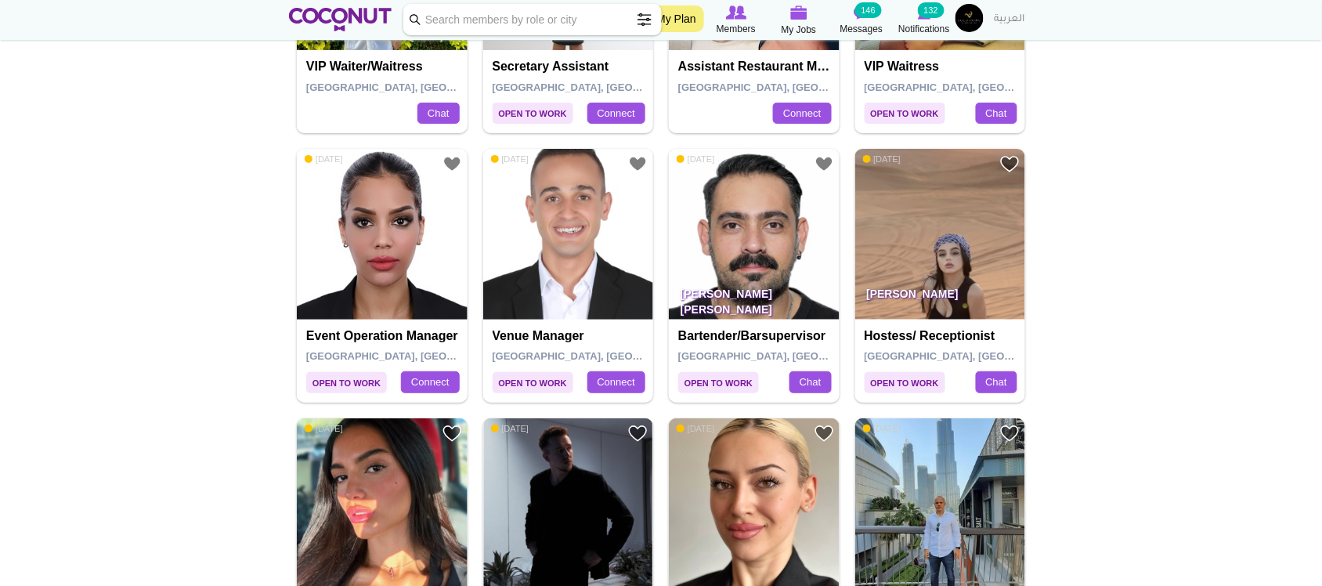
click at [778, 283] on p "Daniel Naranjo Marin" at bounding box center [754, 298] width 171 height 44
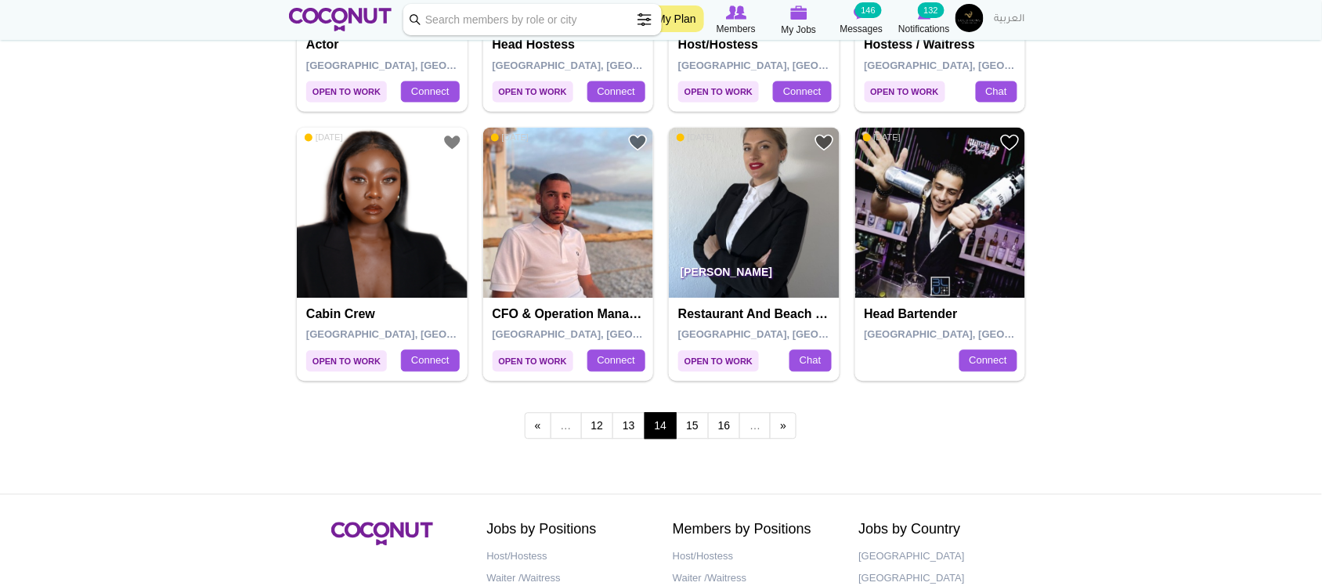
scroll to position [2741, 0]
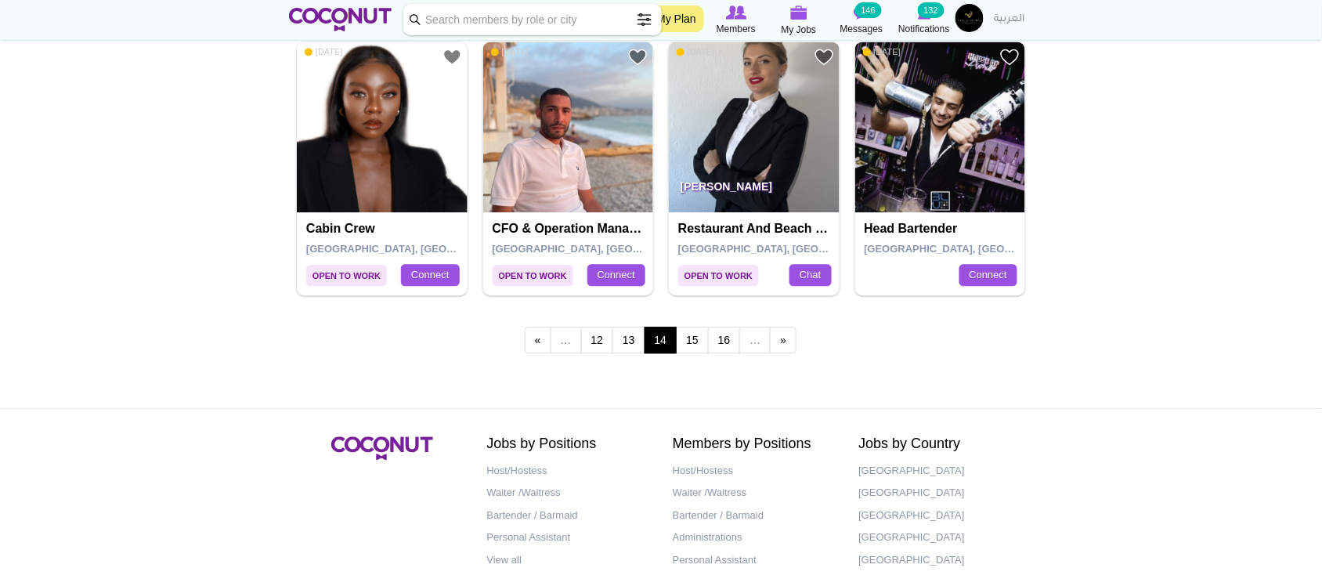
click at [897, 323] on div "« first ‹ previous … 12 13 14 15 16 … next › last »" at bounding box center [661, 342] width 744 height 62
click at [698, 342] on link "15" at bounding box center [692, 340] width 33 height 27
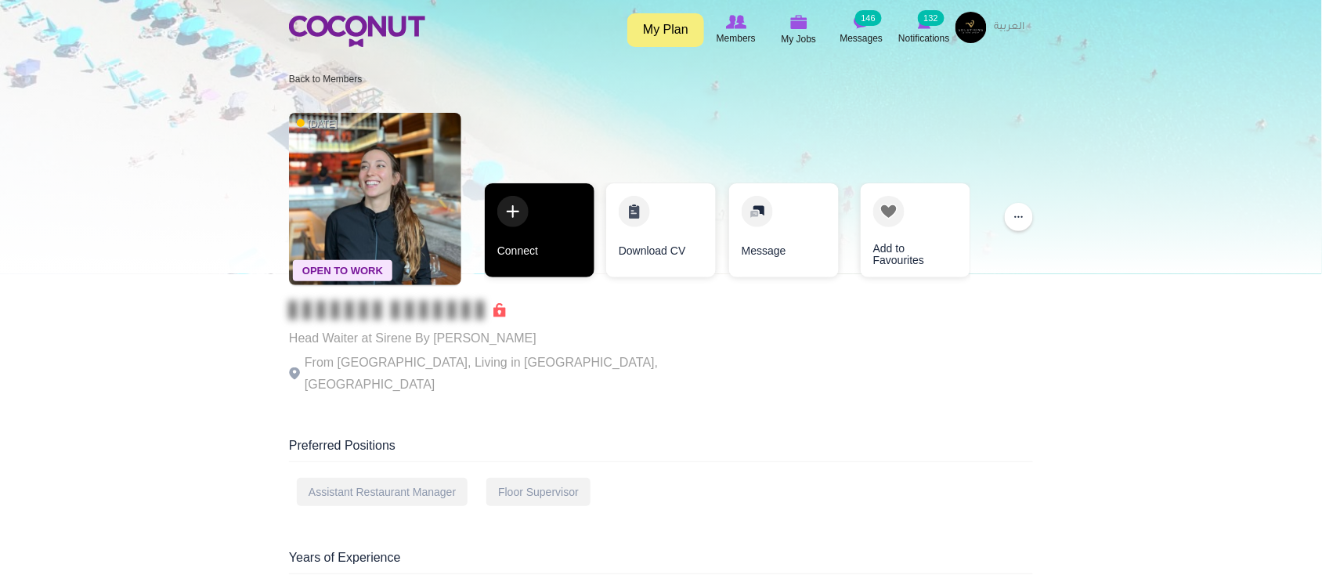
click at [529, 262] on link "Connect" at bounding box center [540, 230] width 110 height 94
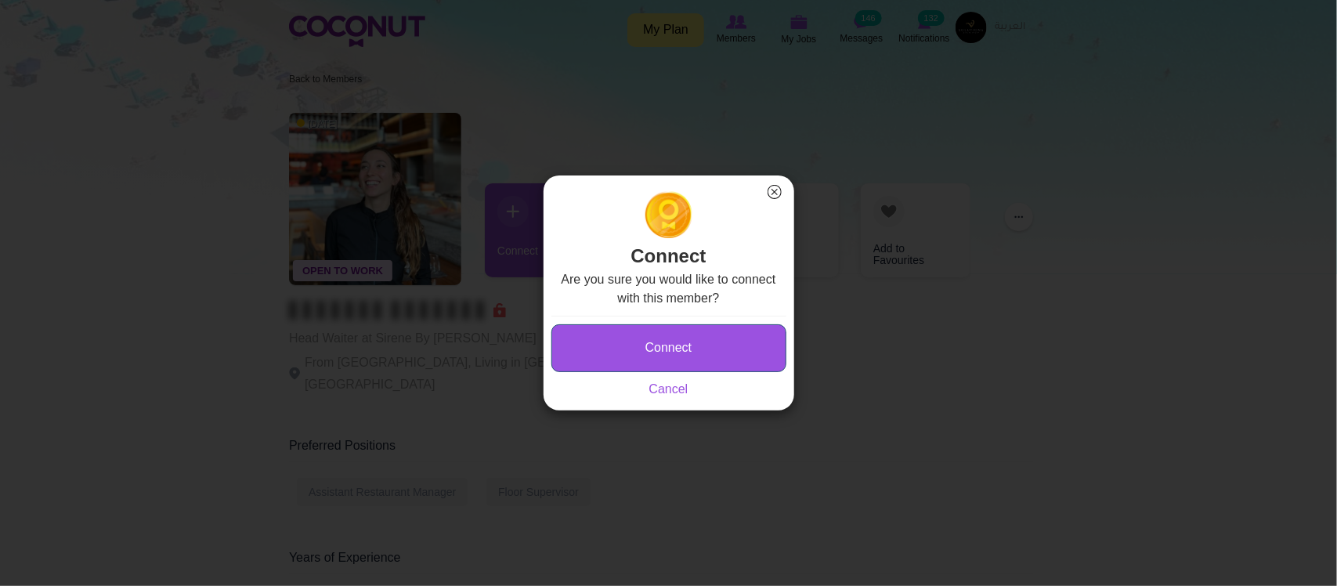
click at [636, 345] on button "Connect" at bounding box center [668, 348] width 235 height 48
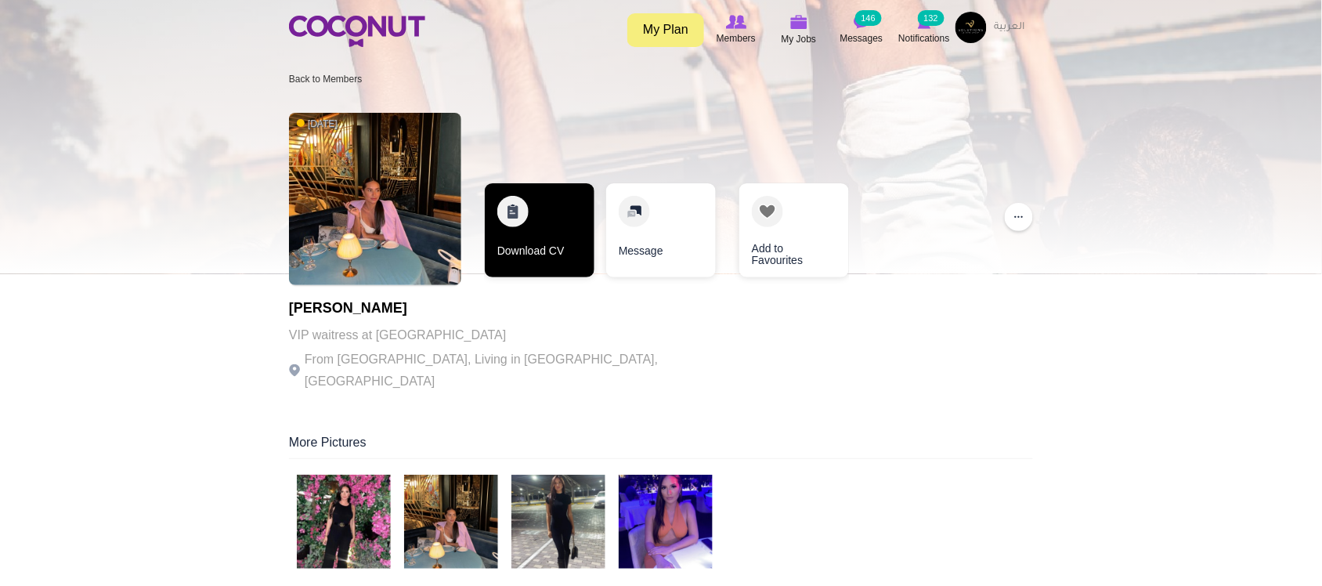
click at [545, 263] on link "Download CV" at bounding box center [540, 230] width 110 height 94
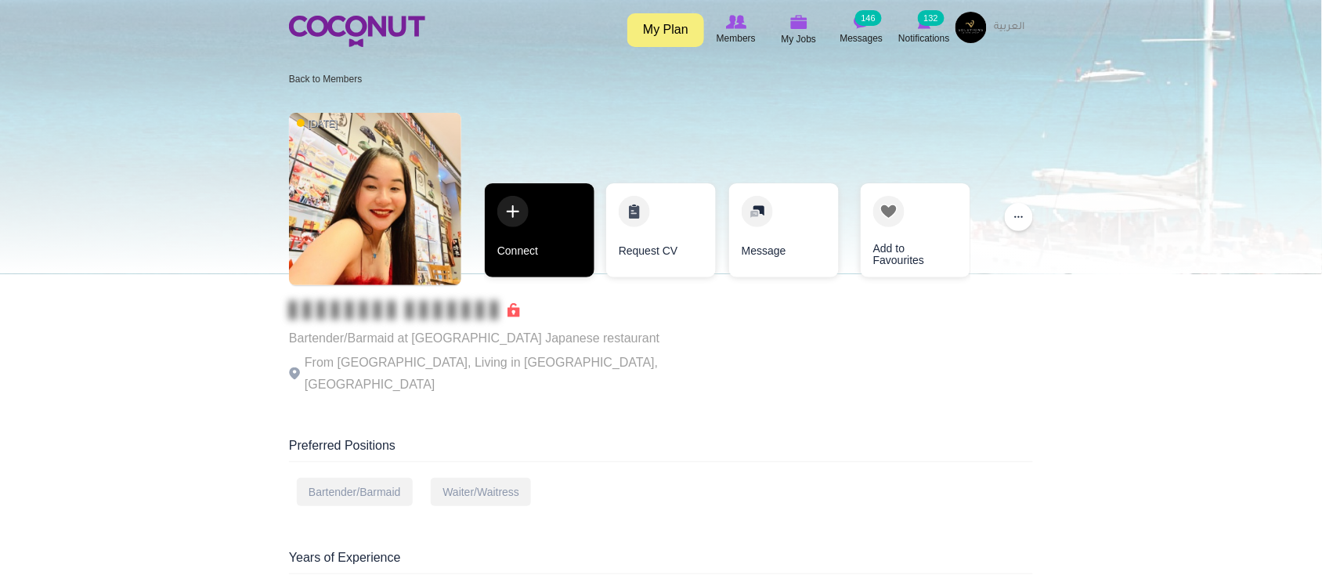
click at [543, 228] on link "Connect" at bounding box center [540, 230] width 110 height 94
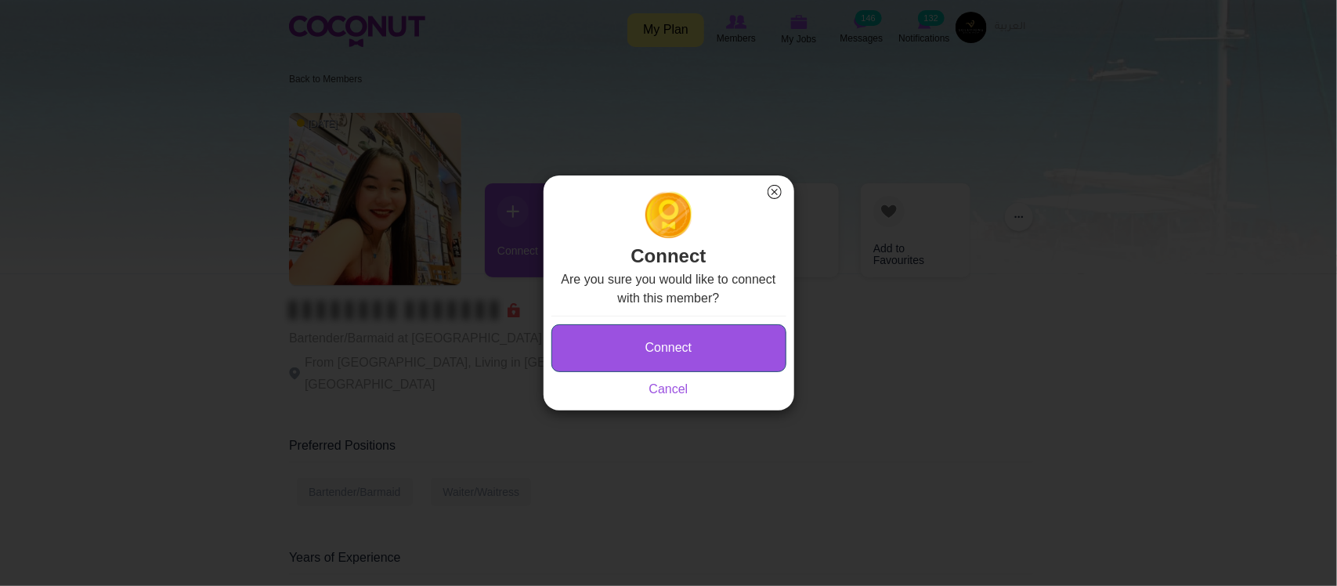
click at [682, 341] on button "Connect" at bounding box center [668, 348] width 235 height 48
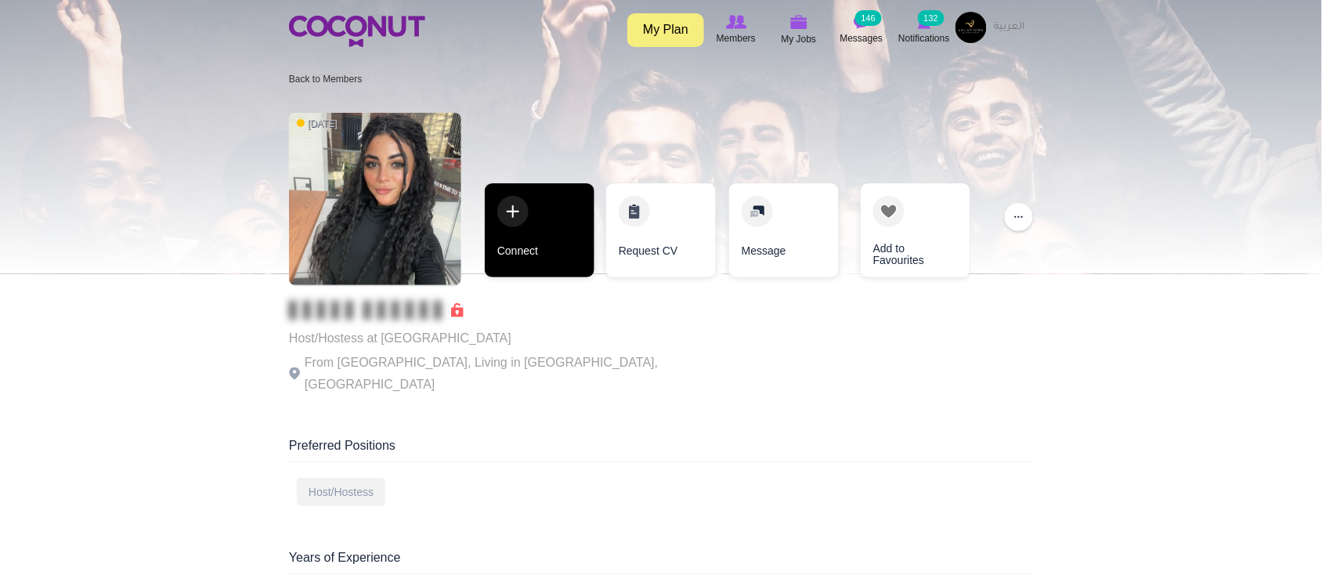
click at [561, 236] on link "Connect" at bounding box center [540, 230] width 110 height 94
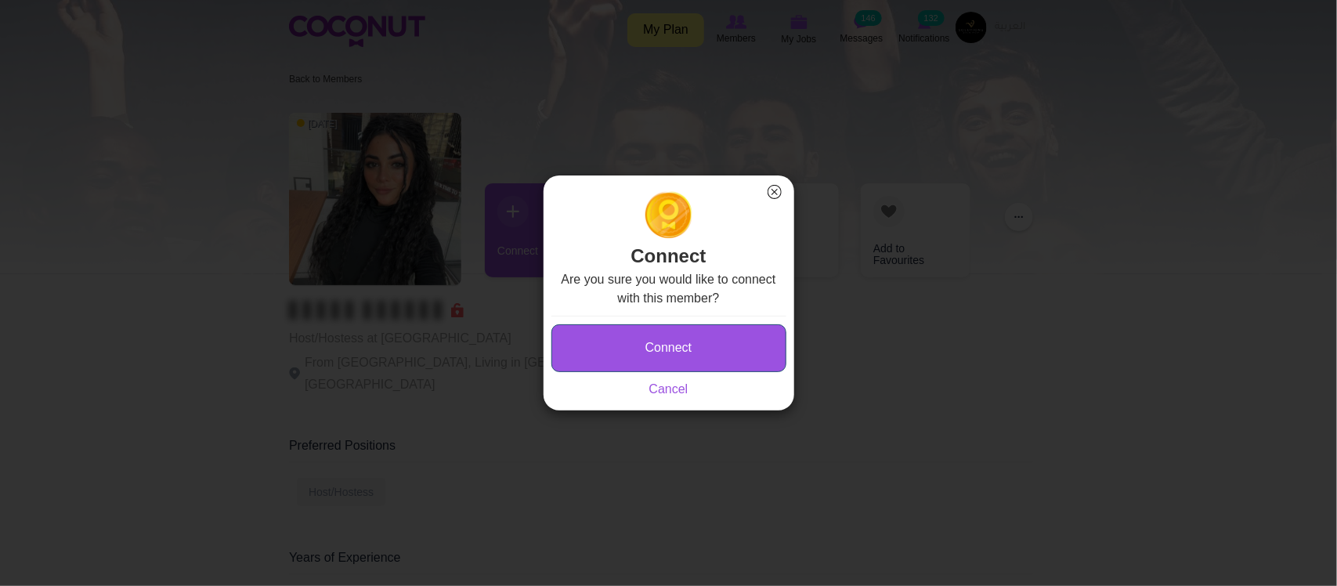
click at [672, 338] on button "Connect" at bounding box center [668, 348] width 235 height 48
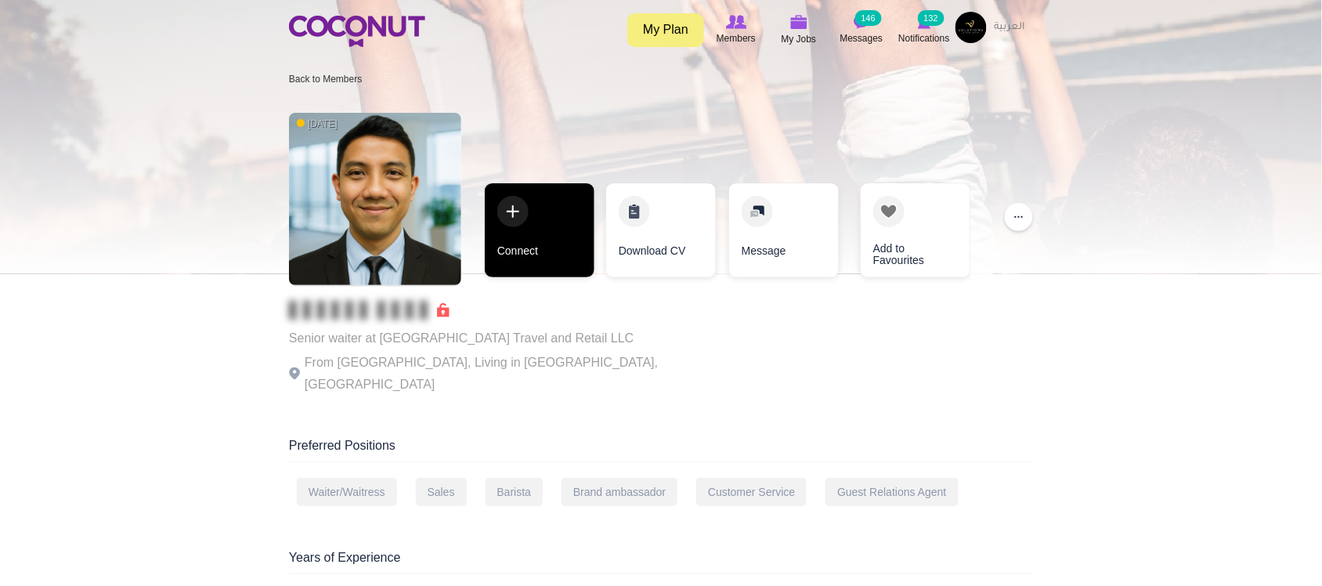
click at [554, 245] on link "Connect" at bounding box center [540, 230] width 110 height 94
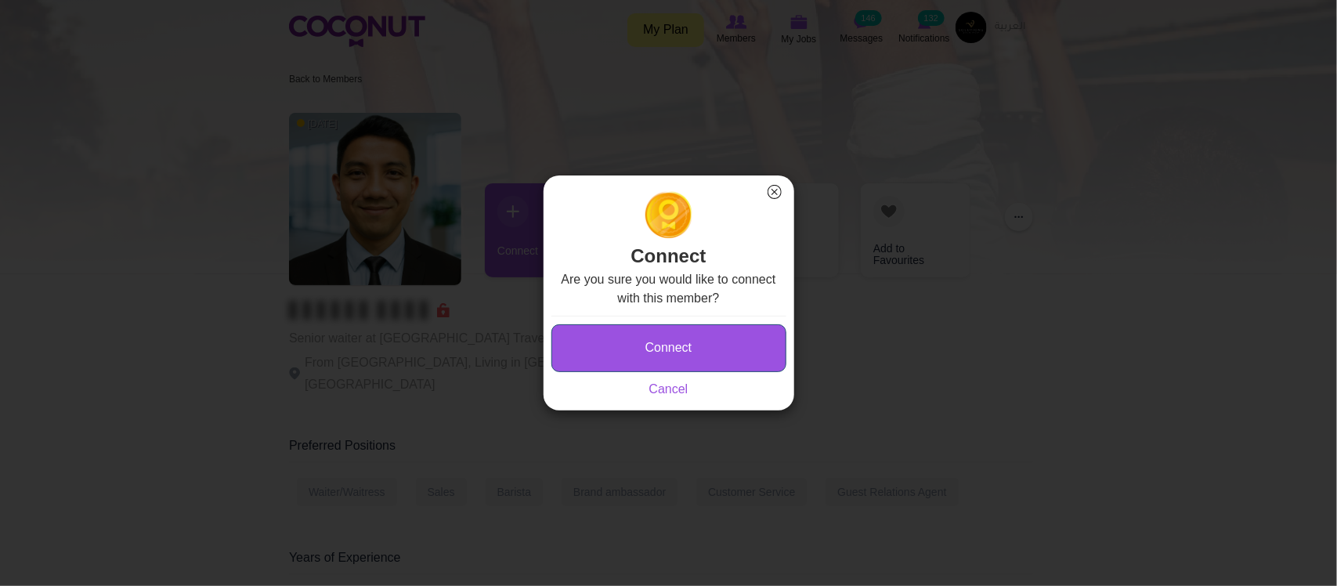
click at [680, 339] on button "Connect" at bounding box center [668, 348] width 235 height 48
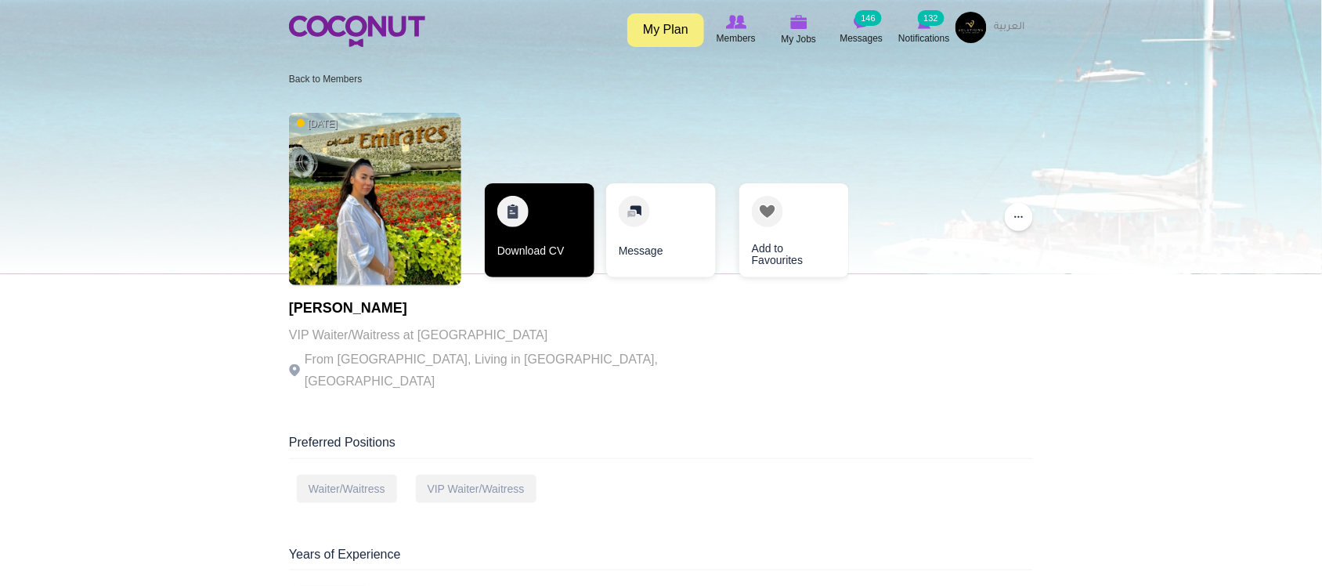
click at [529, 260] on link "Download CV" at bounding box center [540, 230] width 110 height 94
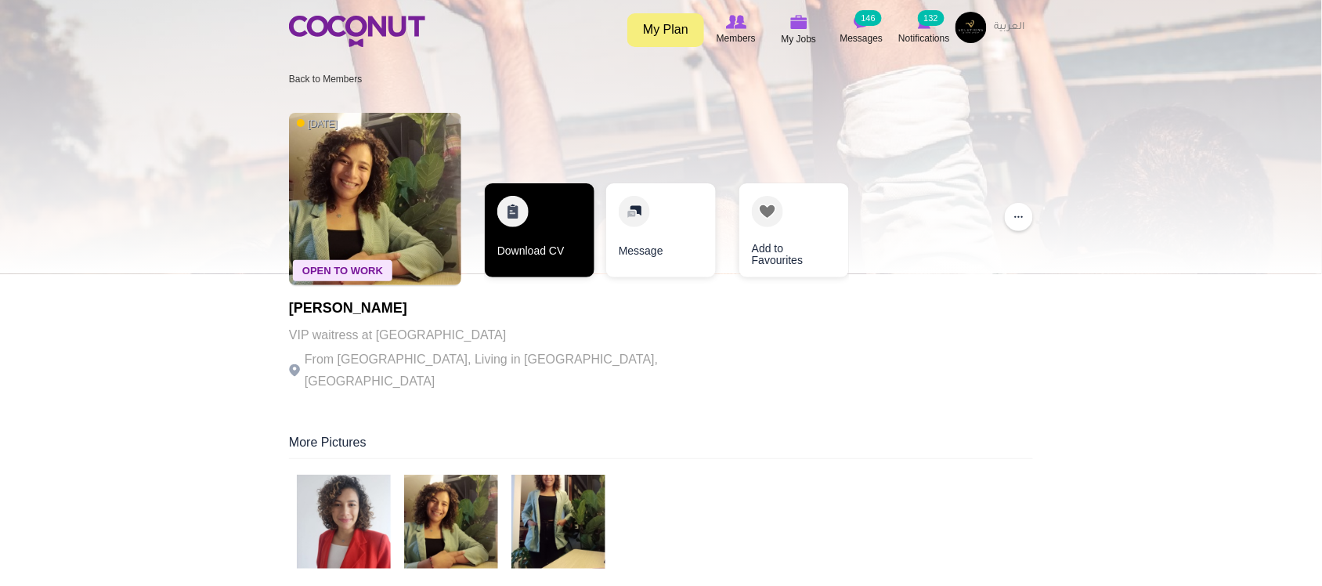
click at [514, 231] on link "Download CV" at bounding box center [540, 230] width 110 height 94
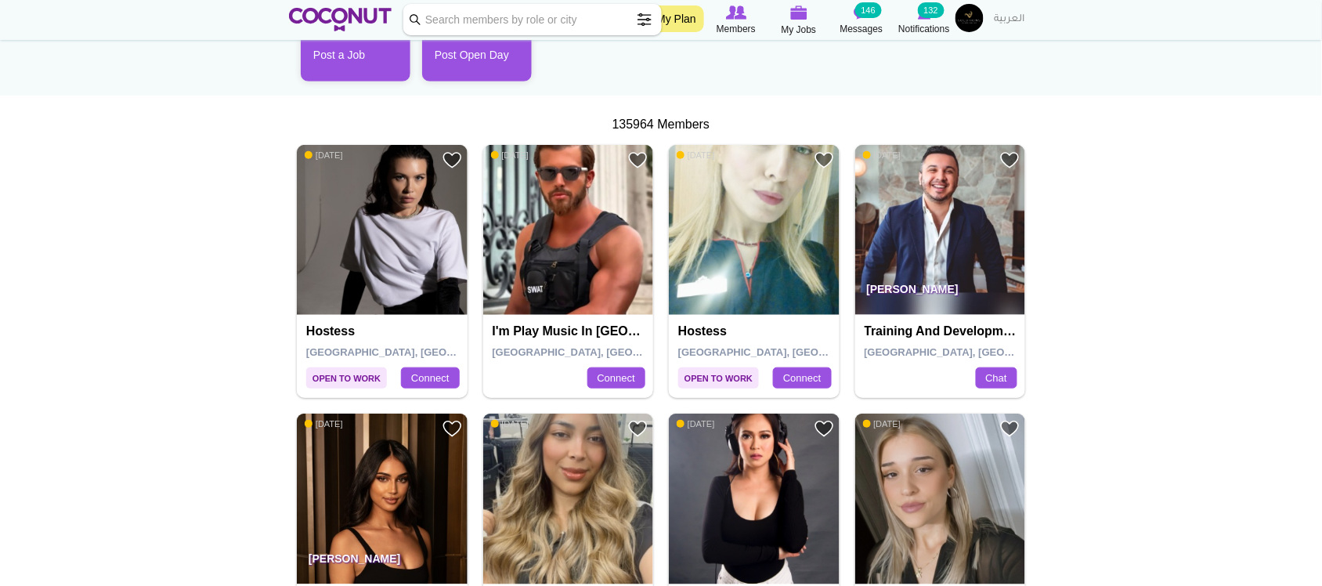
scroll to position [261, 0]
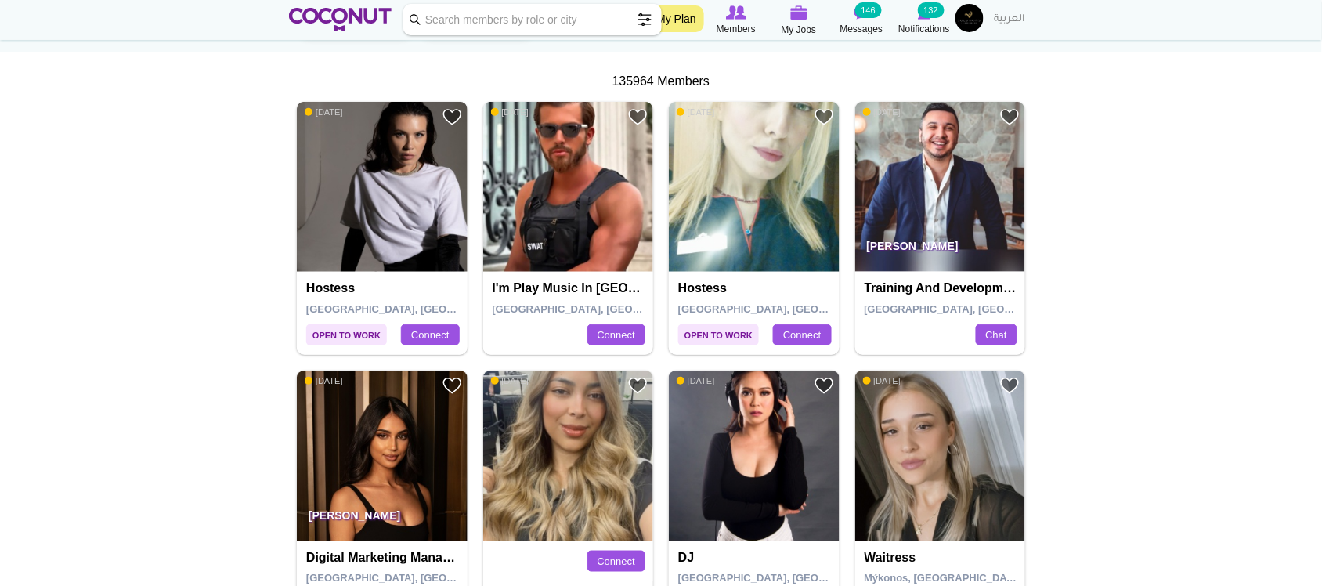
click at [380, 219] on img at bounding box center [382, 187] width 171 height 171
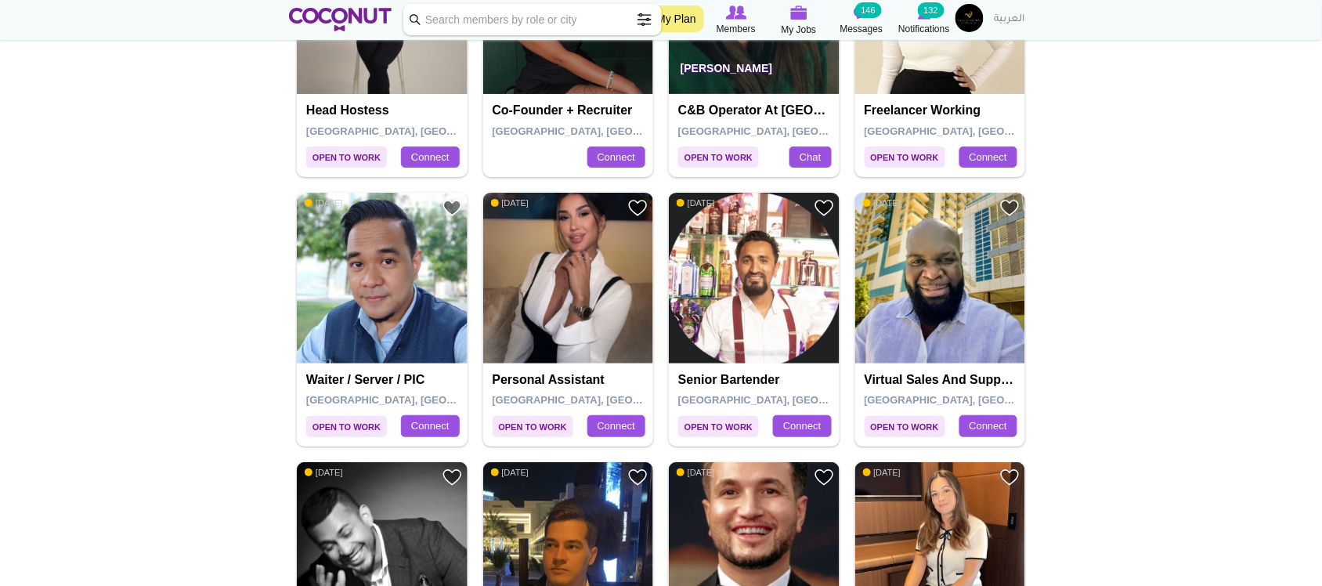
scroll to position [1827, 0]
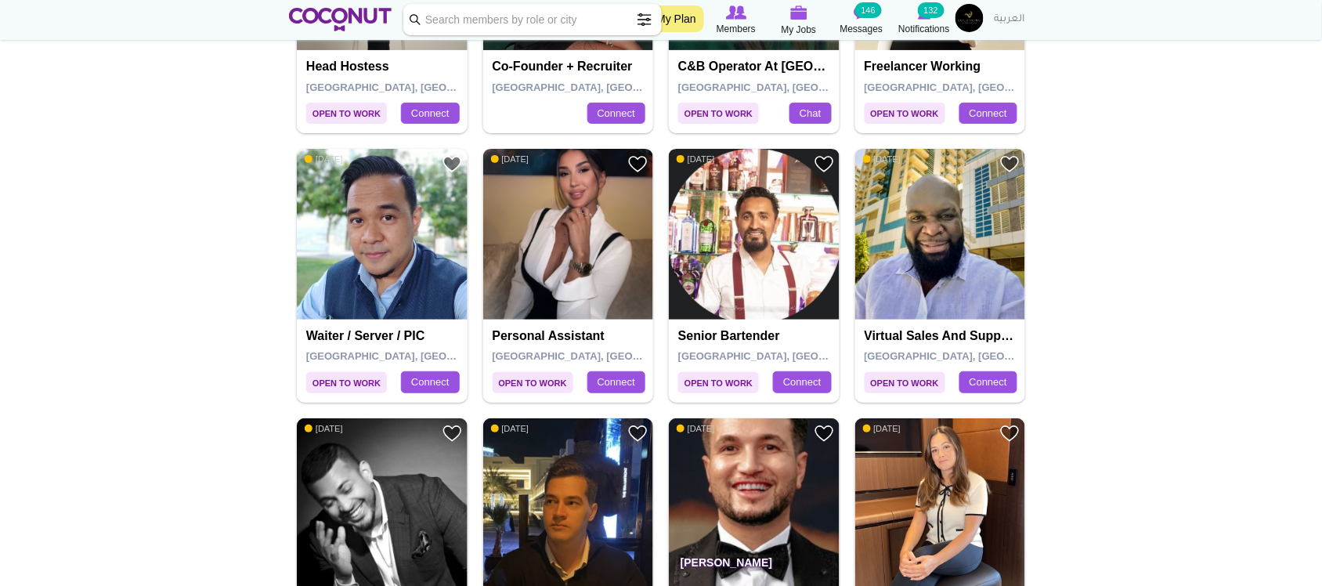
click at [785, 227] on img at bounding box center [754, 234] width 171 height 171
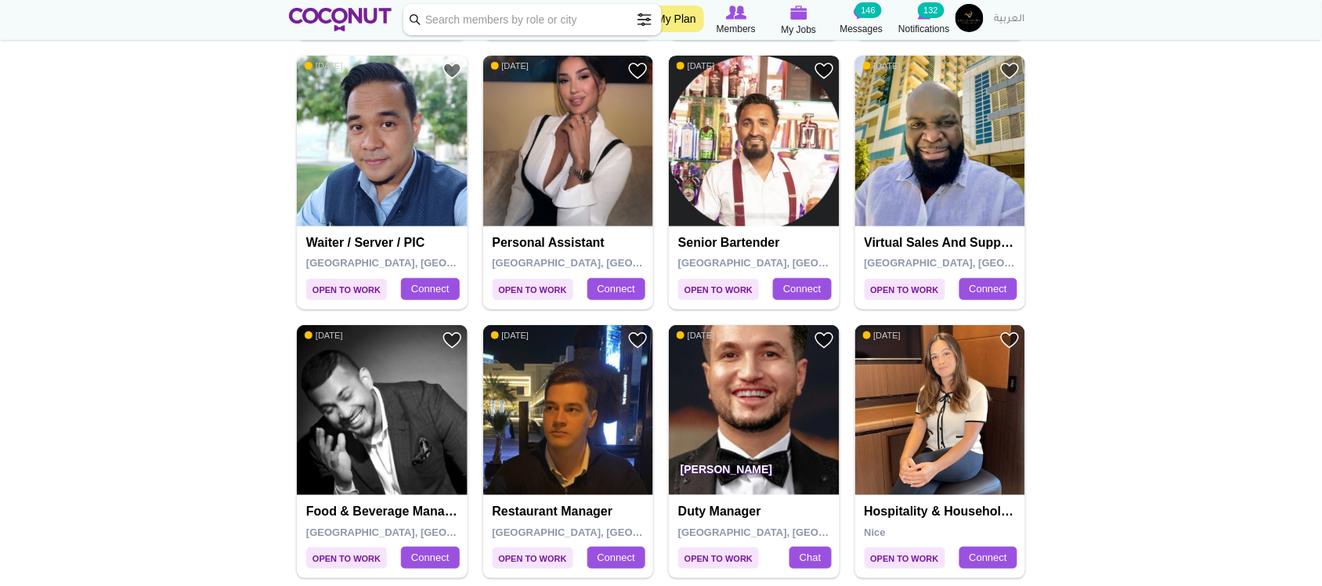
scroll to position [1958, 0]
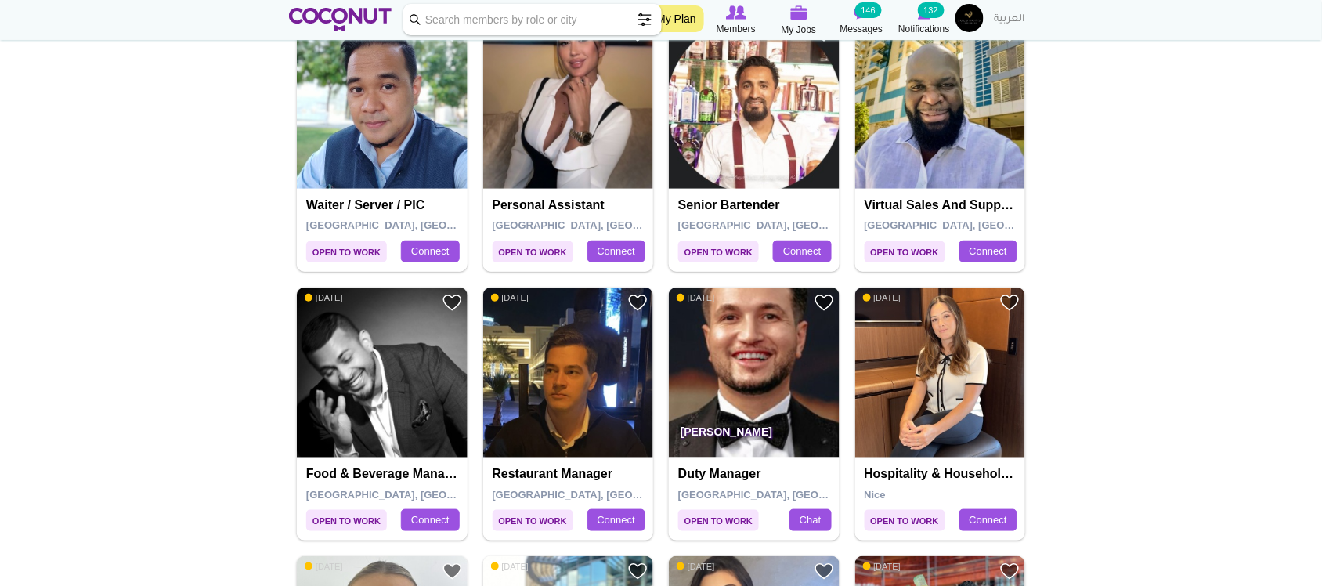
click at [420, 145] on img at bounding box center [382, 103] width 171 height 171
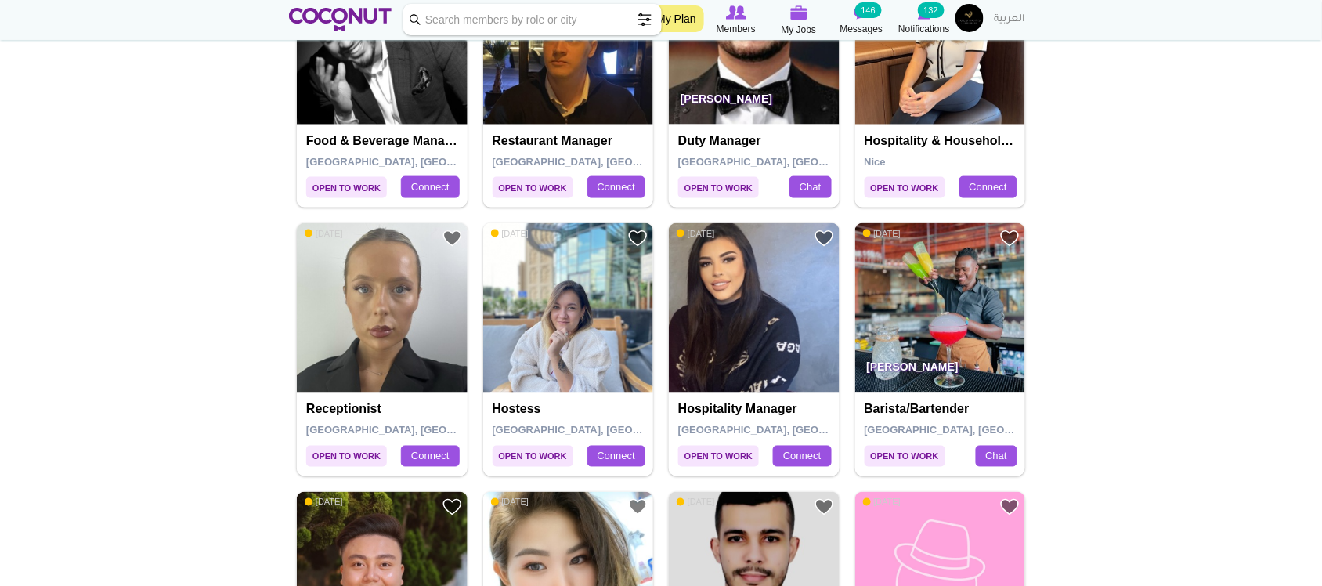
scroll to position [2349, 0]
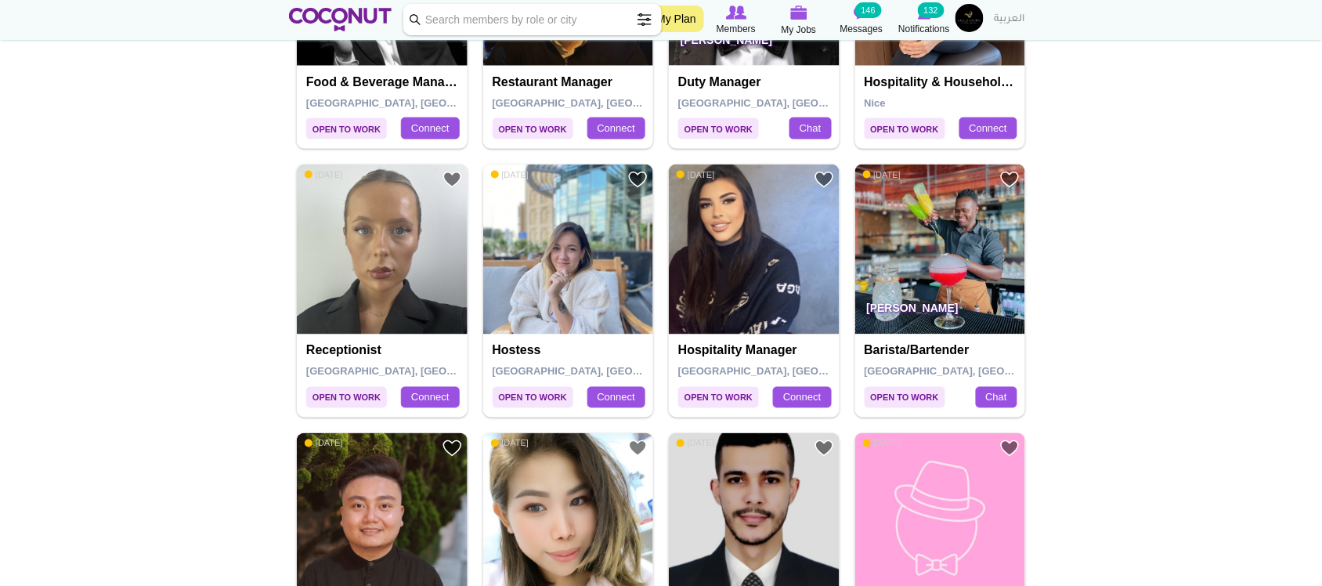
click at [953, 210] on img at bounding box center [940, 249] width 171 height 171
click at [568, 271] on img at bounding box center [568, 249] width 171 height 171
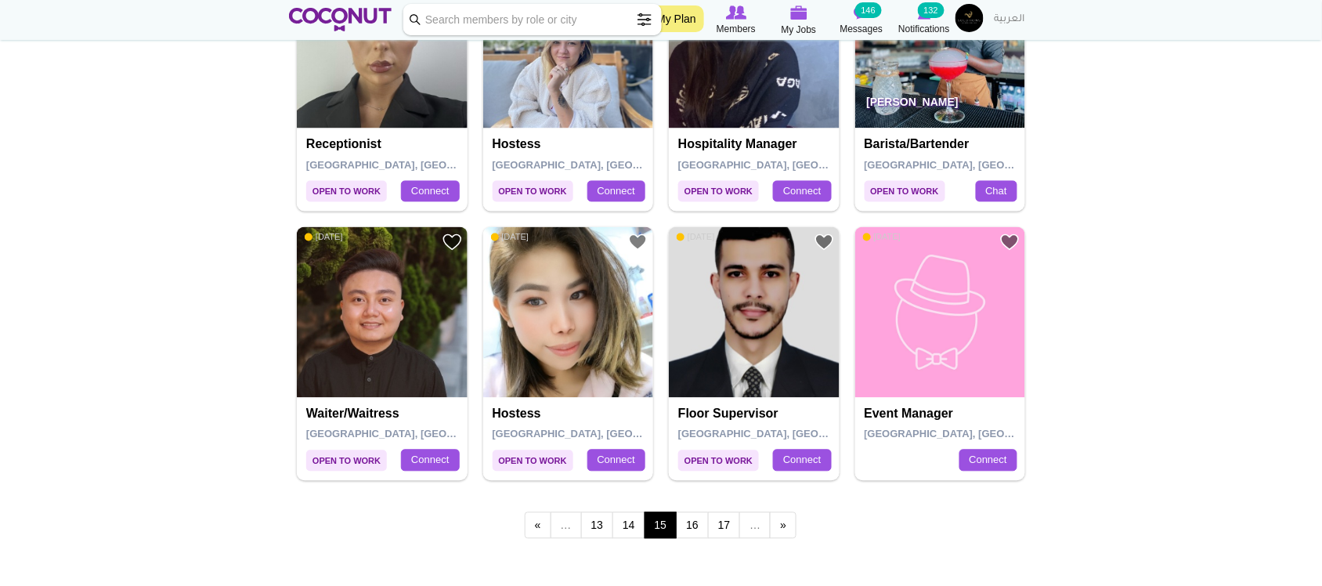
scroll to position [2741, 0]
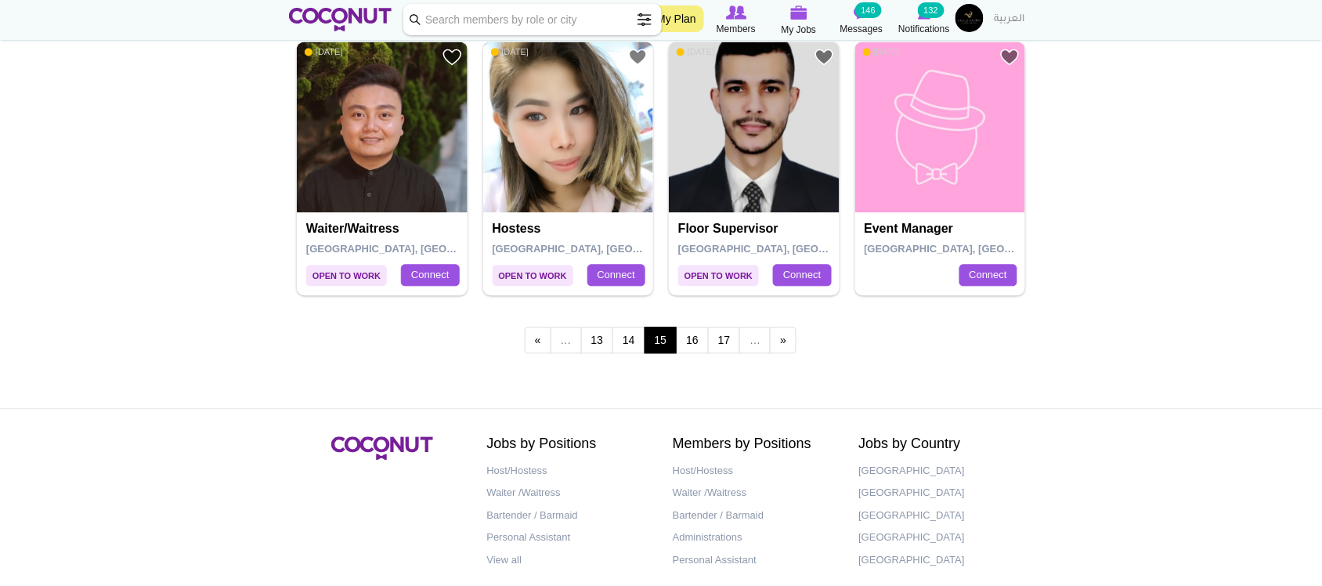
click at [580, 178] on img at bounding box center [568, 127] width 171 height 171
click at [413, 151] on img at bounding box center [382, 127] width 171 height 171
click at [694, 346] on link "16" at bounding box center [692, 340] width 33 height 27
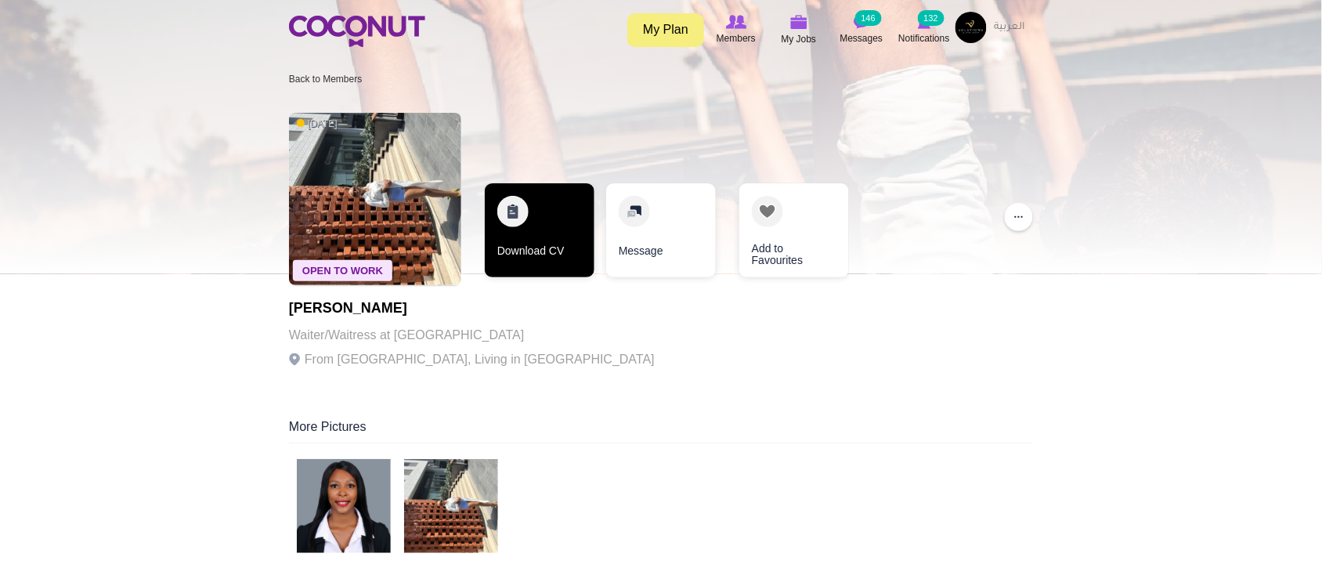
click at [562, 245] on link "Download CV" at bounding box center [540, 230] width 110 height 94
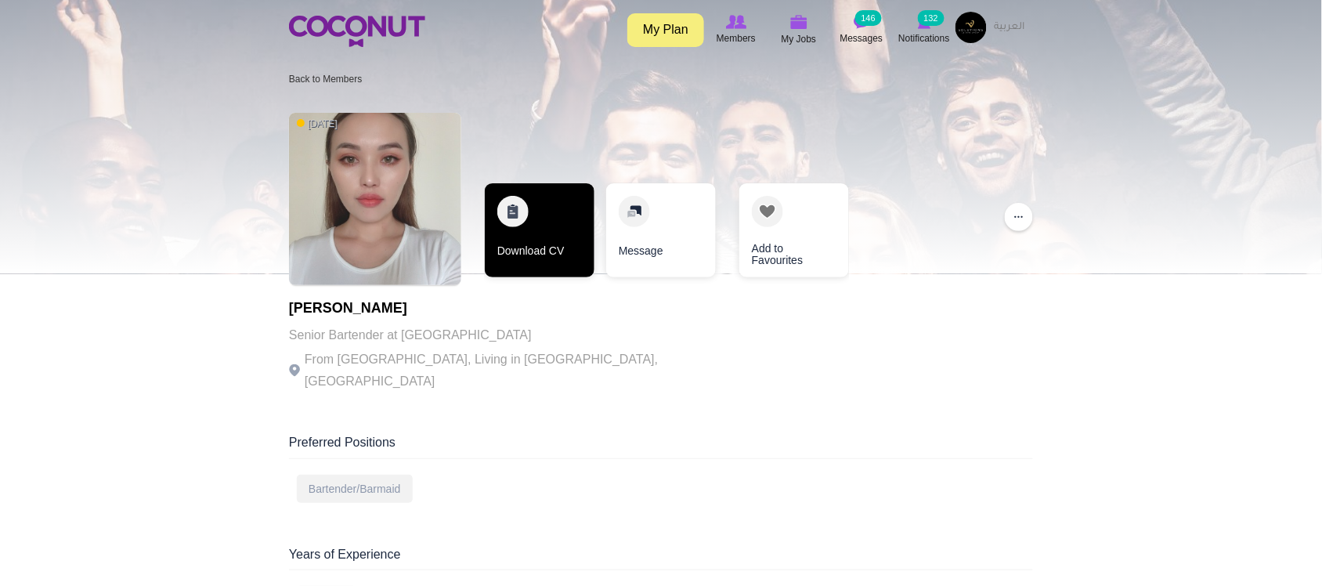
click at [538, 261] on link "Download CV" at bounding box center [540, 230] width 110 height 94
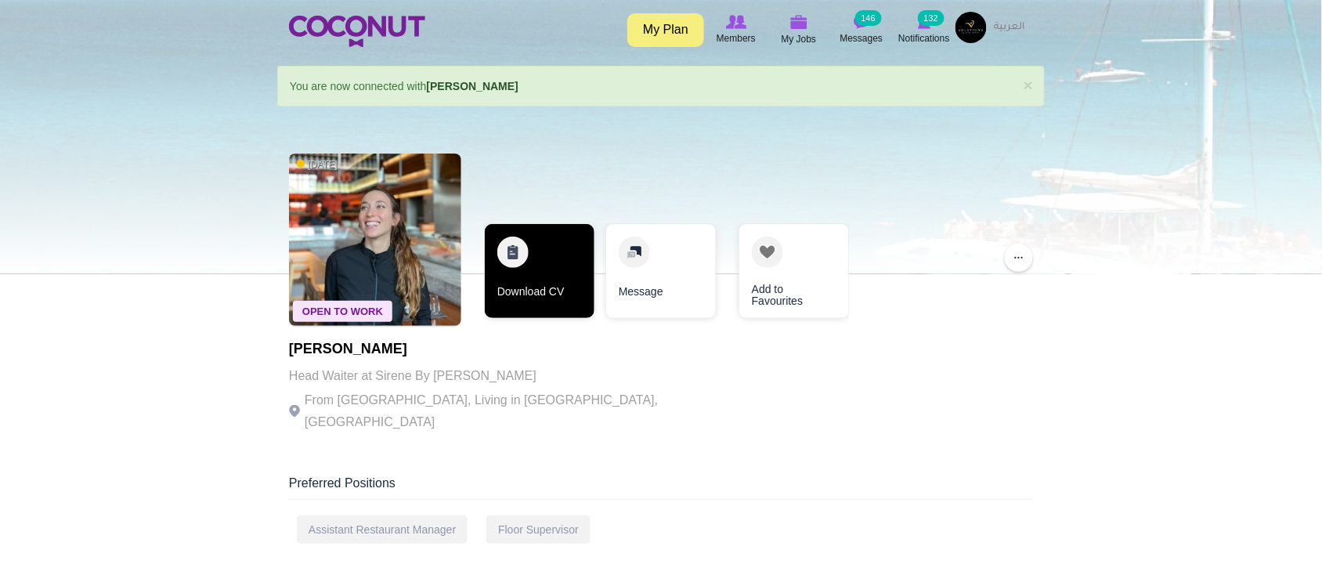
click at [523, 294] on link "Download CV" at bounding box center [540, 271] width 110 height 94
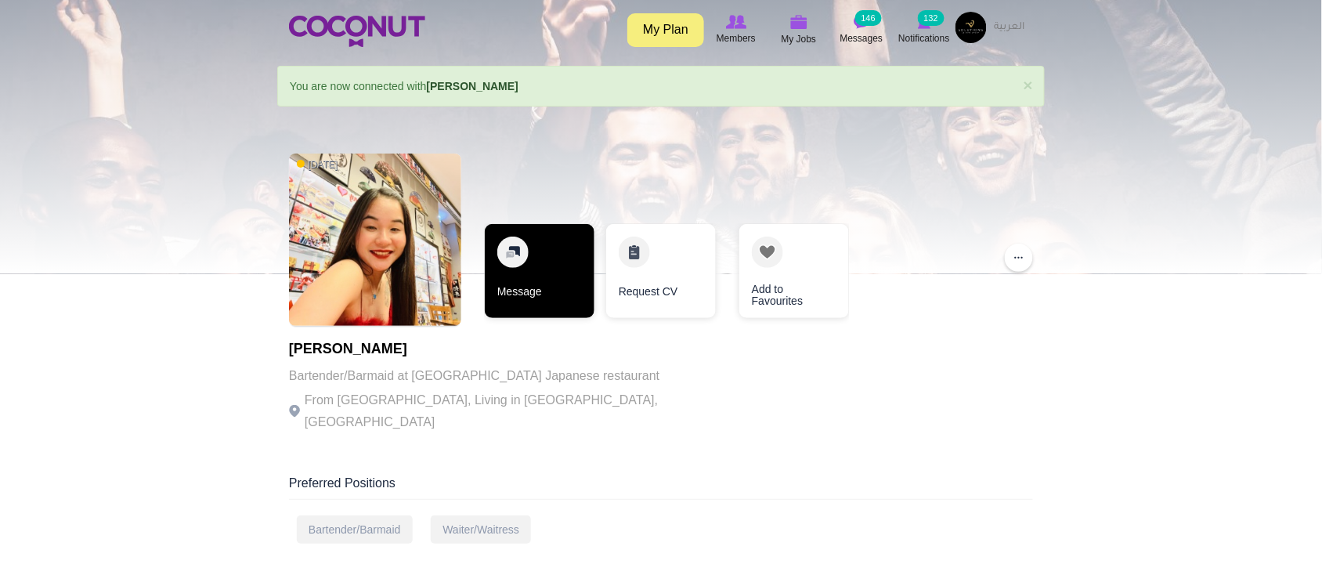
click at [536, 294] on link "Message" at bounding box center [540, 271] width 110 height 94
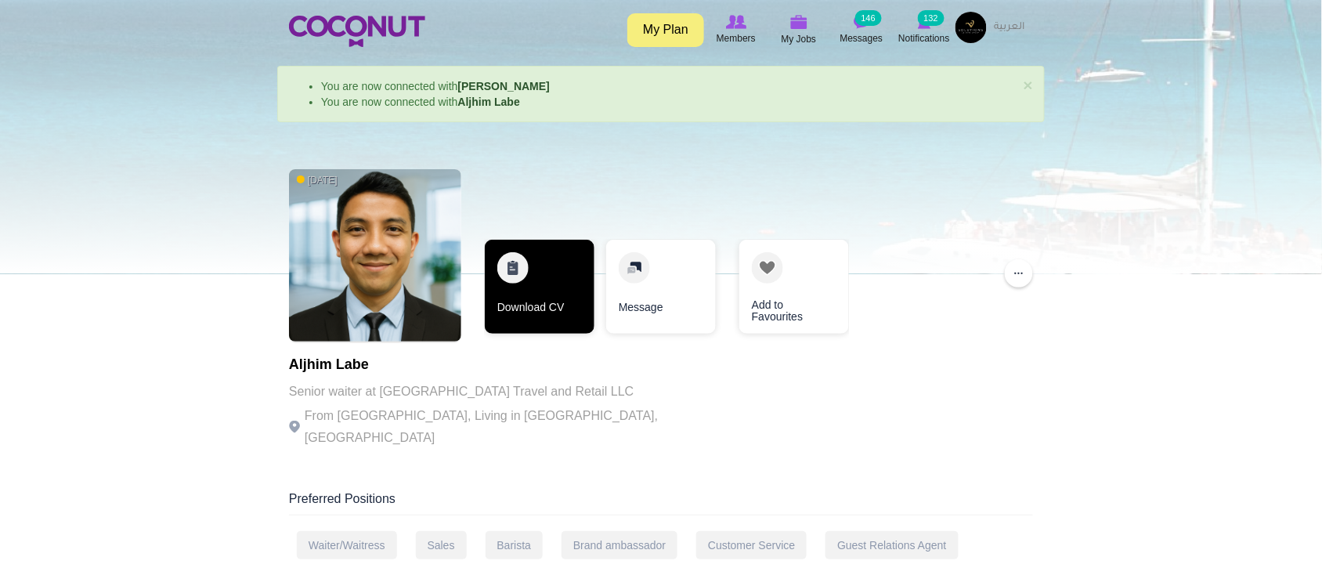
click at [554, 299] on link "Download CV" at bounding box center [540, 287] width 110 height 94
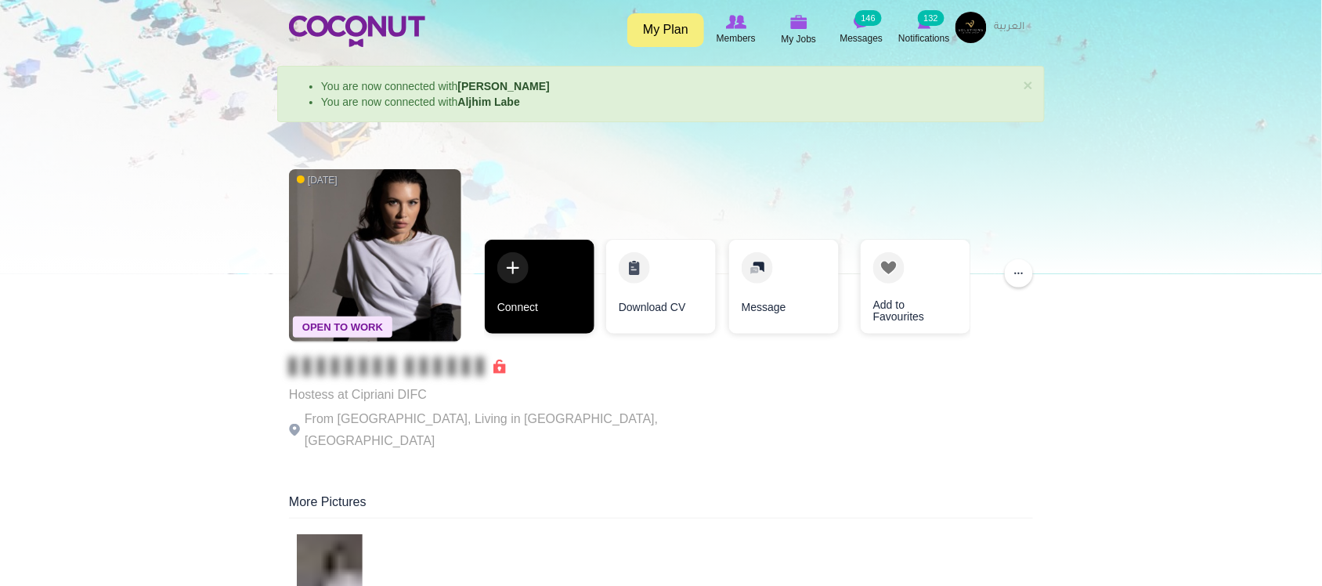
click at [531, 321] on link "Connect" at bounding box center [540, 287] width 110 height 94
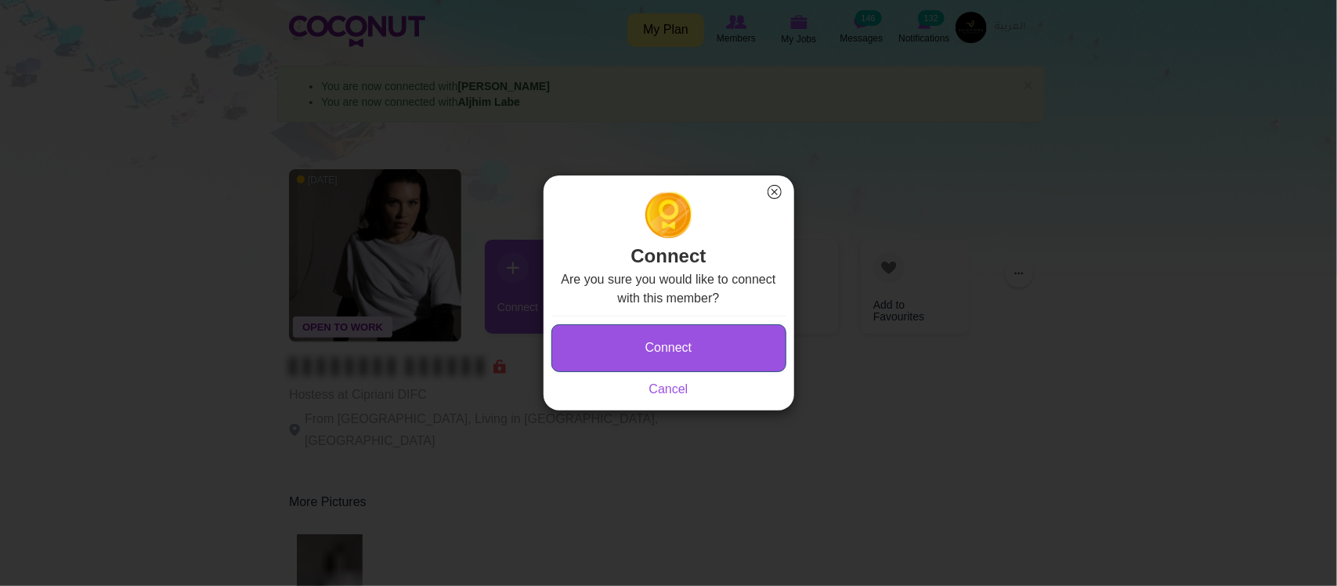
click at [670, 358] on button "Connect" at bounding box center [668, 348] width 235 height 48
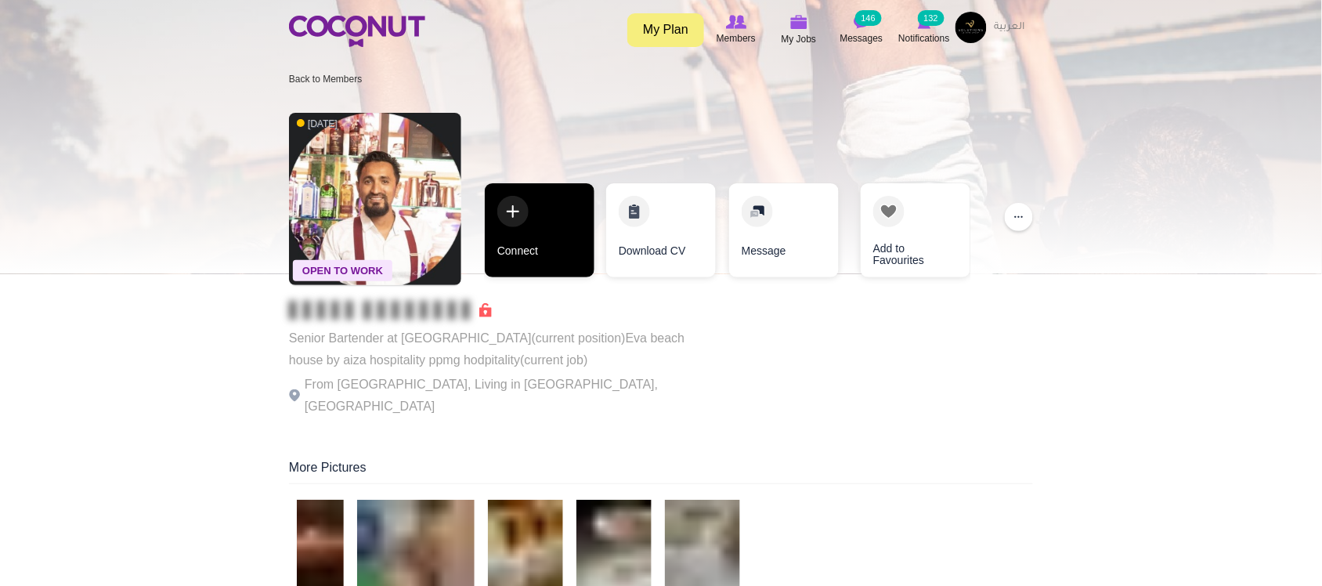
click at [543, 251] on link "Connect" at bounding box center [540, 230] width 110 height 94
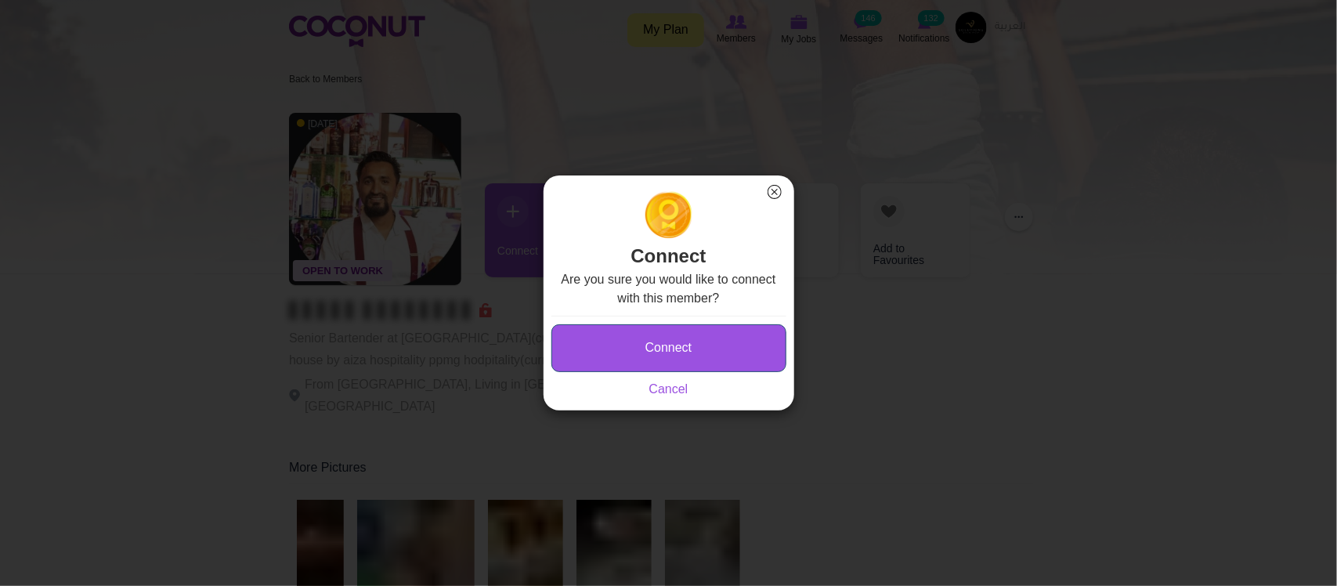
click at [641, 351] on button "Connect" at bounding box center [668, 348] width 235 height 48
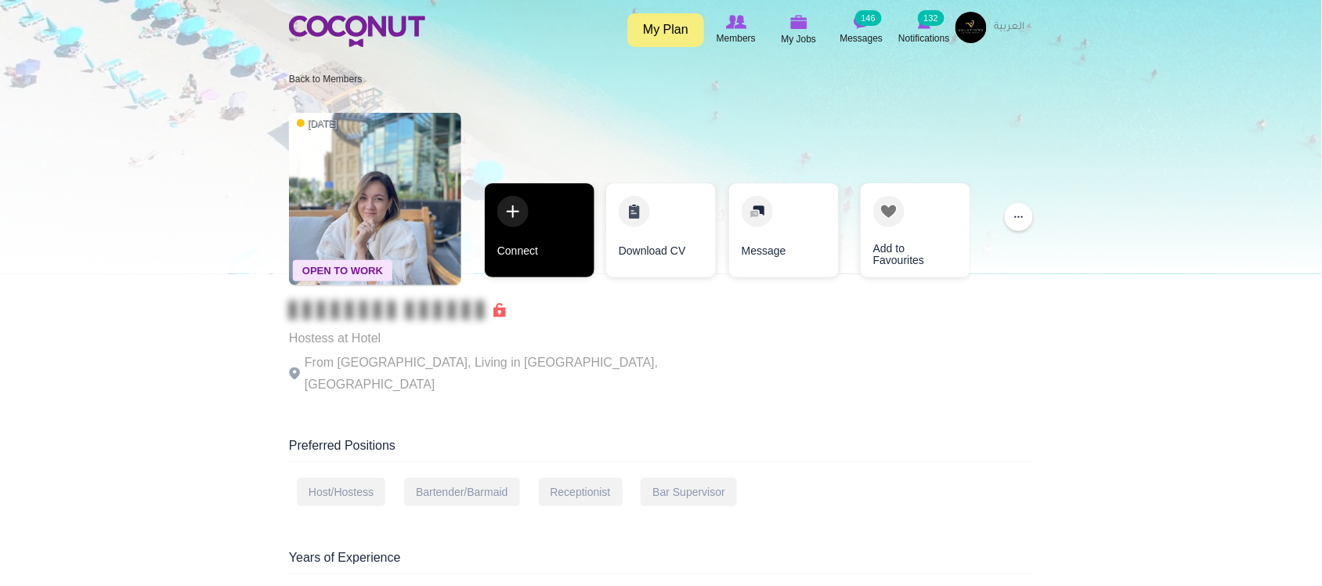
click at [525, 248] on link "Connect" at bounding box center [540, 230] width 110 height 94
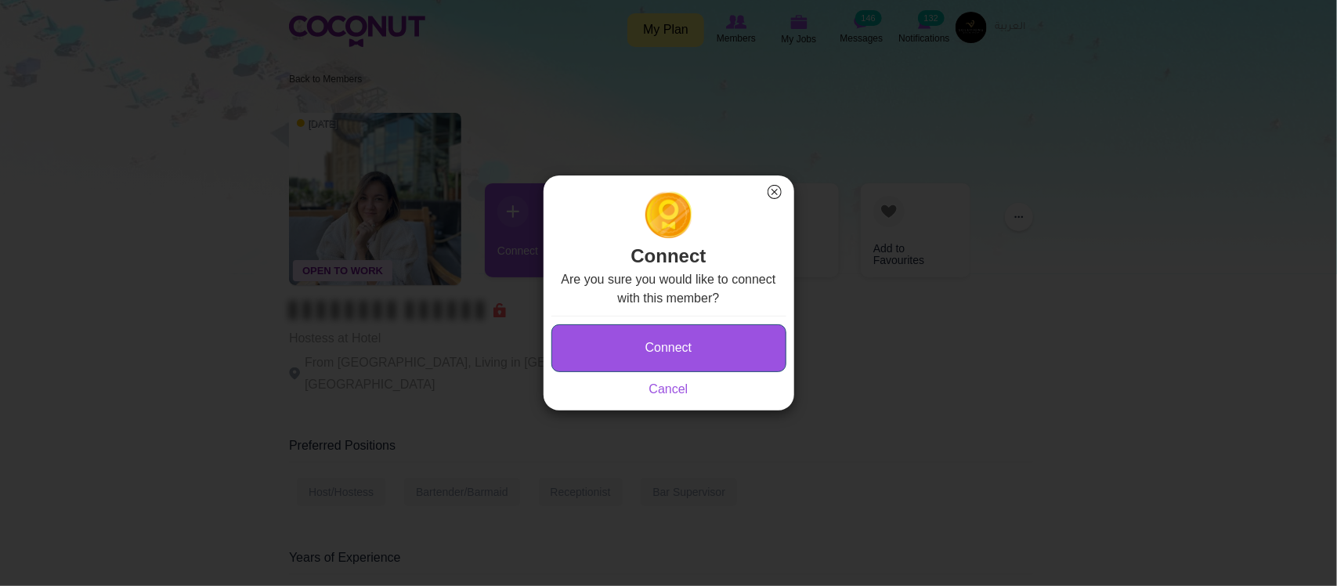
click at [629, 331] on button "Connect" at bounding box center [668, 348] width 235 height 48
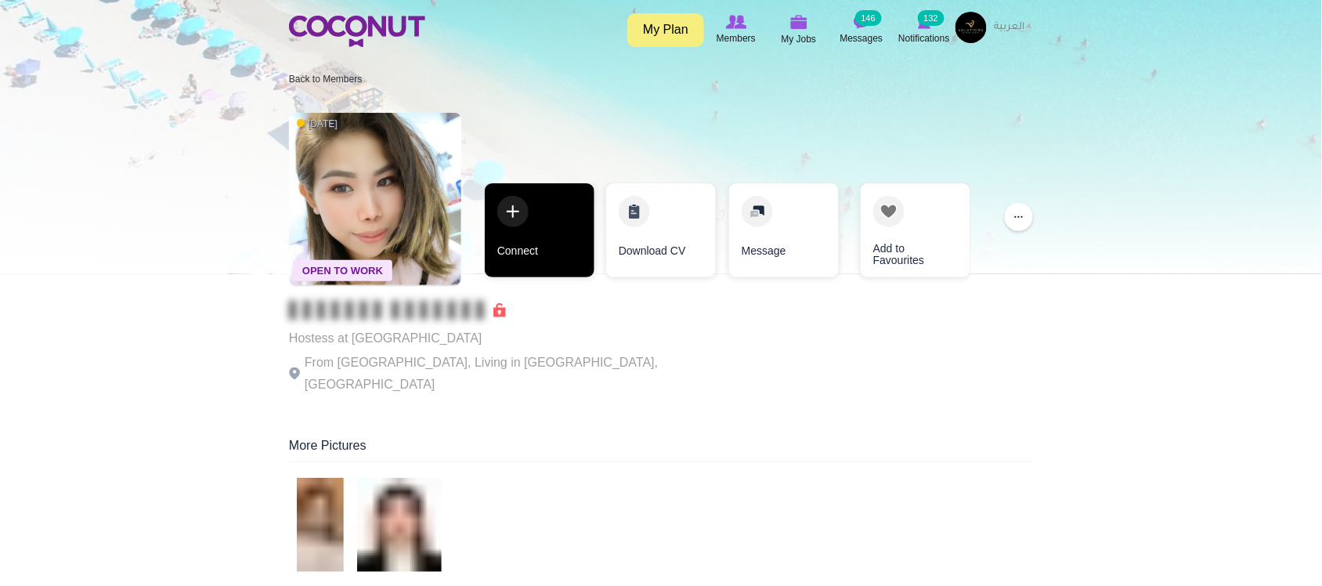
click at [543, 256] on link "Connect" at bounding box center [540, 230] width 110 height 94
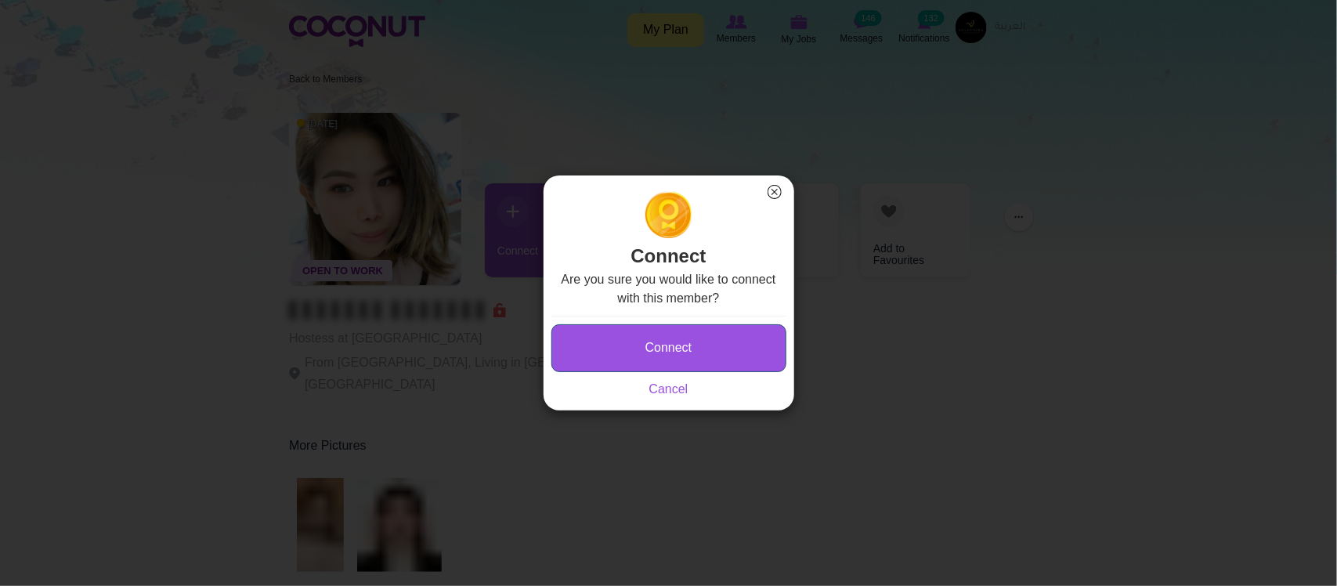
click at [668, 339] on button "Connect" at bounding box center [668, 348] width 235 height 48
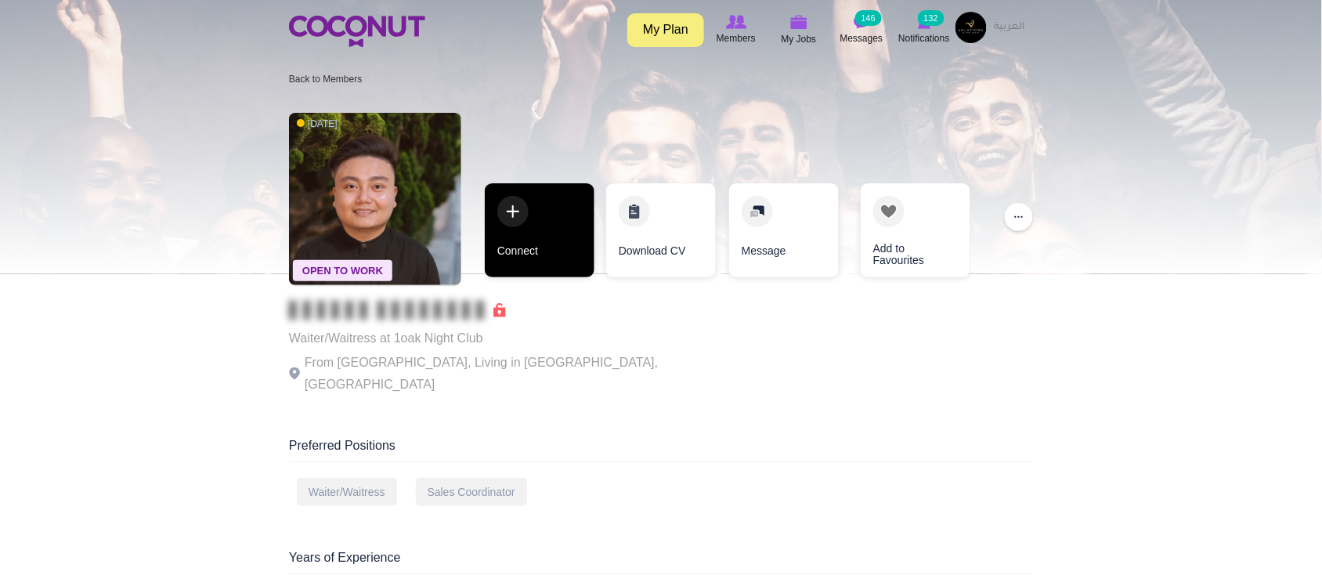
click at [510, 249] on link "Connect" at bounding box center [540, 230] width 110 height 94
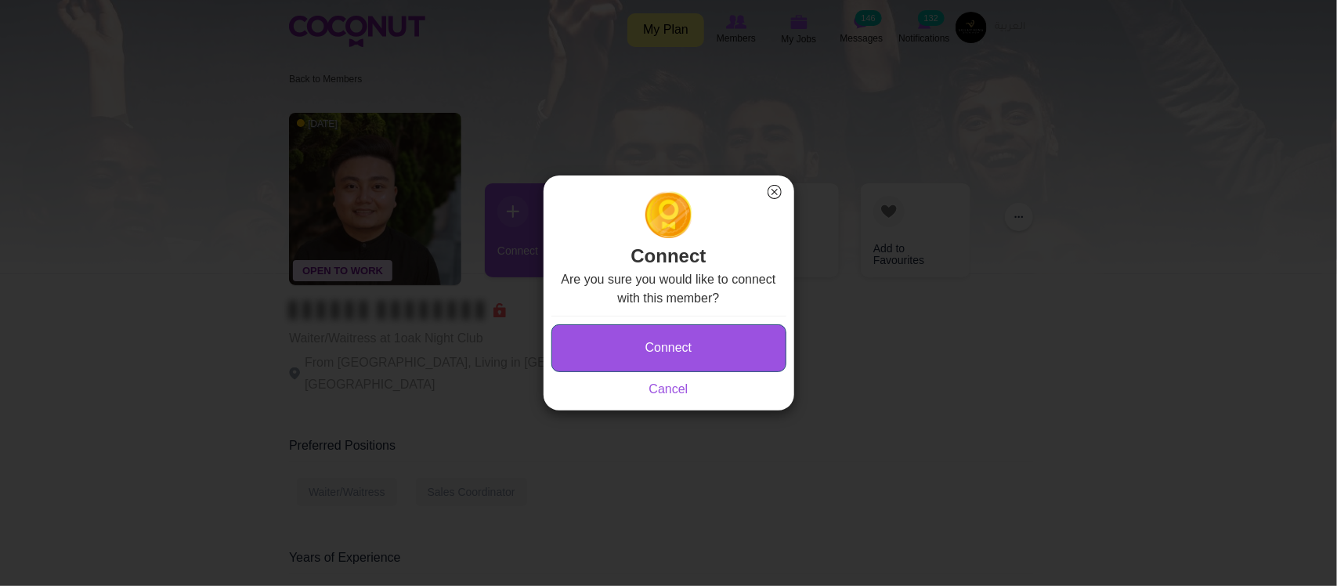
click at [693, 353] on button "Connect" at bounding box center [668, 348] width 235 height 48
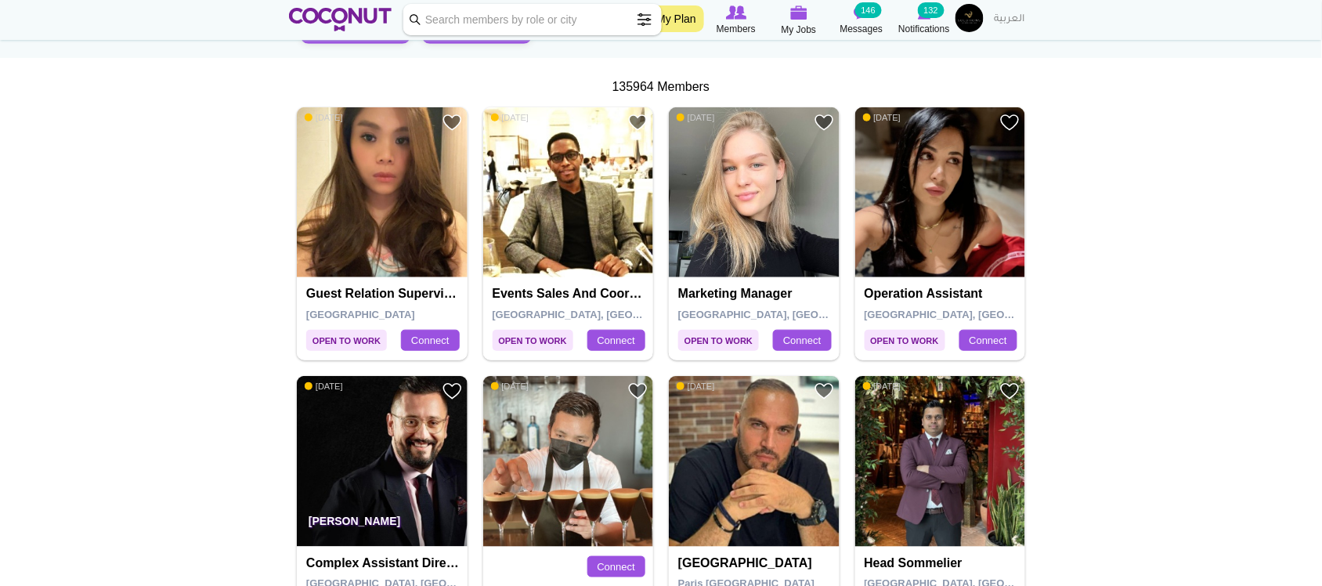
scroll to position [392, 0]
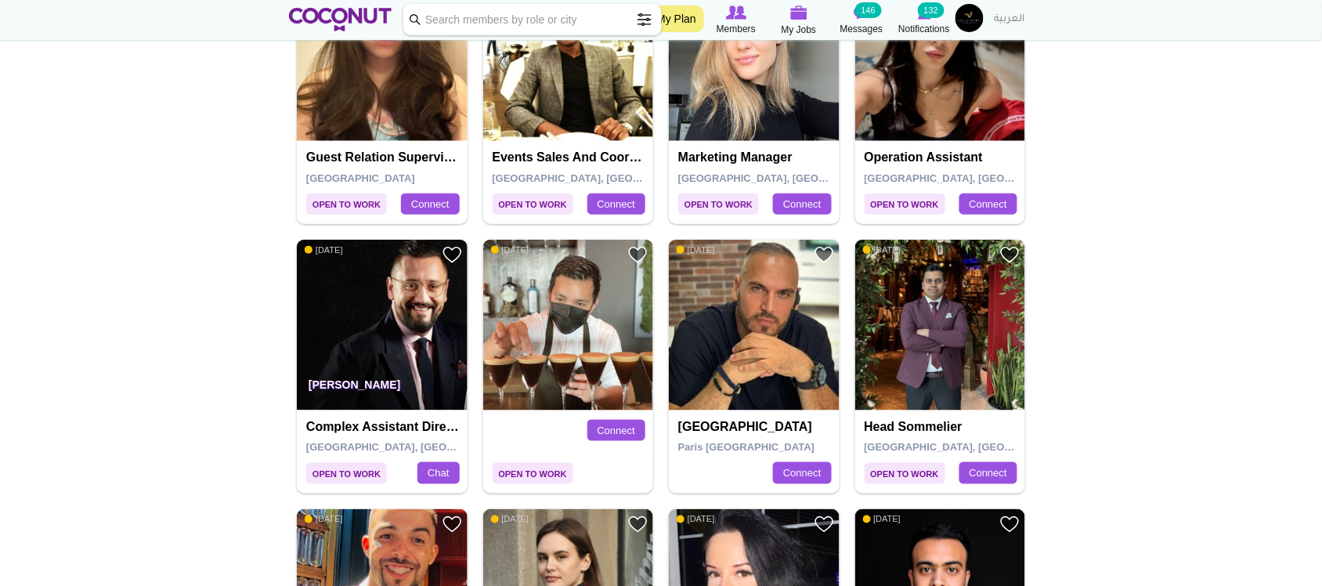
click at [582, 355] on img at bounding box center [568, 325] width 171 height 171
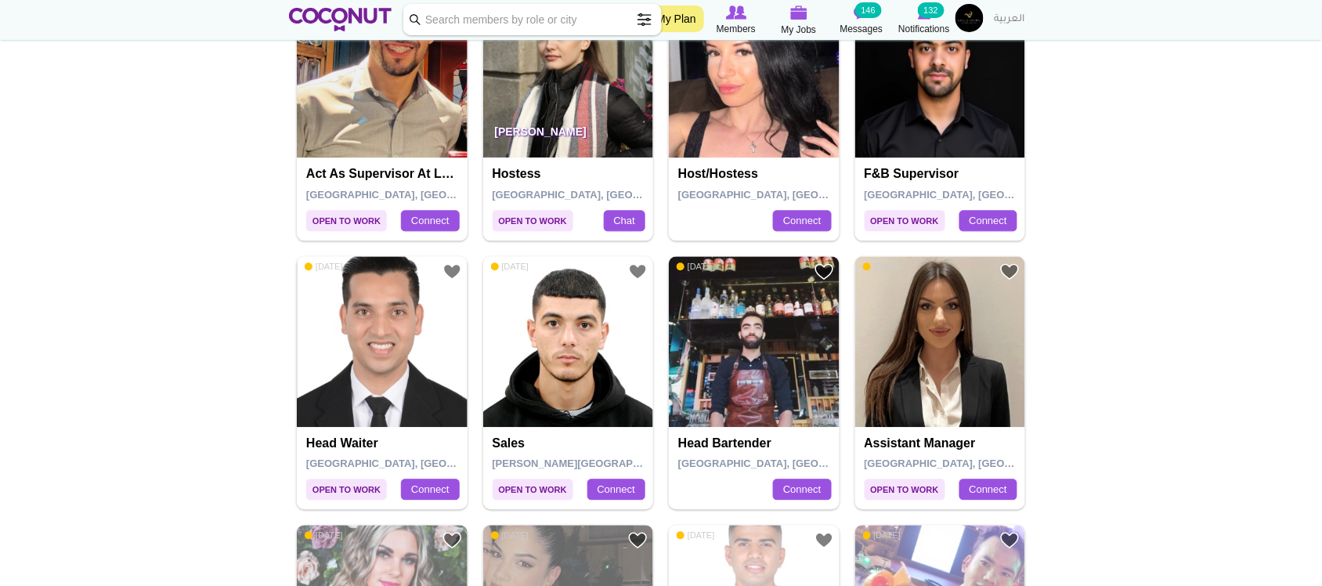
scroll to position [652, 0]
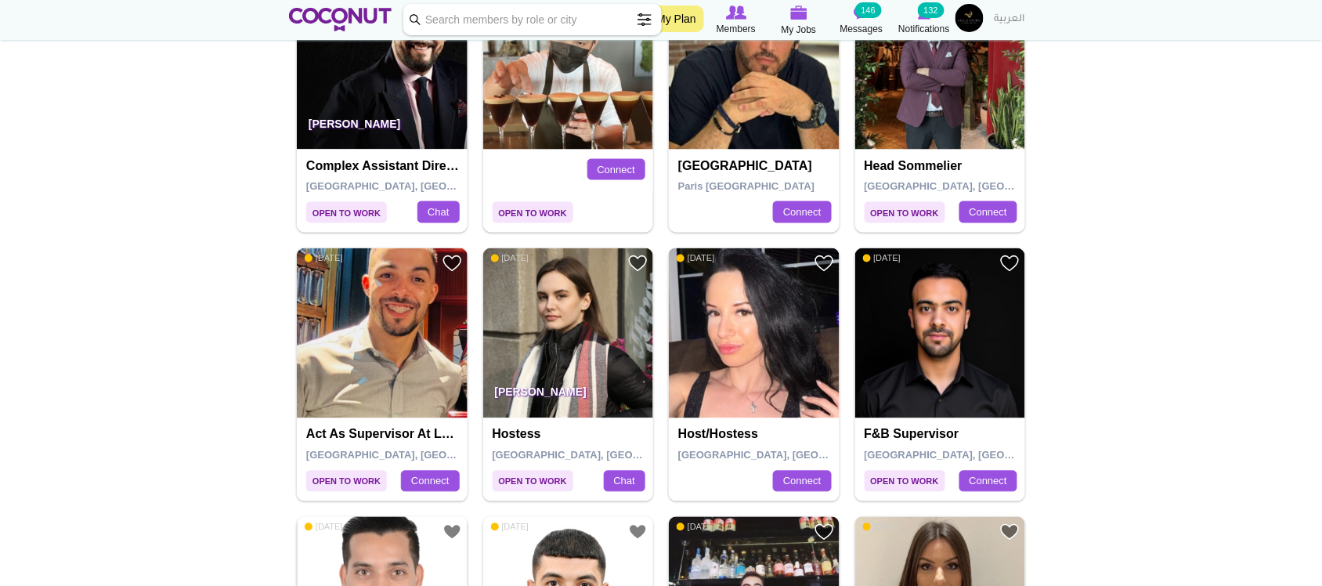
click at [757, 346] on img at bounding box center [754, 333] width 171 height 171
click at [593, 325] on img at bounding box center [568, 333] width 171 height 171
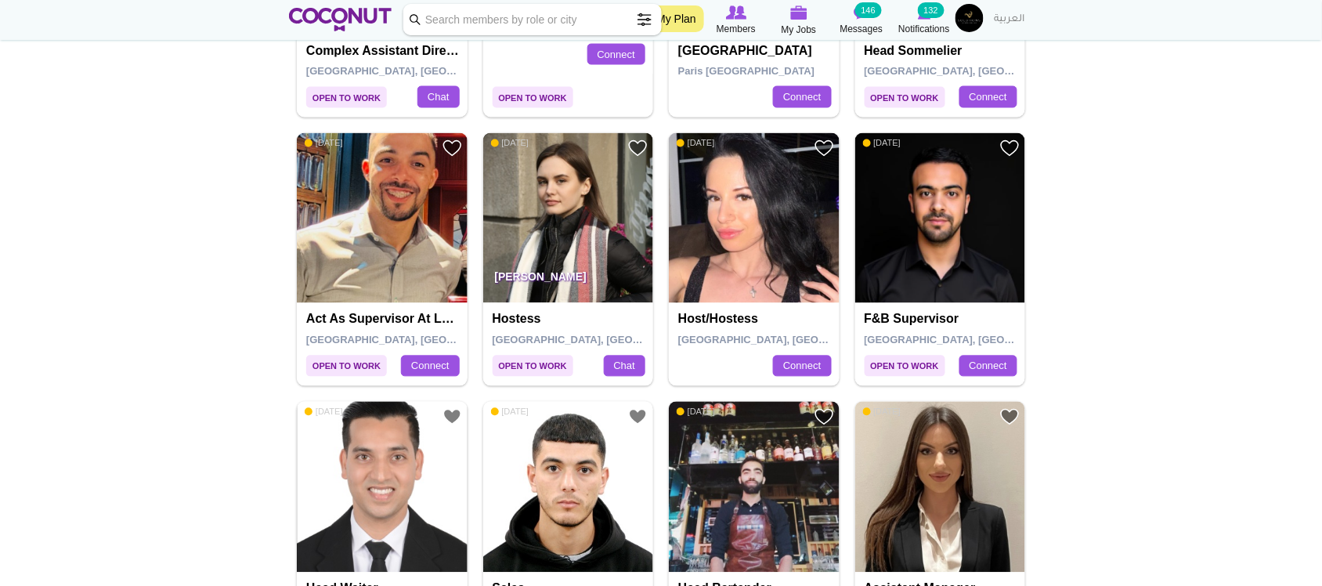
scroll to position [913, 0]
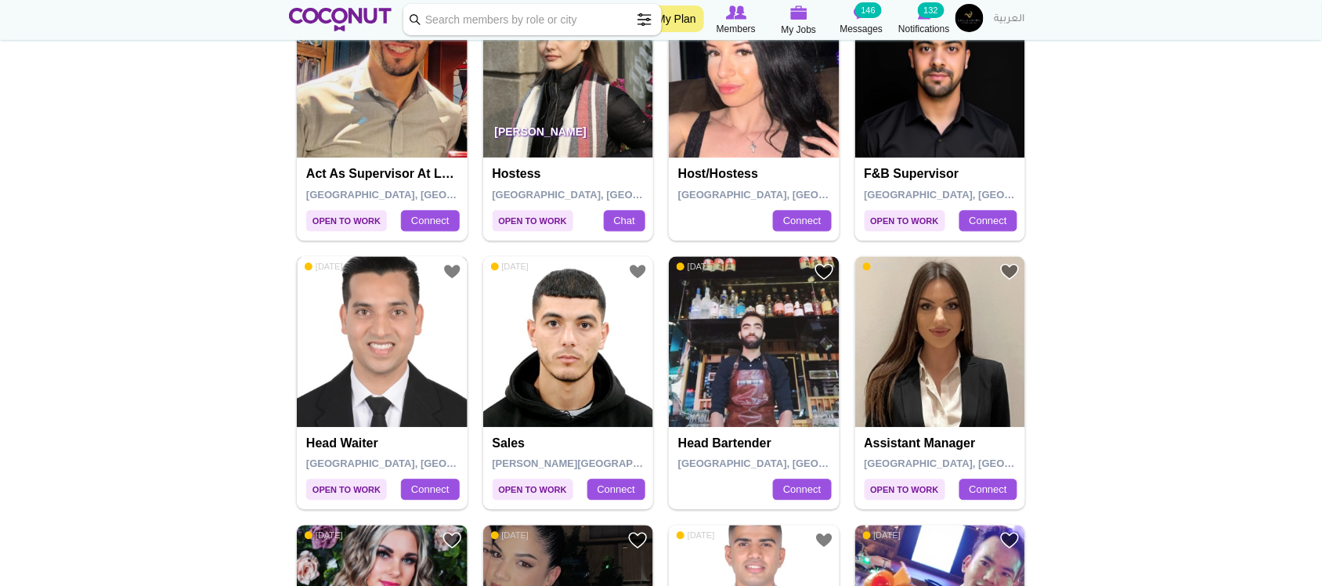
click at [425, 378] on img at bounding box center [382, 341] width 171 height 171
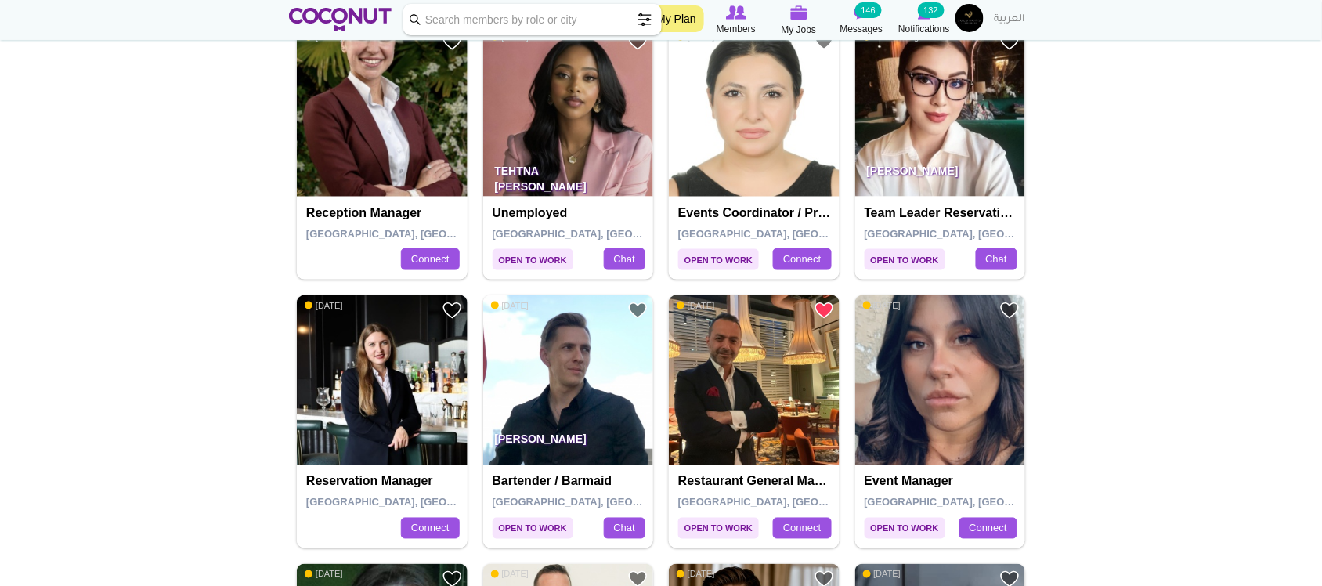
scroll to position [2349, 0]
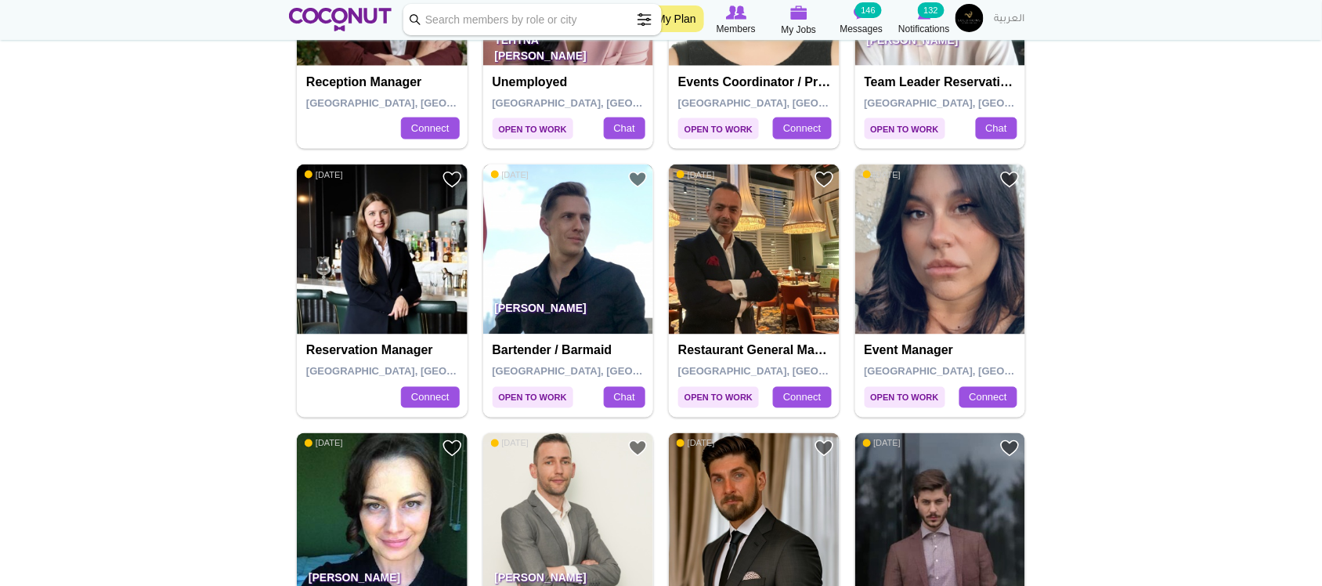
click at [518, 276] on img at bounding box center [568, 249] width 171 height 171
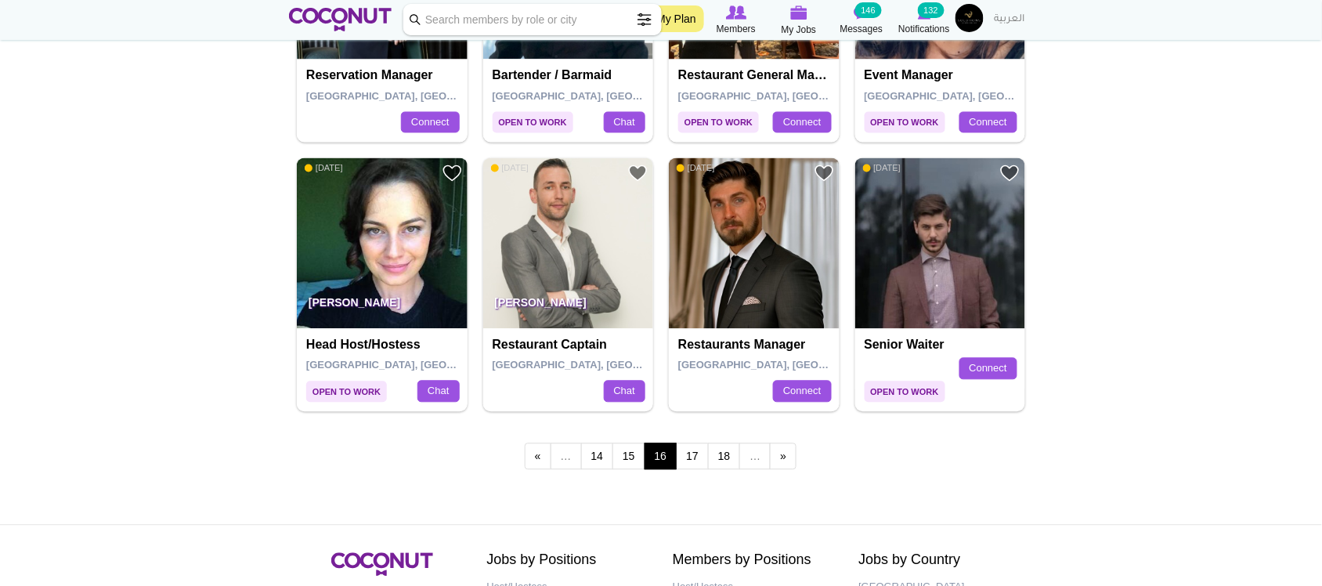
scroll to position [2741, 0]
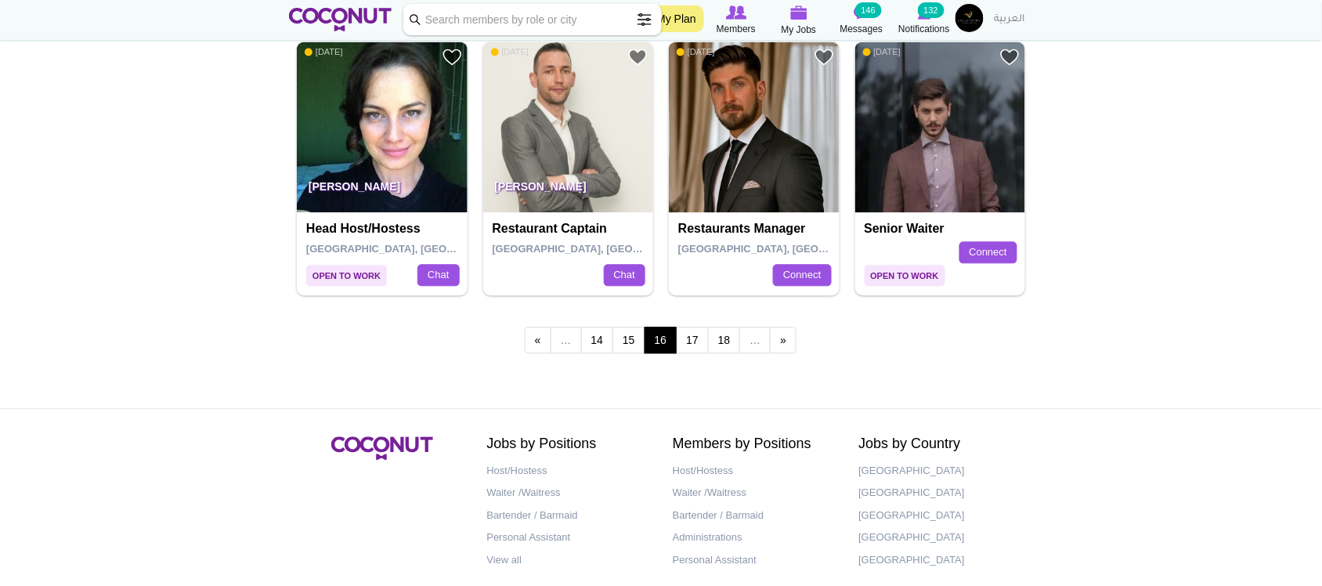
click at [932, 330] on div "« first ‹ previous … 14 15 16 17 18 … next › last »" at bounding box center [661, 342] width 744 height 62
click at [921, 202] on img at bounding box center [940, 127] width 171 height 171
click at [683, 350] on link "17" at bounding box center [692, 340] width 33 height 27
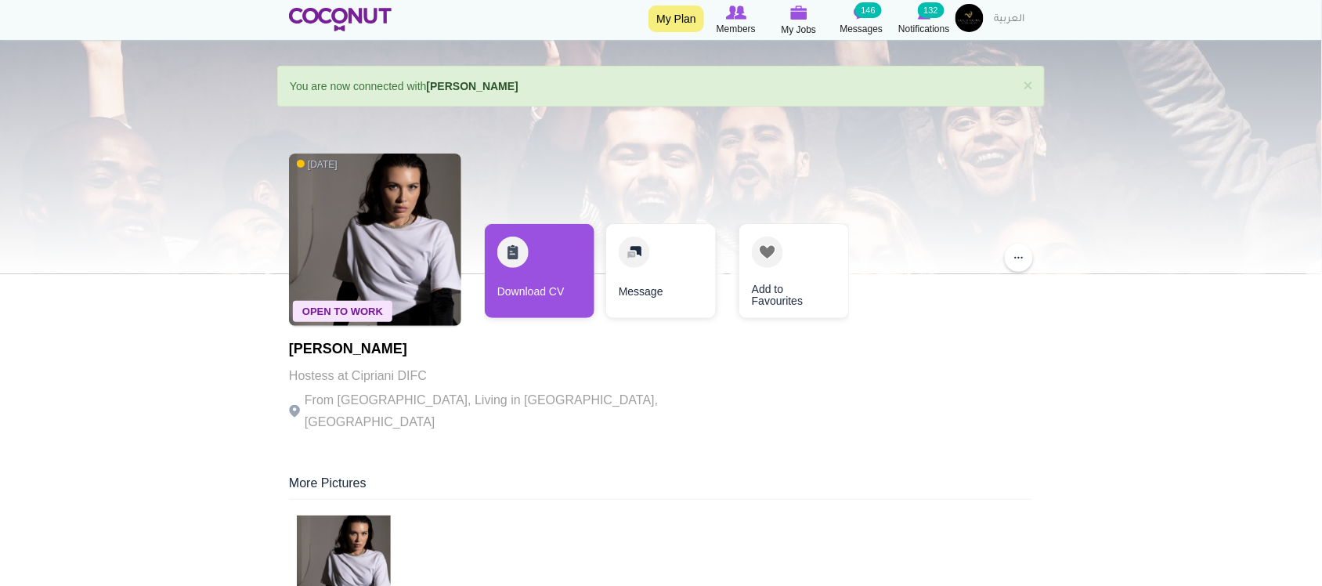
scroll to position [130, 0]
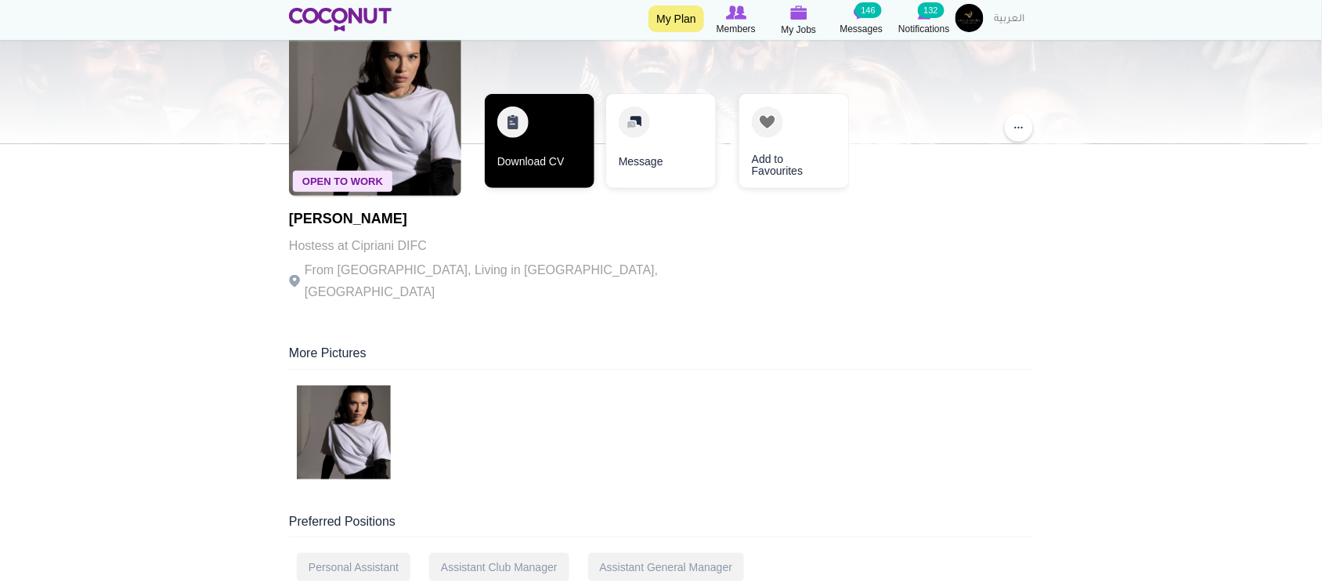
click at [530, 167] on link "Download CV" at bounding box center [540, 141] width 110 height 94
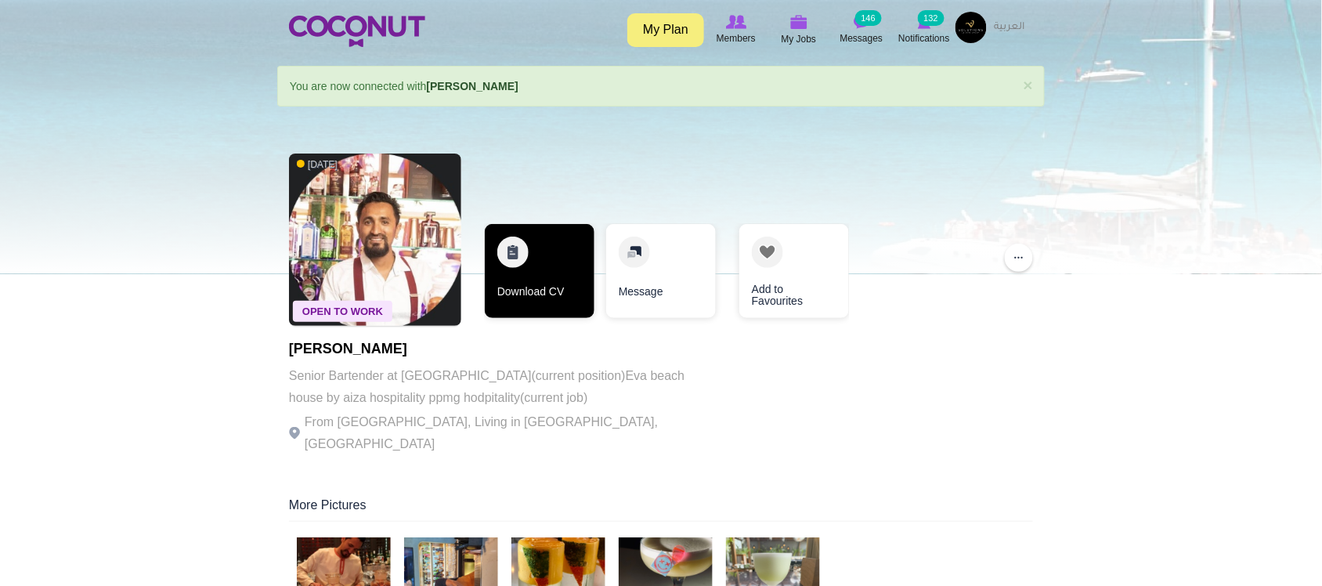
click at [536, 302] on link "Download CV" at bounding box center [540, 271] width 110 height 94
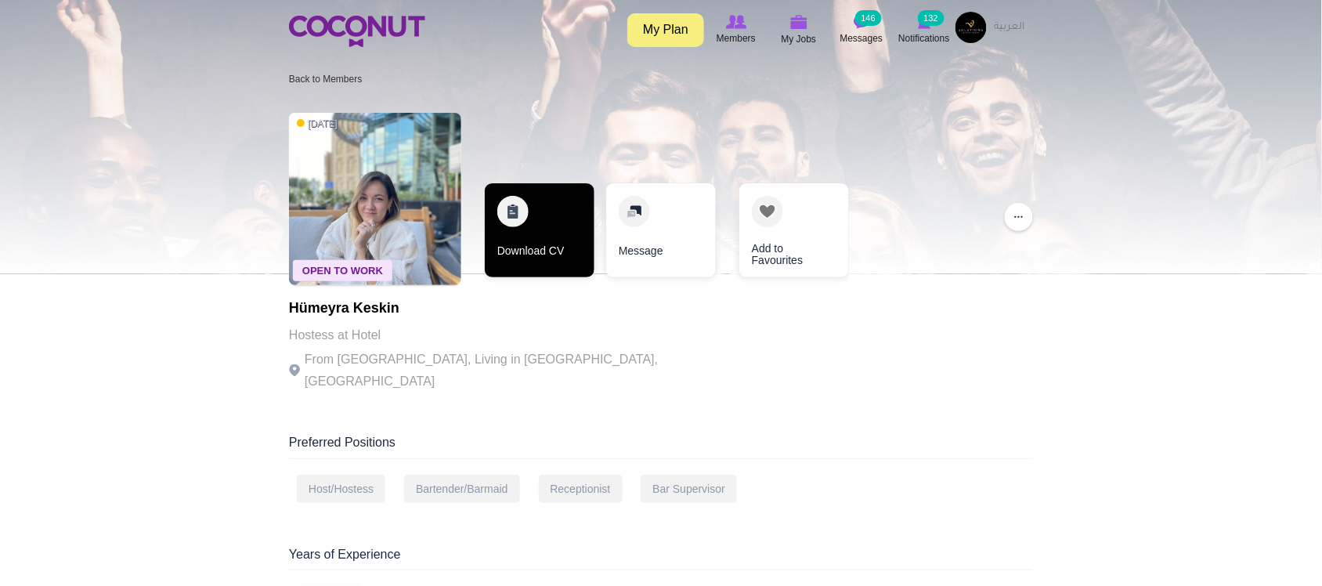
click at [542, 255] on link "Download CV" at bounding box center [540, 230] width 110 height 94
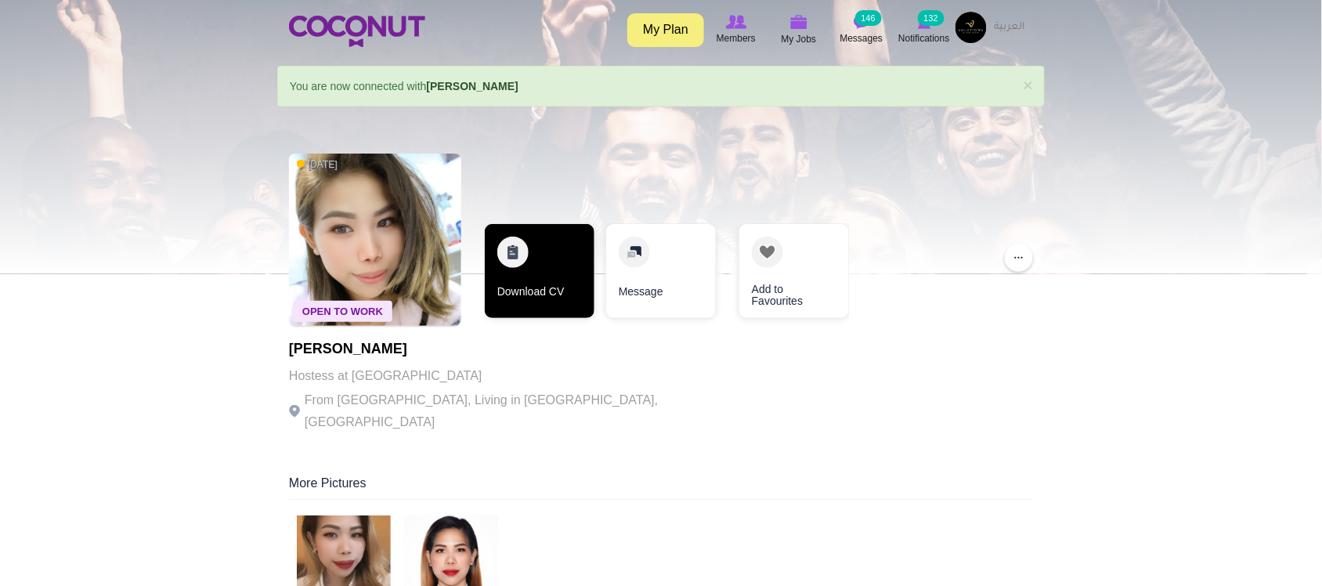
click at [522, 291] on link "Download CV" at bounding box center [540, 271] width 110 height 94
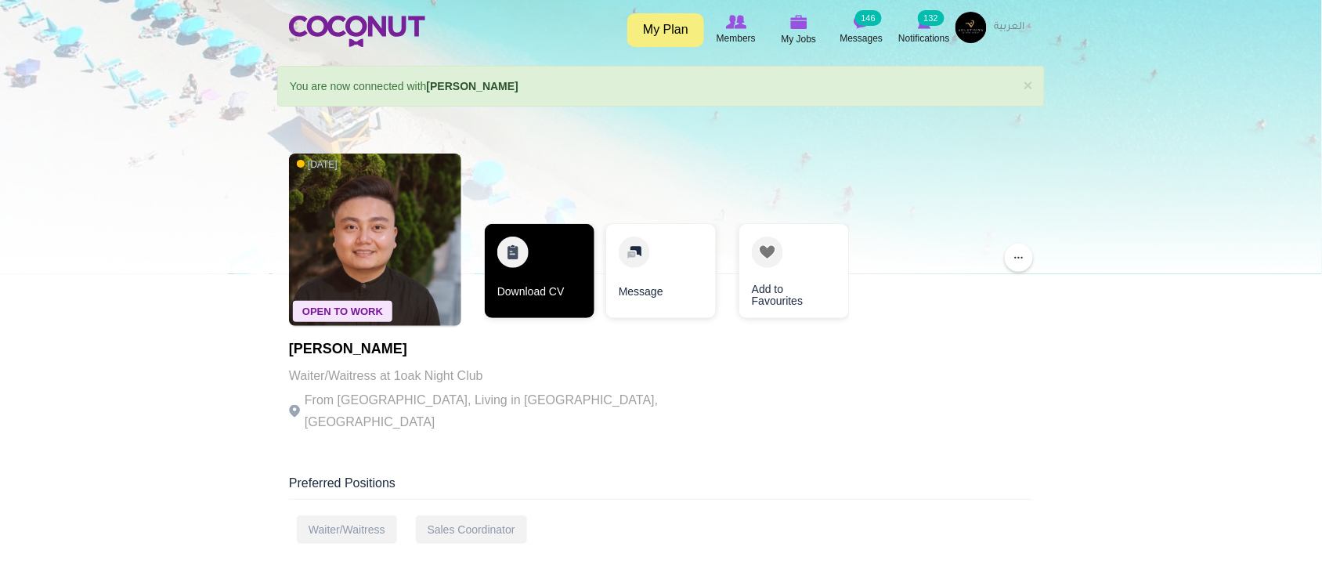
click at [573, 279] on link "Download CV" at bounding box center [540, 271] width 110 height 94
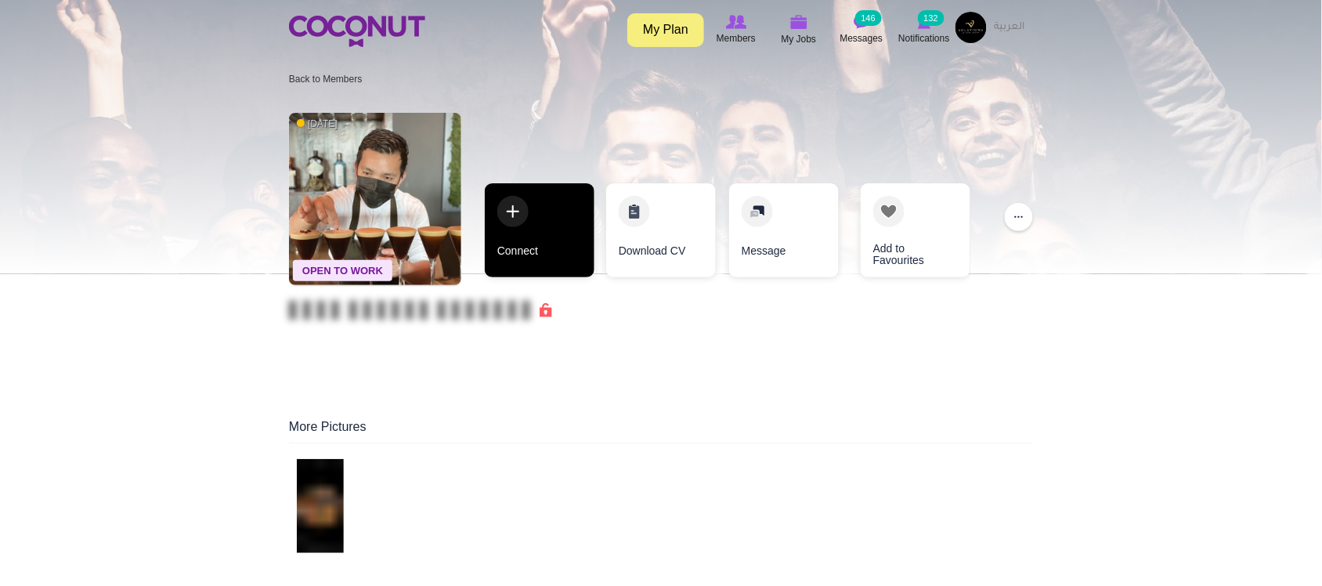
click at [525, 247] on link "Connect" at bounding box center [540, 230] width 110 height 94
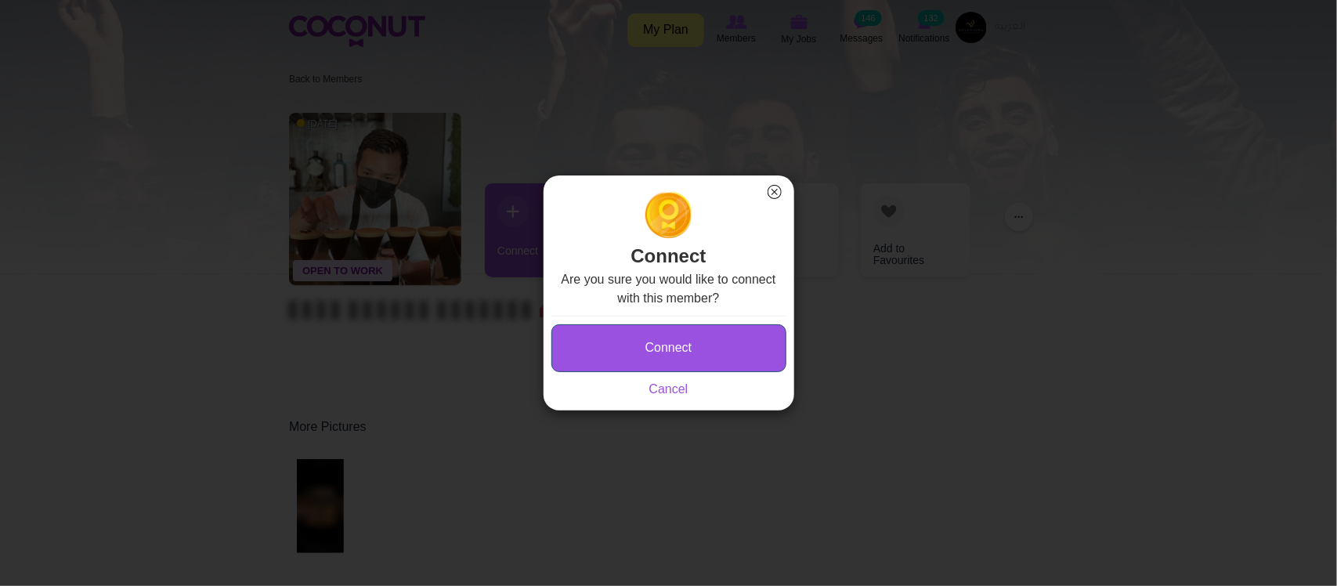
click at [687, 351] on button "Connect" at bounding box center [668, 348] width 235 height 48
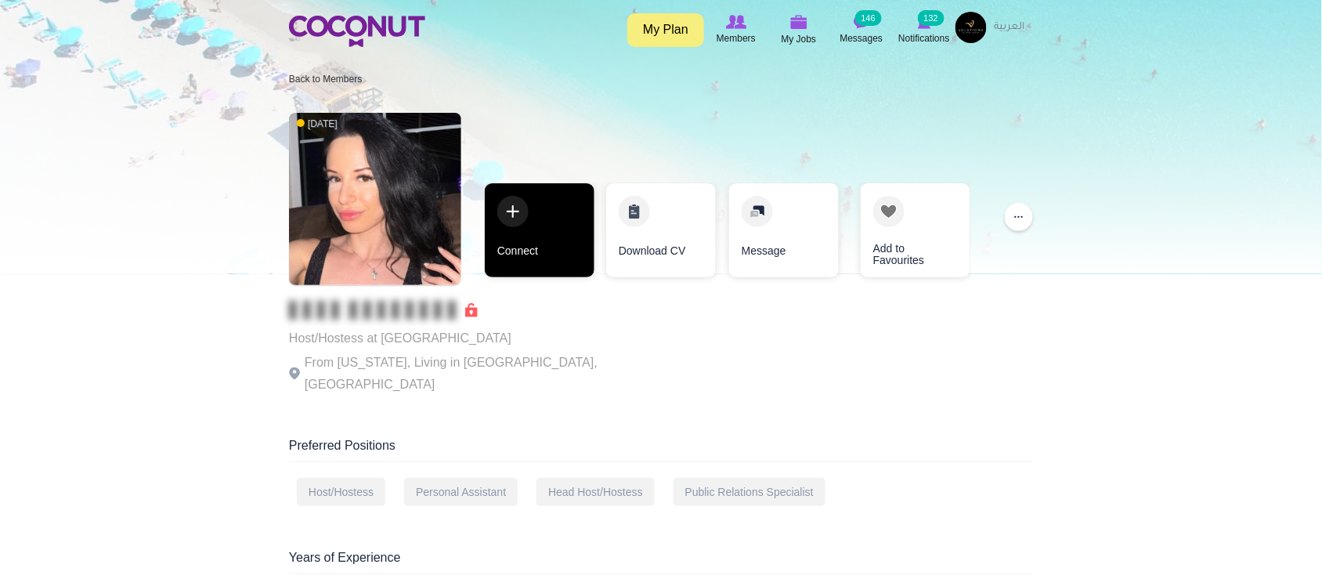
click at [534, 247] on link "Connect" at bounding box center [540, 230] width 110 height 94
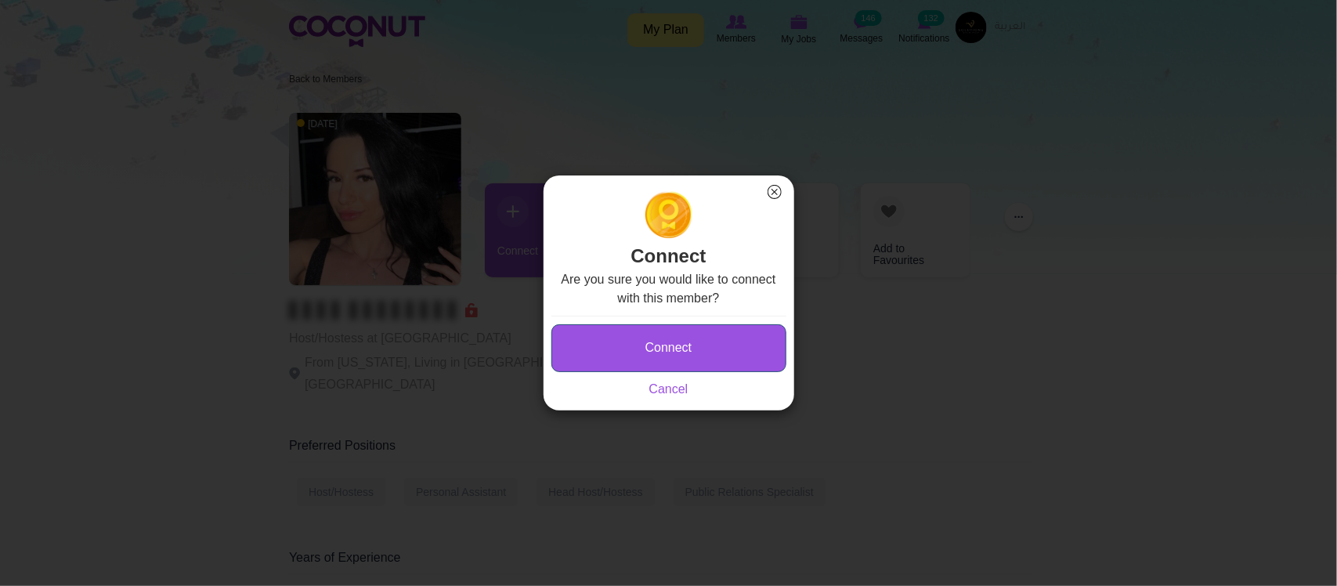
click at [675, 341] on button "Connect" at bounding box center [668, 348] width 235 height 48
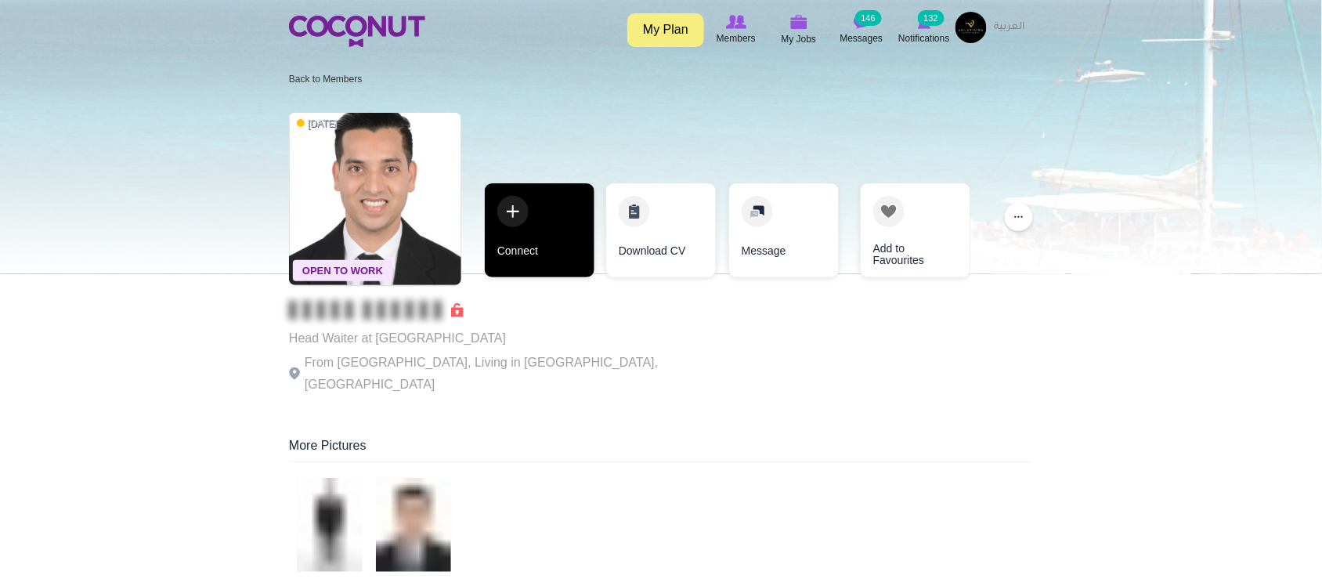
click at [550, 247] on link "Connect" at bounding box center [540, 230] width 110 height 94
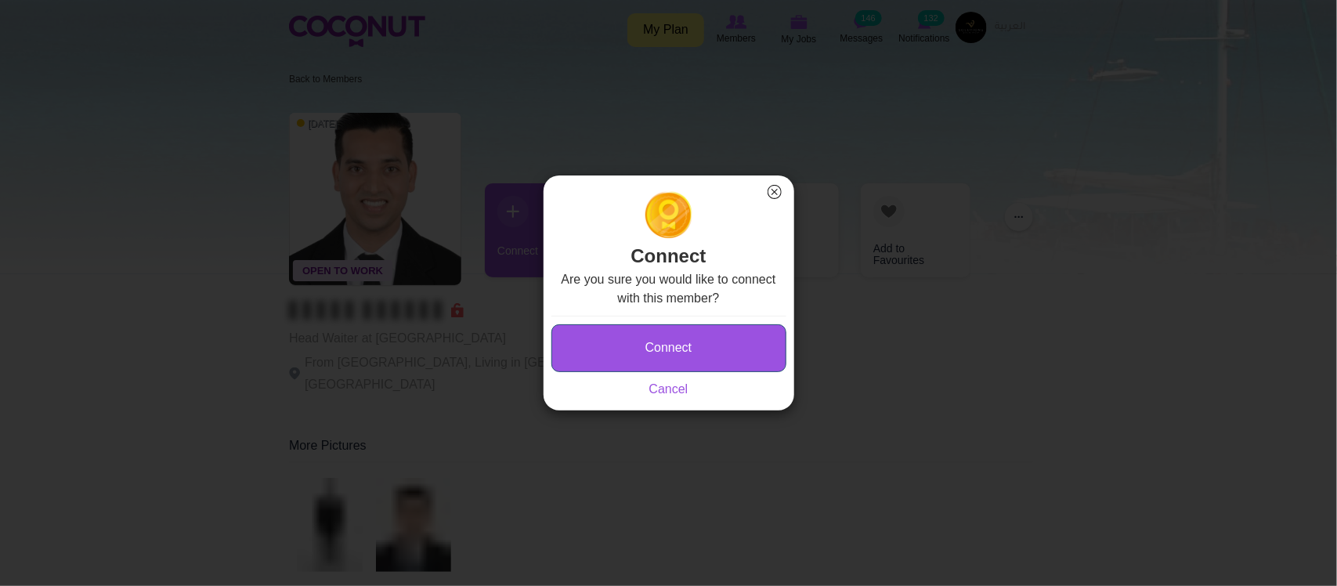
click at [691, 338] on button "Connect" at bounding box center [668, 348] width 235 height 48
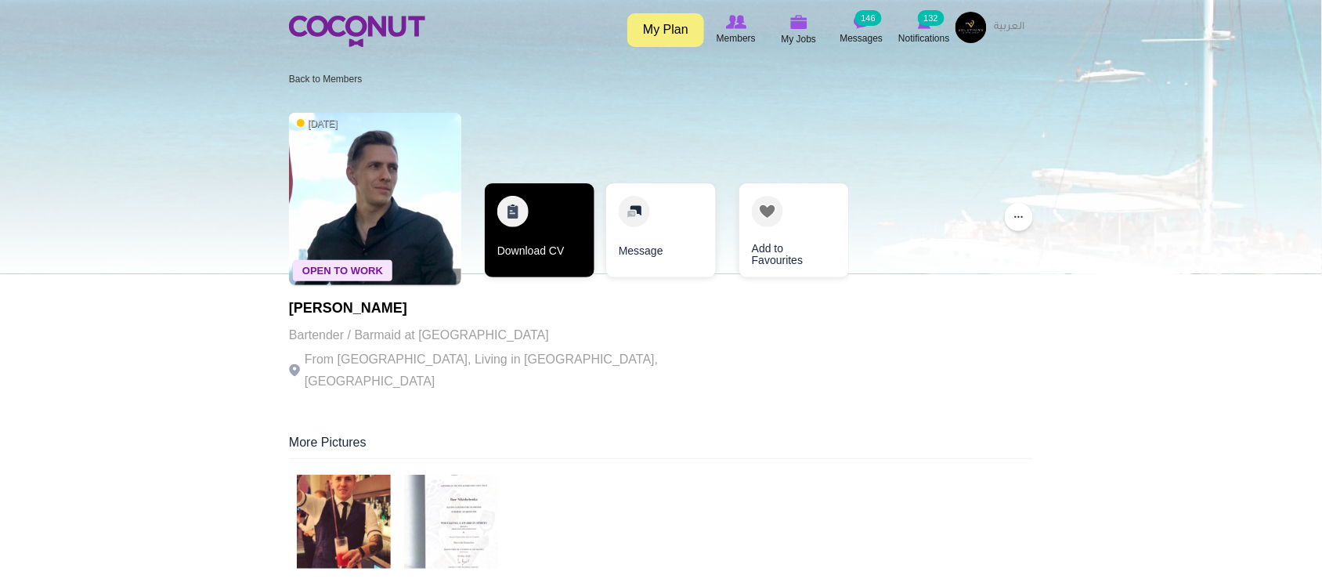
click at [547, 245] on link "Download CV" at bounding box center [540, 230] width 110 height 94
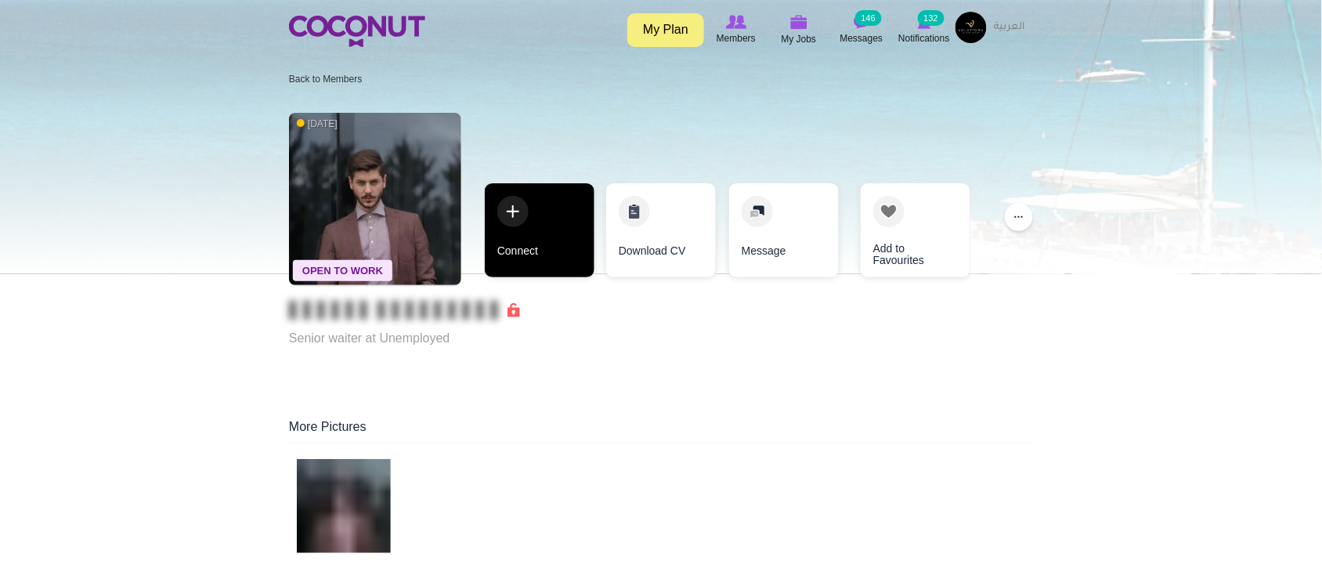
click at [557, 224] on link "Connect" at bounding box center [540, 230] width 110 height 94
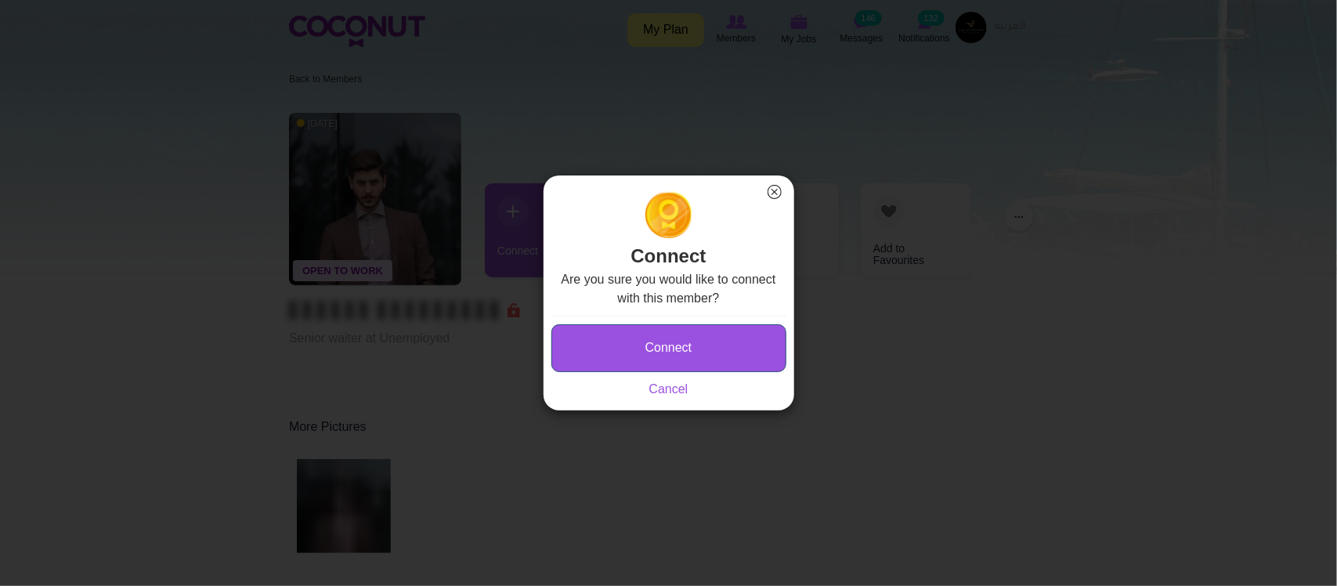
click at [615, 361] on button "Connect" at bounding box center [668, 348] width 235 height 48
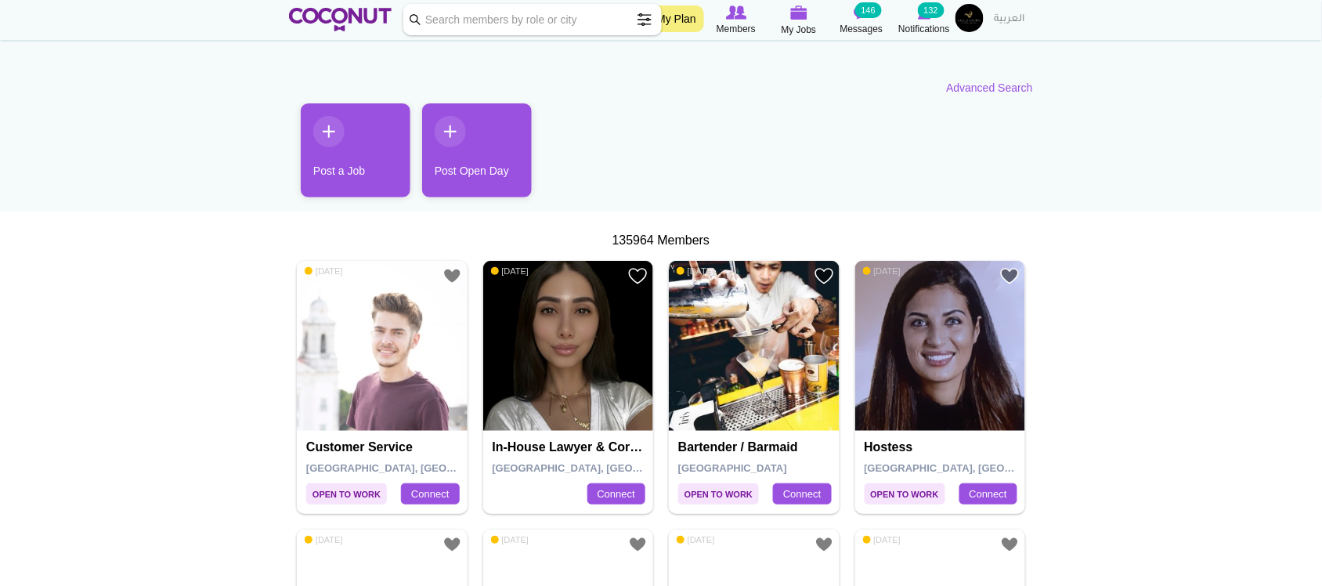
scroll to position [261, 0]
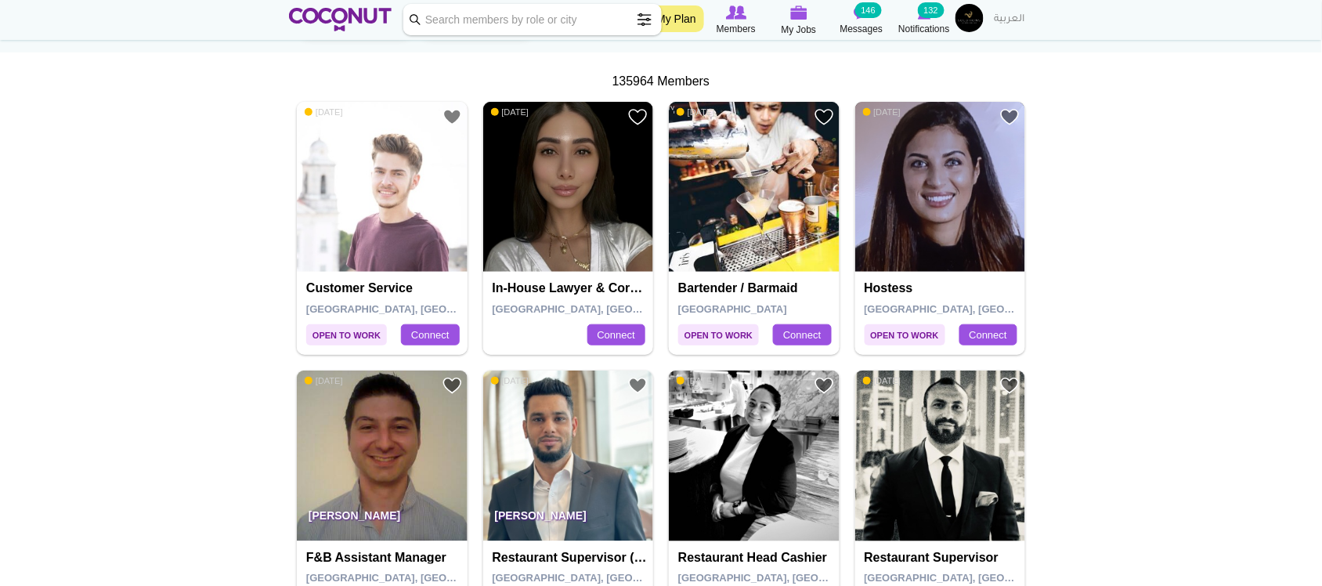
click at [944, 220] on img at bounding box center [940, 187] width 171 height 171
click at [780, 221] on img at bounding box center [754, 187] width 171 height 171
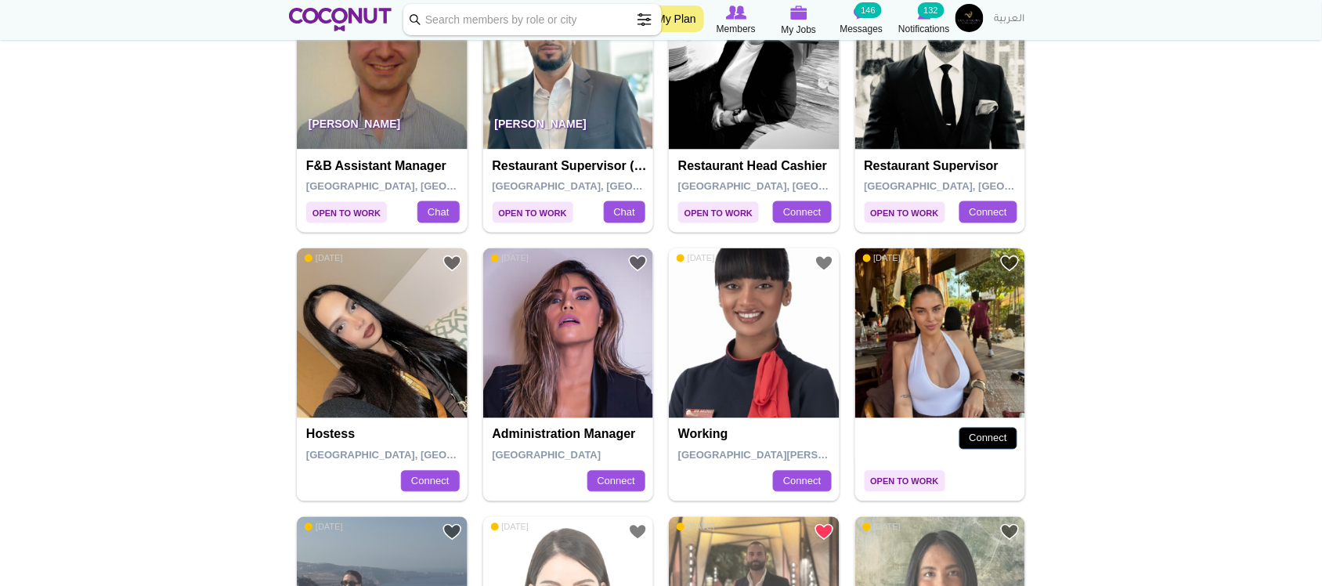
scroll to position [783, 0]
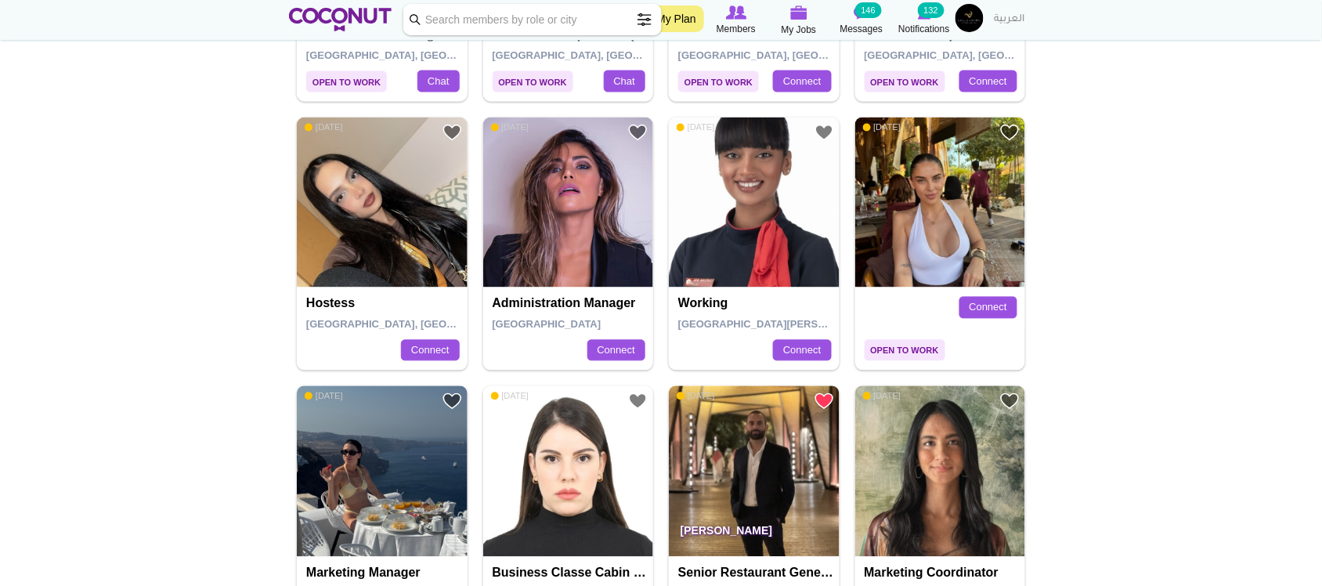
click at [953, 244] on img at bounding box center [940, 202] width 171 height 171
click at [394, 233] on img at bounding box center [382, 202] width 171 height 171
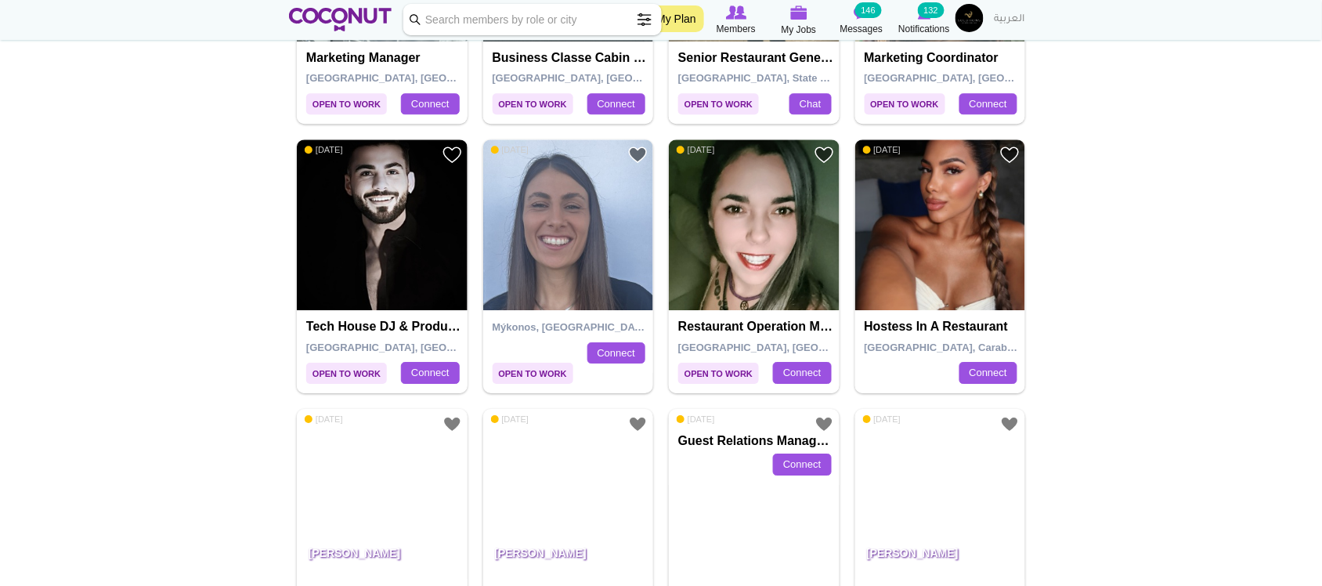
scroll to position [1435, 0]
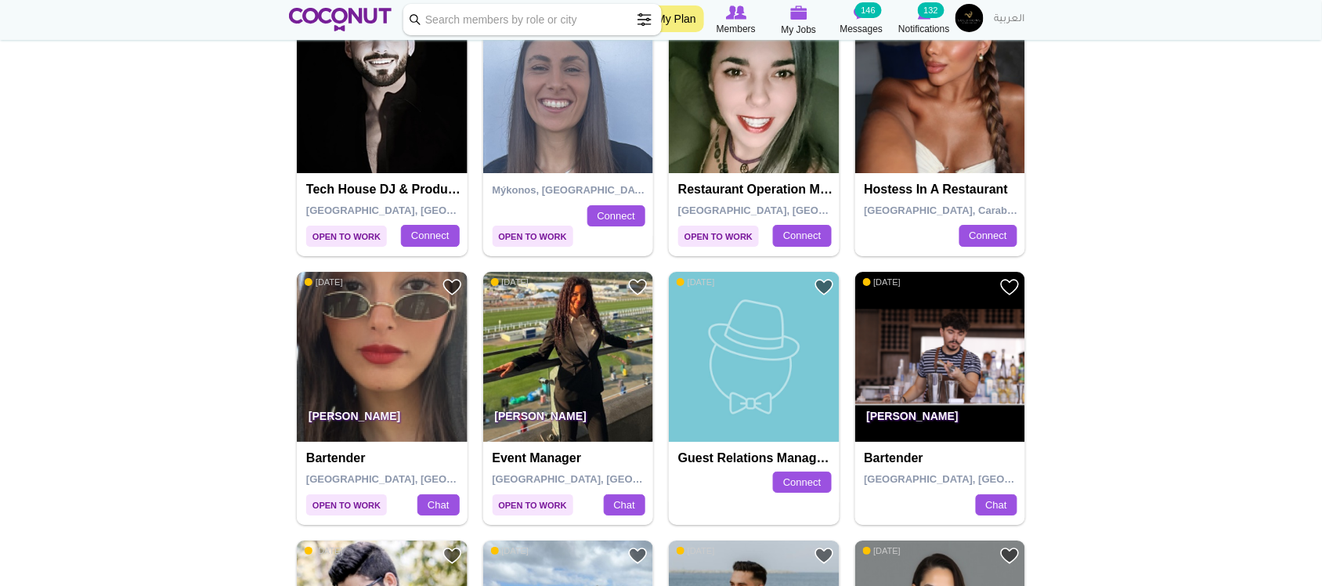
click at [392, 359] on img at bounding box center [382, 357] width 171 height 171
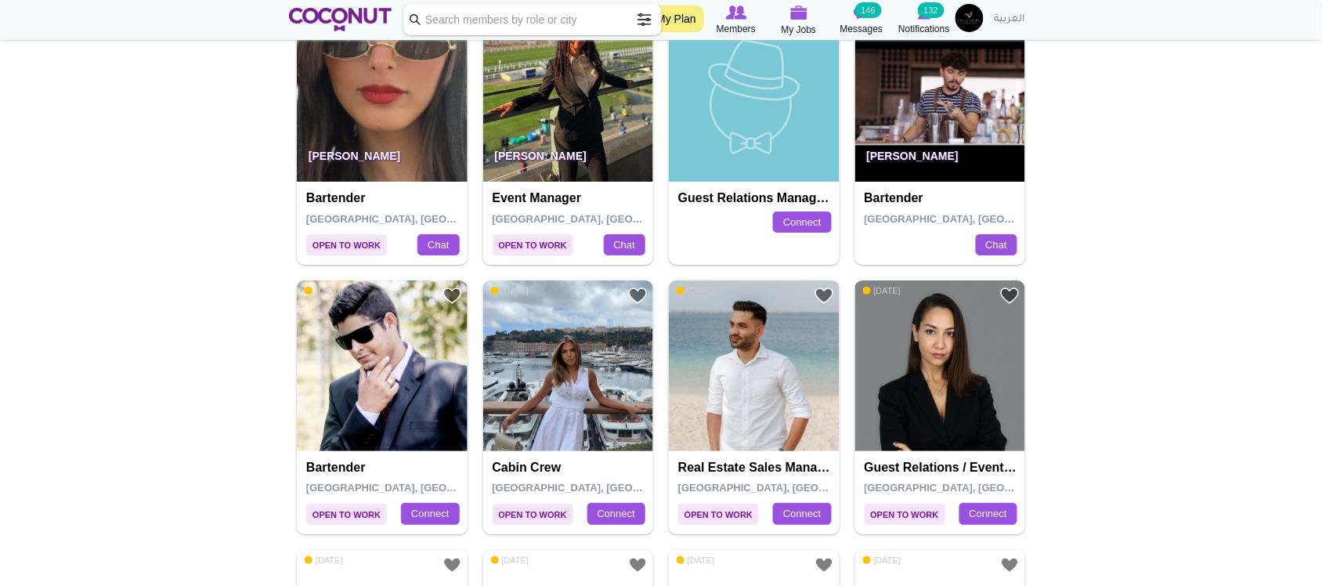
scroll to position [1696, 0]
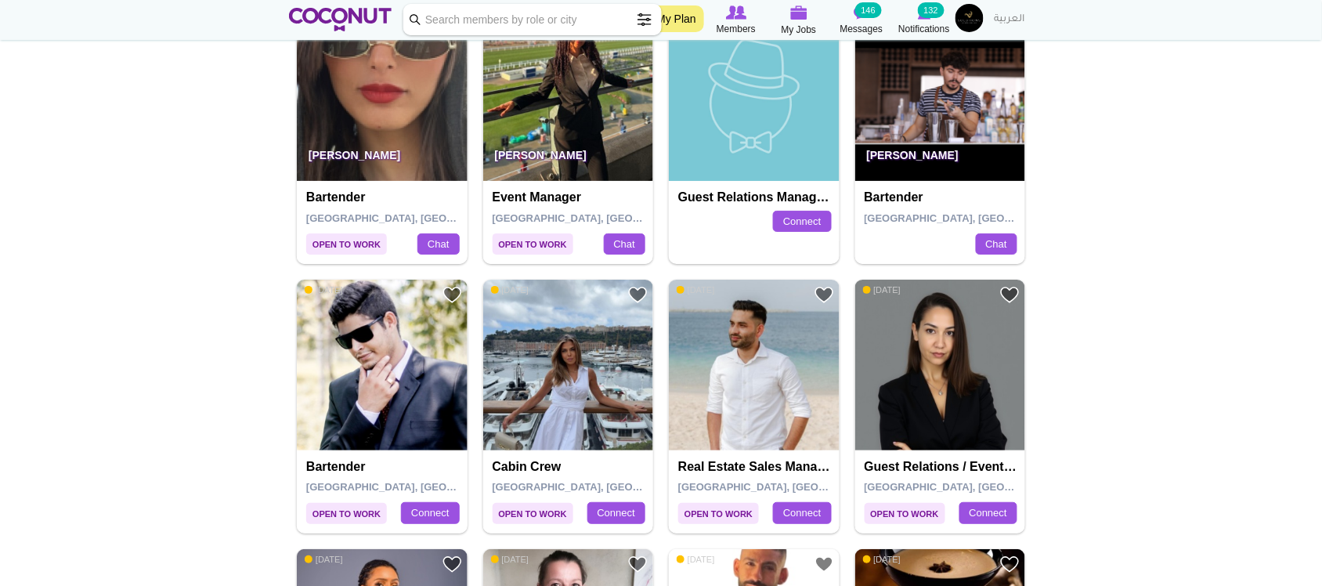
click at [929, 96] on img at bounding box center [940, 96] width 171 height 171
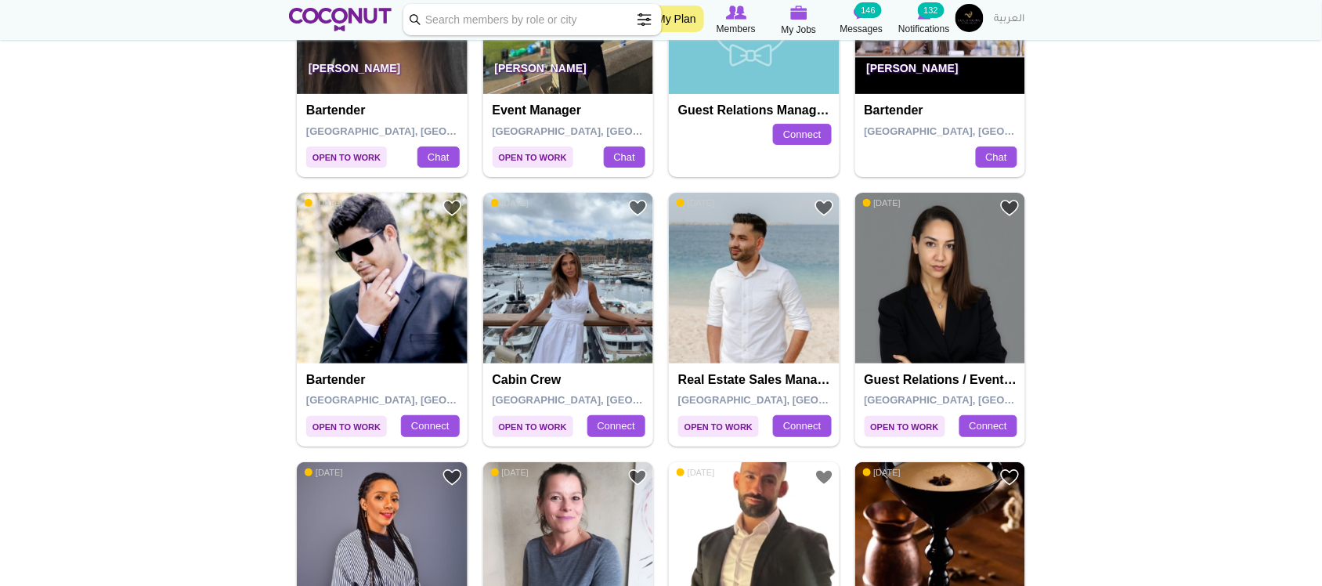
scroll to position [1827, 0]
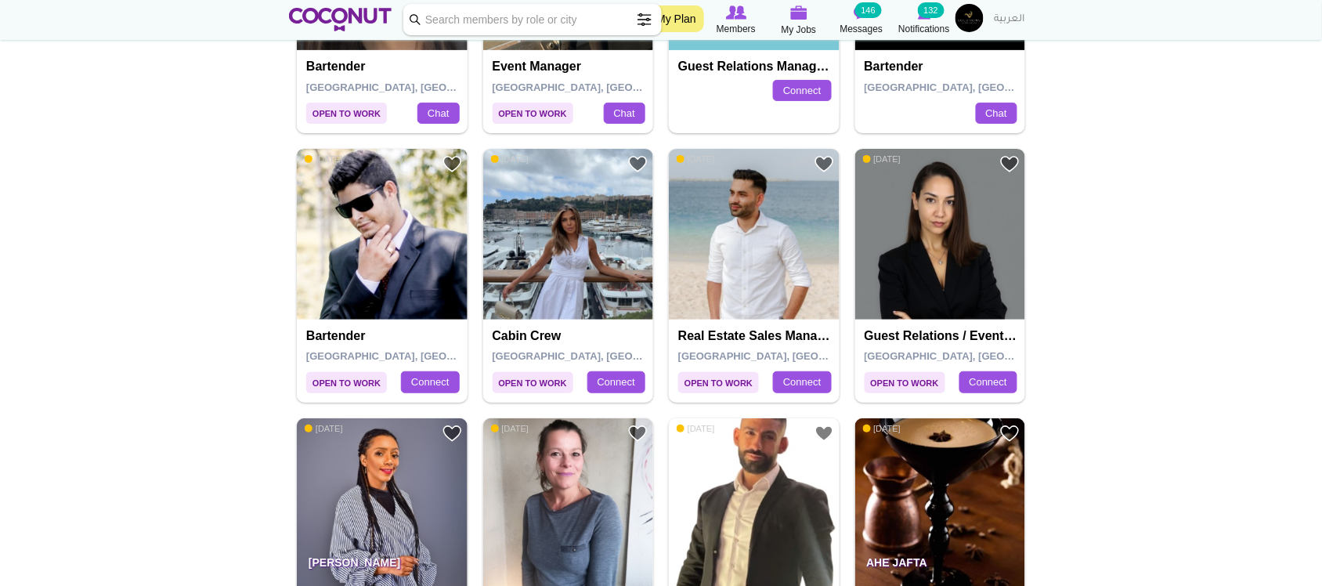
click at [380, 273] on img at bounding box center [382, 234] width 171 height 171
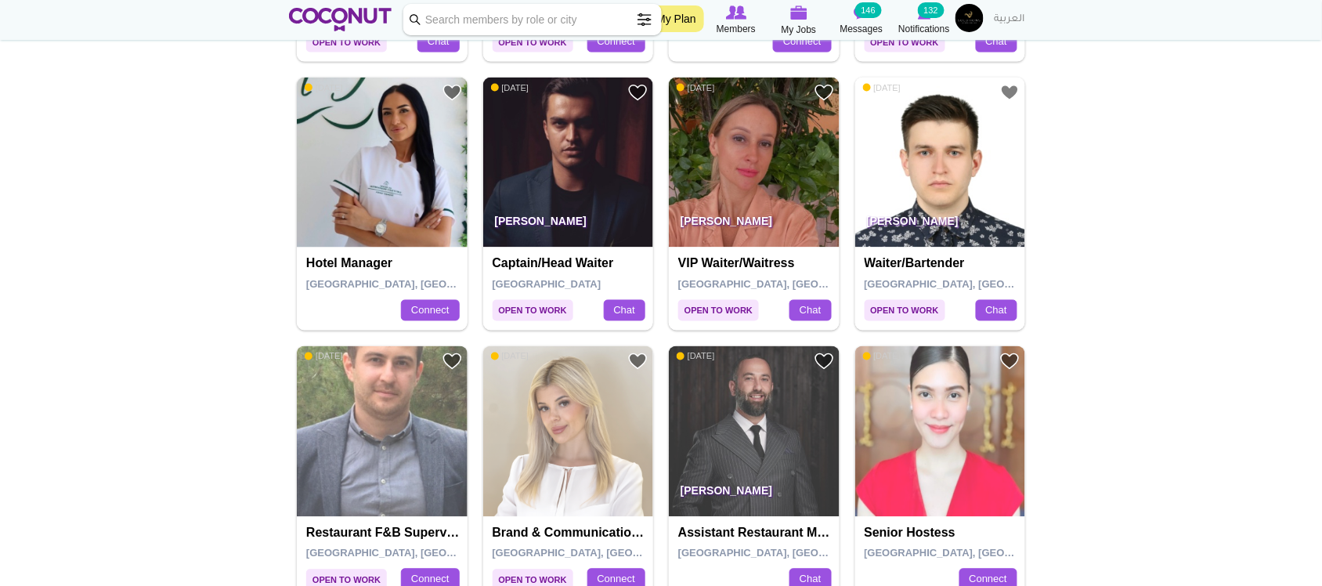
scroll to position [2479, 0]
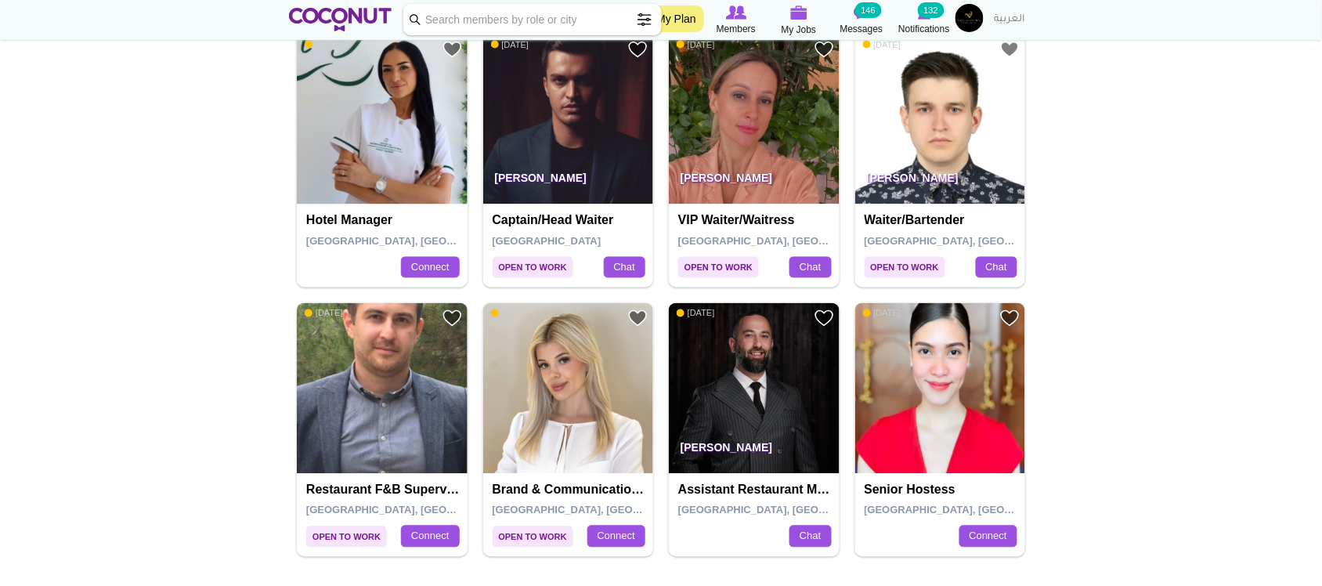
click at [926, 135] on img at bounding box center [940, 119] width 171 height 171
click at [507, 135] on img at bounding box center [568, 119] width 171 height 171
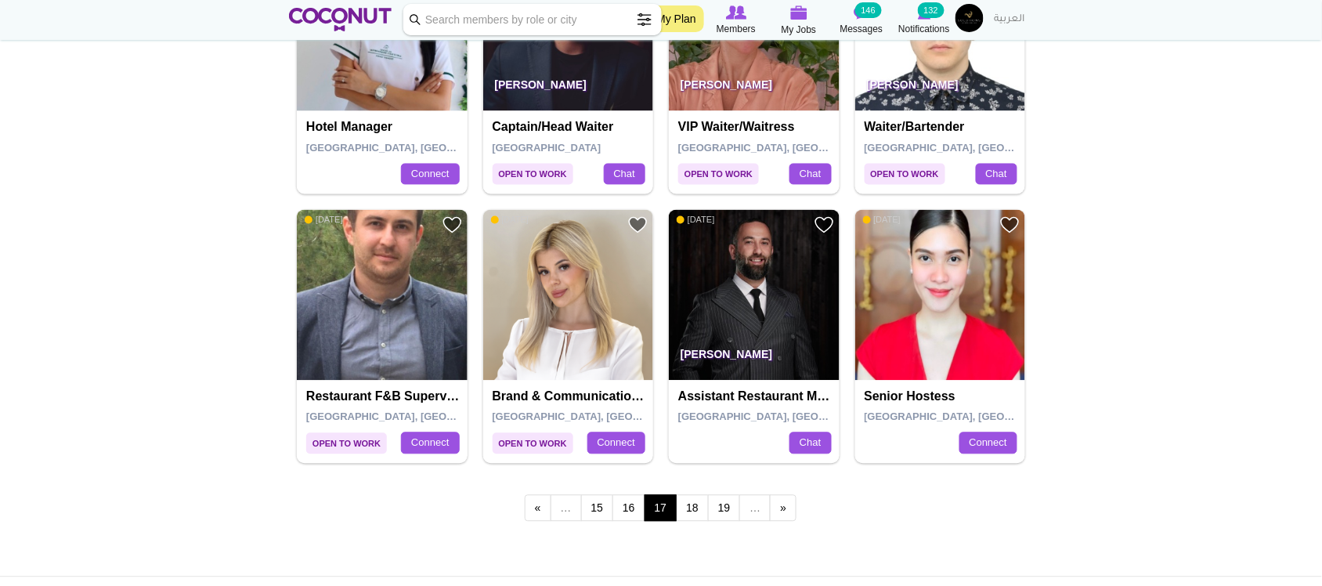
scroll to position [2610, 0]
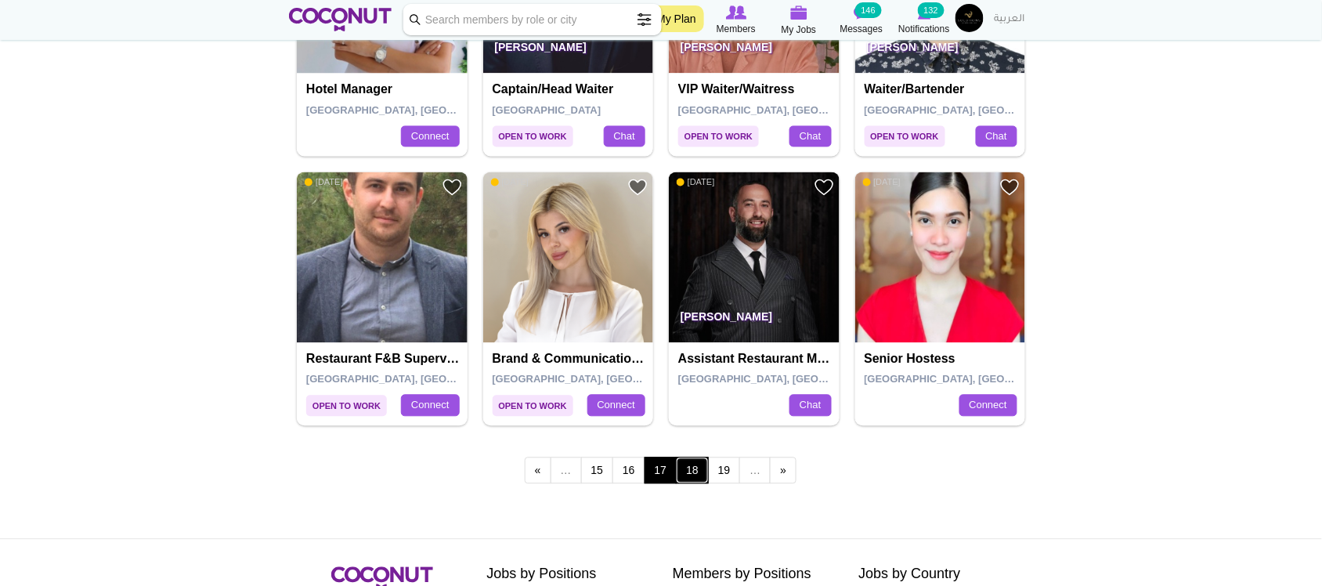
click at [698, 475] on link "18" at bounding box center [692, 470] width 33 height 27
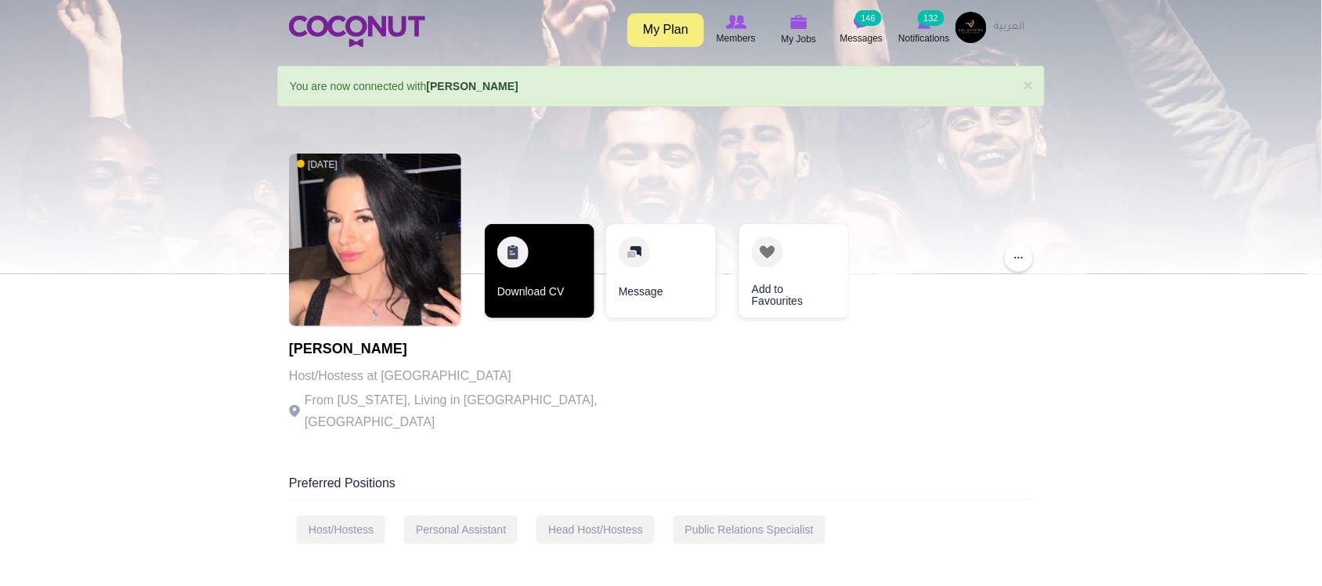
click at [522, 302] on link "Download CV" at bounding box center [540, 271] width 110 height 94
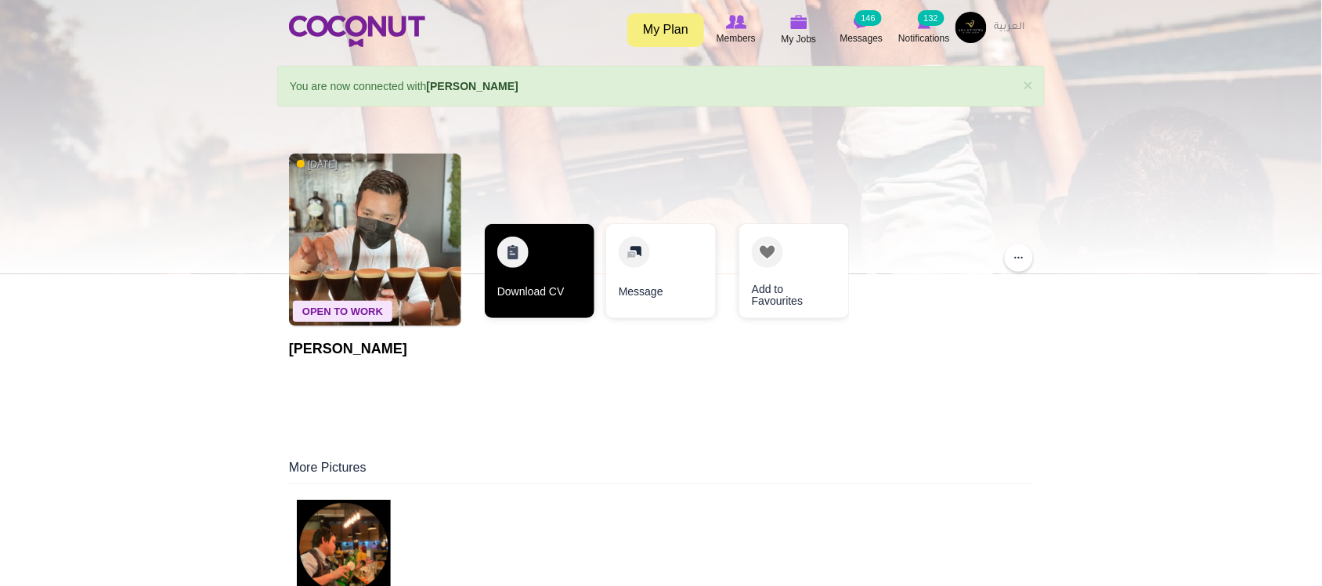
click at [522, 287] on link "Download CV" at bounding box center [540, 271] width 110 height 94
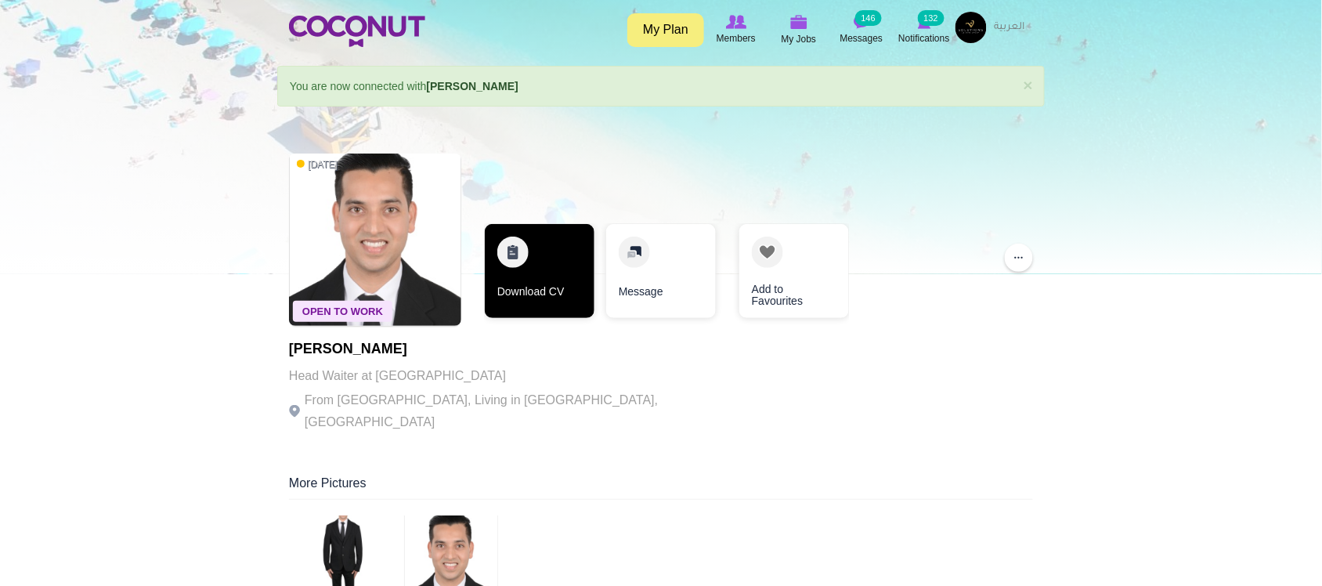
click at [509, 287] on link "Download CV" at bounding box center [540, 271] width 110 height 94
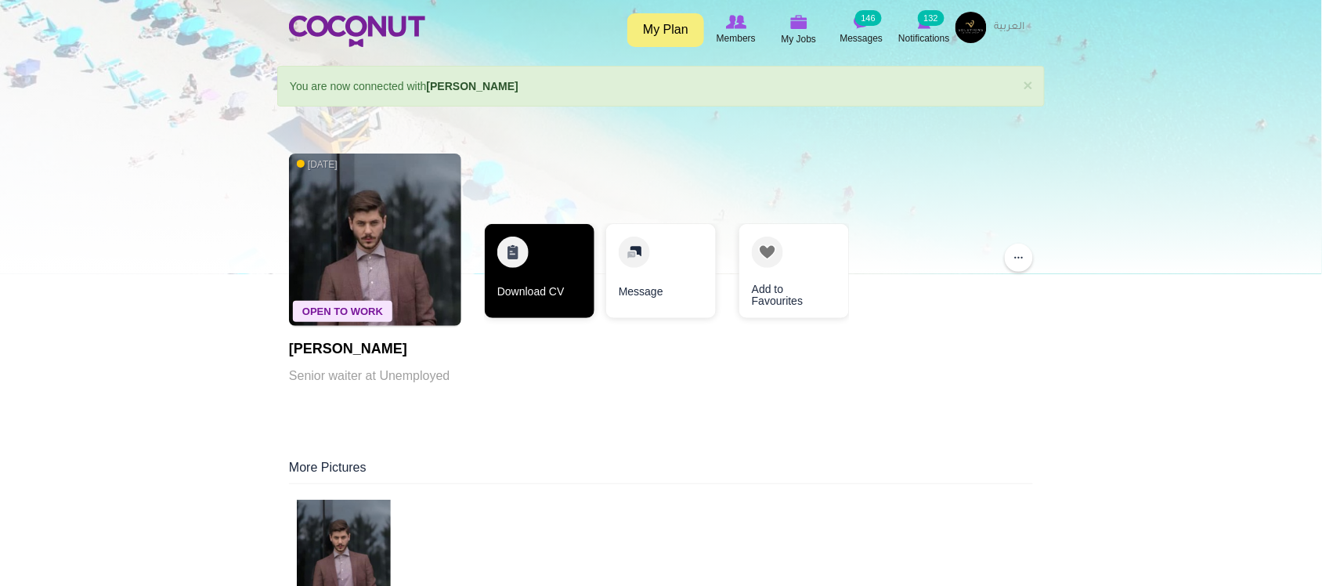
click at [526, 266] on link "Download CV" at bounding box center [540, 271] width 110 height 94
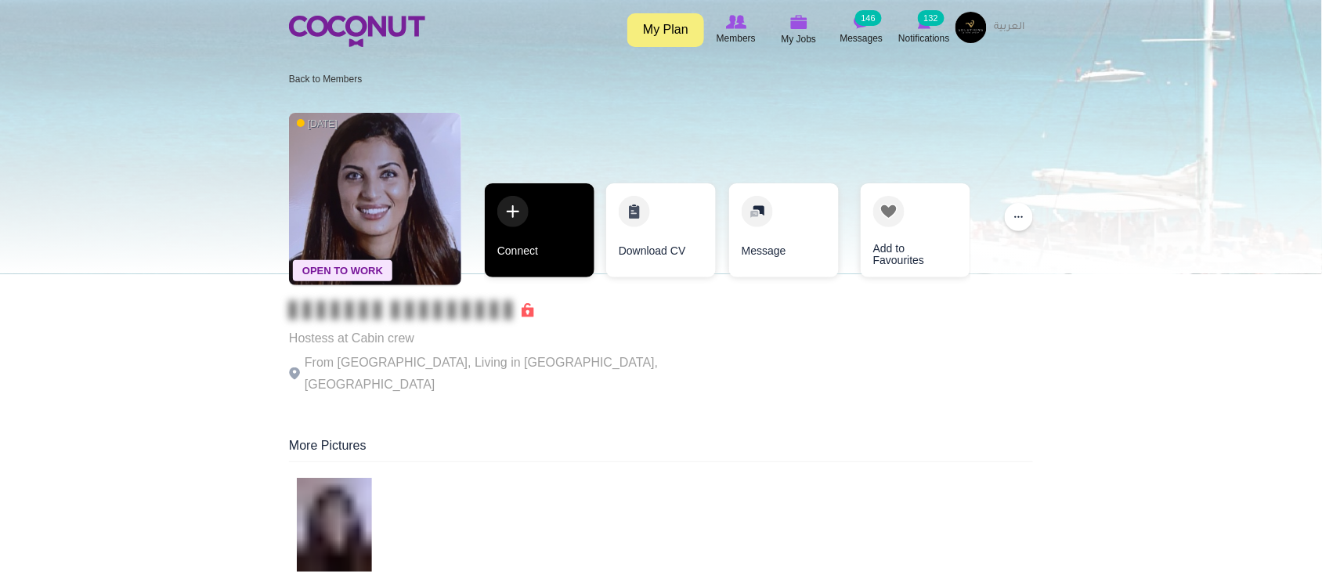
click at [534, 259] on link "Connect" at bounding box center [540, 230] width 110 height 94
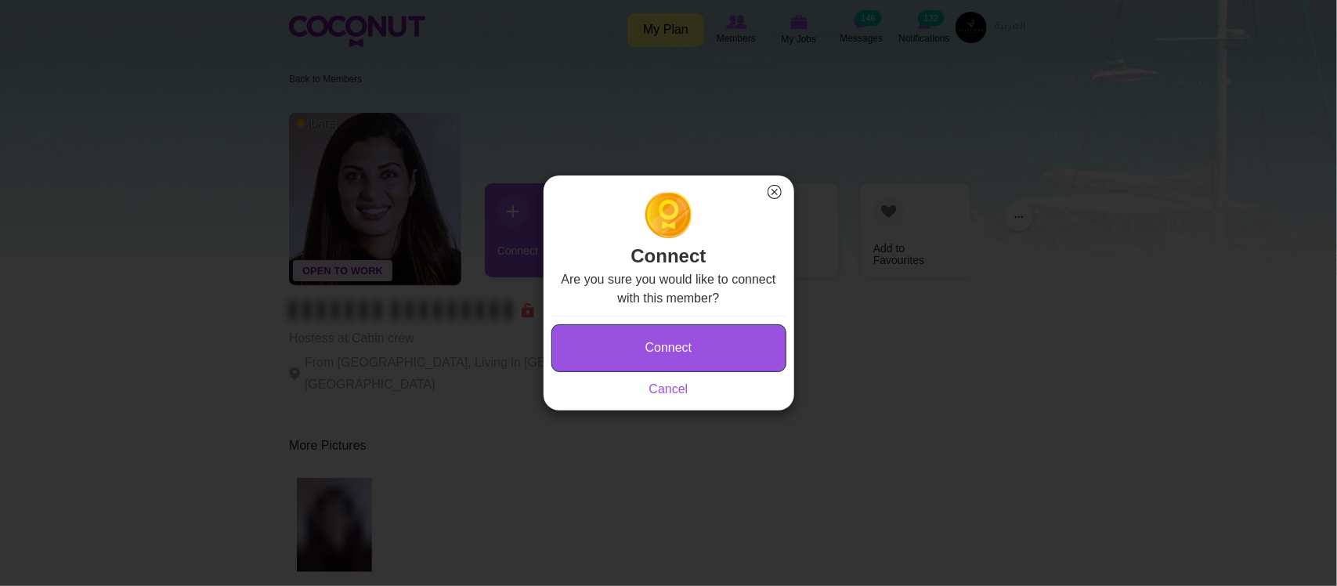
click at [638, 352] on button "Connect" at bounding box center [668, 348] width 235 height 48
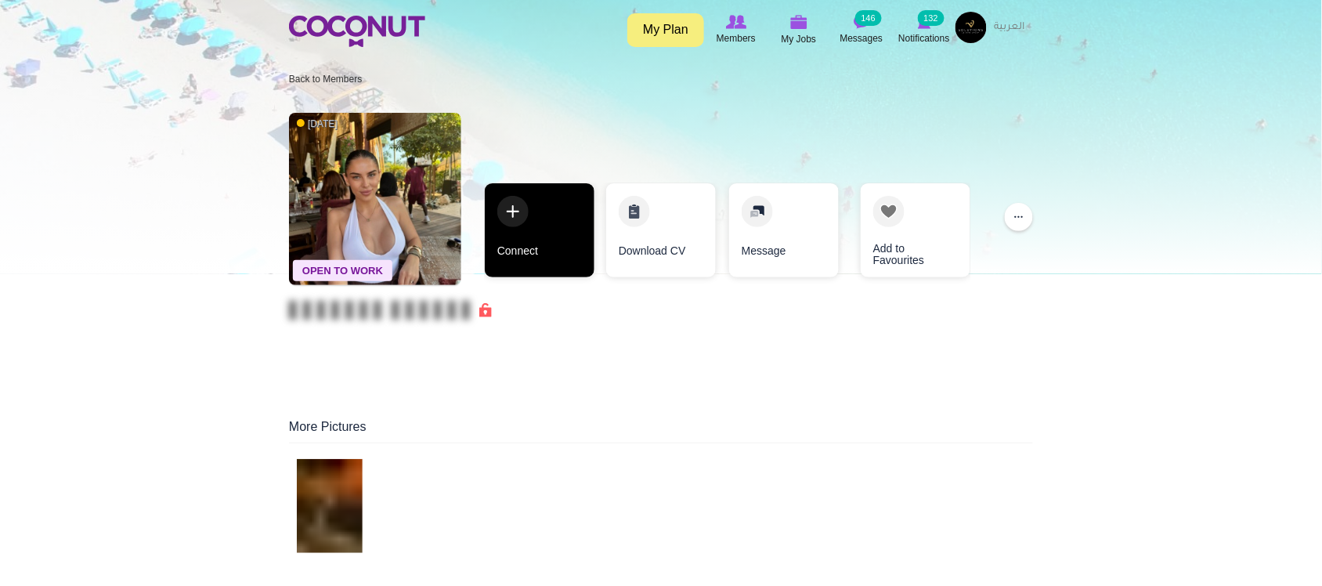
click at [509, 272] on link "Connect" at bounding box center [540, 230] width 110 height 94
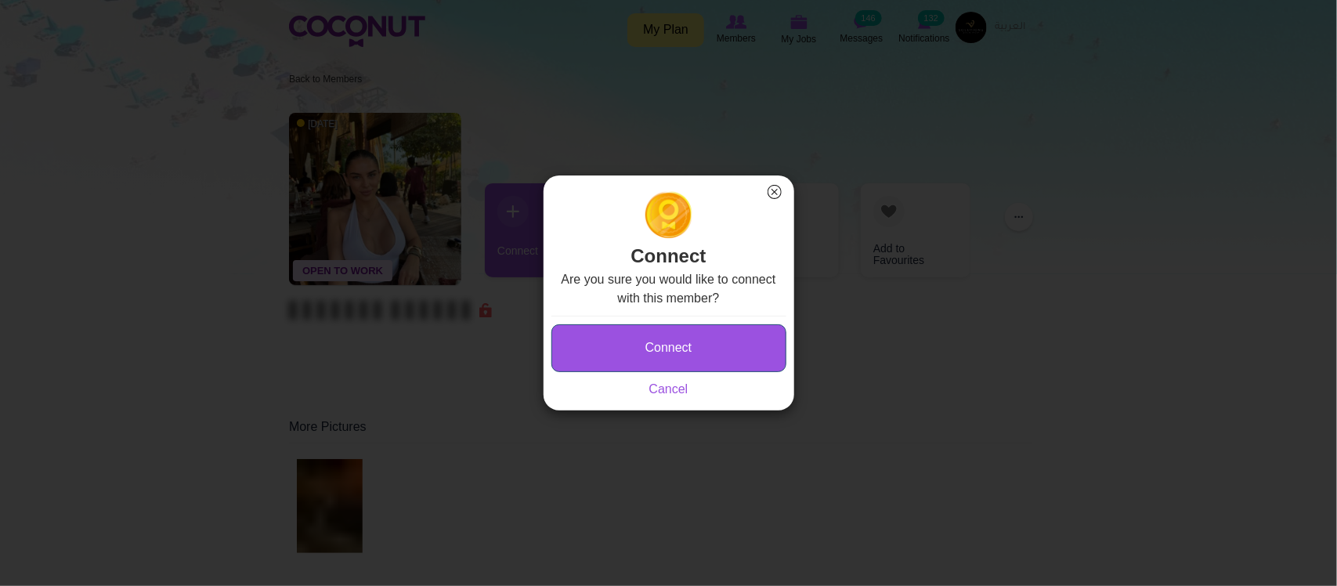
click at [640, 347] on button "Connect" at bounding box center [668, 348] width 235 height 48
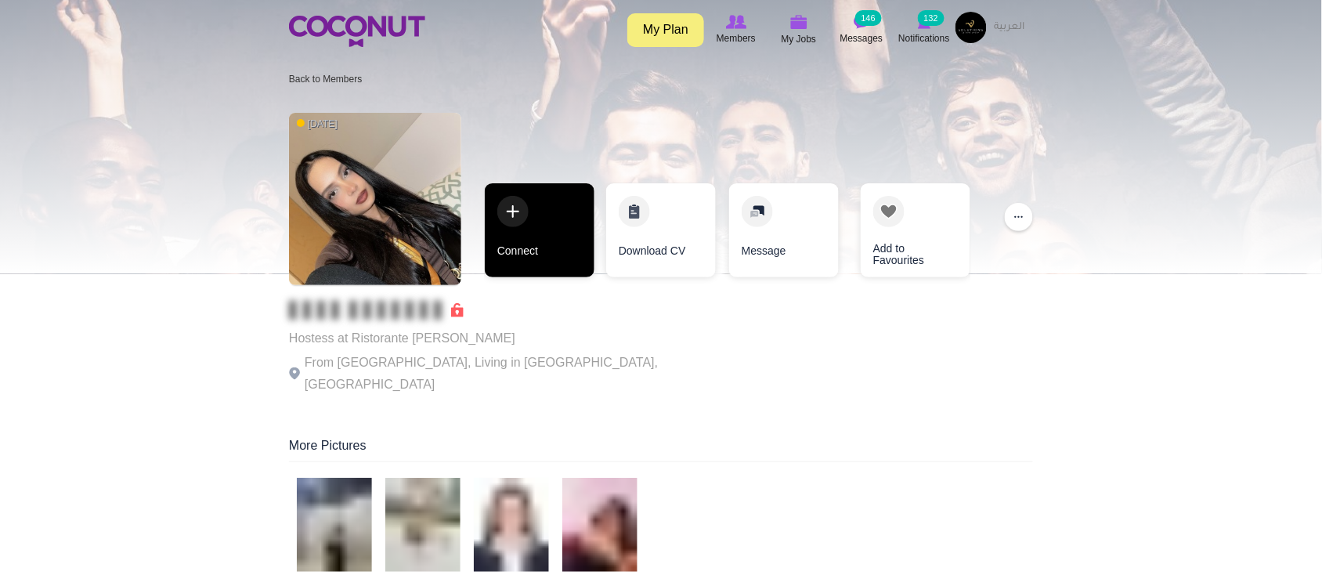
click at [507, 261] on link "Connect" at bounding box center [540, 230] width 110 height 94
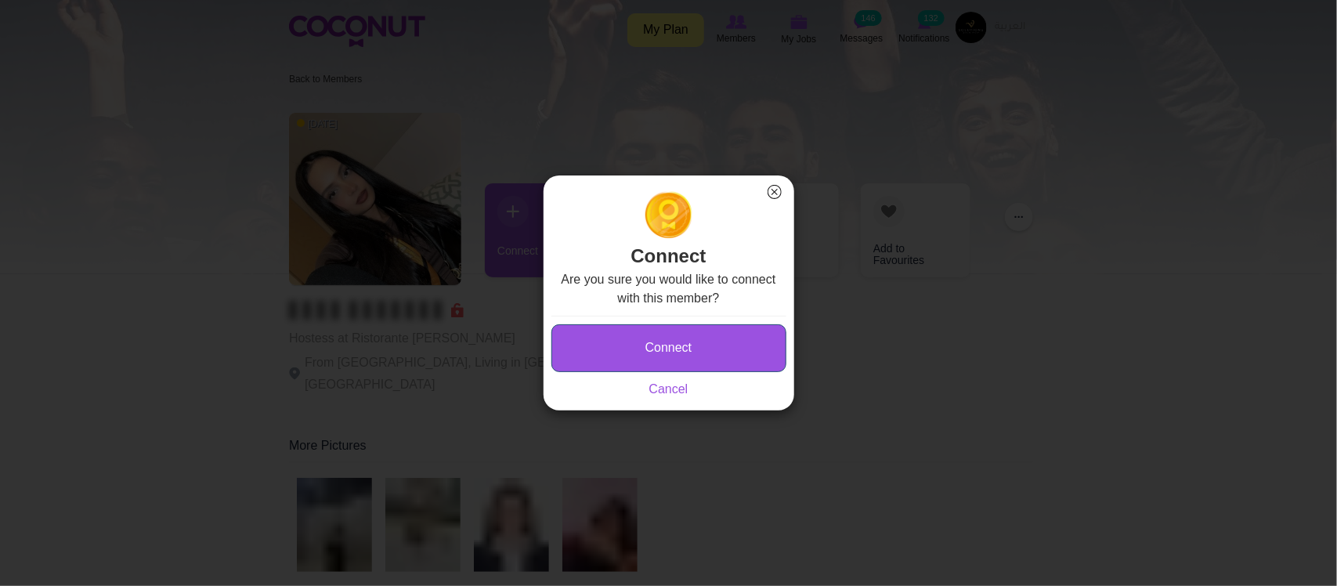
click at [641, 349] on button "Connect" at bounding box center [668, 348] width 235 height 48
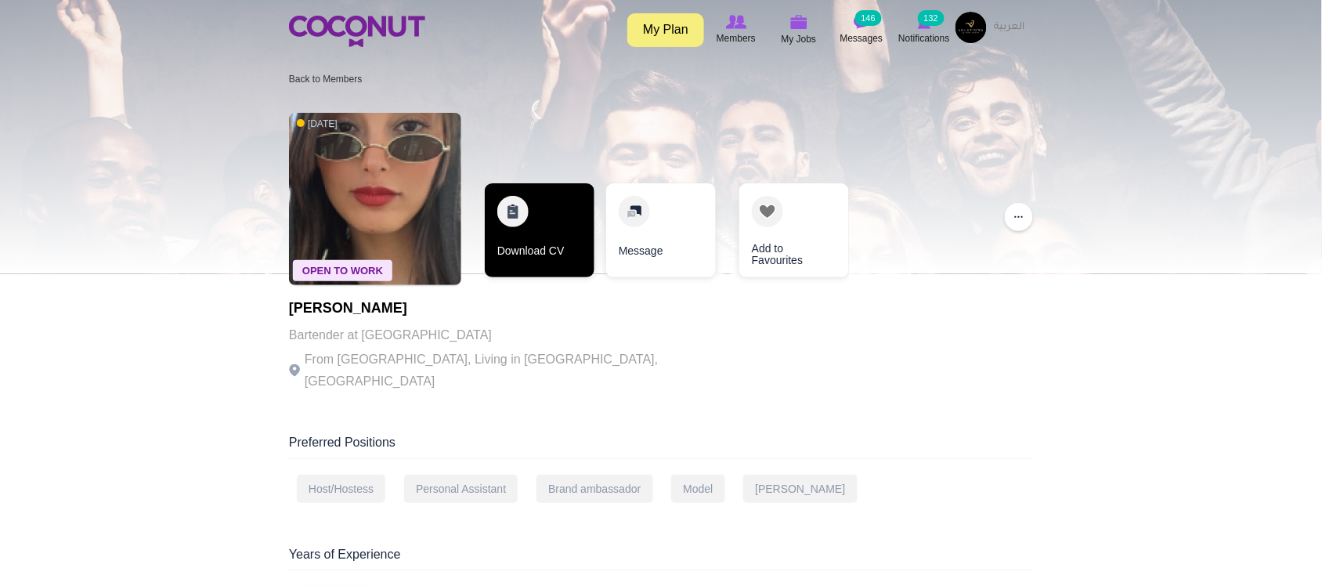
click at [554, 244] on link "Download CV" at bounding box center [540, 230] width 110 height 94
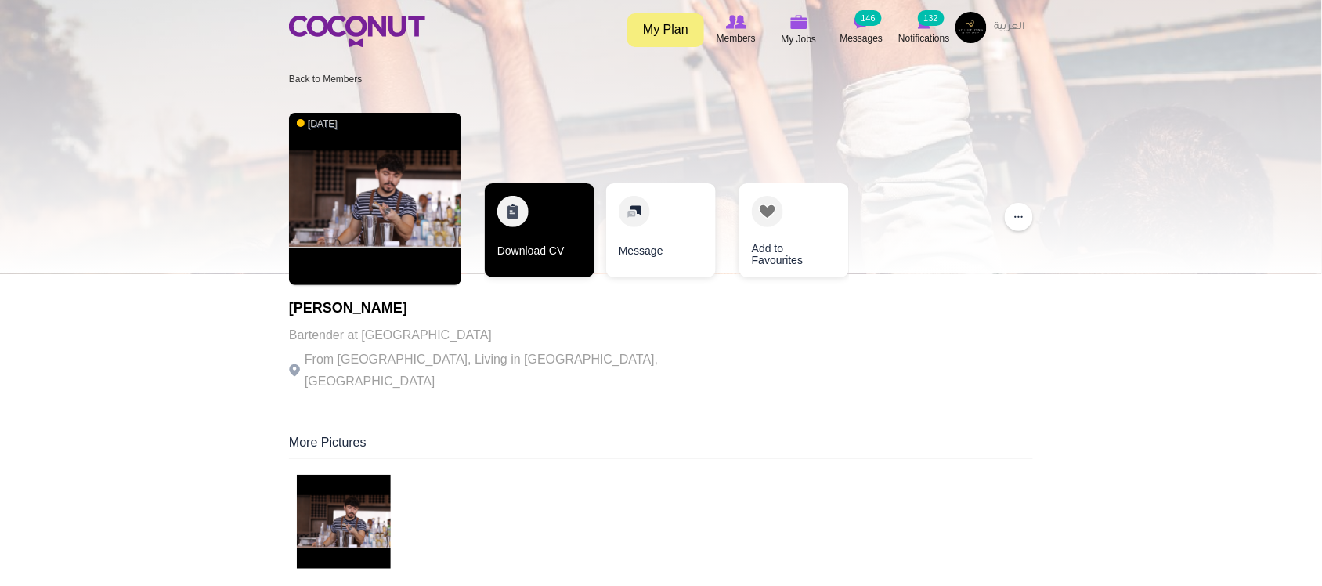
click at [498, 257] on link "Download CV" at bounding box center [540, 230] width 110 height 94
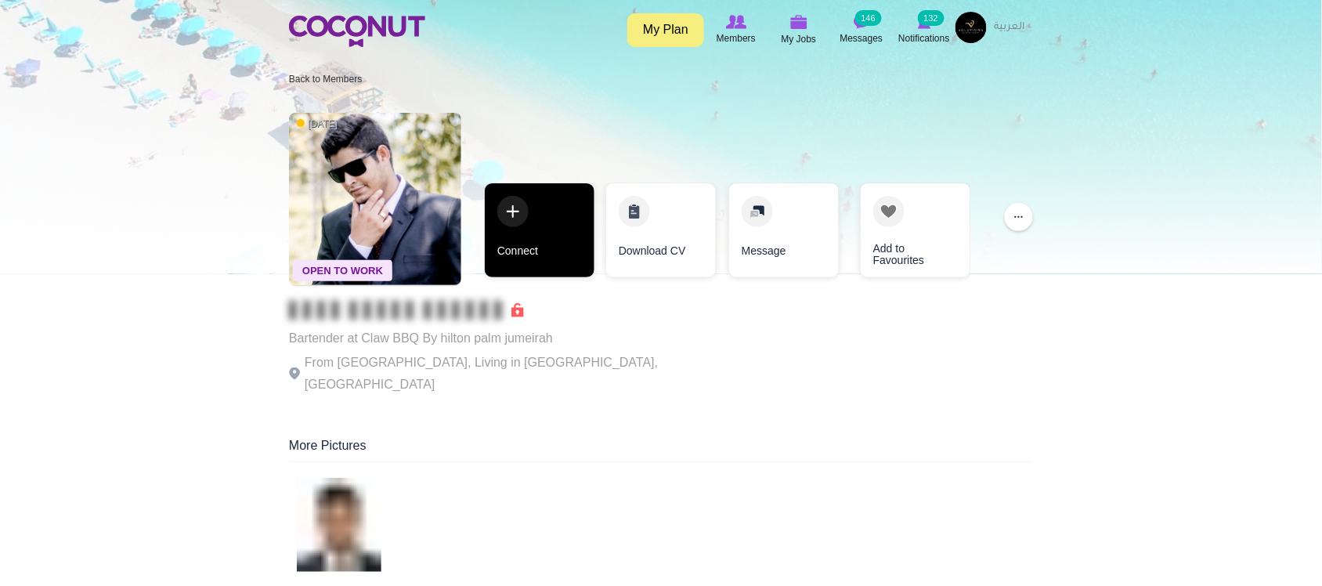
click at [558, 251] on link "Connect" at bounding box center [540, 230] width 110 height 94
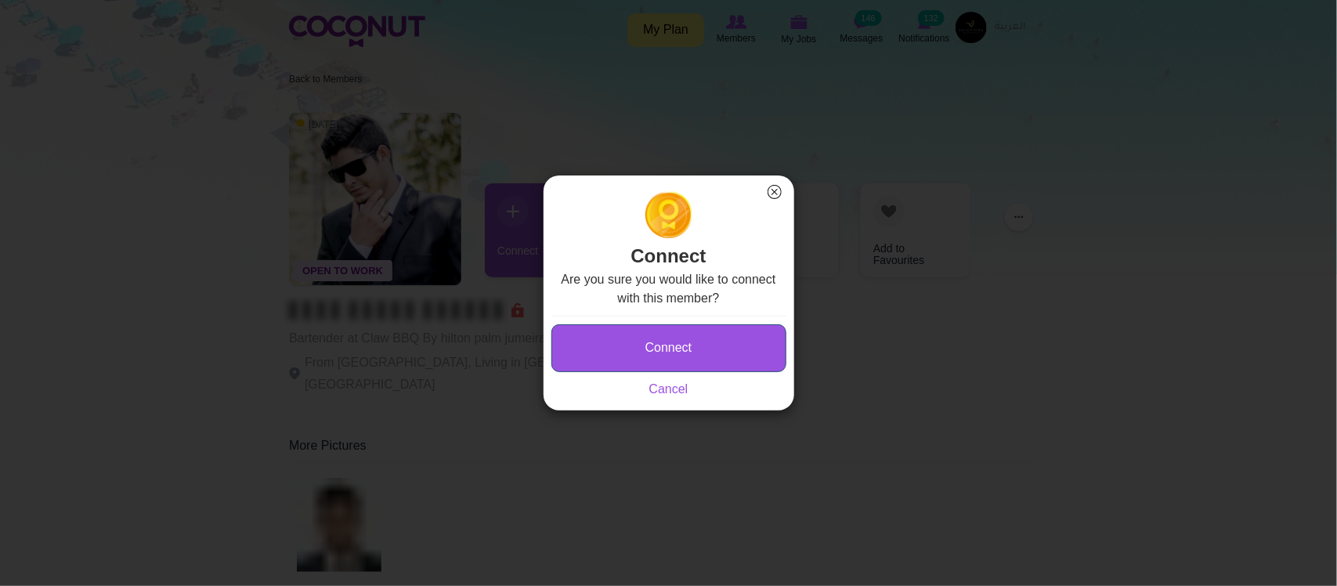
click at [678, 349] on button "Connect" at bounding box center [668, 348] width 235 height 48
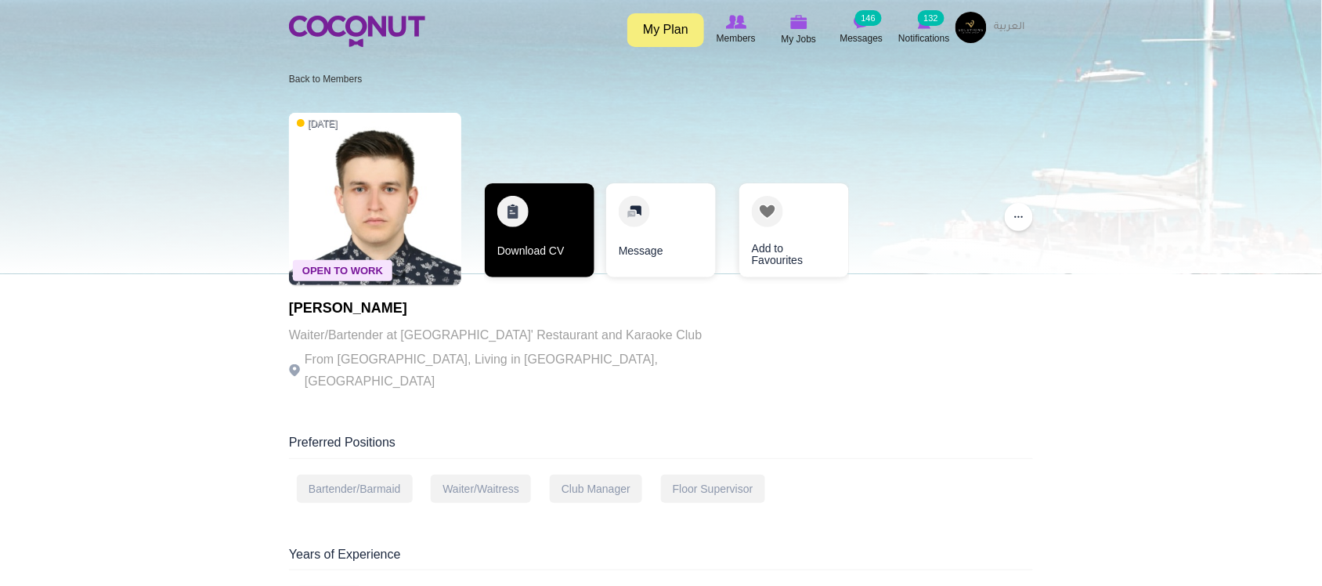
click at [547, 253] on link "Download CV" at bounding box center [540, 230] width 110 height 94
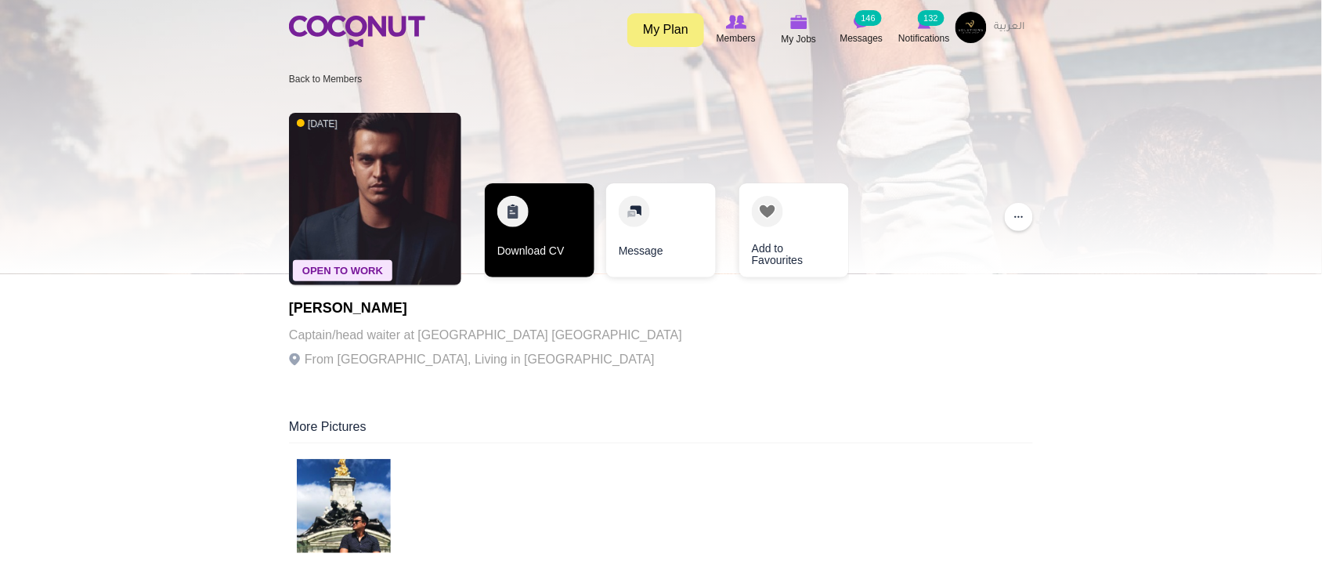
click at [552, 263] on link "Download CV" at bounding box center [540, 230] width 110 height 94
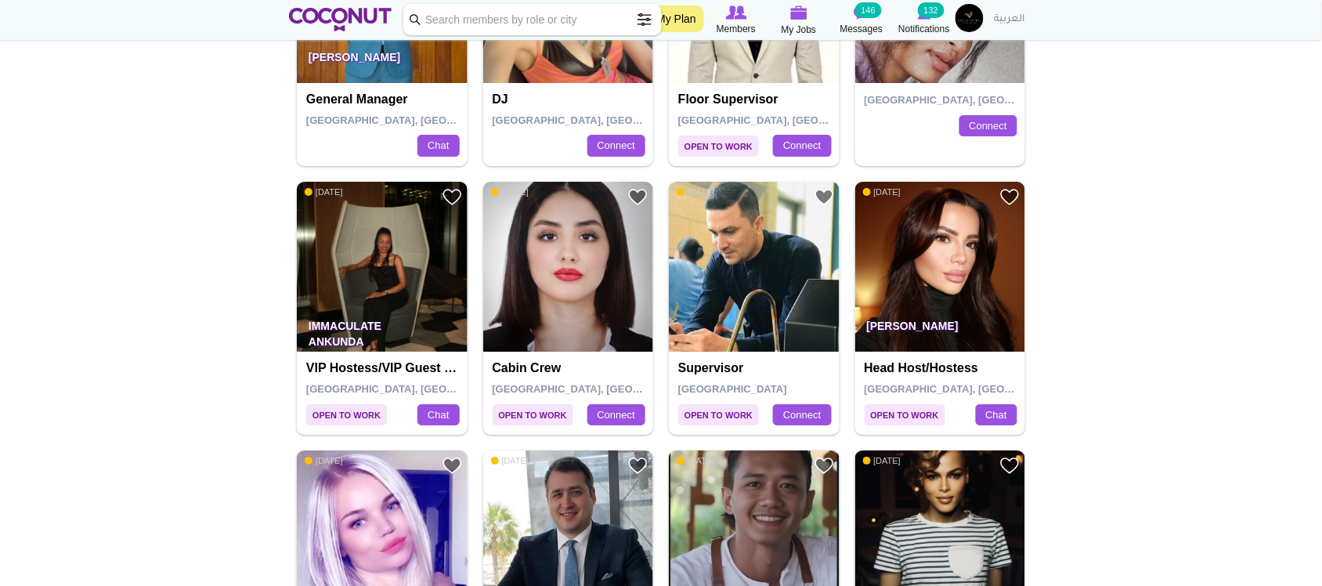
scroll to position [1566, 0]
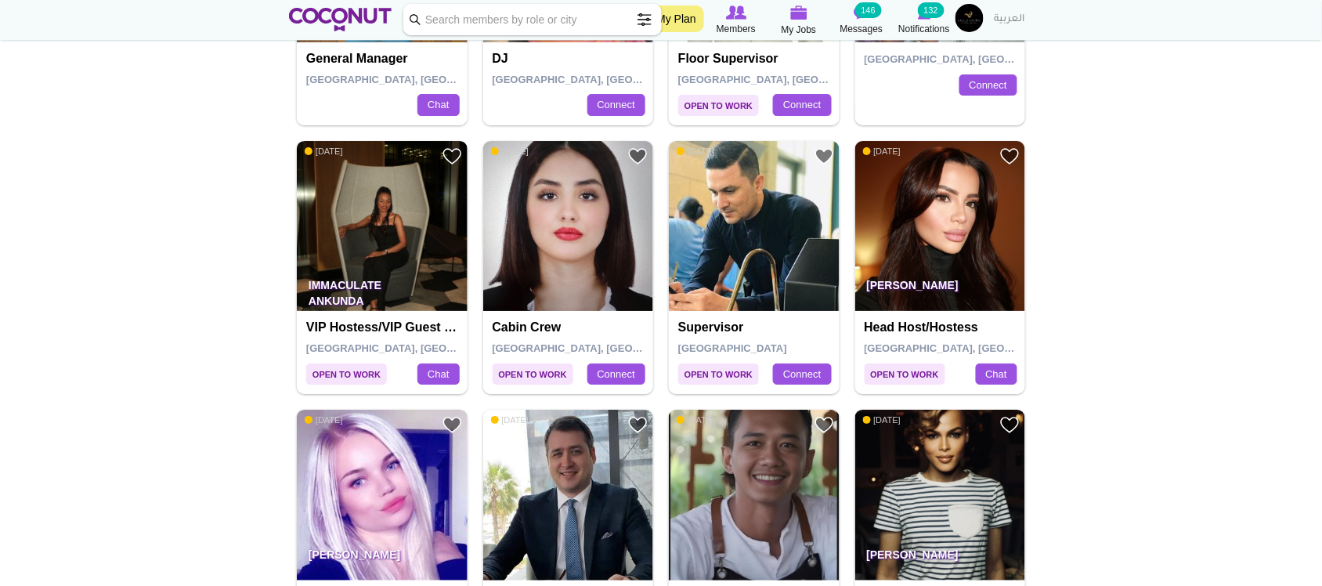
click at [390, 206] on img at bounding box center [382, 226] width 171 height 171
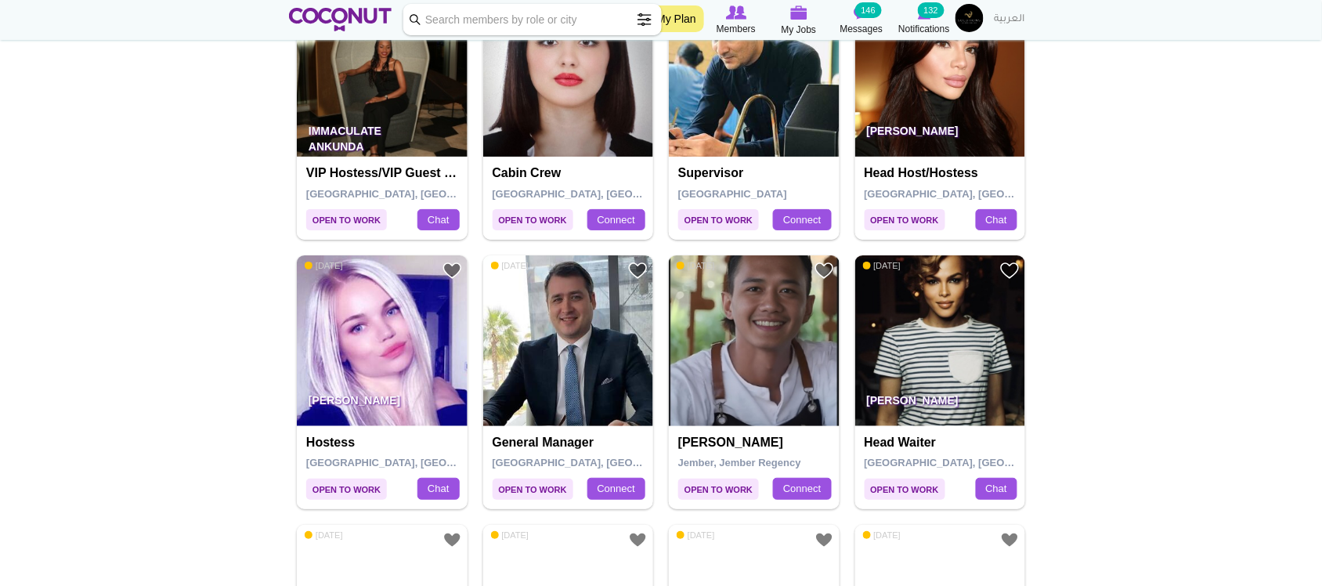
scroll to position [1827, 0]
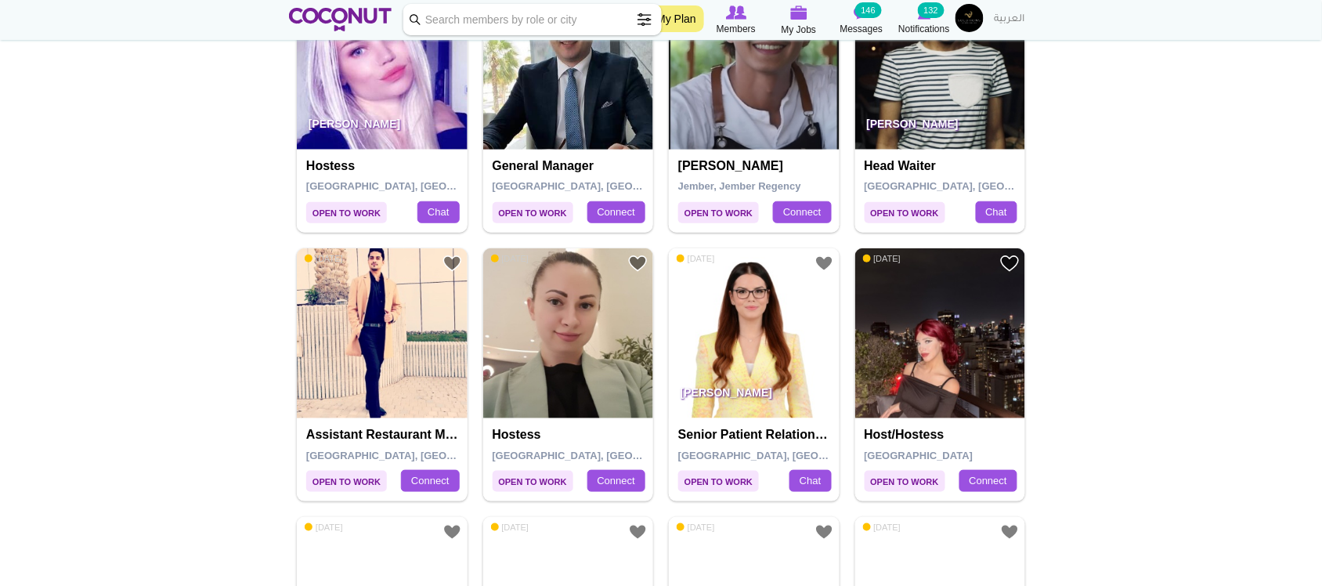
scroll to position [2218, 0]
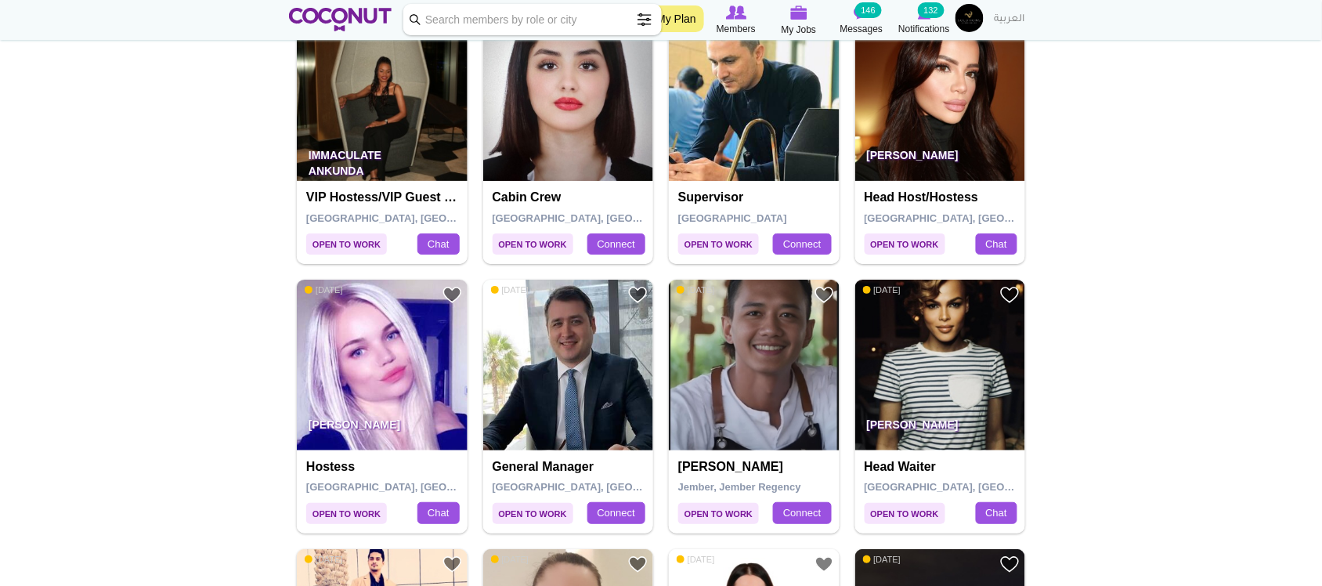
scroll to position [0, 0]
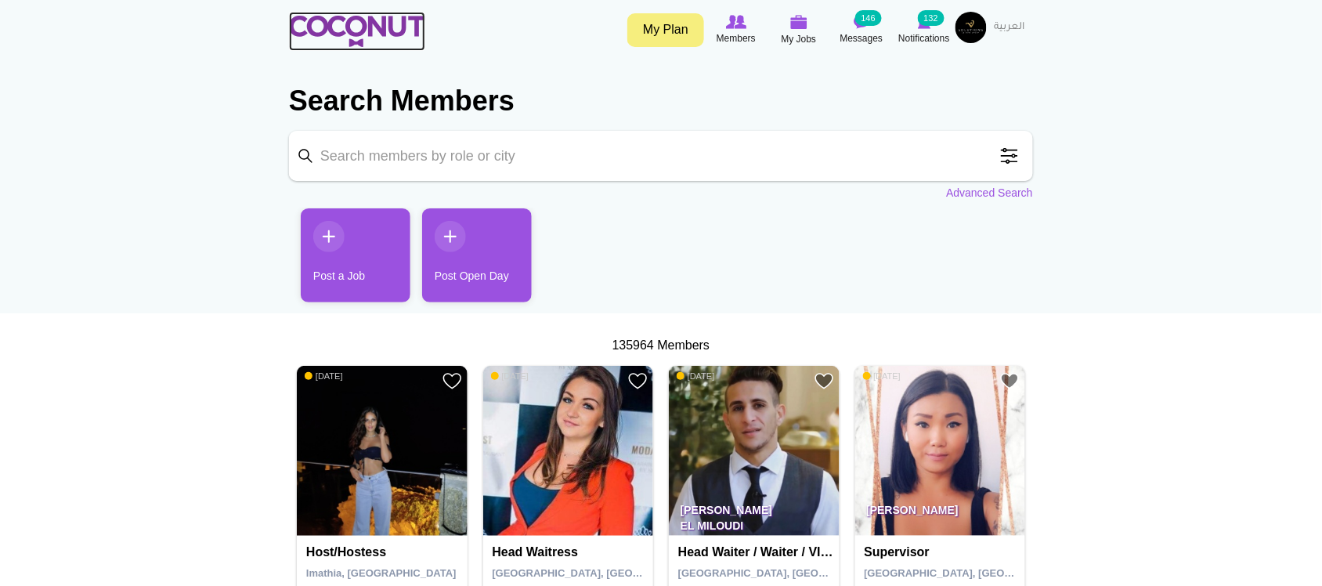
click at [377, 13] on link at bounding box center [357, 31] width 136 height 39
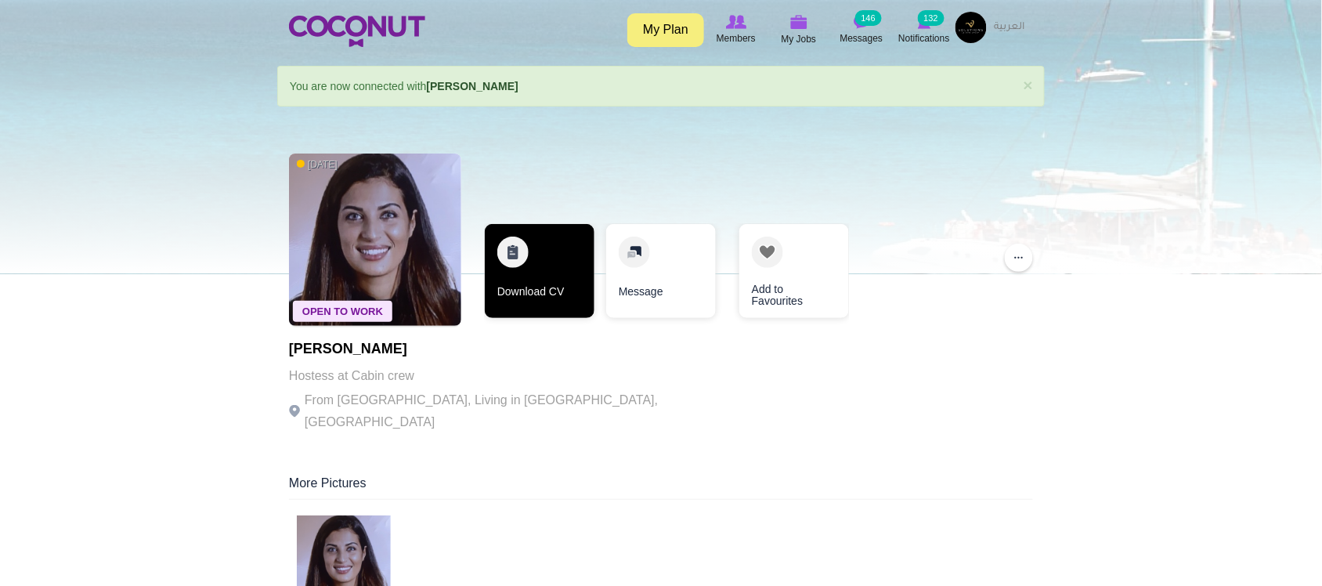
click at [529, 286] on link "Download CV" at bounding box center [540, 271] width 110 height 94
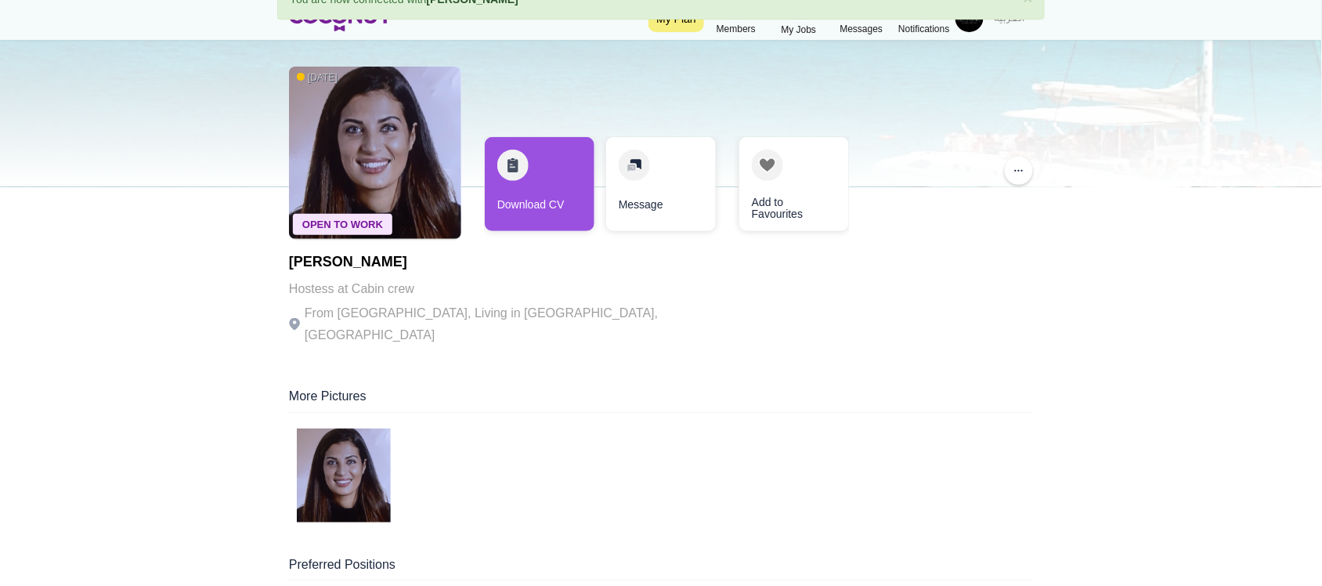
scroll to position [130, 0]
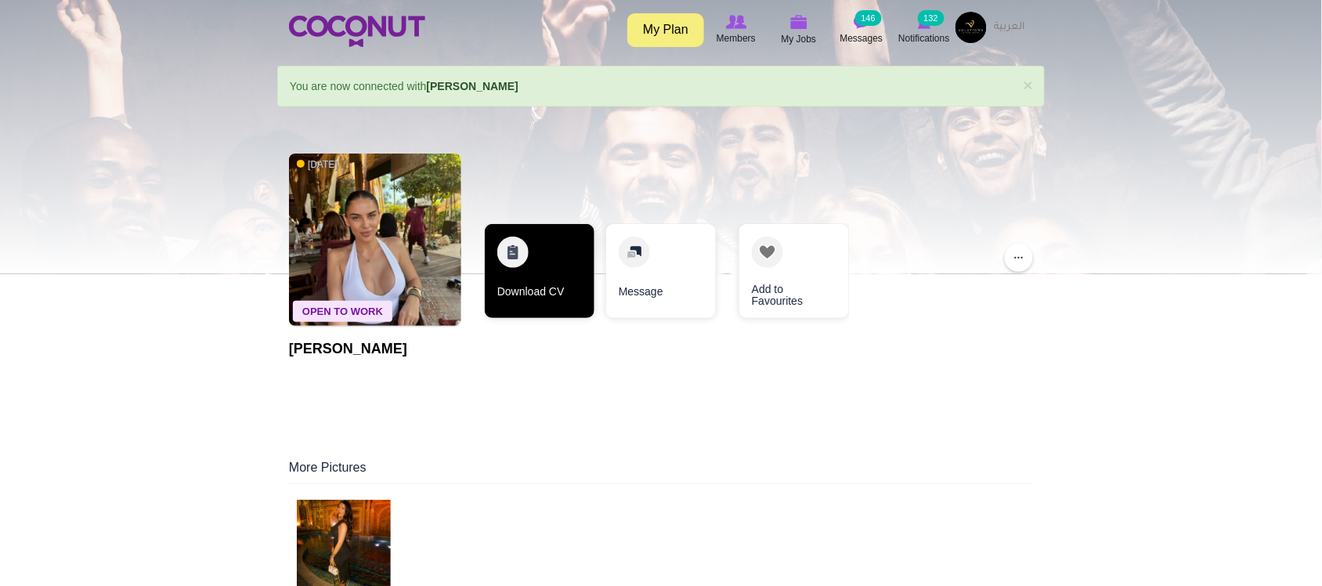
click at [557, 284] on link "Download CV" at bounding box center [540, 271] width 110 height 94
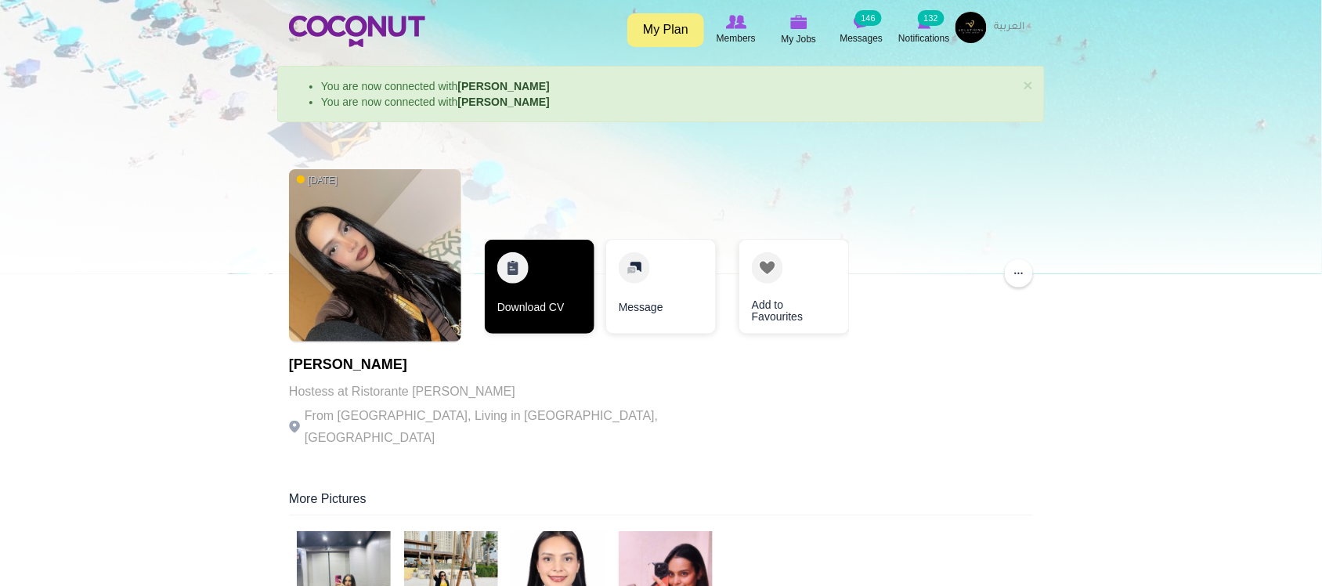
click at [518, 295] on link "Download CV" at bounding box center [540, 287] width 110 height 94
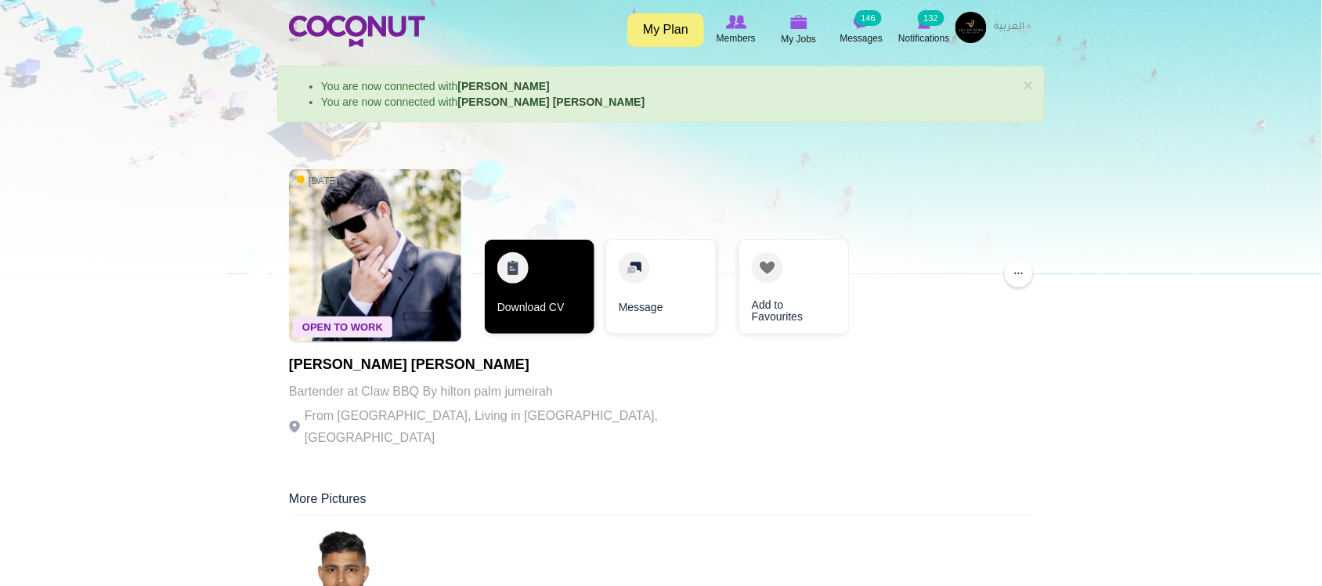
click at [530, 304] on link "Download CV" at bounding box center [540, 287] width 110 height 94
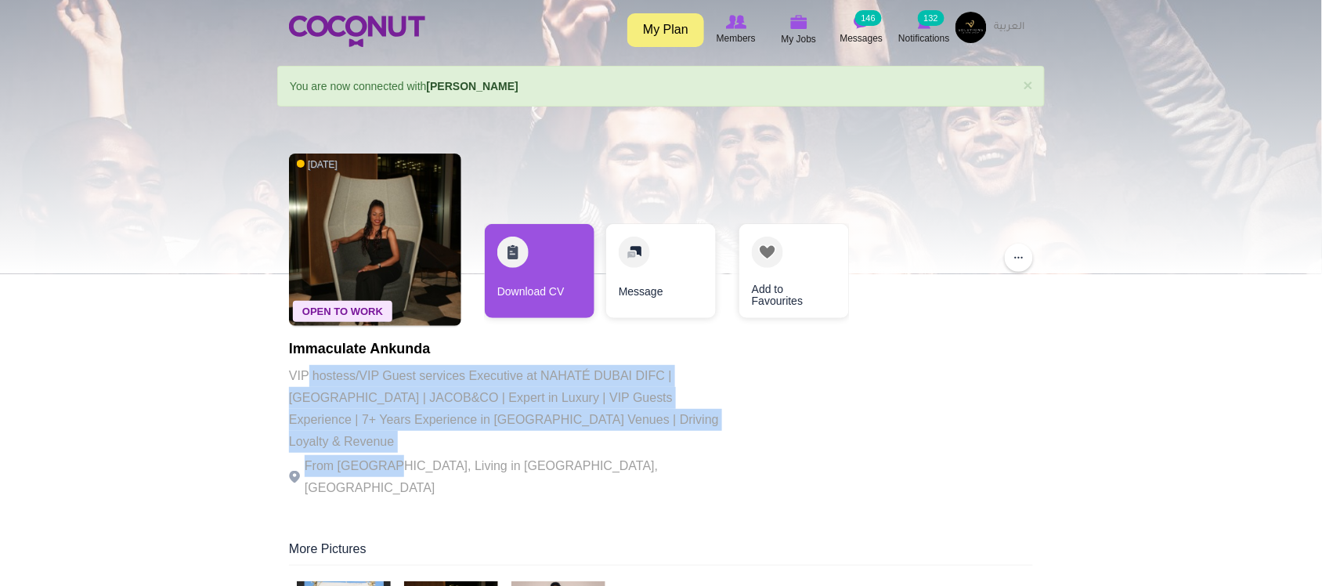
drag, startPoint x: 314, startPoint y: 378, endPoint x: 493, endPoint y: 455, distance: 195.1
click at [467, 455] on div "Immaculate Ankunda VIP hostess/VIP Guest services Executive at NAHATÉ DUBAI DIF…" at bounding box center [504, 419] width 431 height 157
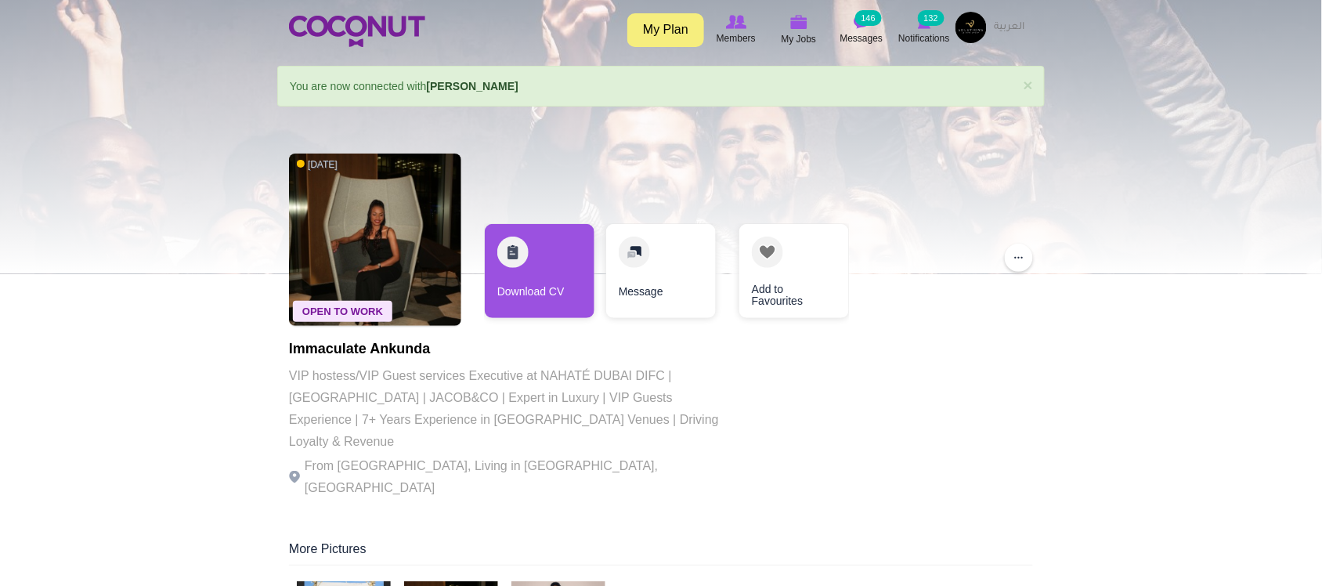
click at [493, 455] on p "From Uganda, Living in Dubai, United Arab Emirates" at bounding box center [504, 477] width 431 height 44
